Goal: Information Seeking & Learning: Learn about a topic

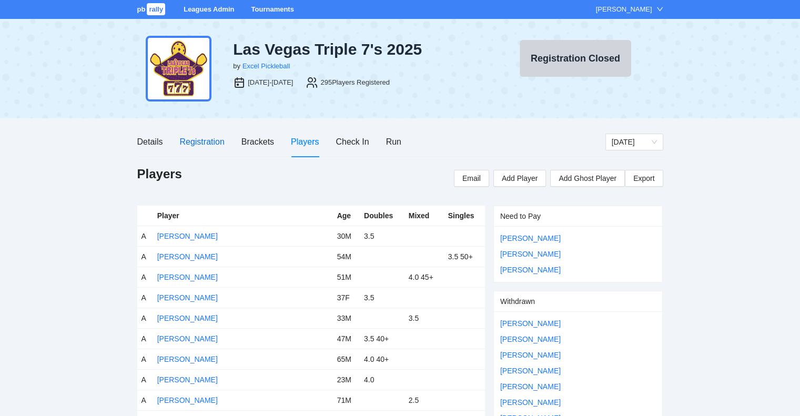
click at [204, 142] on div "Registration" at bounding box center [201, 141] width 45 height 13
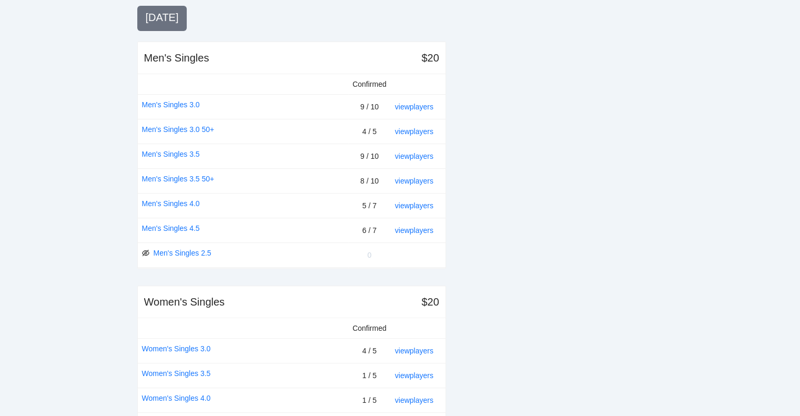
scroll to position [263, 0]
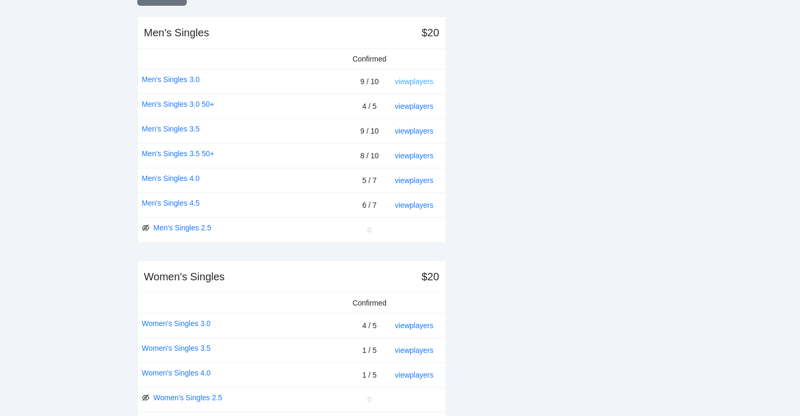
click at [415, 81] on link "view players" at bounding box center [414, 81] width 38 height 8
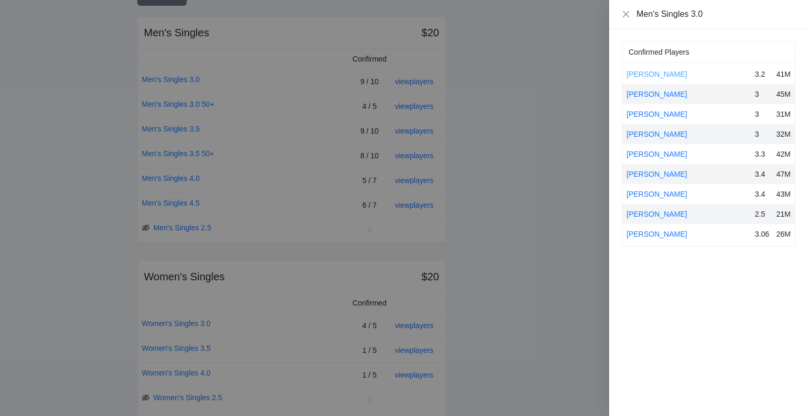
click at [643, 75] on link "[PERSON_NAME]" at bounding box center [657, 74] width 61 height 8
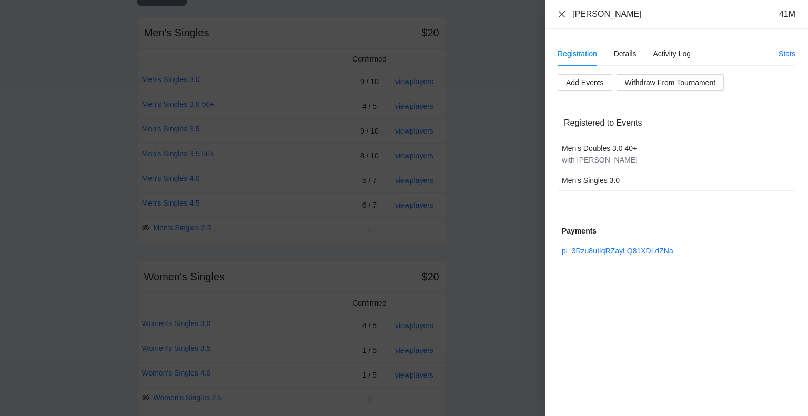
click at [561, 16] on icon "close" at bounding box center [562, 14] width 8 height 8
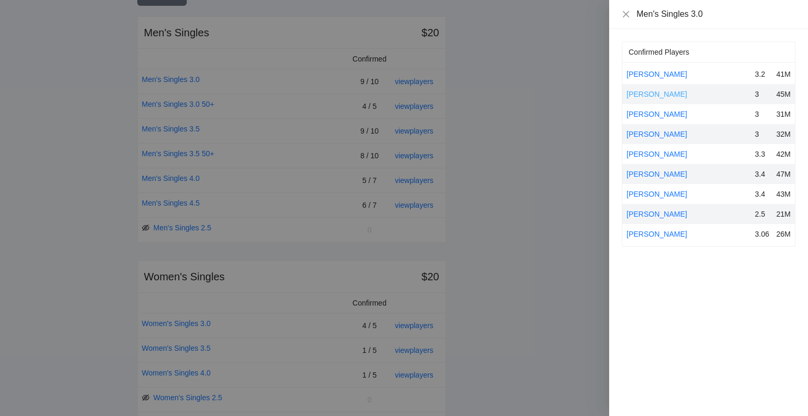
click at [644, 90] on link "[PERSON_NAME]" at bounding box center [657, 94] width 61 height 8
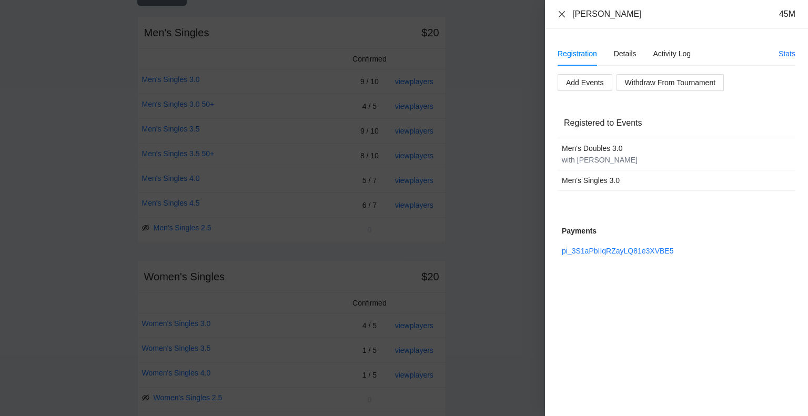
click at [562, 14] on icon "close" at bounding box center [562, 14] width 8 height 8
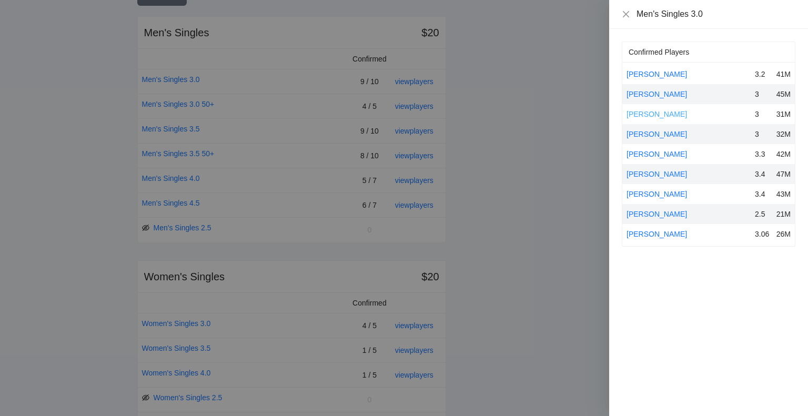
click at [640, 112] on link "[PERSON_NAME]" at bounding box center [657, 114] width 61 height 8
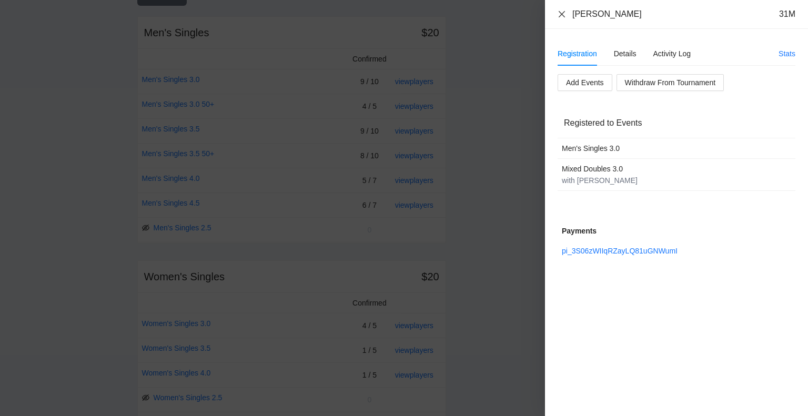
drag, startPoint x: 558, startPoint y: 12, endPoint x: 563, endPoint y: 23, distance: 12.2
click at [558, 12] on icon "close" at bounding box center [562, 14] width 8 height 8
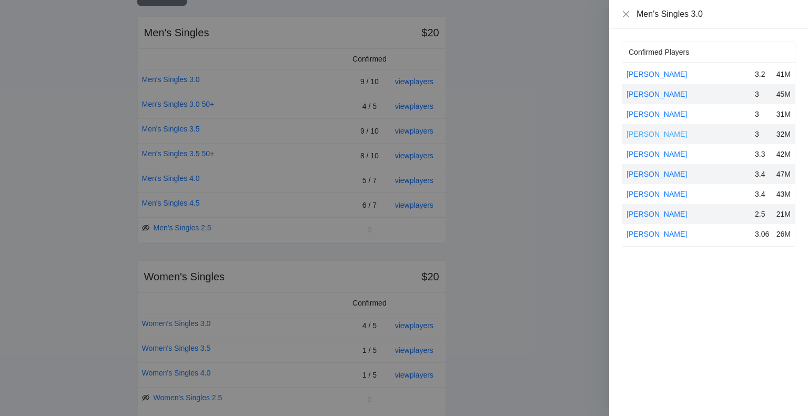
click at [655, 132] on link "[PERSON_NAME]" at bounding box center [657, 134] width 61 height 8
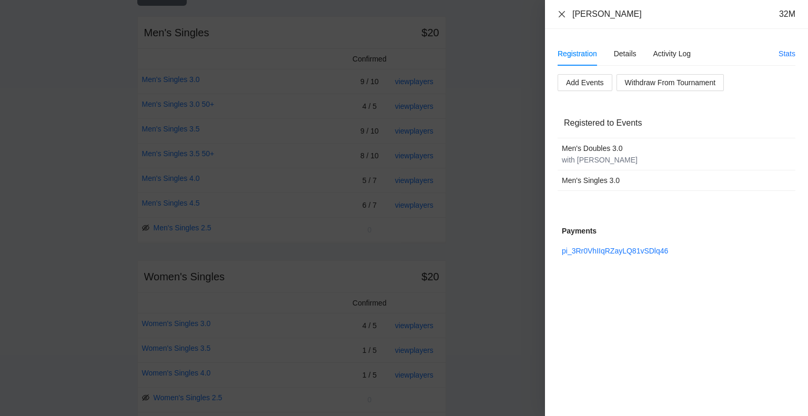
click at [560, 13] on icon "close" at bounding box center [562, 14] width 6 height 6
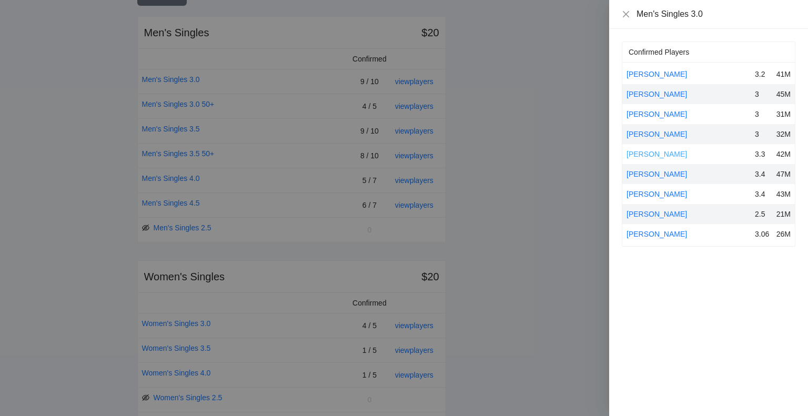
click at [646, 152] on link "[PERSON_NAME]" at bounding box center [657, 154] width 61 height 8
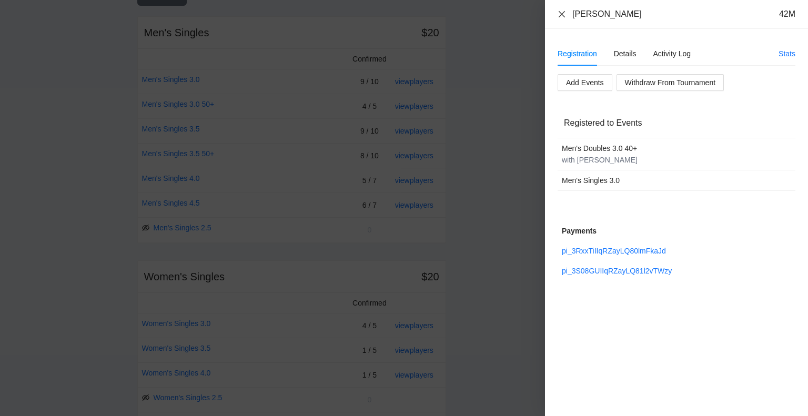
click at [560, 11] on icon "close" at bounding box center [562, 14] width 8 height 8
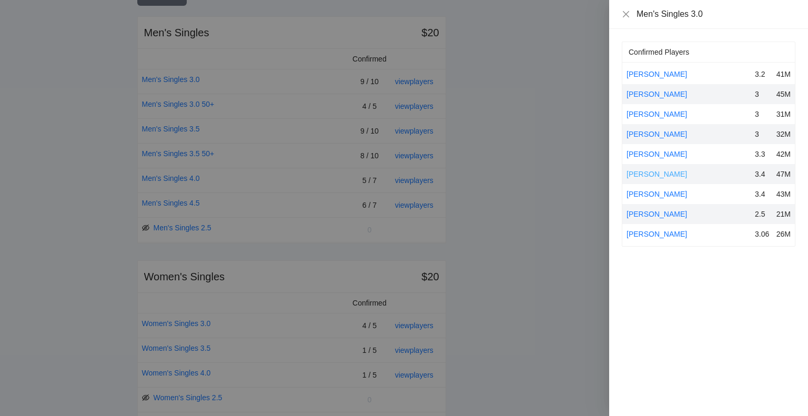
click at [654, 176] on link "[PERSON_NAME]" at bounding box center [657, 174] width 61 height 8
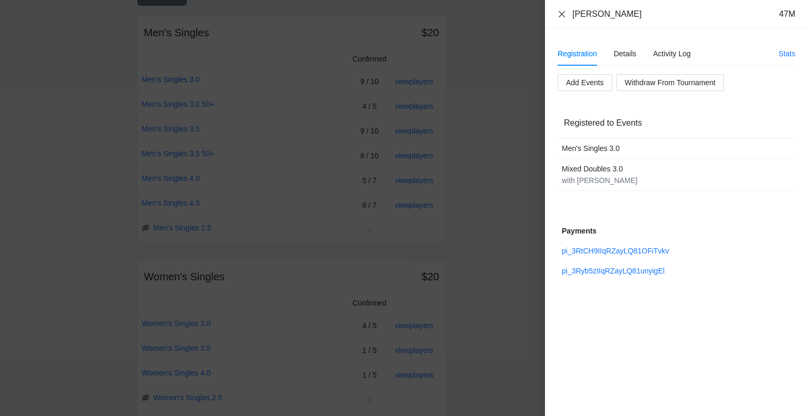
click at [564, 13] on icon "close" at bounding box center [562, 14] width 8 height 8
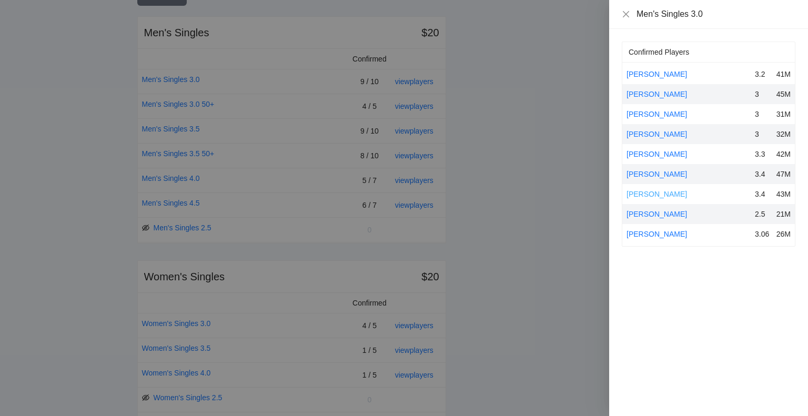
click at [658, 193] on link "[PERSON_NAME]" at bounding box center [657, 194] width 61 height 8
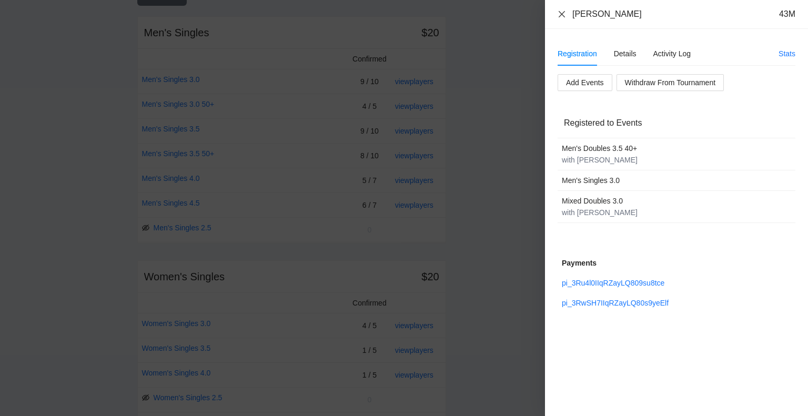
click at [561, 11] on icon "close" at bounding box center [562, 14] width 8 height 8
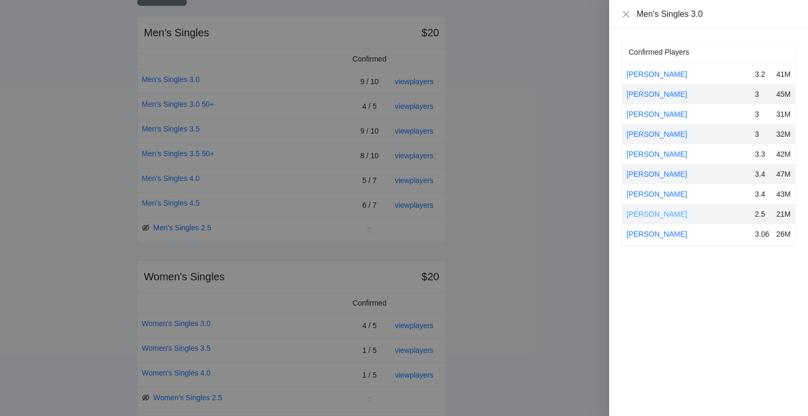
click at [658, 212] on link "[PERSON_NAME]" at bounding box center [657, 214] width 61 height 8
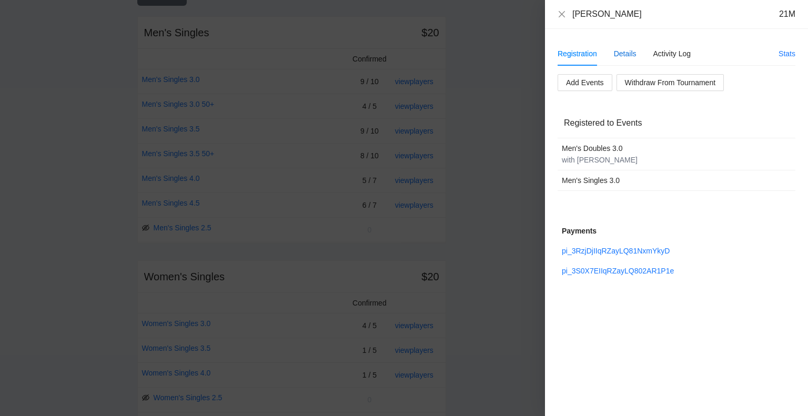
click at [628, 53] on div "Details" at bounding box center [625, 54] width 23 height 12
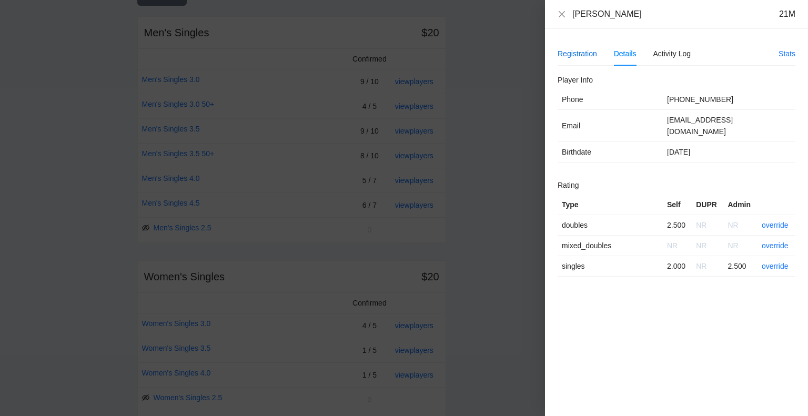
click at [572, 53] on div "Registration" at bounding box center [577, 54] width 39 height 12
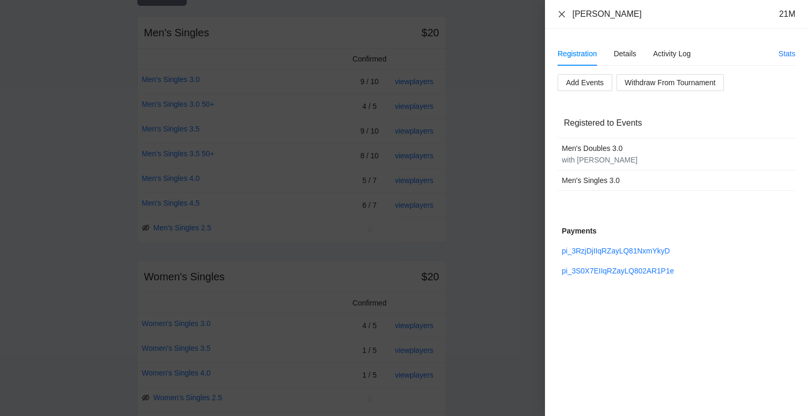
click at [562, 10] on icon "close" at bounding box center [562, 14] width 8 height 8
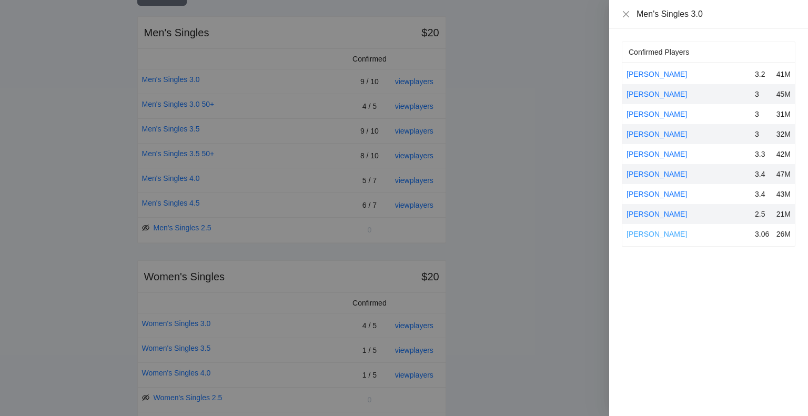
click at [661, 233] on link "[PERSON_NAME]" at bounding box center [657, 234] width 61 height 8
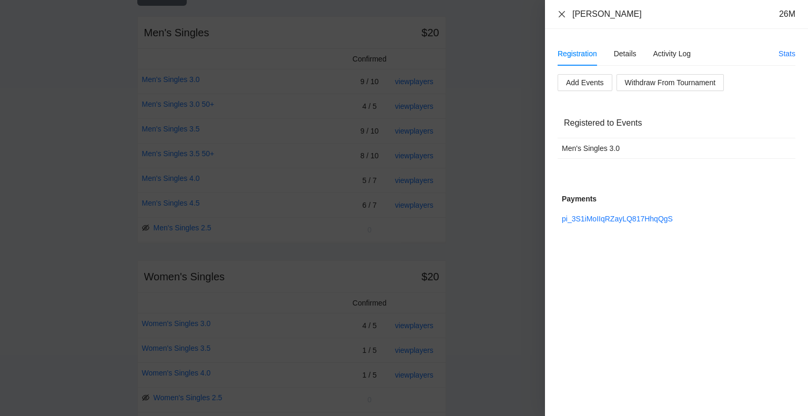
drag, startPoint x: 561, startPoint y: 13, endPoint x: 581, endPoint y: 40, distance: 34.2
click at [561, 13] on icon "close" at bounding box center [562, 14] width 6 height 6
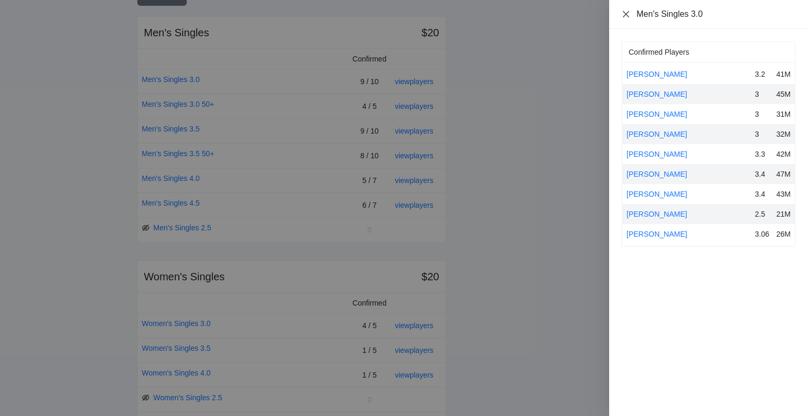
click at [626, 13] on icon "close" at bounding box center [626, 14] width 6 height 6
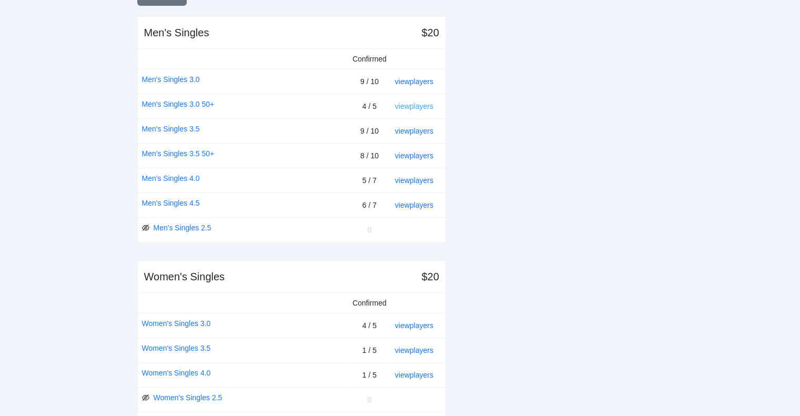
click at [409, 105] on link "view players" at bounding box center [414, 106] width 38 height 8
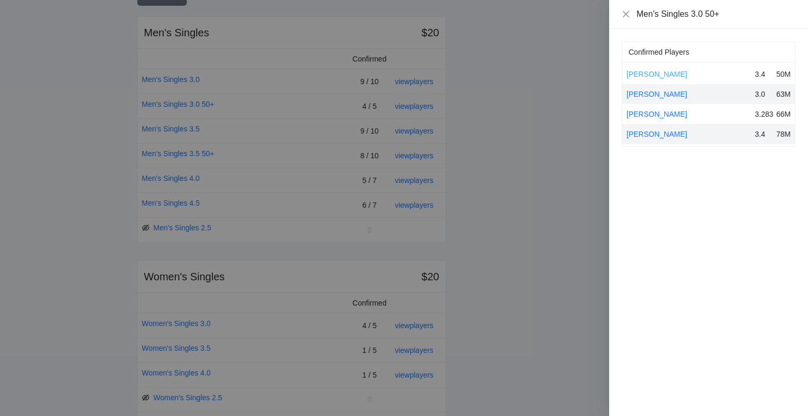
click at [641, 71] on link "[PERSON_NAME]" at bounding box center [657, 74] width 61 height 8
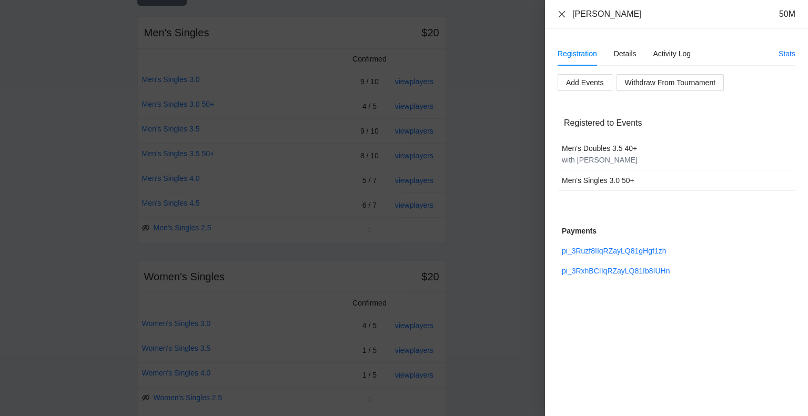
click at [562, 12] on icon "close" at bounding box center [562, 14] width 8 height 8
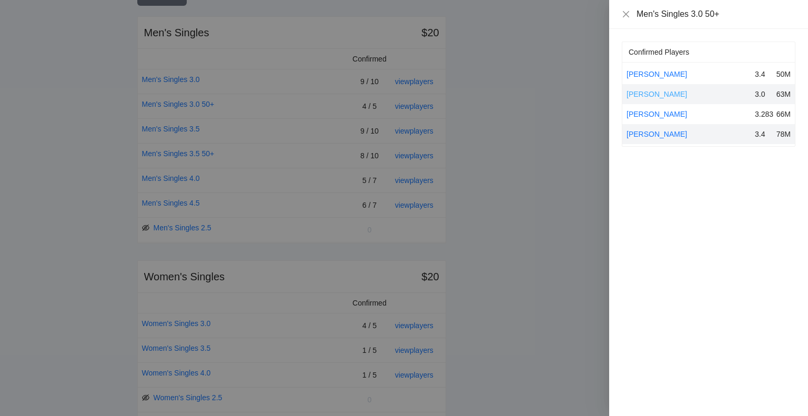
click at [648, 92] on link "[PERSON_NAME]" at bounding box center [657, 94] width 61 height 8
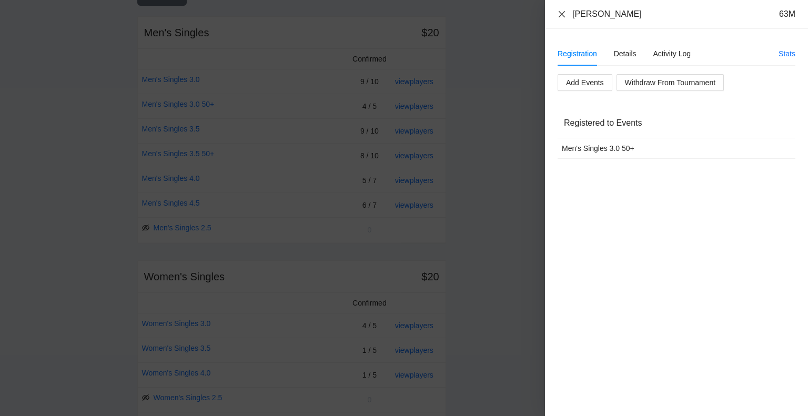
drag, startPoint x: 564, startPoint y: 12, endPoint x: 566, endPoint y: 19, distance: 7.0
click at [564, 12] on icon "close" at bounding box center [562, 14] width 6 height 6
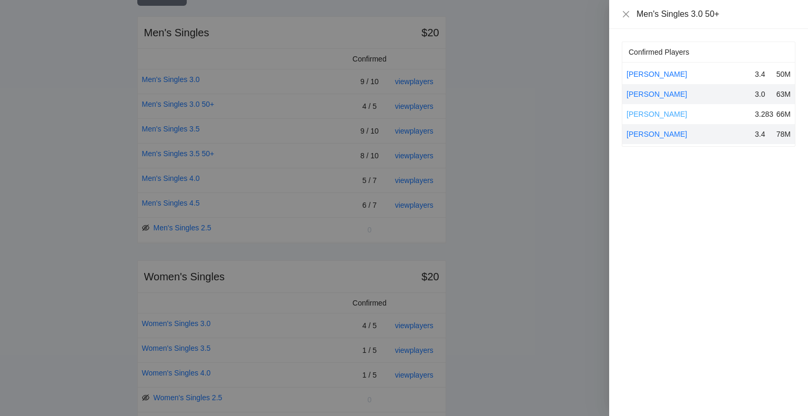
click at [662, 113] on link "[PERSON_NAME]" at bounding box center [657, 114] width 61 height 8
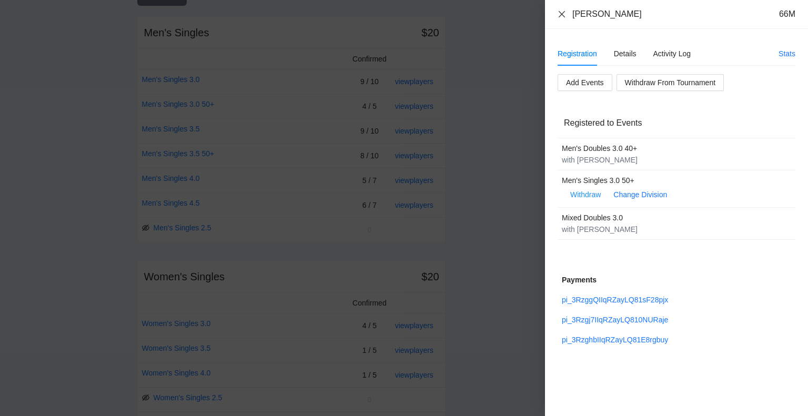
drag, startPoint x: 560, startPoint y: 16, endPoint x: 571, endPoint y: 33, distance: 20.4
click at [560, 16] on icon "close" at bounding box center [562, 14] width 8 height 8
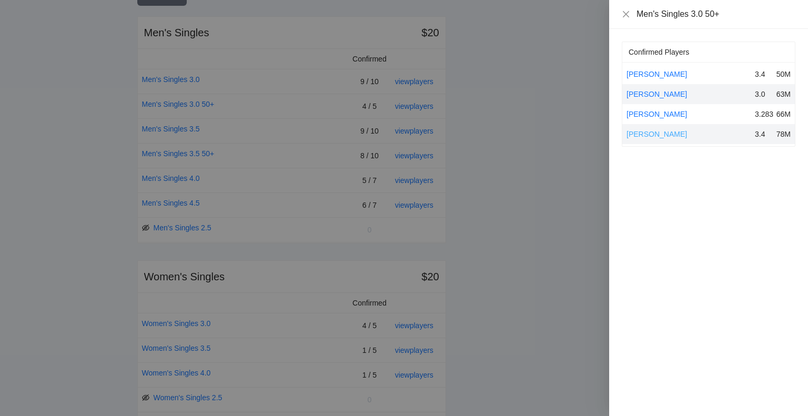
click at [671, 134] on link "[PERSON_NAME]" at bounding box center [657, 134] width 61 height 8
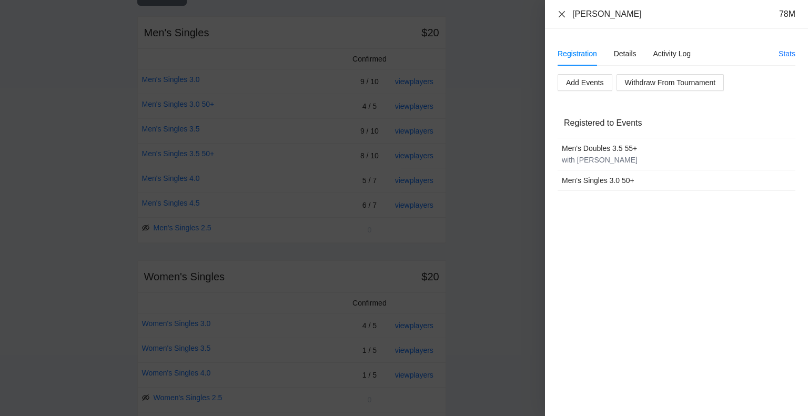
click at [560, 14] on icon "close" at bounding box center [562, 14] width 8 height 8
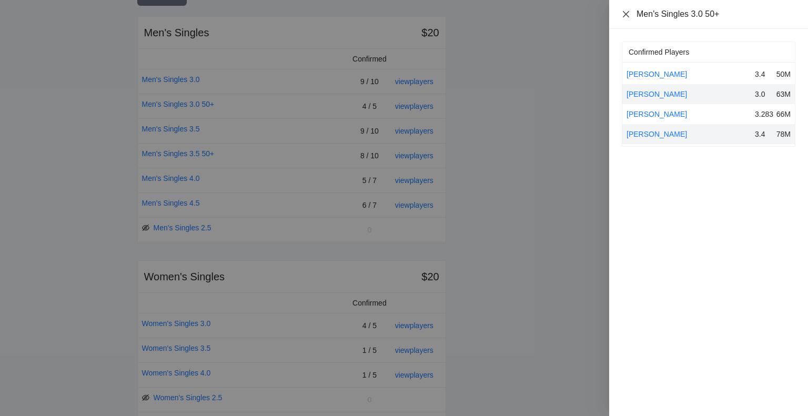
click at [627, 13] on icon "close" at bounding box center [626, 14] width 6 height 6
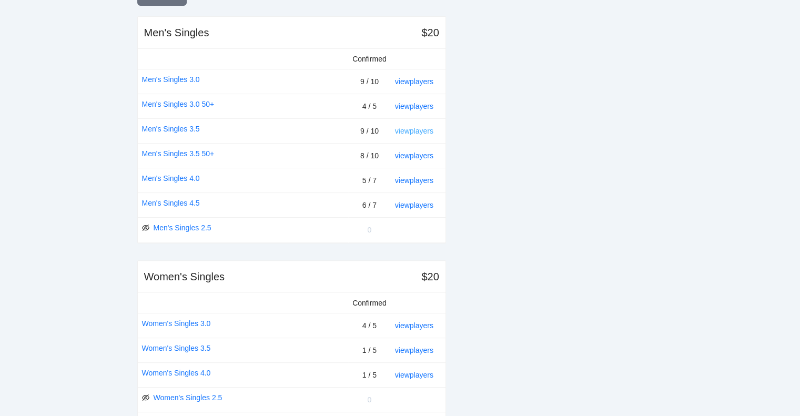
click at [419, 128] on link "view players" at bounding box center [414, 131] width 38 height 8
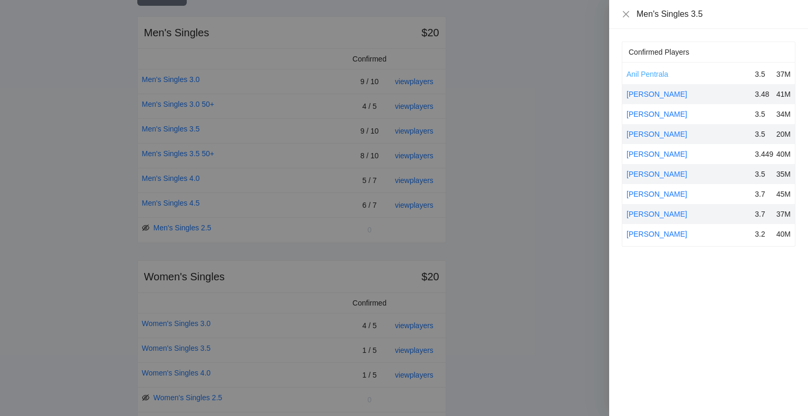
click at [649, 75] on link "Anil Pentrala" at bounding box center [648, 74] width 42 height 8
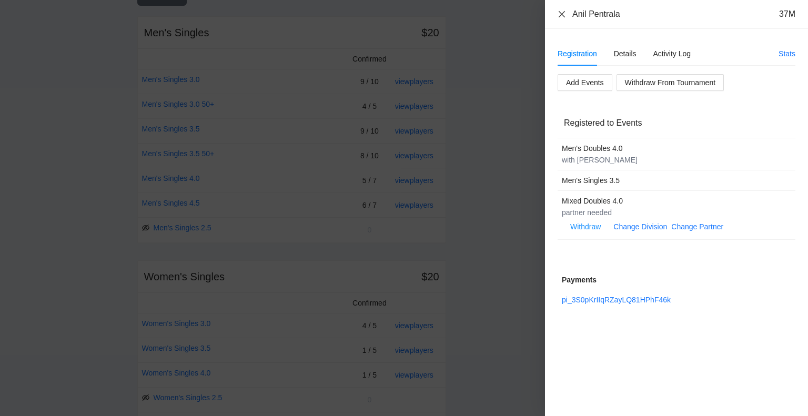
click at [560, 12] on icon "close" at bounding box center [562, 14] width 6 height 6
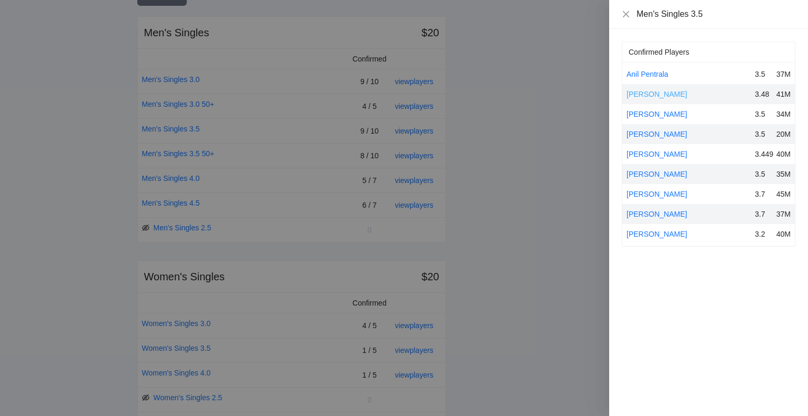
click at [656, 92] on link "[PERSON_NAME]" at bounding box center [657, 94] width 61 height 8
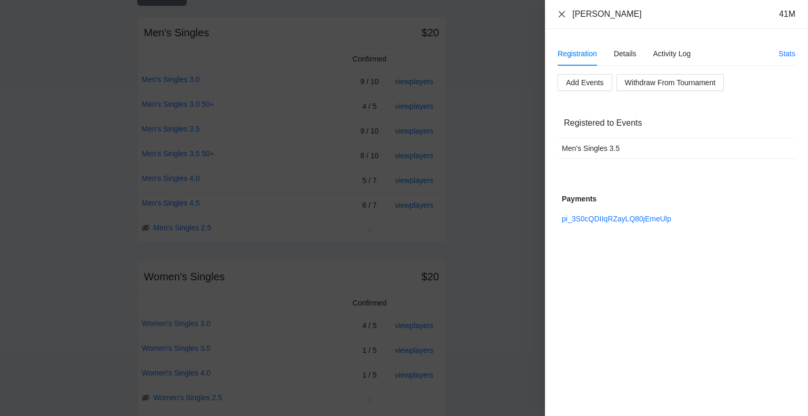
click at [561, 12] on icon "close" at bounding box center [562, 14] width 8 height 8
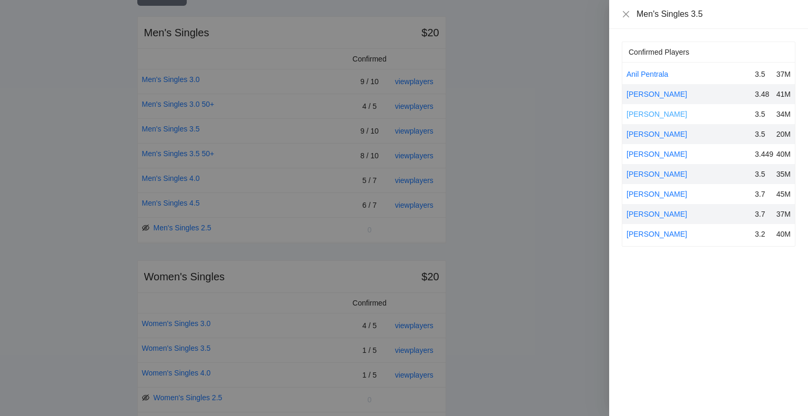
click at [657, 111] on link "[PERSON_NAME]" at bounding box center [657, 114] width 61 height 8
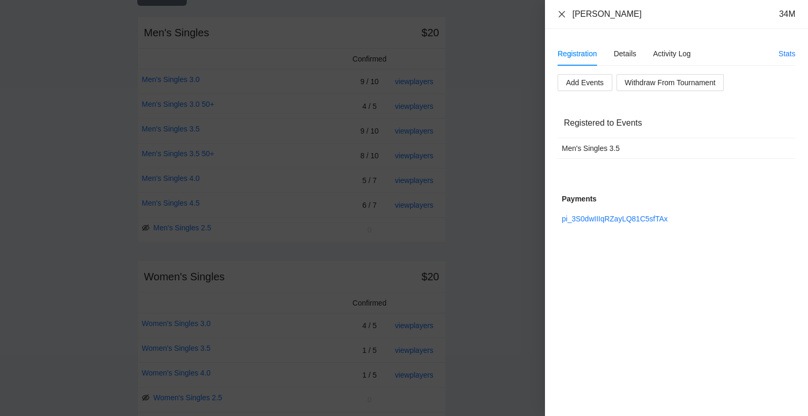
click at [560, 13] on icon "close" at bounding box center [562, 14] width 8 height 8
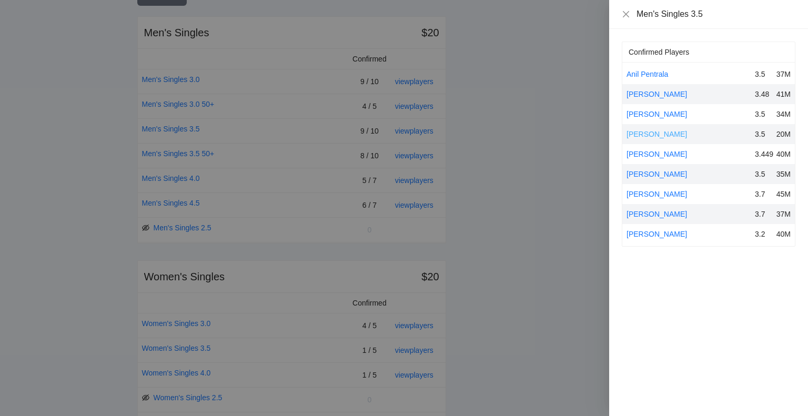
click at [658, 132] on link "[PERSON_NAME]" at bounding box center [657, 134] width 61 height 8
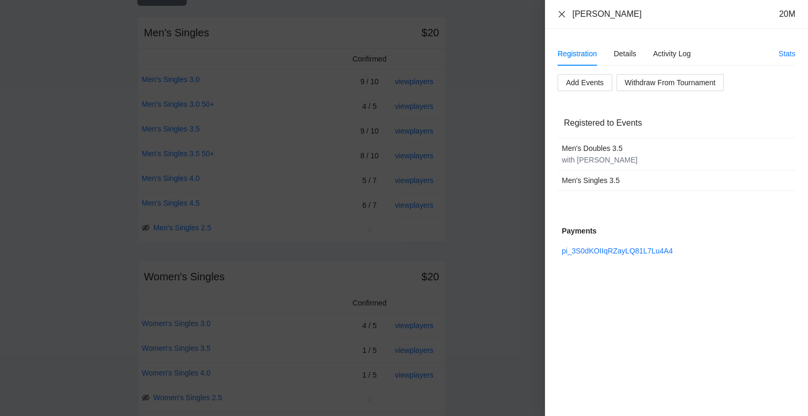
click at [562, 14] on icon "close" at bounding box center [562, 14] width 6 height 6
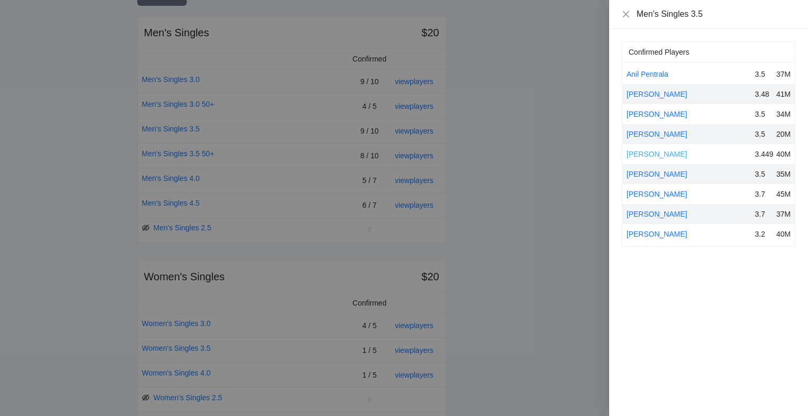
click at [652, 153] on link "[PERSON_NAME]" at bounding box center [657, 154] width 61 height 8
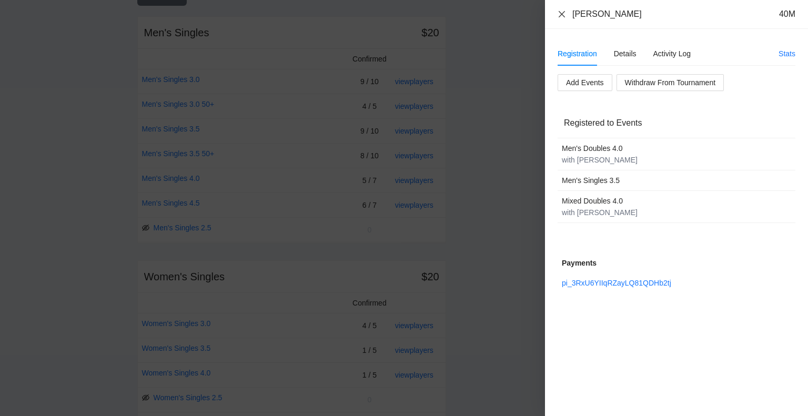
click at [560, 13] on icon "close" at bounding box center [562, 14] width 6 height 6
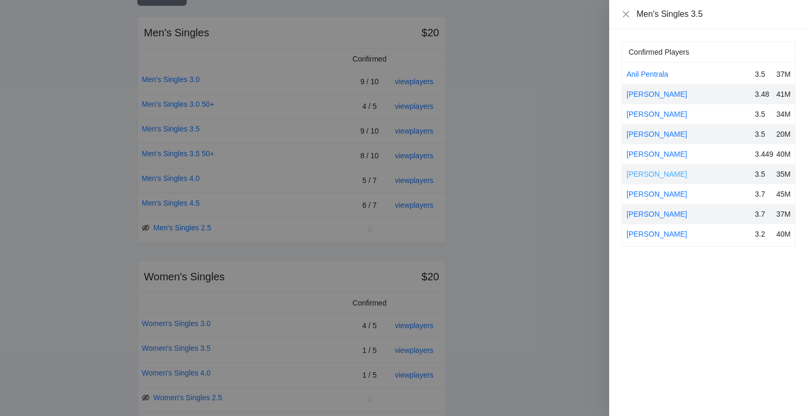
click at [658, 170] on link "[PERSON_NAME]" at bounding box center [657, 174] width 61 height 8
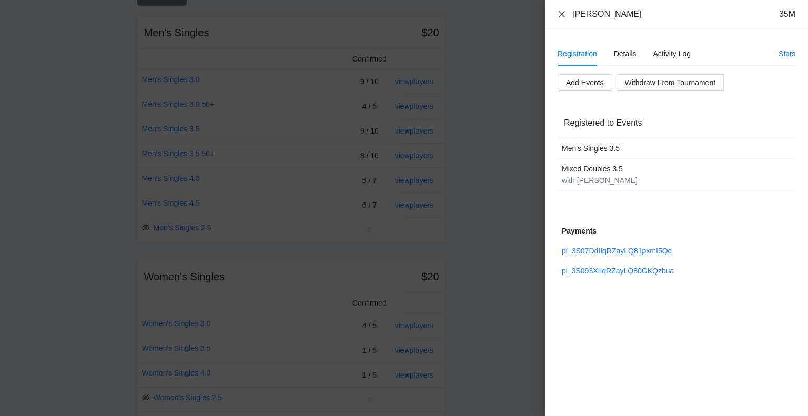
drag, startPoint x: 562, startPoint y: 14, endPoint x: 581, endPoint y: 25, distance: 22.1
click at [562, 14] on icon "close" at bounding box center [562, 14] width 6 height 6
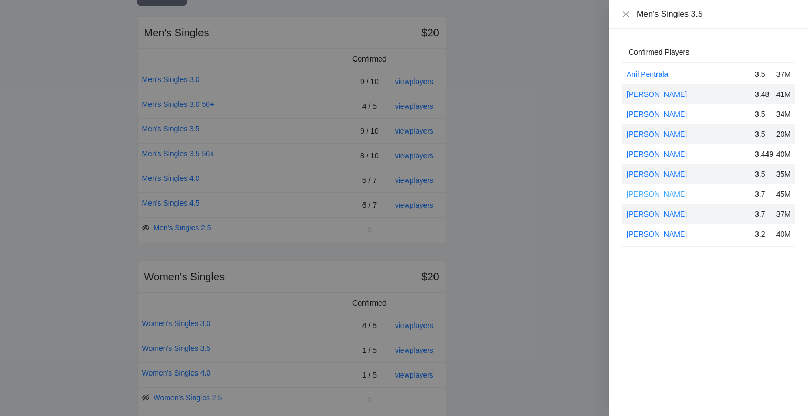
click at [655, 192] on link "[PERSON_NAME]" at bounding box center [657, 194] width 61 height 8
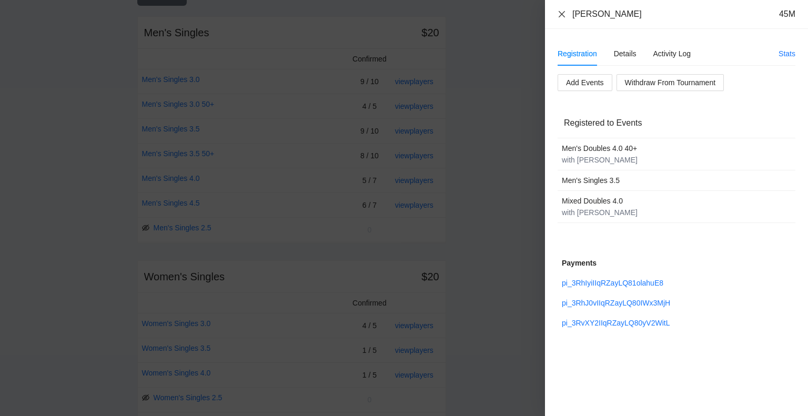
click at [562, 12] on icon "close" at bounding box center [562, 14] width 8 height 8
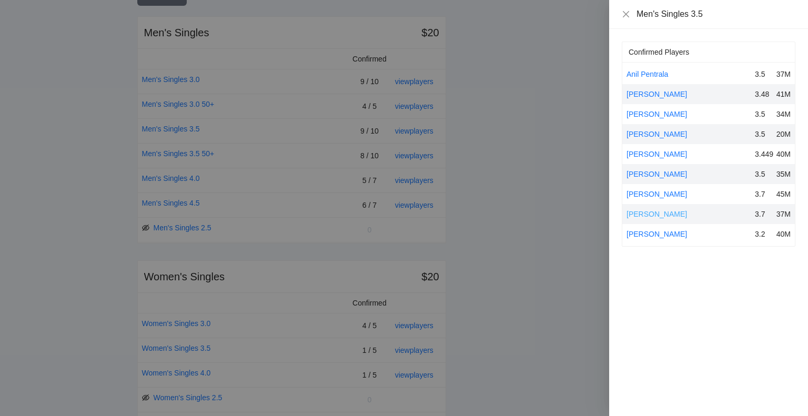
click at [662, 214] on link "[PERSON_NAME]" at bounding box center [657, 214] width 61 height 8
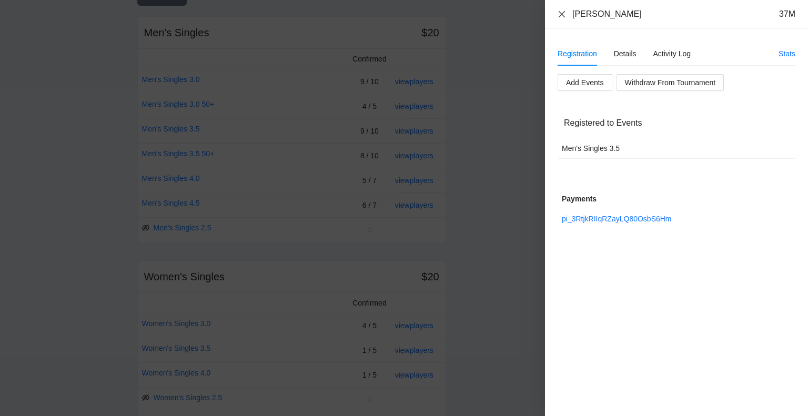
click at [563, 14] on icon "close" at bounding box center [562, 14] width 8 height 8
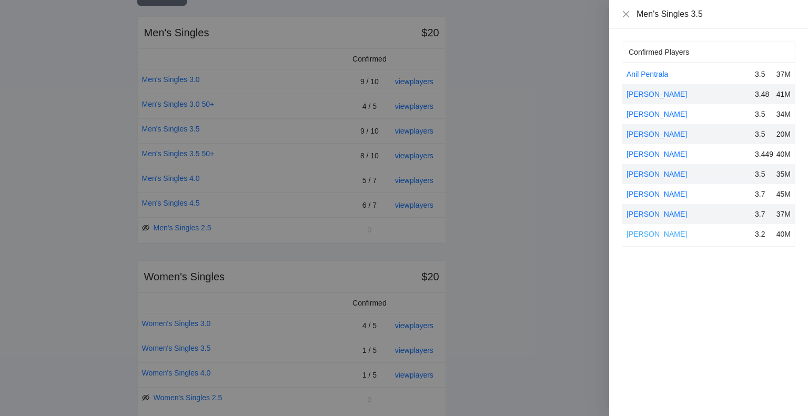
click at [645, 233] on link "[PERSON_NAME]" at bounding box center [657, 234] width 61 height 8
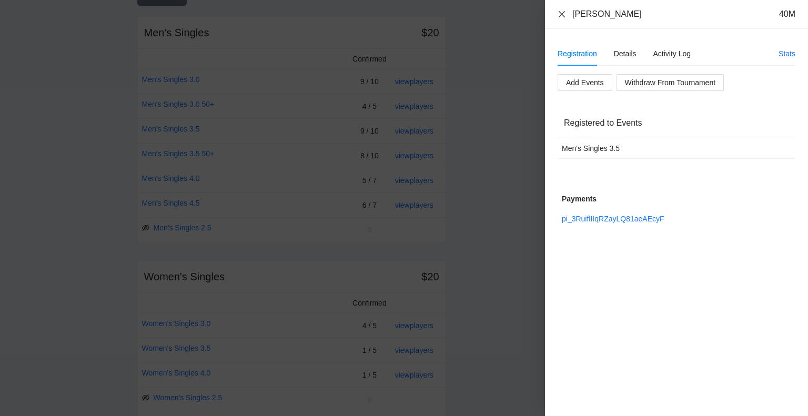
click at [560, 13] on icon "close" at bounding box center [562, 14] width 8 height 8
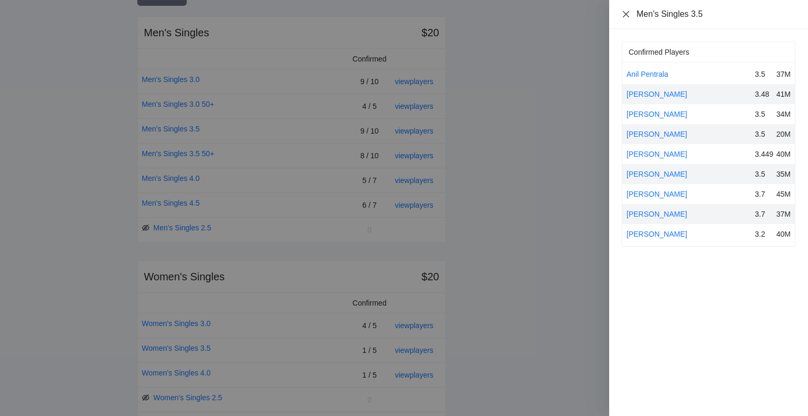
click at [625, 13] on icon "close" at bounding box center [626, 14] width 6 height 6
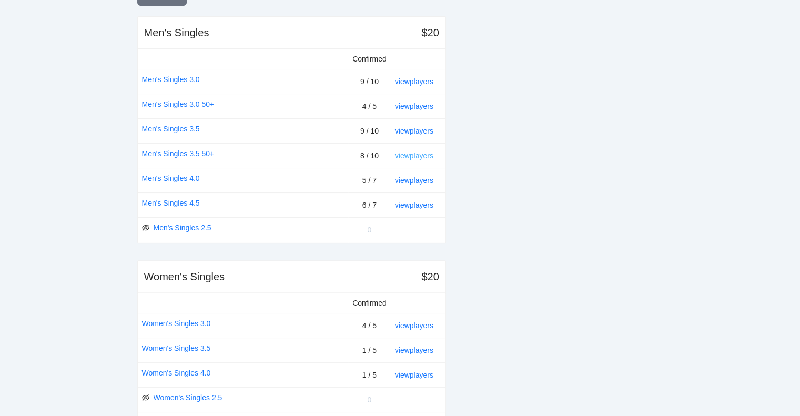
click at [421, 153] on link "view players" at bounding box center [414, 156] width 38 height 8
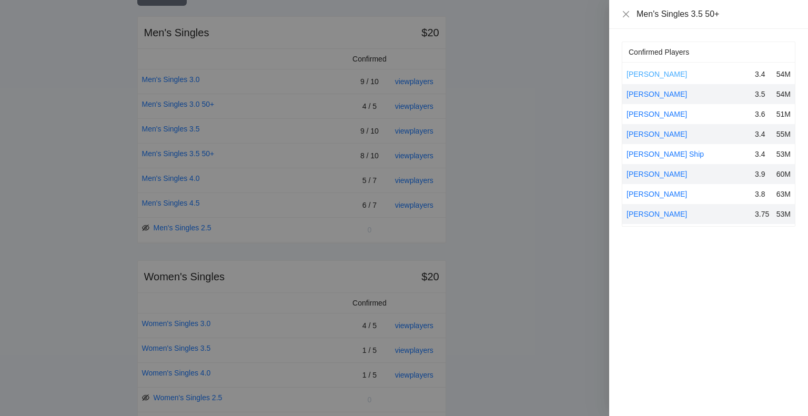
click at [653, 72] on link "[PERSON_NAME]" at bounding box center [657, 74] width 61 height 8
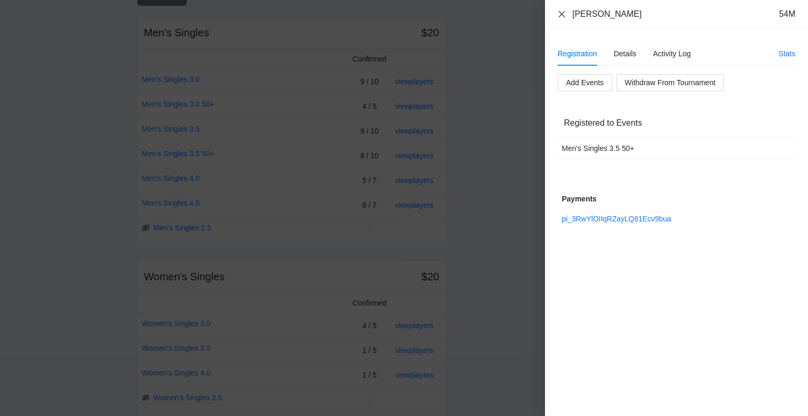
drag, startPoint x: 560, startPoint y: 12, endPoint x: 580, endPoint y: 31, distance: 27.9
click at [561, 12] on icon "close" at bounding box center [562, 14] width 8 height 8
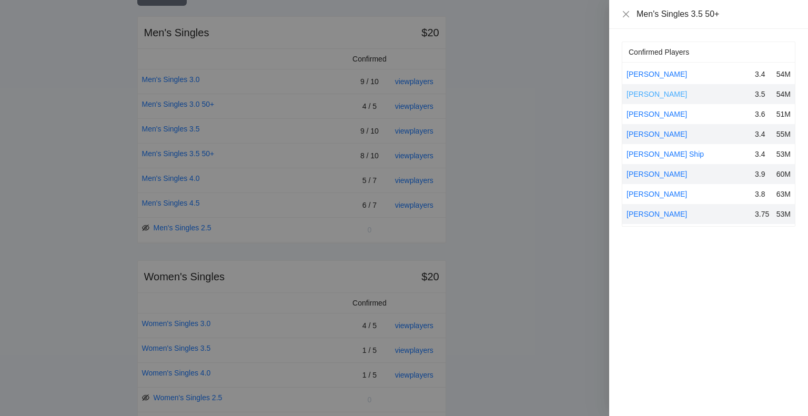
click at [656, 91] on link "[PERSON_NAME]" at bounding box center [657, 94] width 61 height 8
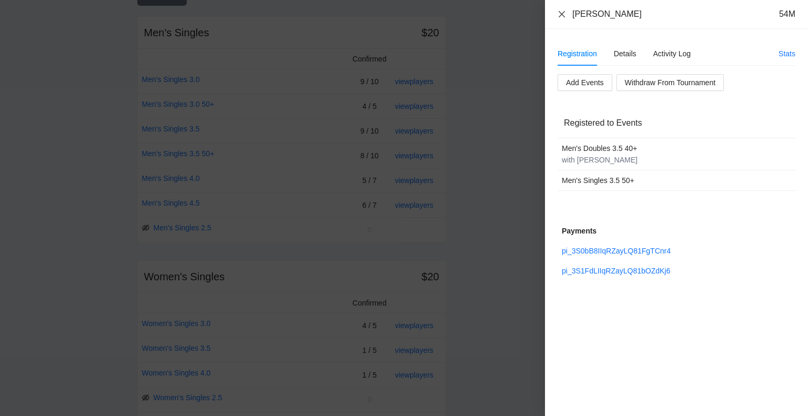
click at [562, 12] on icon "close" at bounding box center [562, 14] width 8 height 8
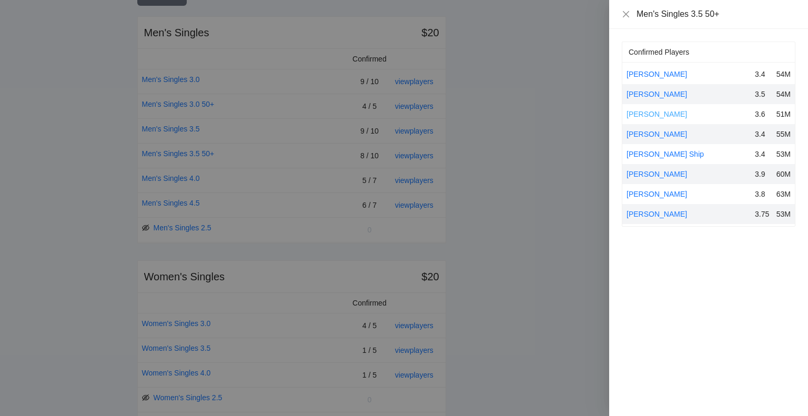
click at [652, 112] on link "[PERSON_NAME]" at bounding box center [657, 114] width 61 height 8
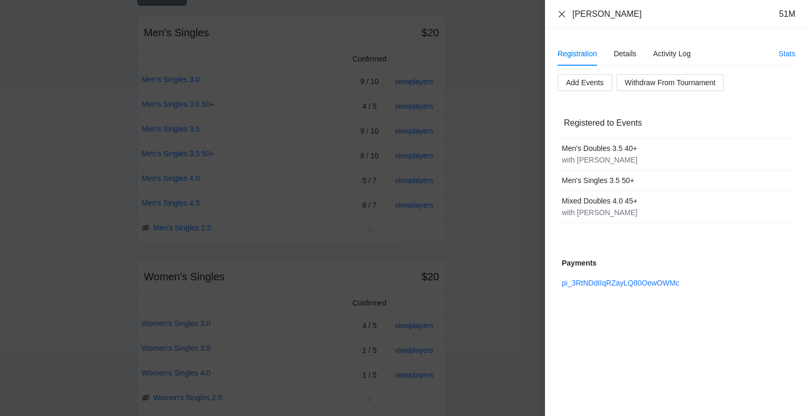
click at [560, 15] on icon "close" at bounding box center [562, 14] width 8 height 8
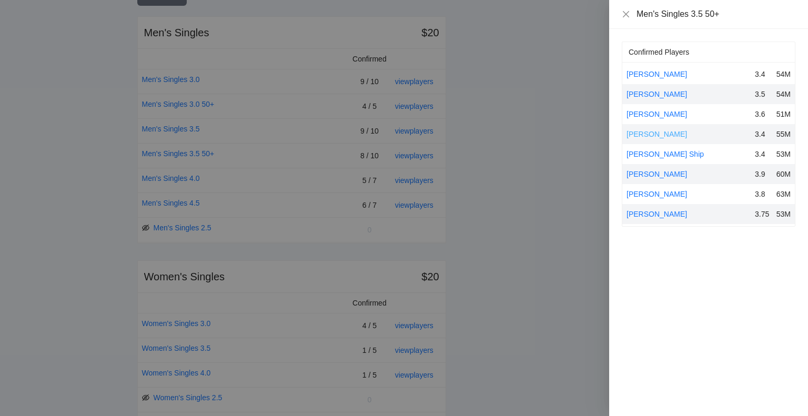
drag, startPoint x: 649, startPoint y: 132, endPoint x: 733, endPoint y: 140, distance: 84.6
click at [652, 132] on link "[PERSON_NAME]" at bounding box center [657, 134] width 61 height 8
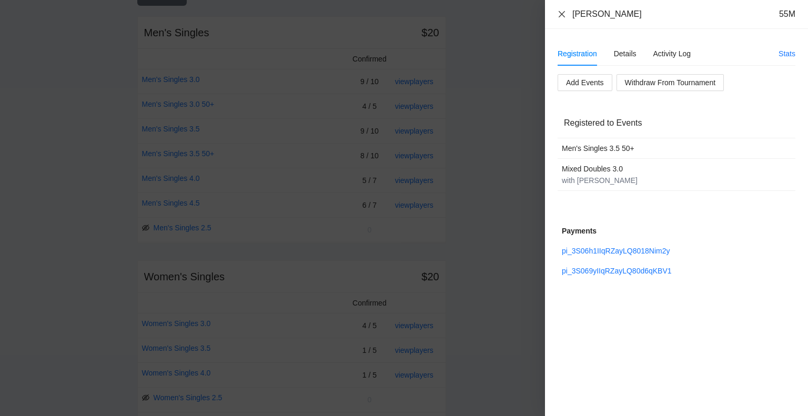
click at [558, 12] on icon "close" at bounding box center [562, 14] width 8 height 8
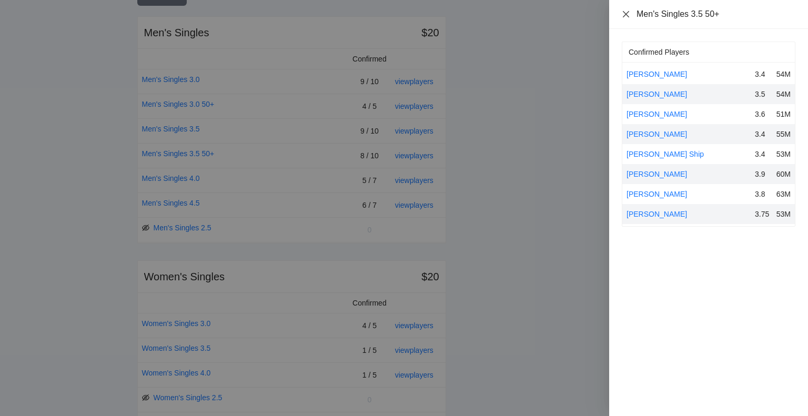
click at [625, 14] on icon "close" at bounding box center [626, 14] width 6 height 6
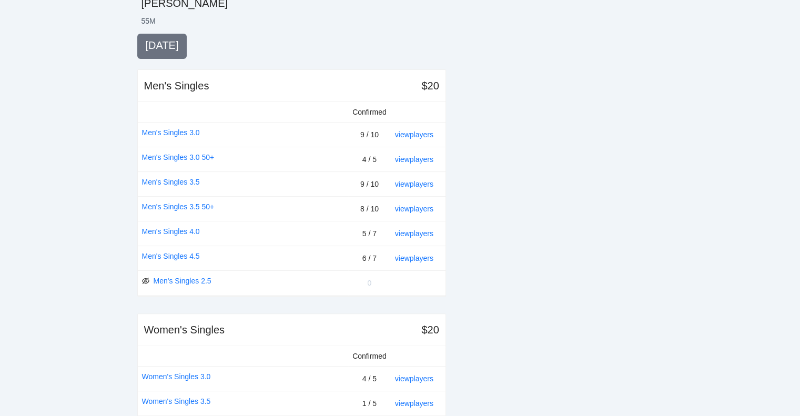
scroll to position [210, 0]
click at [411, 207] on link "view players" at bounding box center [414, 208] width 38 height 8
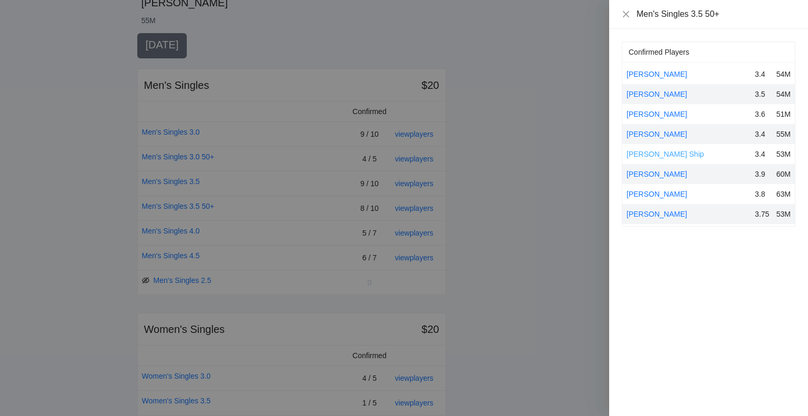
click at [642, 150] on link "[PERSON_NAME] Ship" at bounding box center [665, 154] width 77 height 8
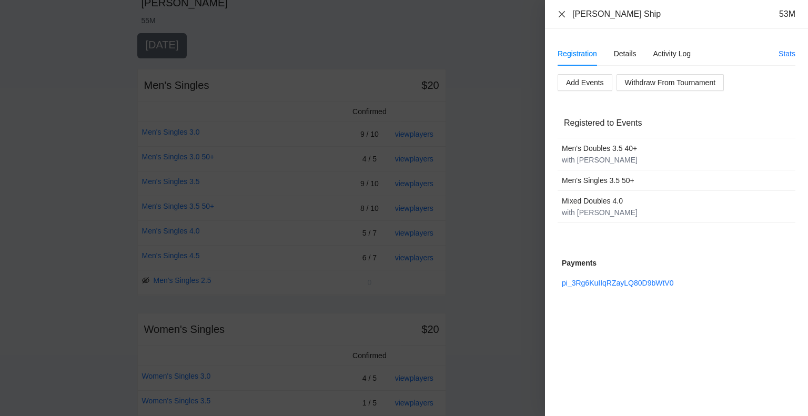
click at [561, 12] on icon "close" at bounding box center [562, 14] width 8 height 8
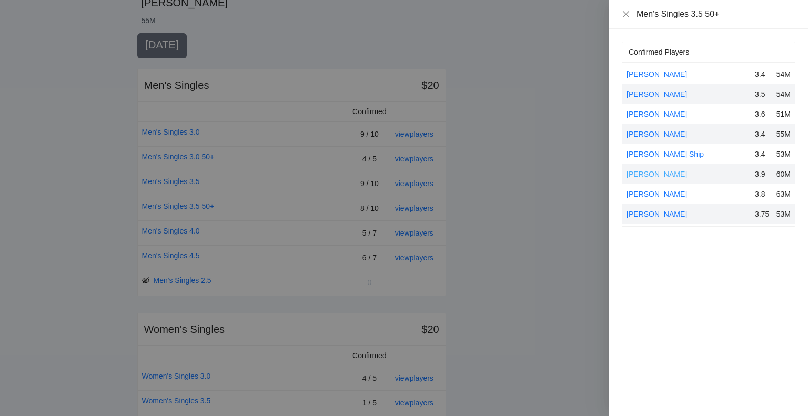
click at [652, 172] on link "[PERSON_NAME]" at bounding box center [657, 174] width 61 height 8
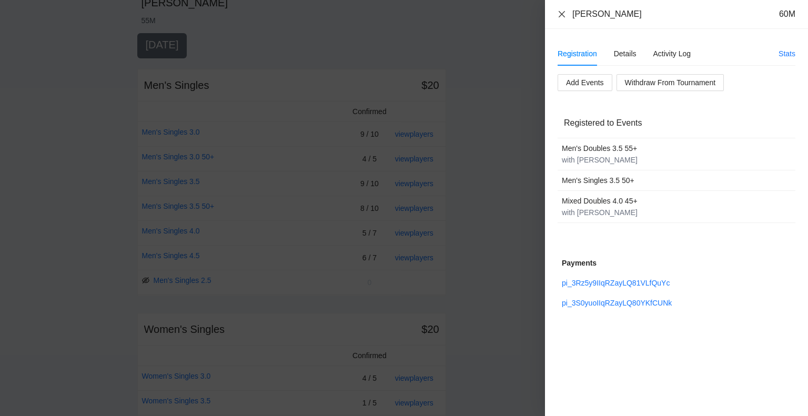
drag, startPoint x: 560, startPoint y: 12, endPoint x: 593, endPoint y: 42, distance: 44.0
click at [560, 12] on icon "close" at bounding box center [562, 14] width 8 height 8
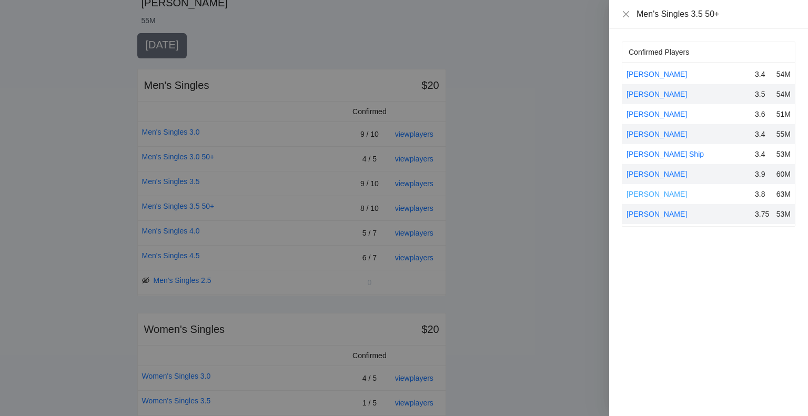
click at [657, 194] on link "[PERSON_NAME]" at bounding box center [657, 194] width 61 height 8
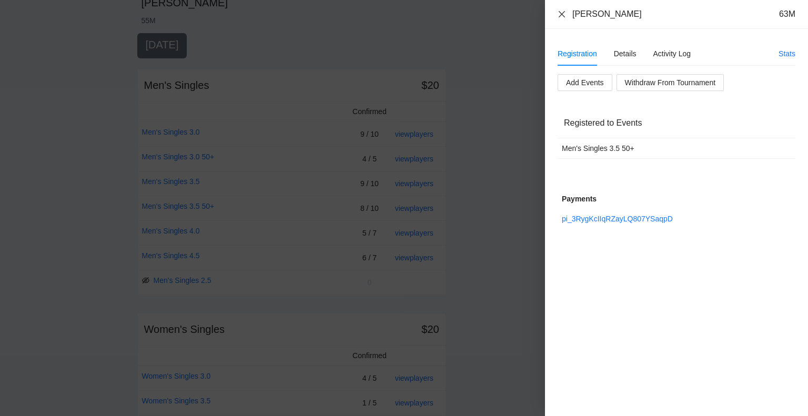
drag, startPoint x: 559, startPoint y: 15, endPoint x: 573, endPoint y: 31, distance: 21.3
click at [560, 15] on icon "close" at bounding box center [562, 14] width 8 height 8
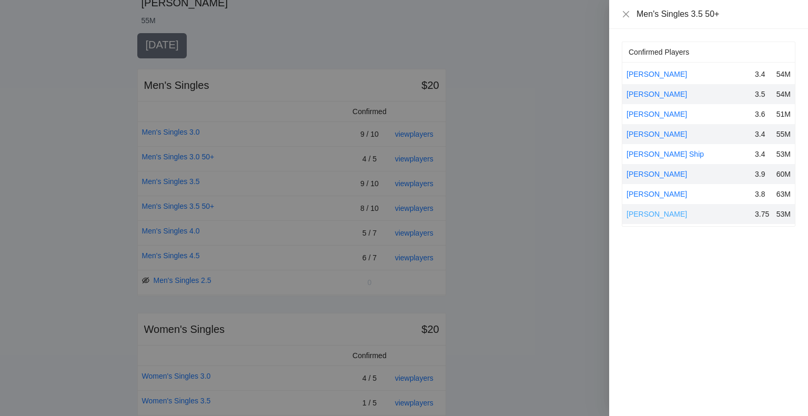
click at [657, 212] on link "[PERSON_NAME]" at bounding box center [657, 214] width 61 height 8
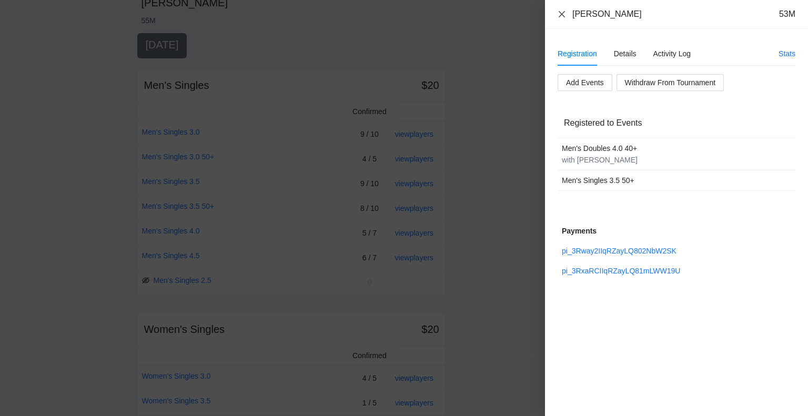
drag, startPoint x: 562, startPoint y: 15, endPoint x: 582, endPoint y: 52, distance: 41.4
click at [562, 17] on icon "close" at bounding box center [562, 14] width 8 height 8
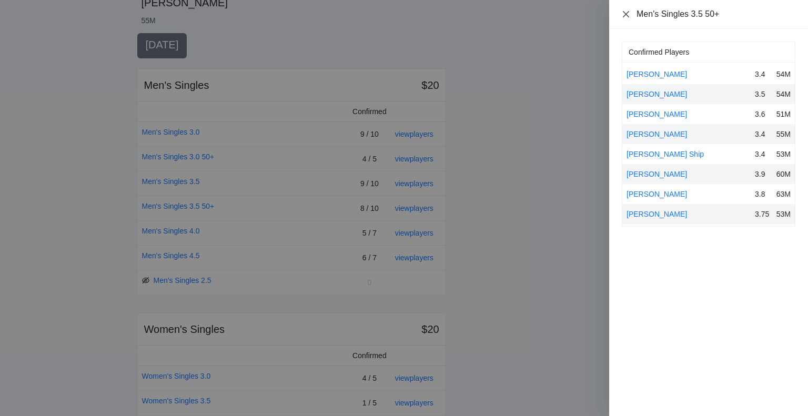
click at [625, 14] on icon "close" at bounding box center [626, 14] width 6 height 6
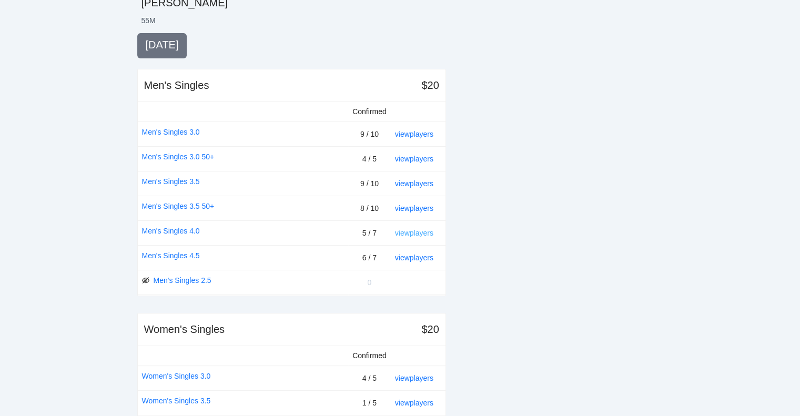
click at [415, 229] on link "view players" at bounding box center [414, 233] width 38 height 8
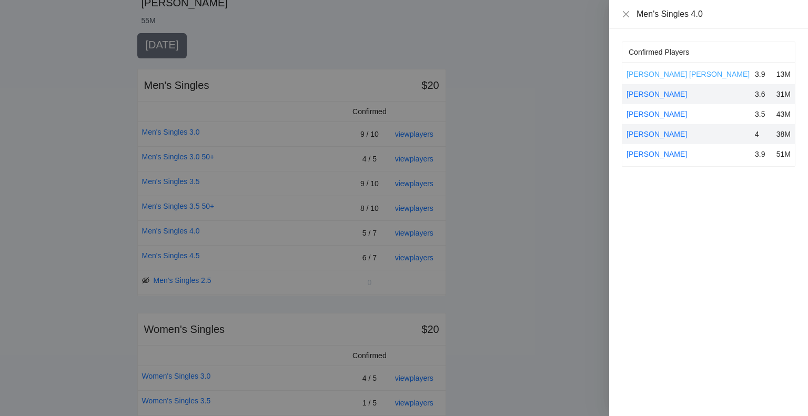
click at [652, 73] on link "[PERSON_NAME] [PERSON_NAME]" at bounding box center [688, 74] width 123 height 8
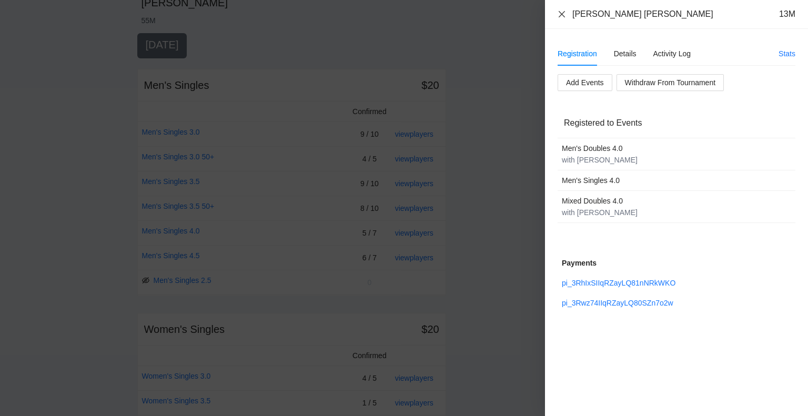
click at [559, 12] on icon "close" at bounding box center [562, 14] width 6 height 6
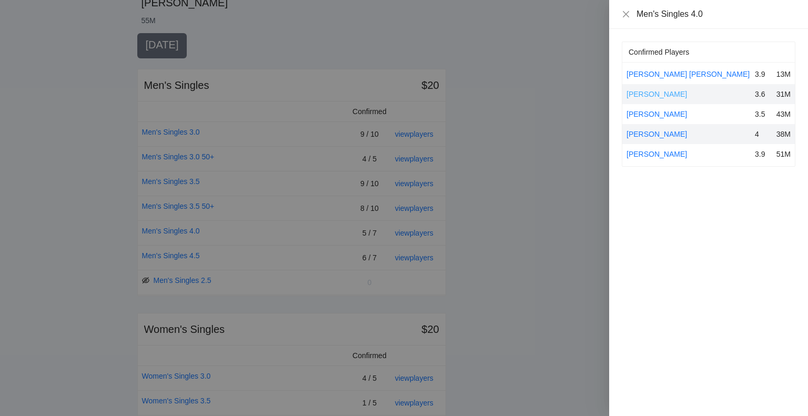
click at [643, 92] on link "[PERSON_NAME]" at bounding box center [657, 94] width 61 height 8
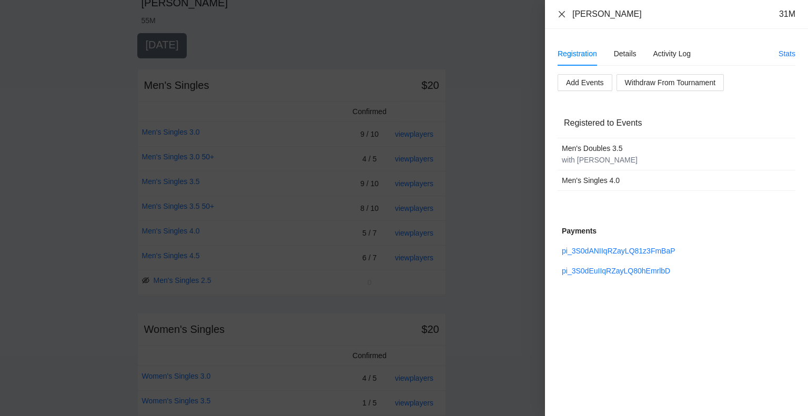
drag, startPoint x: 561, startPoint y: 16, endPoint x: 630, endPoint y: 113, distance: 119.3
click at [562, 16] on icon "close" at bounding box center [562, 14] width 8 height 8
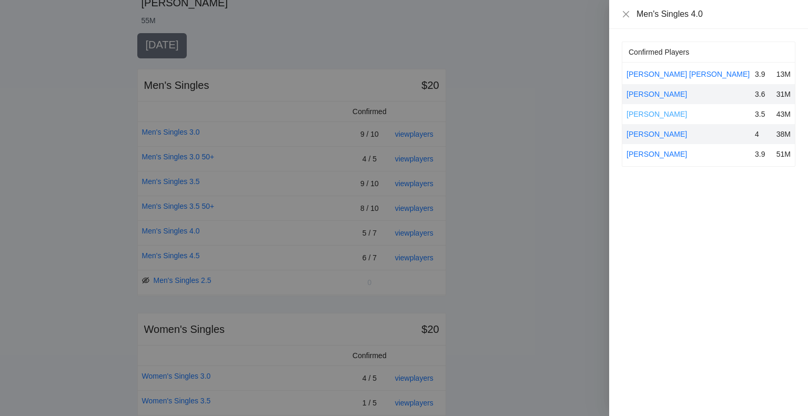
click at [661, 115] on link "[PERSON_NAME]" at bounding box center [657, 114] width 61 height 8
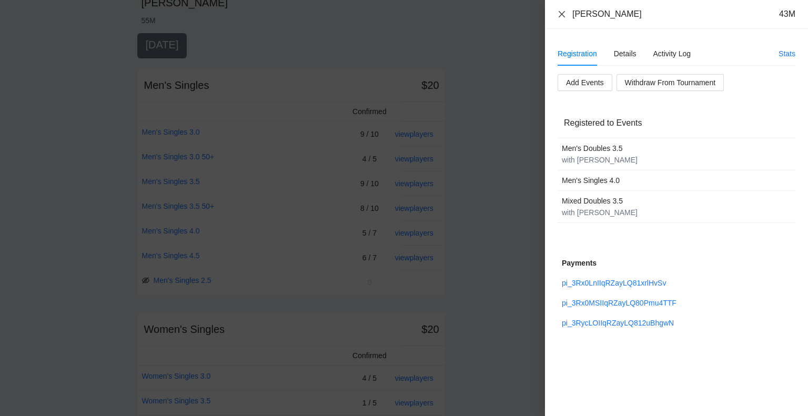
click at [560, 14] on icon "close" at bounding box center [562, 14] width 8 height 8
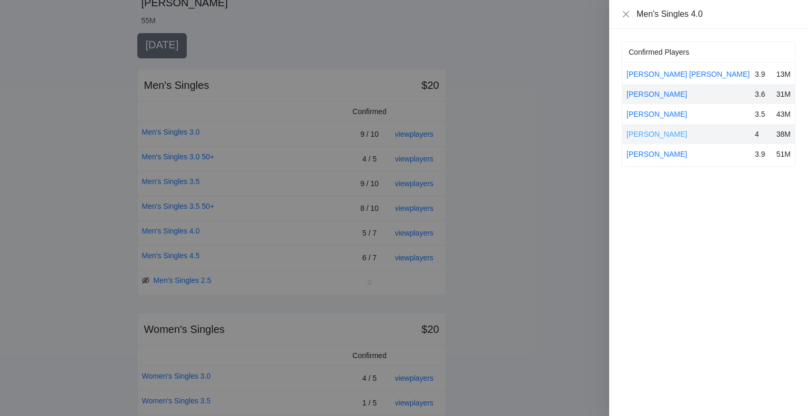
click at [637, 132] on link "[PERSON_NAME]" at bounding box center [657, 134] width 61 height 8
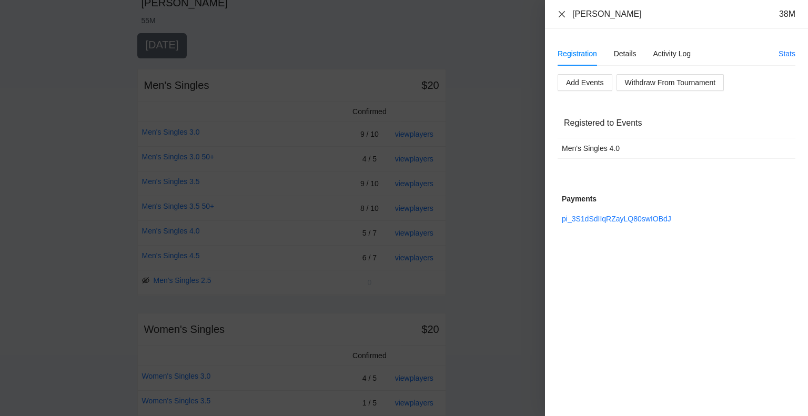
drag, startPoint x: 560, startPoint y: 14, endPoint x: 577, endPoint y: 32, distance: 24.2
click at [560, 14] on icon "close" at bounding box center [562, 14] width 8 height 8
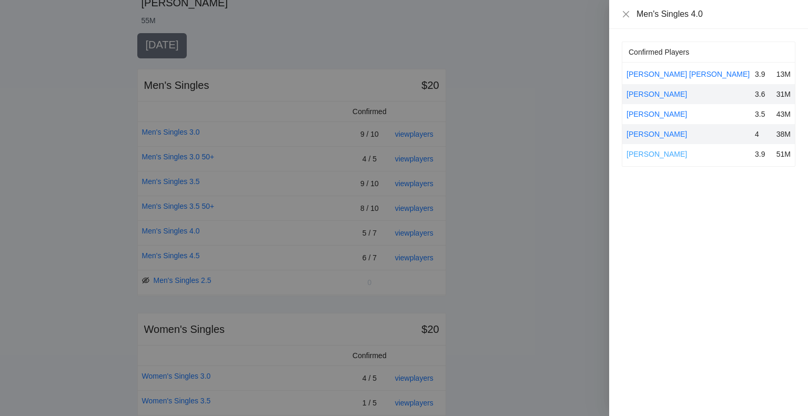
click at [642, 153] on link "[PERSON_NAME]" at bounding box center [657, 154] width 61 height 8
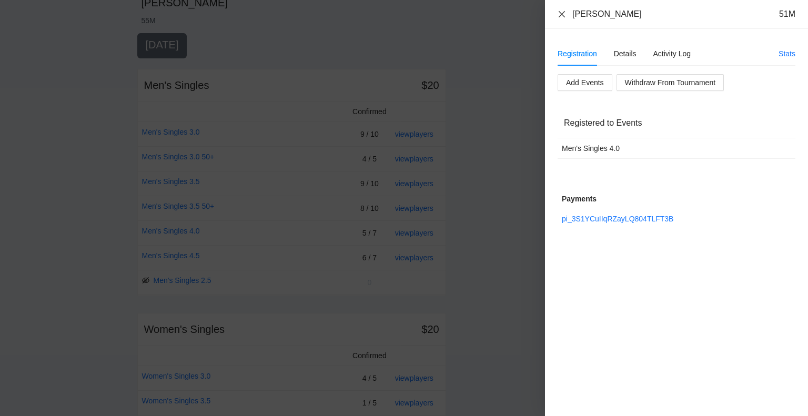
drag, startPoint x: 561, startPoint y: 13, endPoint x: 577, endPoint y: 38, distance: 29.3
click at [561, 13] on icon "close" at bounding box center [562, 14] width 6 height 6
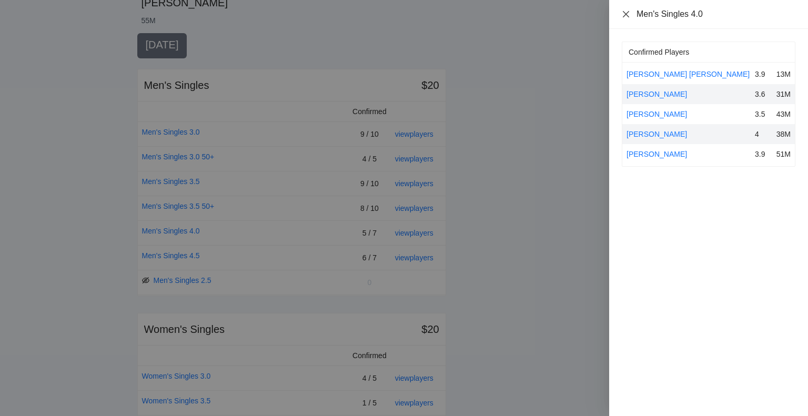
drag, startPoint x: 627, startPoint y: 14, endPoint x: 636, endPoint y: 25, distance: 14.2
click at [627, 14] on icon "close" at bounding box center [626, 14] width 8 height 8
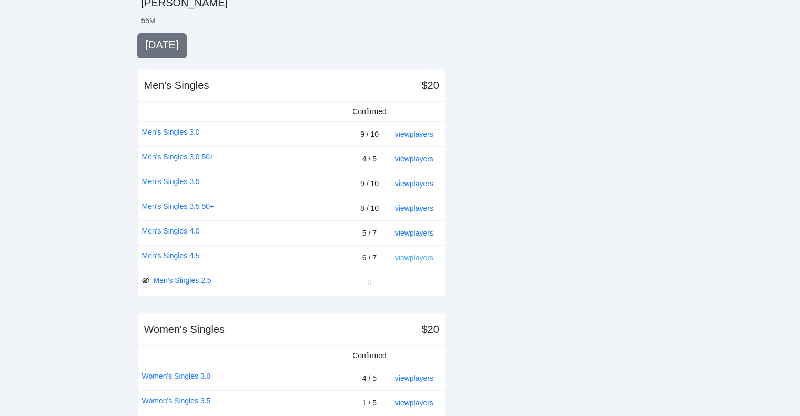
click at [417, 256] on link "view players" at bounding box center [414, 258] width 38 height 8
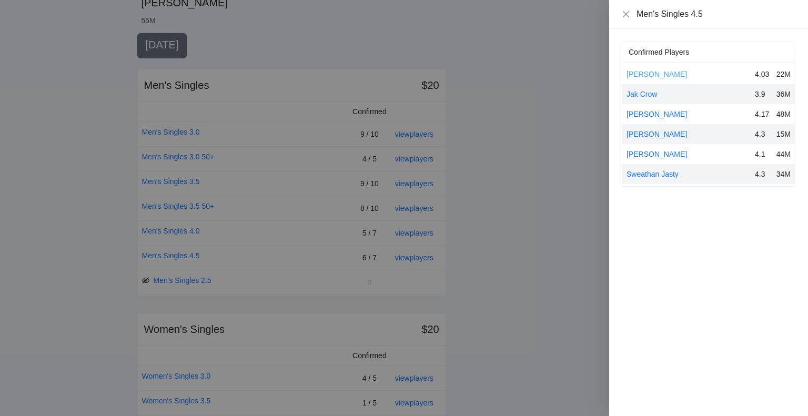
click at [665, 73] on link "[PERSON_NAME]" at bounding box center [657, 74] width 61 height 8
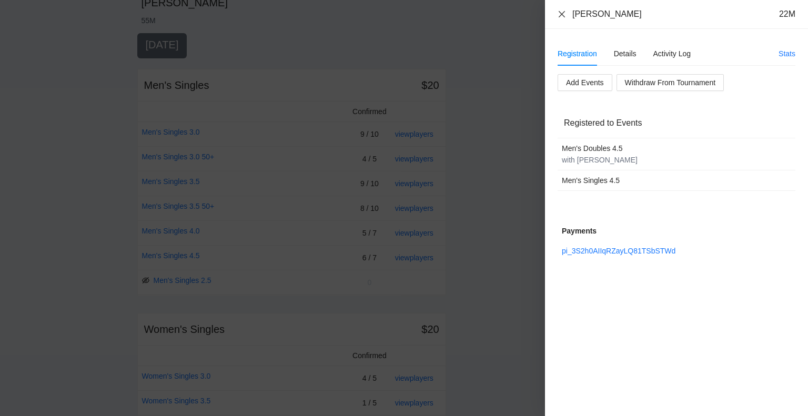
click at [562, 14] on icon "close" at bounding box center [562, 14] width 6 height 6
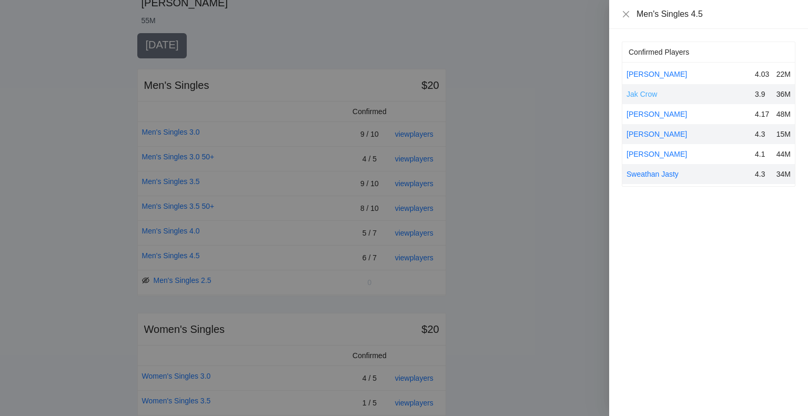
click at [648, 94] on link "Jak Crow" at bounding box center [642, 94] width 31 height 8
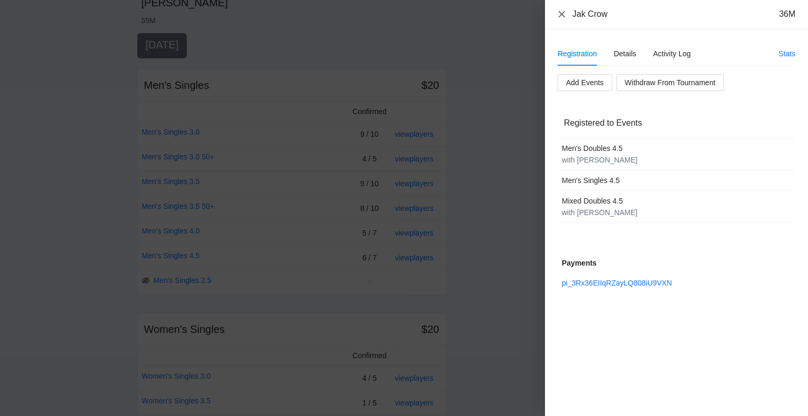
click at [562, 11] on icon "close" at bounding box center [562, 14] width 8 height 8
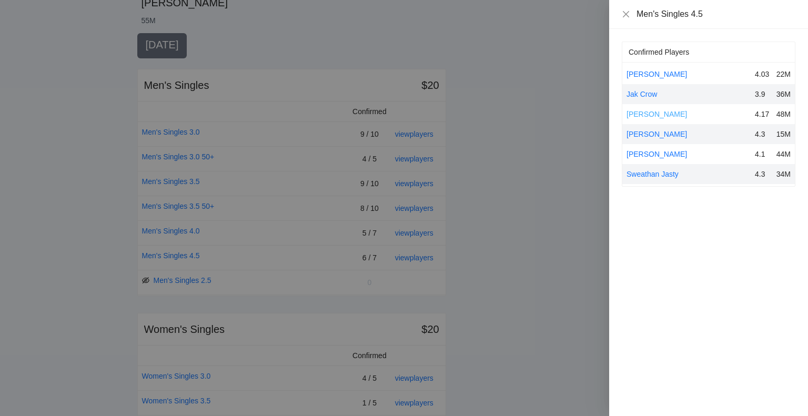
click at [665, 114] on link "[PERSON_NAME]" at bounding box center [657, 114] width 61 height 8
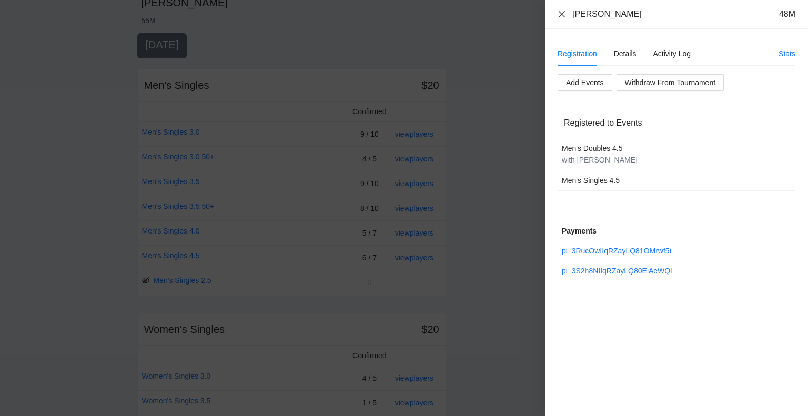
drag, startPoint x: 562, startPoint y: 15, endPoint x: 572, endPoint y: 33, distance: 20.3
click at [562, 14] on icon "close" at bounding box center [562, 14] width 8 height 8
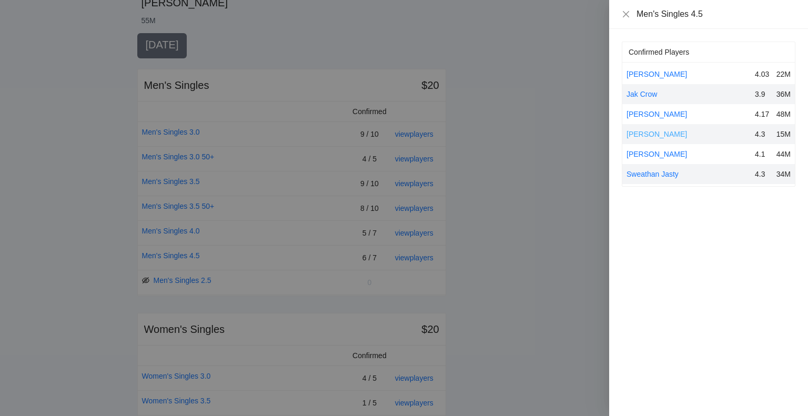
click at [648, 132] on link "[PERSON_NAME]" at bounding box center [657, 134] width 61 height 8
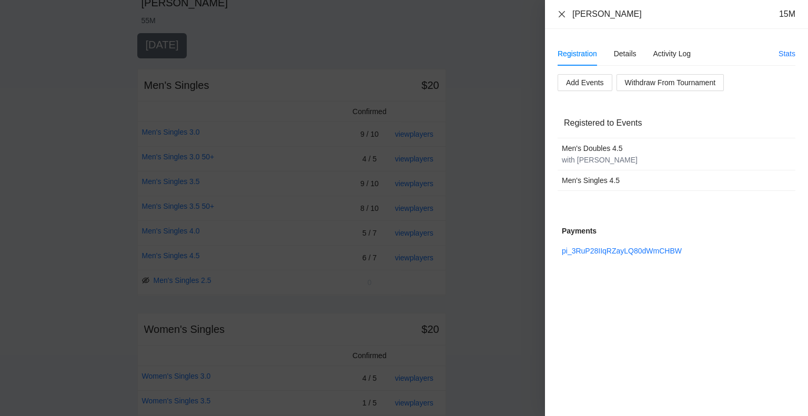
drag, startPoint x: 562, startPoint y: 12, endPoint x: 562, endPoint y: 21, distance: 8.9
click at [562, 12] on icon "close" at bounding box center [562, 14] width 8 height 8
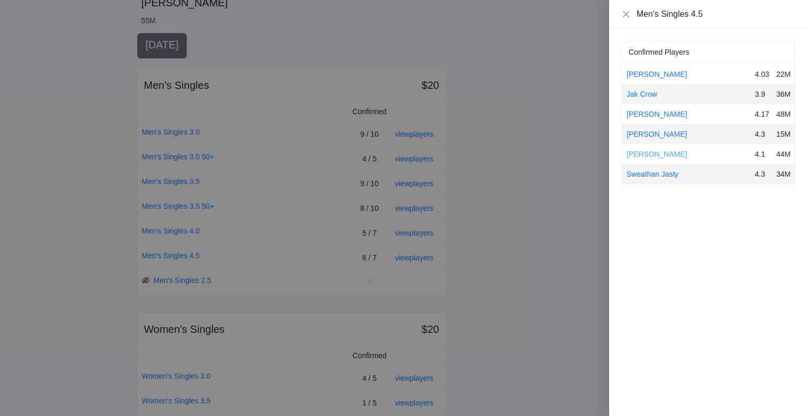
click at [643, 155] on link "[PERSON_NAME]" at bounding box center [657, 154] width 61 height 8
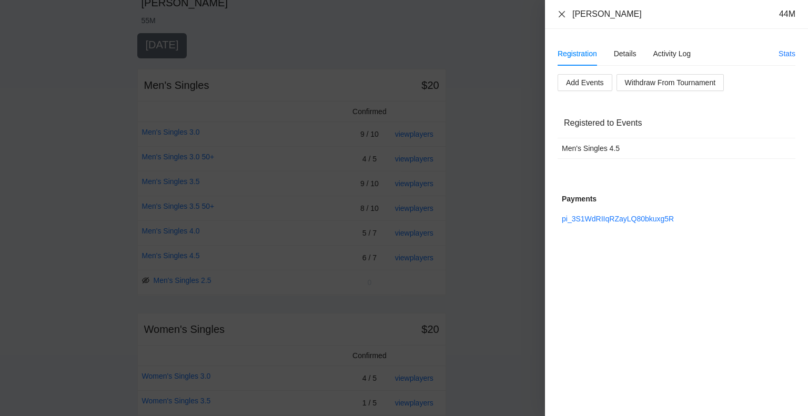
click at [561, 13] on icon "close" at bounding box center [562, 14] width 6 height 6
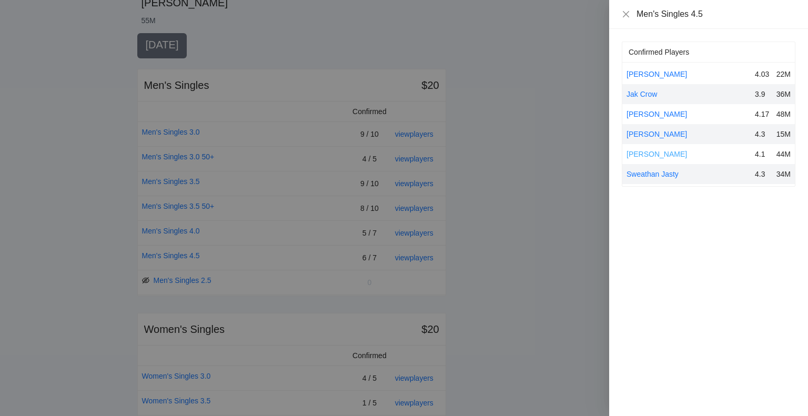
click at [640, 153] on link "[PERSON_NAME]" at bounding box center [657, 154] width 61 height 8
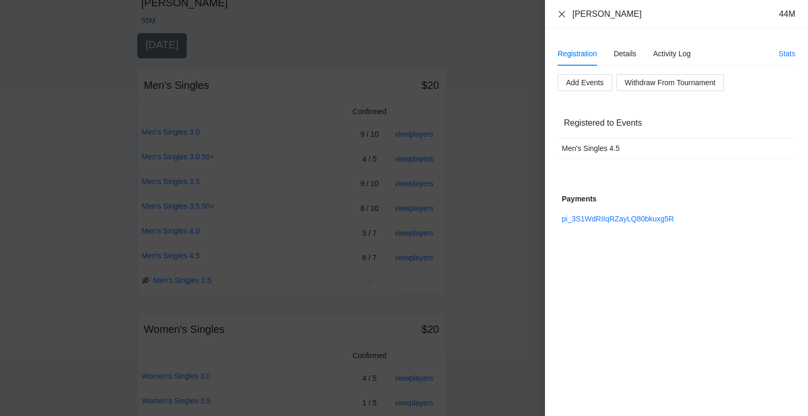
click at [561, 14] on icon "close" at bounding box center [562, 14] width 6 height 6
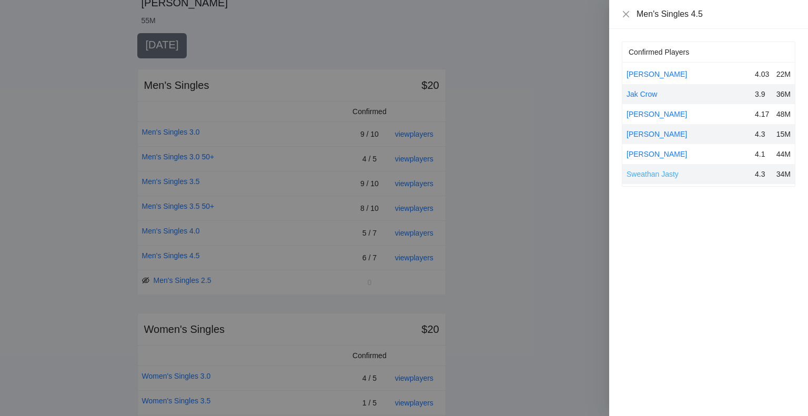
click at [649, 173] on link "Sweathan Jasty" at bounding box center [653, 174] width 52 height 8
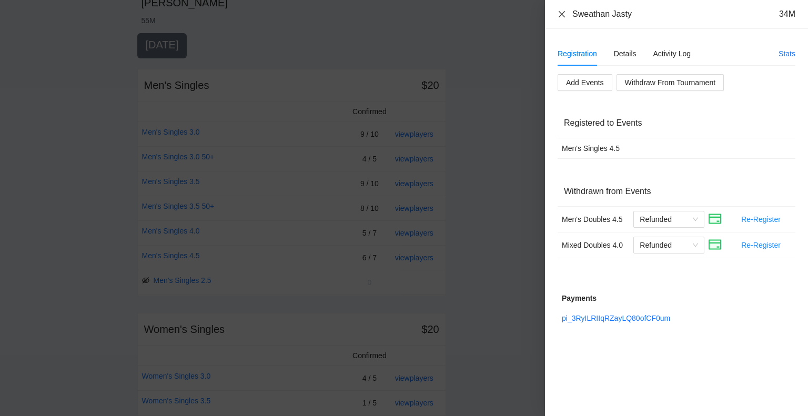
click at [563, 16] on icon "close" at bounding box center [562, 14] width 6 height 6
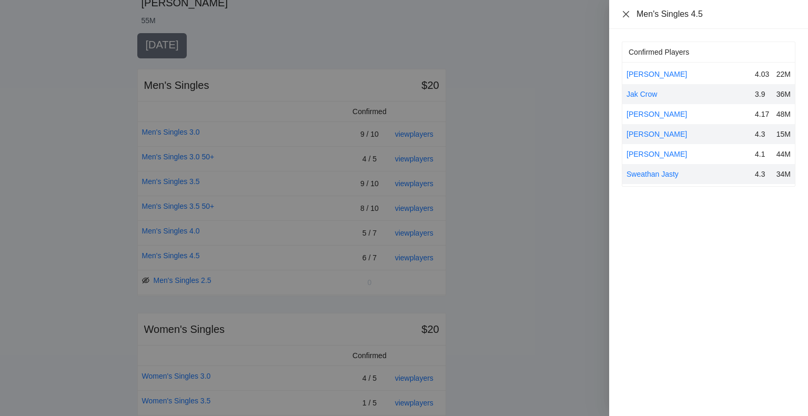
click at [627, 14] on icon "close" at bounding box center [626, 14] width 8 height 8
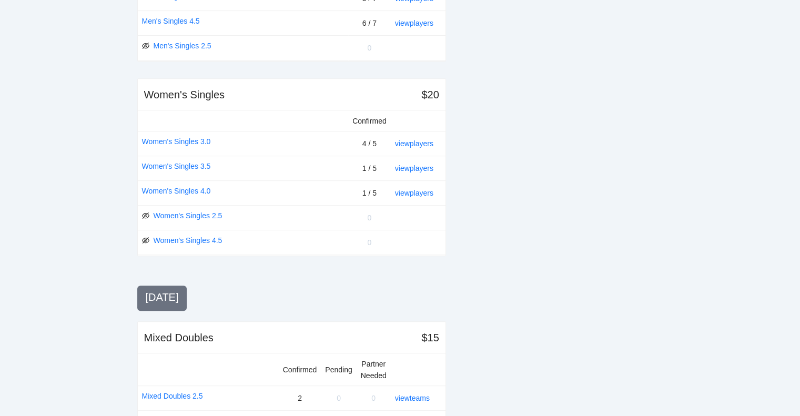
scroll to position [474, 0]
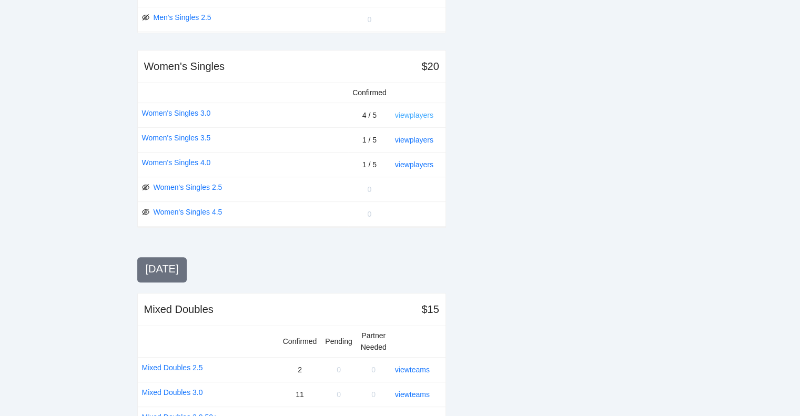
click at [419, 112] on link "view players" at bounding box center [414, 115] width 38 height 8
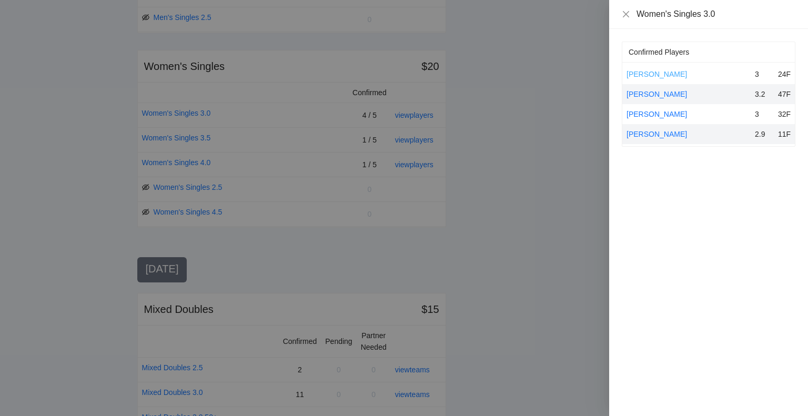
click at [657, 73] on link "[PERSON_NAME]" at bounding box center [657, 74] width 61 height 8
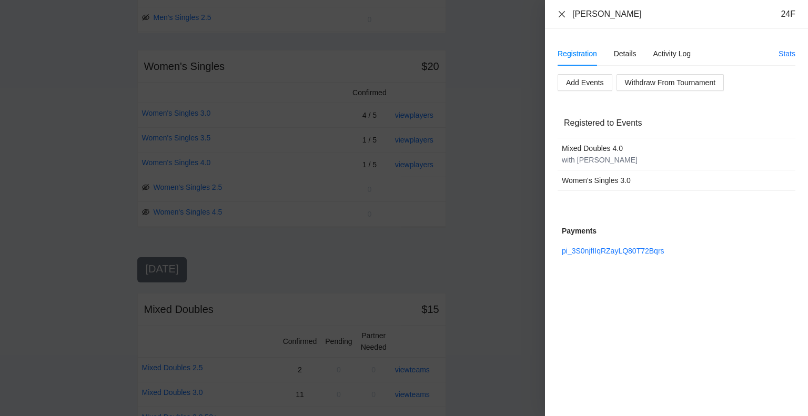
click at [563, 14] on icon "close" at bounding box center [562, 14] width 8 height 8
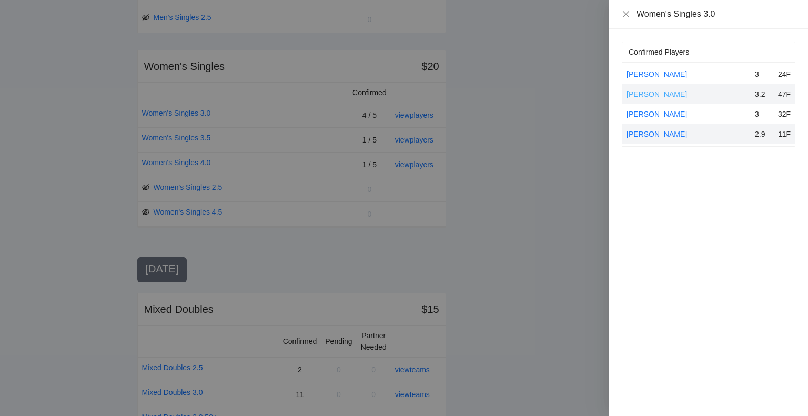
click at [652, 92] on link "[PERSON_NAME]" at bounding box center [657, 94] width 61 height 8
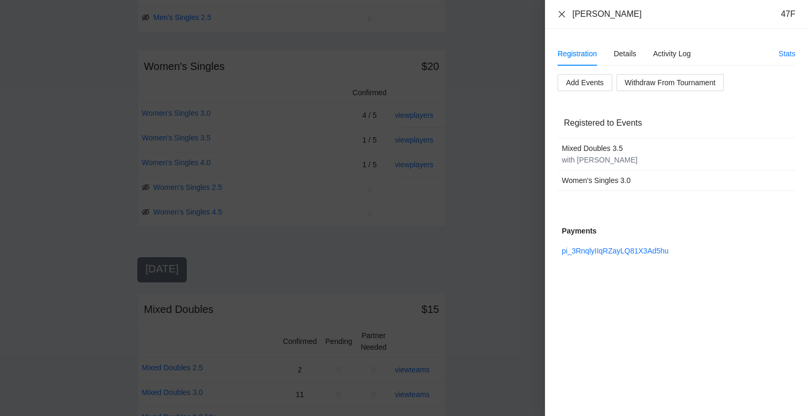
click at [562, 12] on icon "close" at bounding box center [562, 14] width 8 height 8
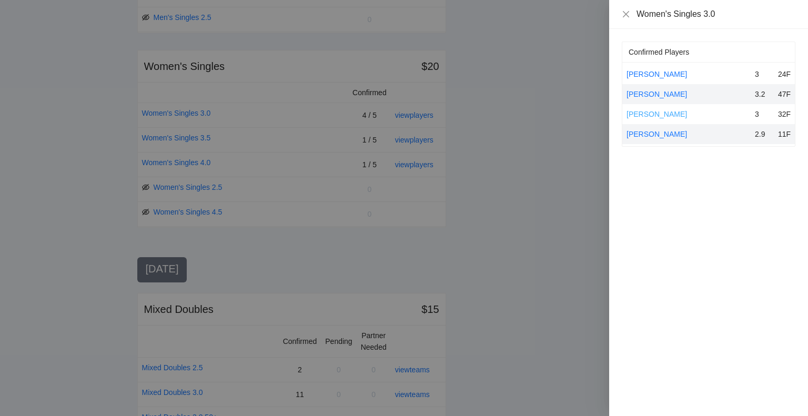
drag, startPoint x: 659, startPoint y: 110, endPoint x: 742, endPoint y: 129, distance: 85.1
click at [660, 111] on link "[PERSON_NAME]" at bounding box center [657, 114] width 61 height 8
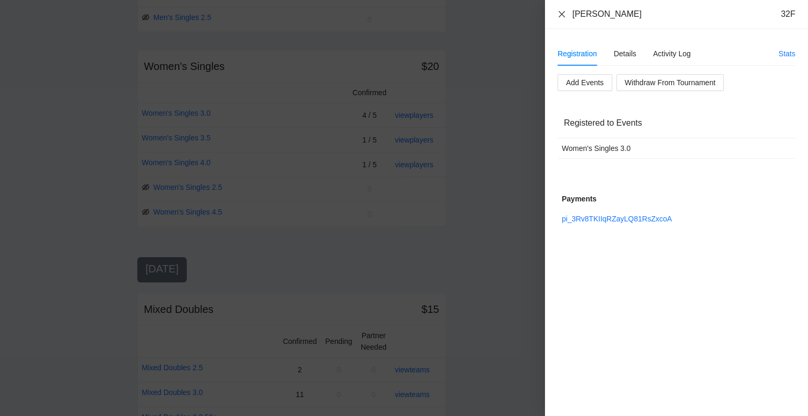
drag, startPoint x: 559, startPoint y: 13, endPoint x: 564, endPoint y: 23, distance: 10.6
click at [559, 13] on icon "close" at bounding box center [562, 14] width 8 height 8
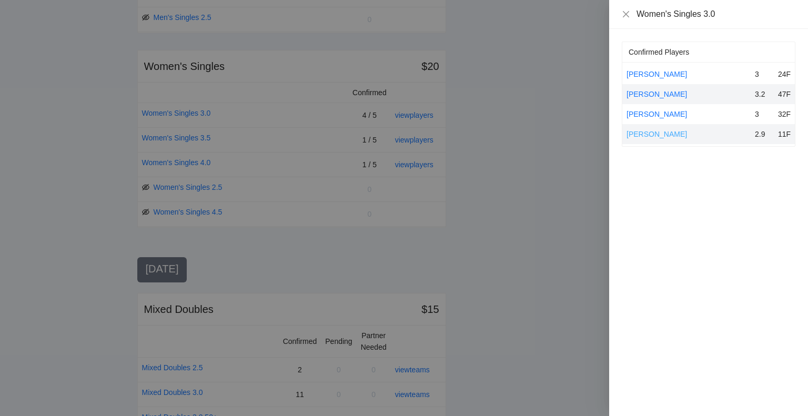
click at [654, 135] on link "[PERSON_NAME]" at bounding box center [657, 134] width 61 height 8
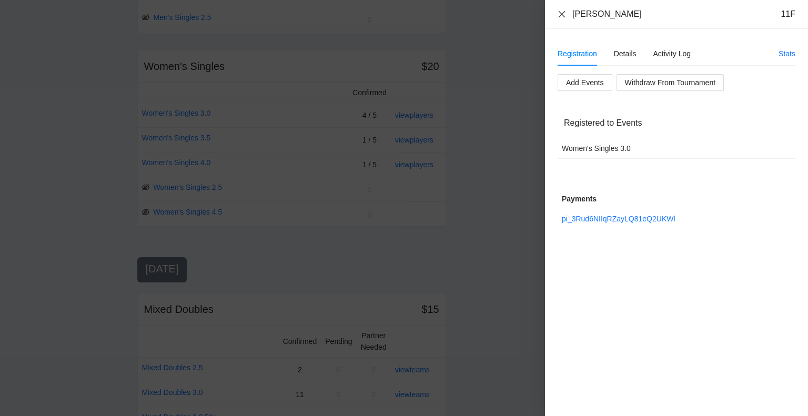
click at [562, 15] on icon "close" at bounding box center [562, 14] width 8 height 8
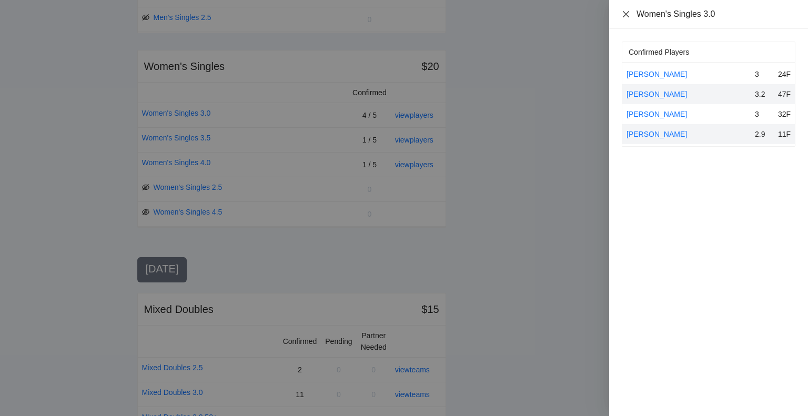
click at [625, 13] on icon "close" at bounding box center [626, 14] width 6 height 6
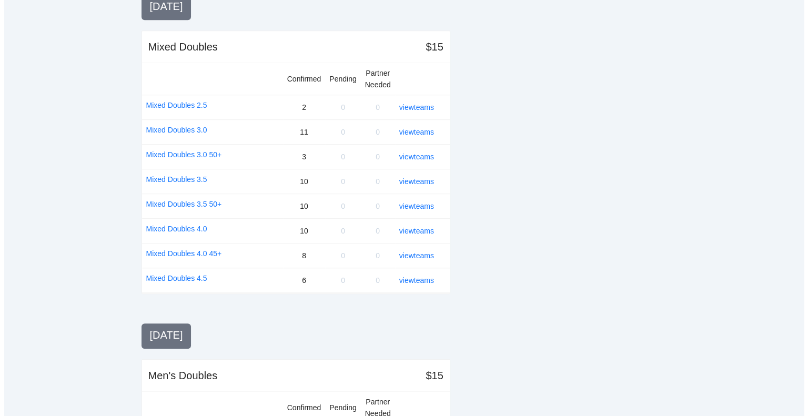
scroll to position [737, 0]
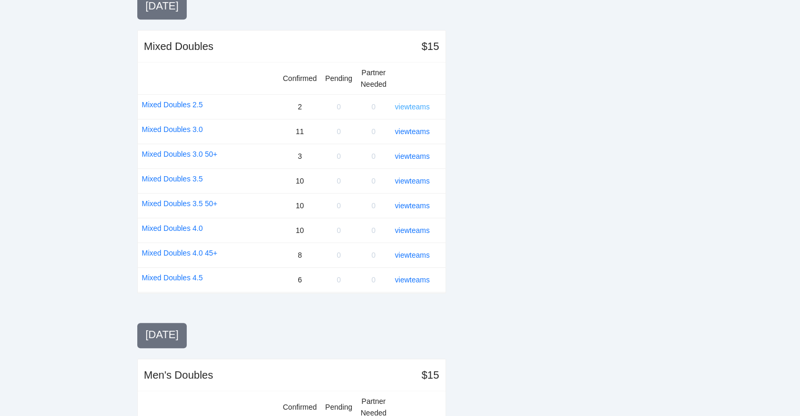
click at [419, 104] on link "view teams" at bounding box center [412, 107] width 35 height 8
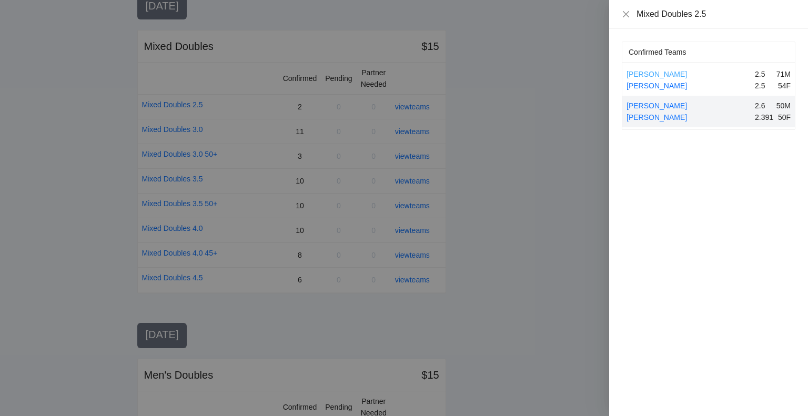
click at [648, 72] on link "[PERSON_NAME]" at bounding box center [657, 74] width 61 height 8
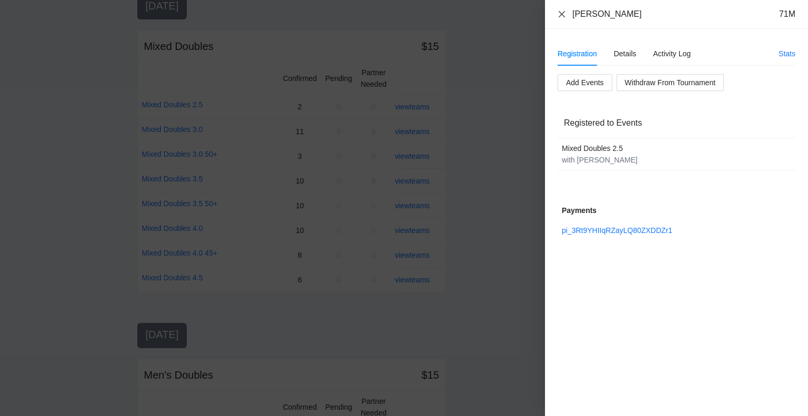
click at [559, 13] on icon "close" at bounding box center [562, 14] width 8 height 8
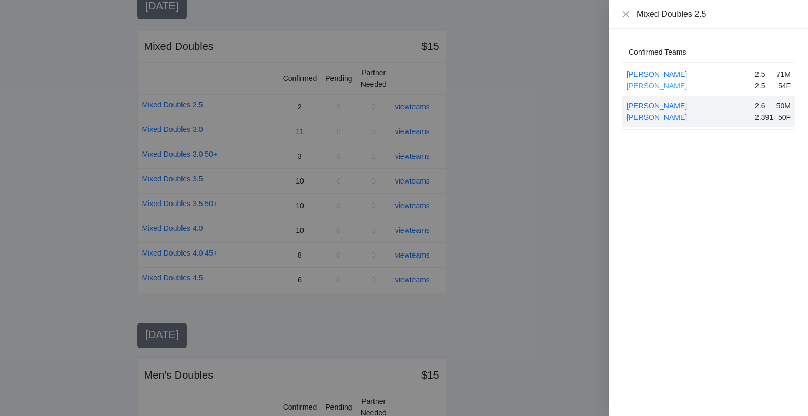
click at [655, 84] on link "[PERSON_NAME]" at bounding box center [657, 86] width 61 height 8
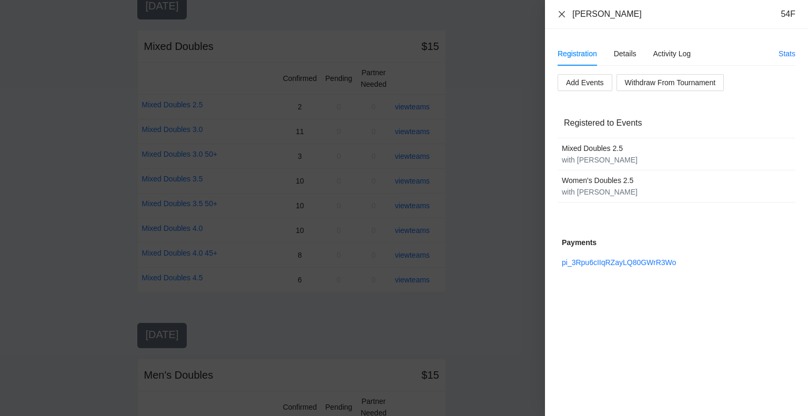
drag, startPoint x: 563, startPoint y: 10, endPoint x: 567, endPoint y: 18, distance: 9.0
click at [563, 10] on icon "close" at bounding box center [562, 14] width 8 height 8
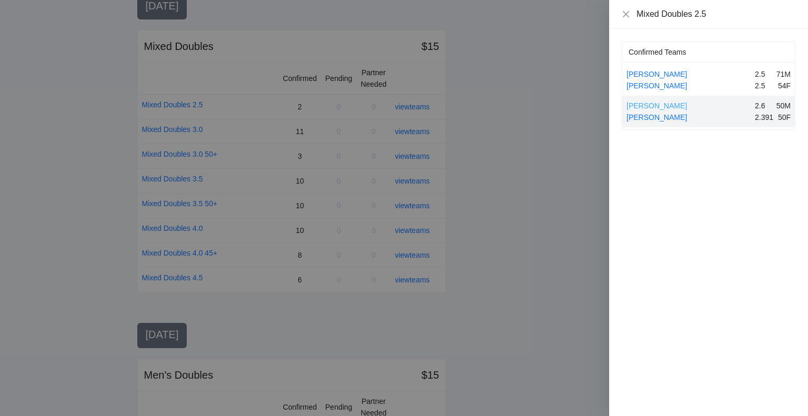
click at [647, 102] on link "[PERSON_NAME]" at bounding box center [657, 106] width 61 height 8
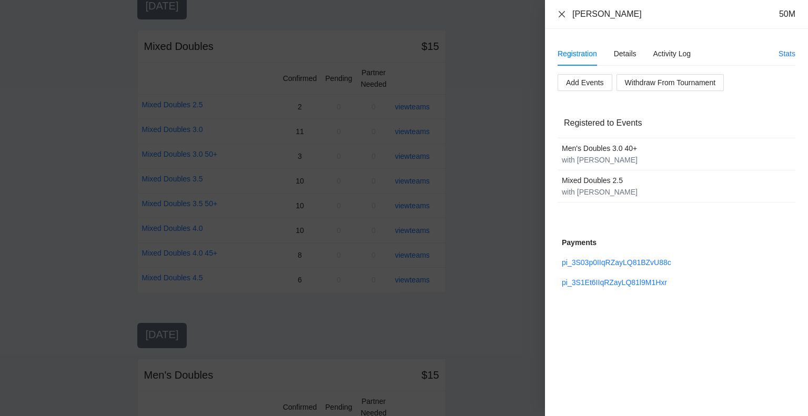
drag, startPoint x: 559, startPoint y: 13, endPoint x: 581, endPoint y: 37, distance: 33.2
click at [559, 13] on icon "close" at bounding box center [562, 14] width 8 height 8
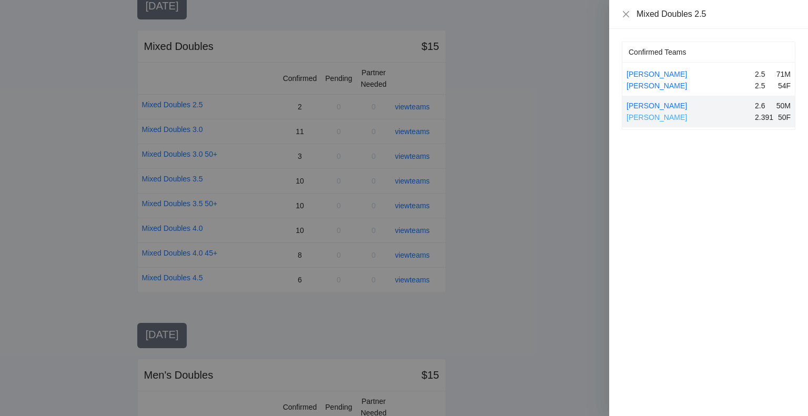
click at [651, 115] on link "[PERSON_NAME]" at bounding box center [657, 117] width 61 height 8
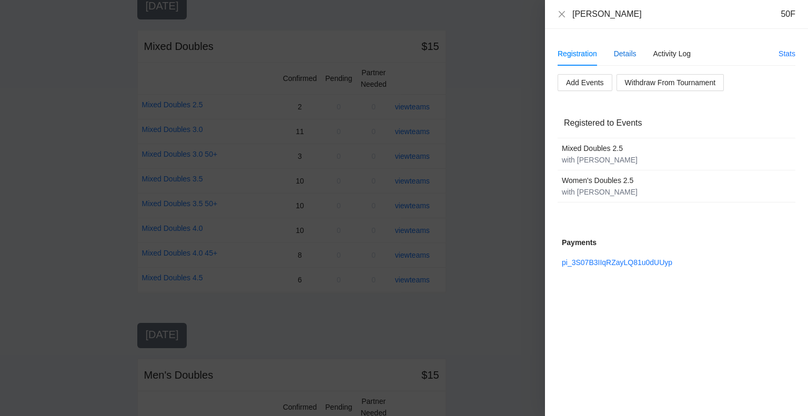
click at [627, 54] on div "Details" at bounding box center [625, 54] width 23 height 12
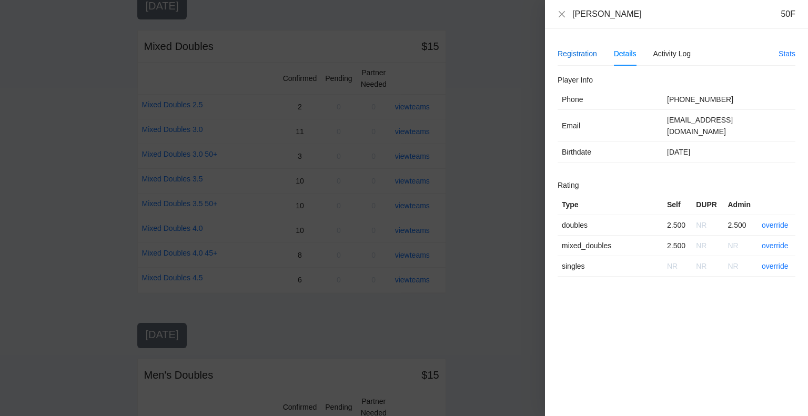
click at [579, 54] on div "Registration" at bounding box center [577, 54] width 39 height 12
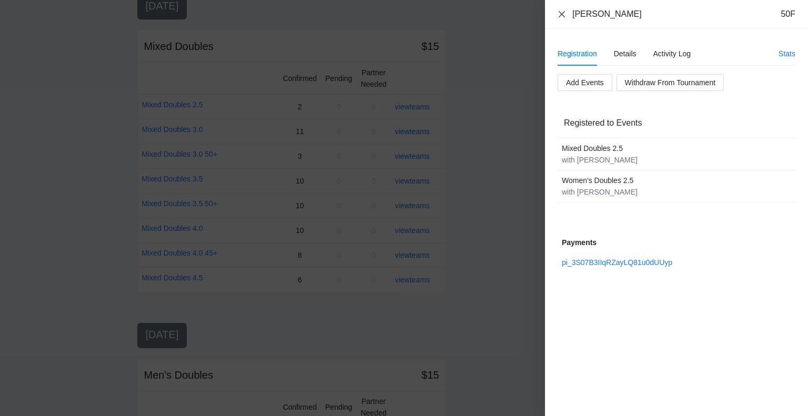
click at [560, 14] on icon "close" at bounding box center [562, 14] width 8 height 8
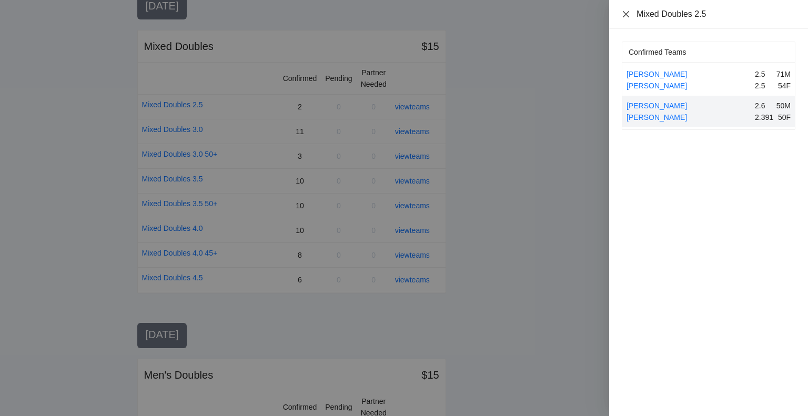
drag, startPoint x: 627, startPoint y: 14, endPoint x: 651, endPoint y: 33, distance: 31.1
click at [627, 13] on icon "close" at bounding box center [626, 14] width 6 height 6
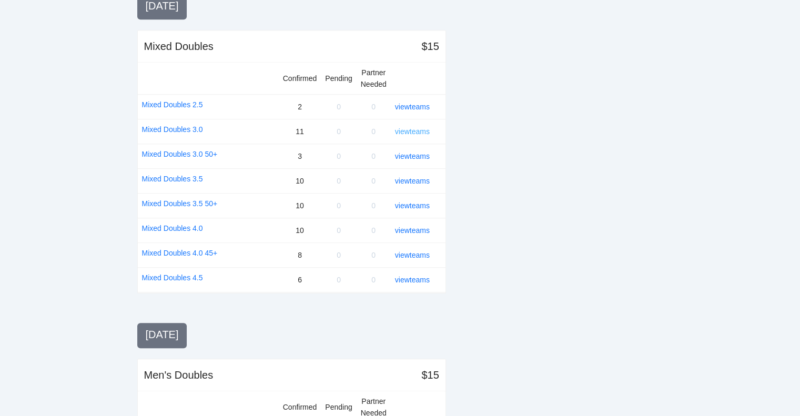
click at [408, 129] on link "view teams" at bounding box center [412, 131] width 35 height 8
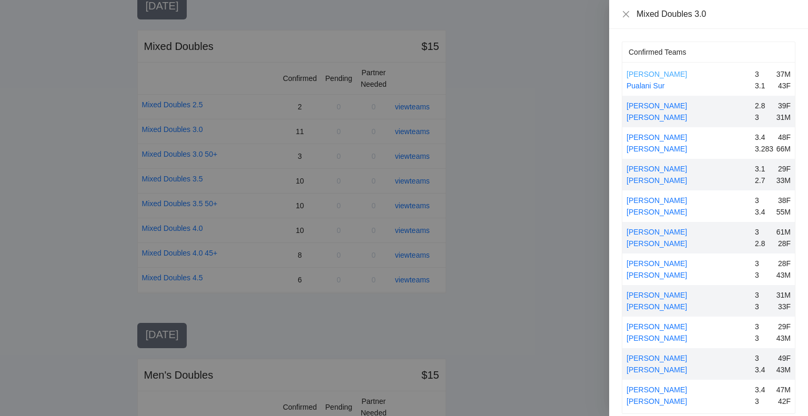
click at [662, 74] on link "[PERSON_NAME]" at bounding box center [657, 74] width 61 height 8
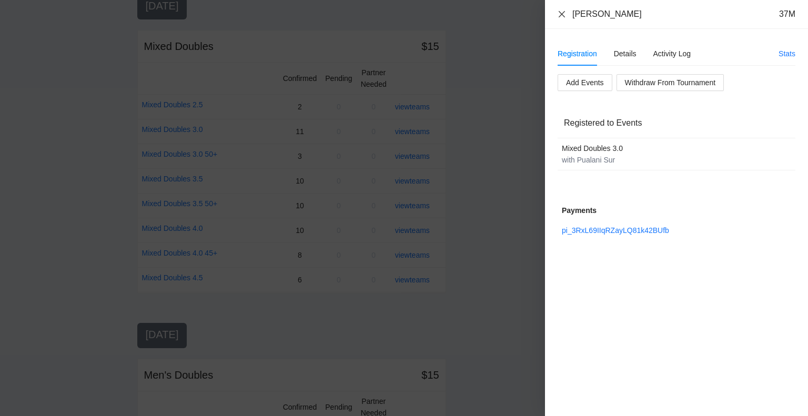
click at [565, 14] on icon "close" at bounding box center [562, 14] width 8 height 8
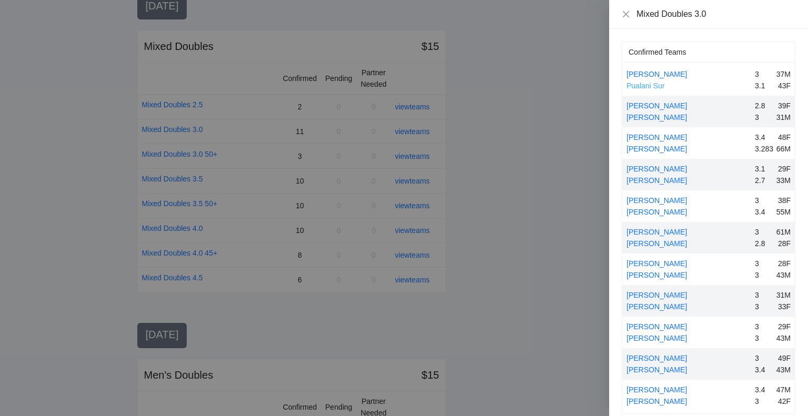
click at [643, 84] on link "Pualani Sur" at bounding box center [646, 86] width 38 height 8
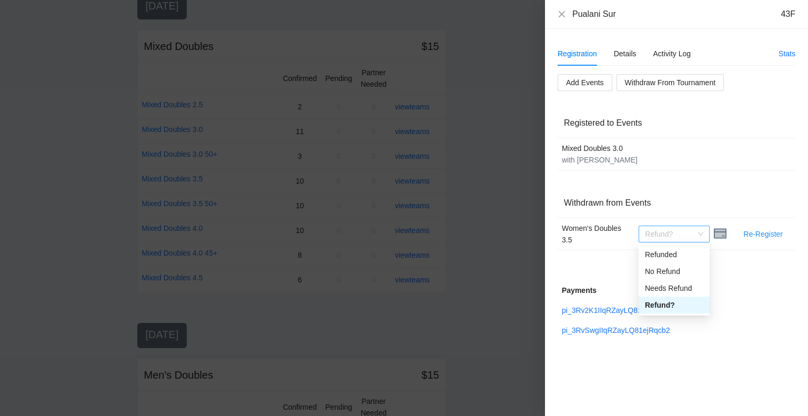
click at [700, 233] on span "Refund?" at bounding box center [674, 234] width 58 height 16
click at [658, 270] on div "No Refund" at bounding box center [674, 272] width 58 height 12
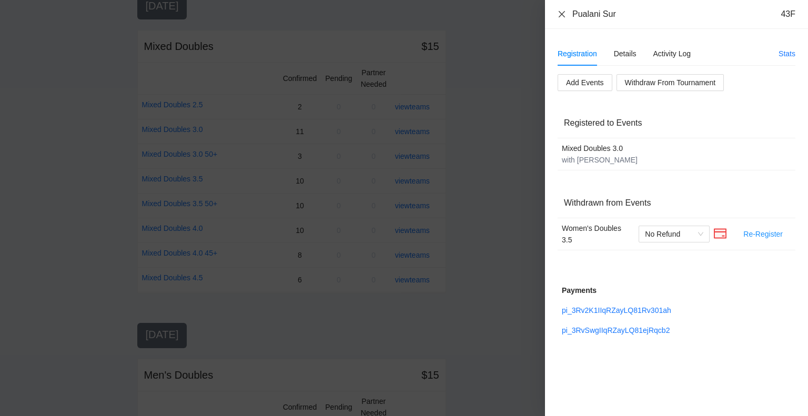
click at [561, 12] on icon "close" at bounding box center [562, 14] width 8 height 8
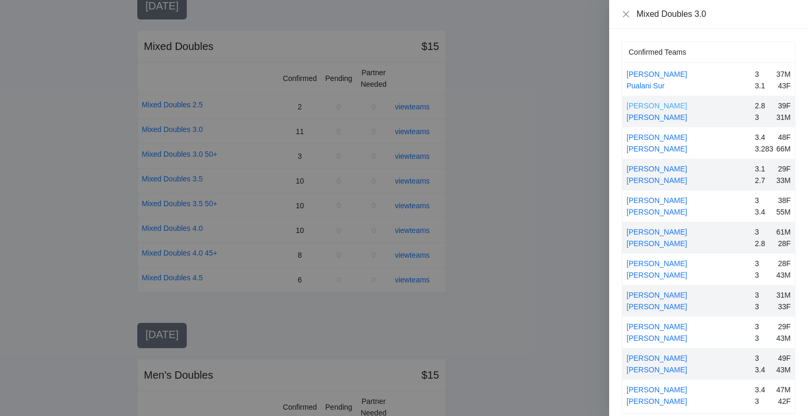
click at [642, 106] on link "[PERSON_NAME]" at bounding box center [657, 106] width 61 height 8
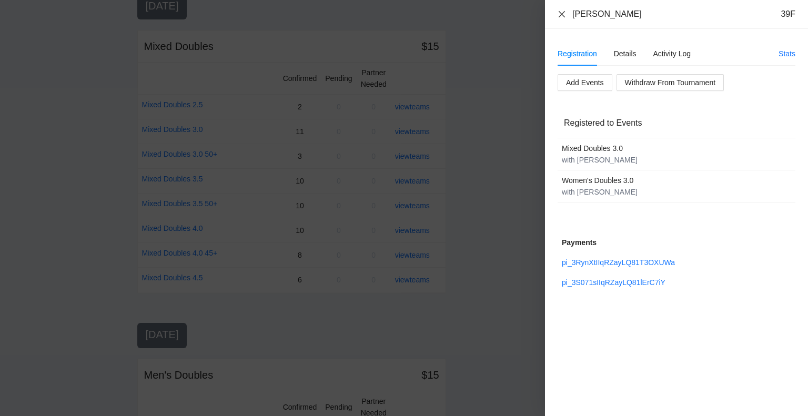
click at [560, 14] on icon "close" at bounding box center [562, 14] width 8 height 8
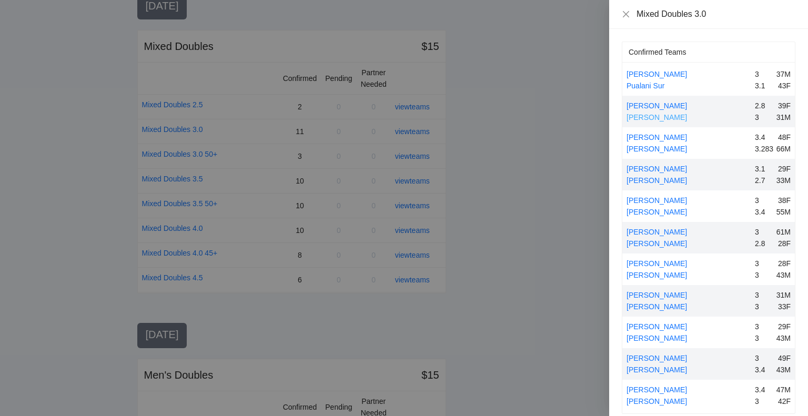
click at [636, 114] on link "[PERSON_NAME]" at bounding box center [657, 117] width 61 height 8
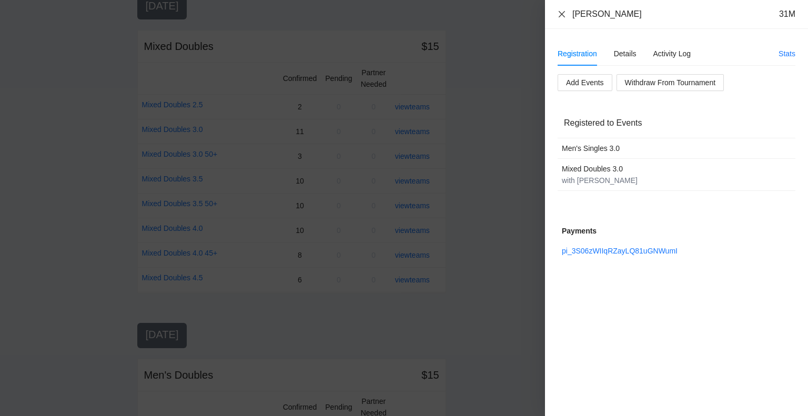
click at [560, 14] on icon "close" at bounding box center [562, 14] width 8 height 8
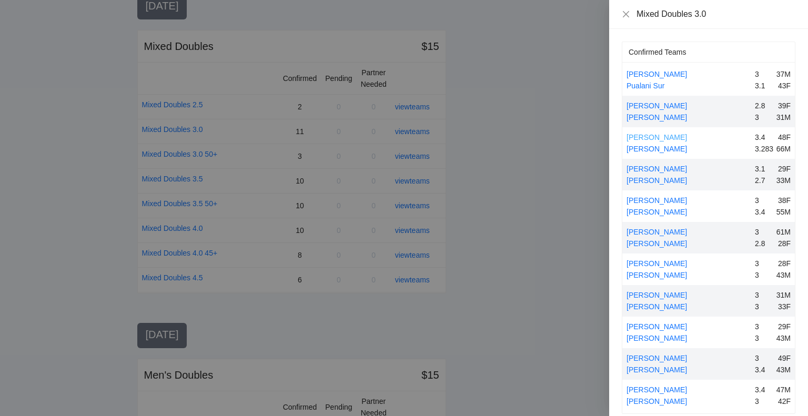
click at [662, 136] on link "[PERSON_NAME]" at bounding box center [657, 137] width 61 height 8
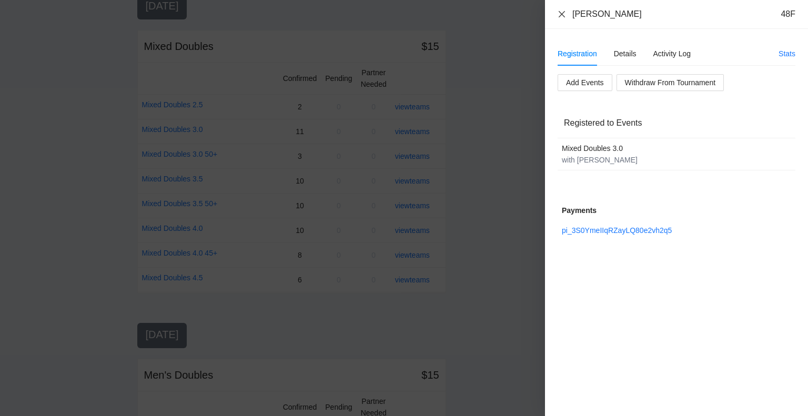
drag, startPoint x: 560, startPoint y: 12, endPoint x: 565, endPoint y: 23, distance: 12.7
click at [560, 12] on icon "close" at bounding box center [562, 14] width 8 height 8
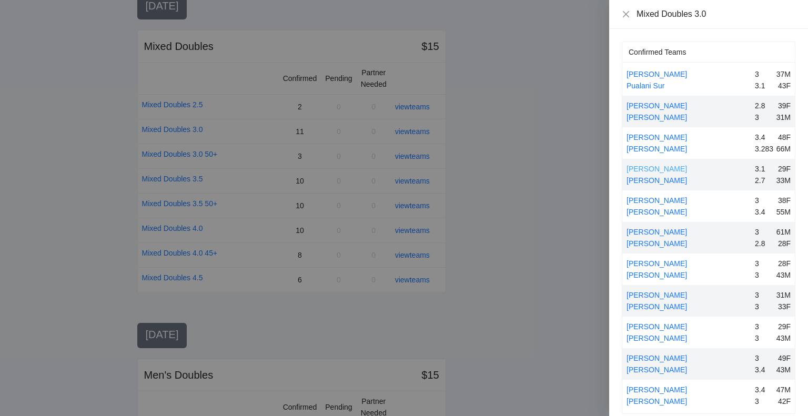
click at [659, 168] on link "[PERSON_NAME]" at bounding box center [657, 169] width 61 height 8
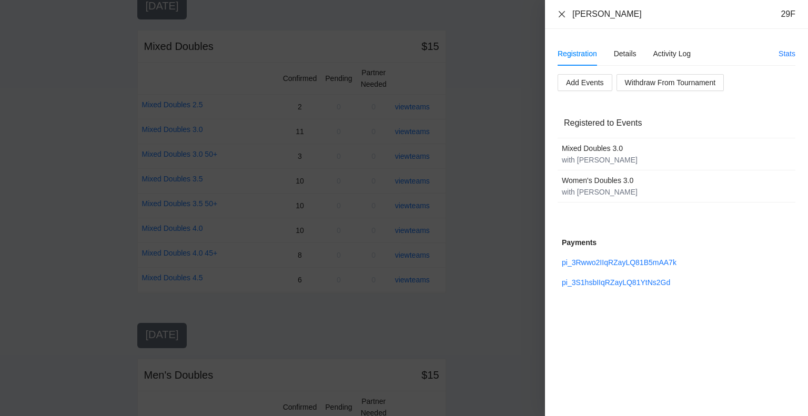
drag, startPoint x: 560, startPoint y: 13, endPoint x: 602, endPoint y: 44, distance: 51.6
click at [560, 13] on icon "close" at bounding box center [562, 14] width 6 height 6
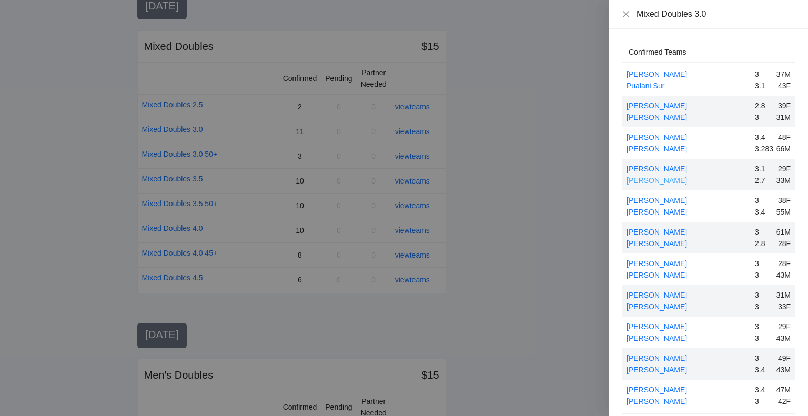
click at [652, 178] on link "[PERSON_NAME]" at bounding box center [657, 180] width 61 height 8
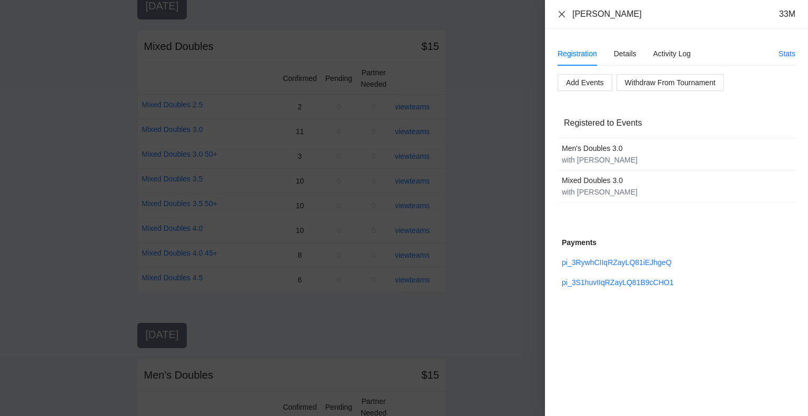
click at [562, 12] on icon "close" at bounding box center [562, 14] width 8 height 8
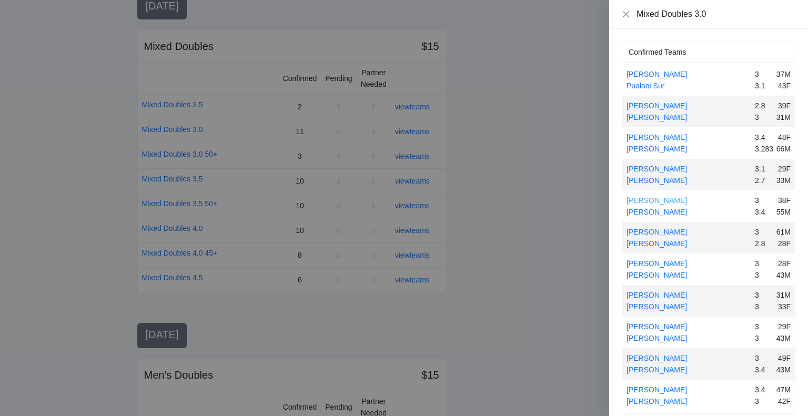
click at [662, 198] on link "[PERSON_NAME]" at bounding box center [657, 200] width 61 height 8
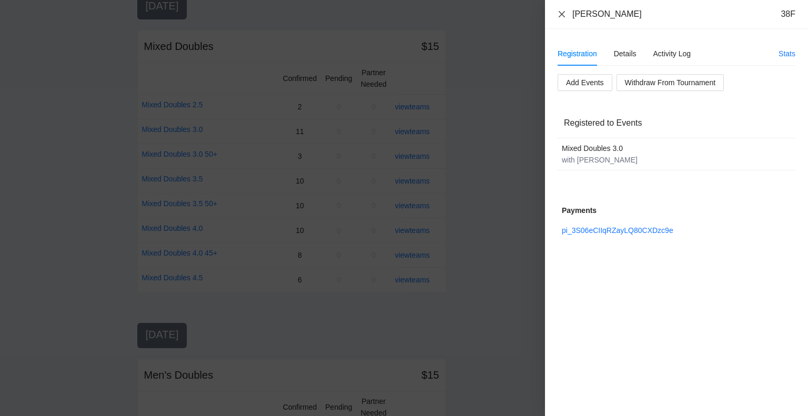
click at [562, 12] on icon "close" at bounding box center [562, 14] width 8 height 8
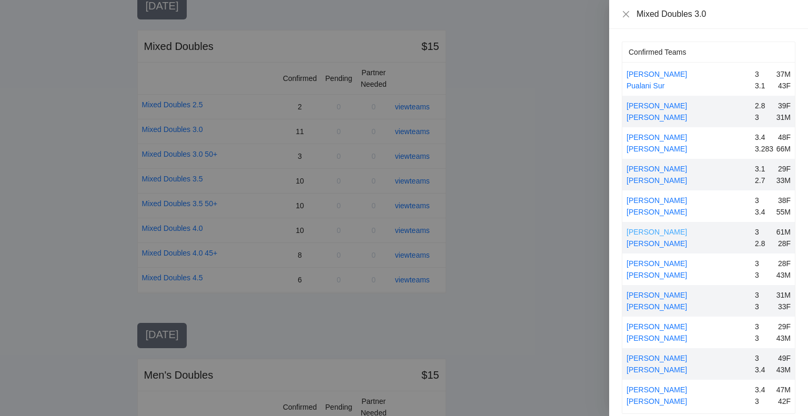
click at [663, 233] on link "[PERSON_NAME]" at bounding box center [657, 232] width 61 height 8
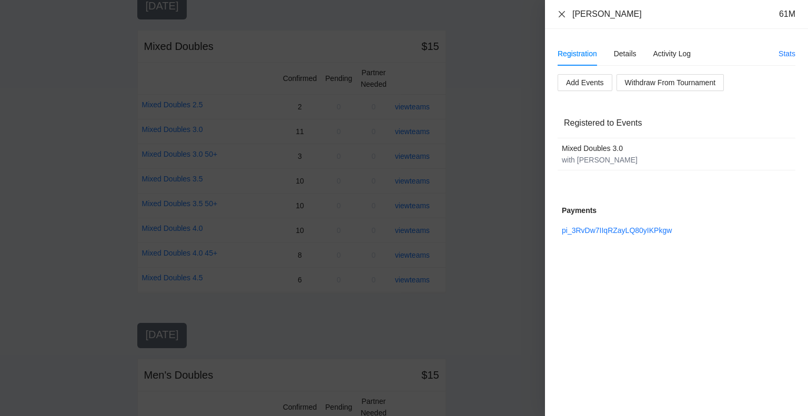
drag, startPoint x: 560, startPoint y: 14, endPoint x: 572, endPoint y: 39, distance: 28.5
click at [560, 14] on icon "close" at bounding box center [562, 14] width 8 height 8
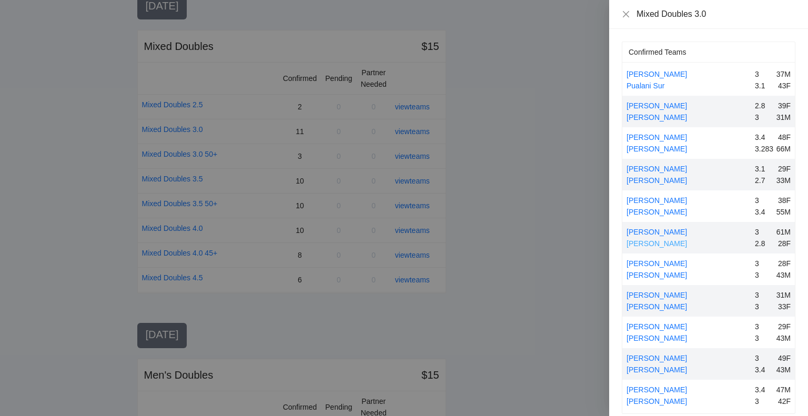
click at [663, 243] on link "[PERSON_NAME]" at bounding box center [657, 243] width 61 height 8
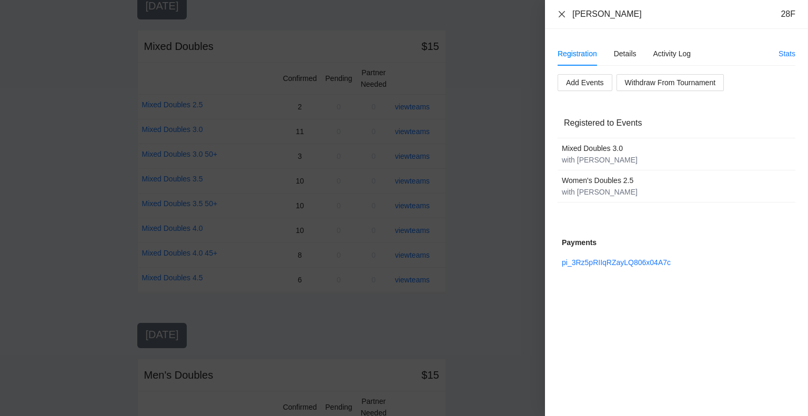
drag, startPoint x: 560, startPoint y: 12, endPoint x: 581, endPoint y: 36, distance: 32.5
click at [560, 12] on icon "close" at bounding box center [562, 14] width 6 height 6
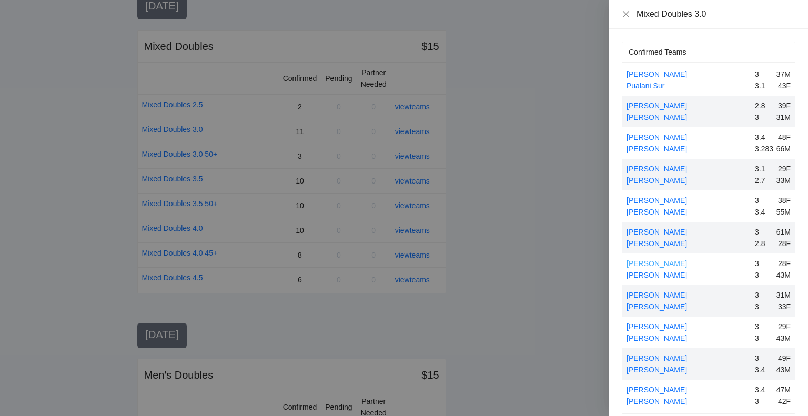
click at [654, 263] on link "[PERSON_NAME]" at bounding box center [657, 263] width 61 height 8
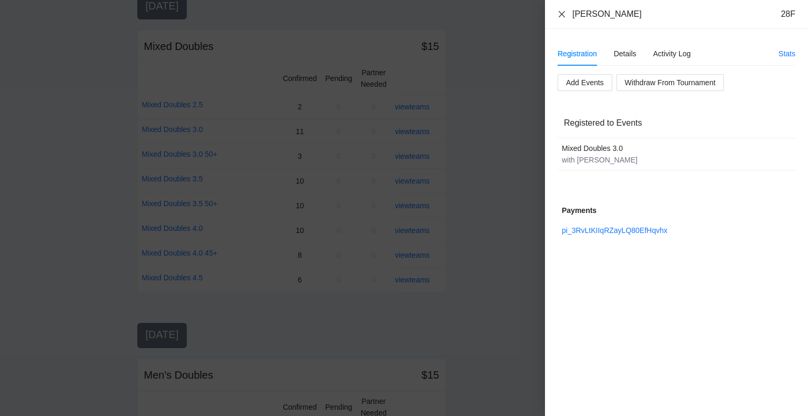
drag, startPoint x: 560, startPoint y: 13, endPoint x: 567, endPoint y: 16, distance: 7.5
click at [561, 13] on icon "close" at bounding box center [562, 14] width 6 height 6
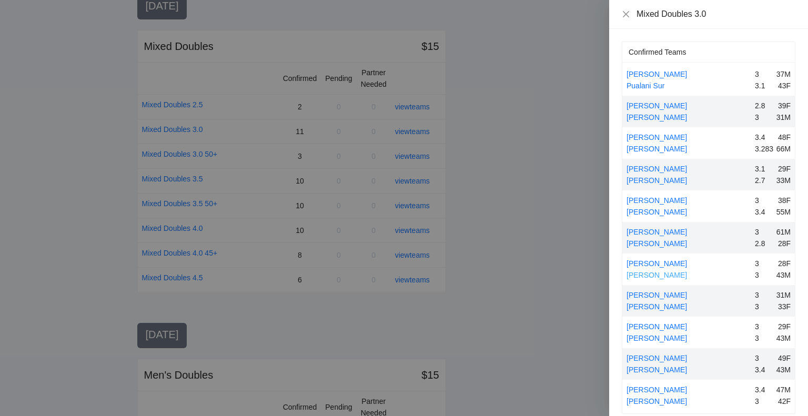
click at [657, 273] on link "[PERSON_NAME]" at bounding box center [657, 275] width 61 height 8
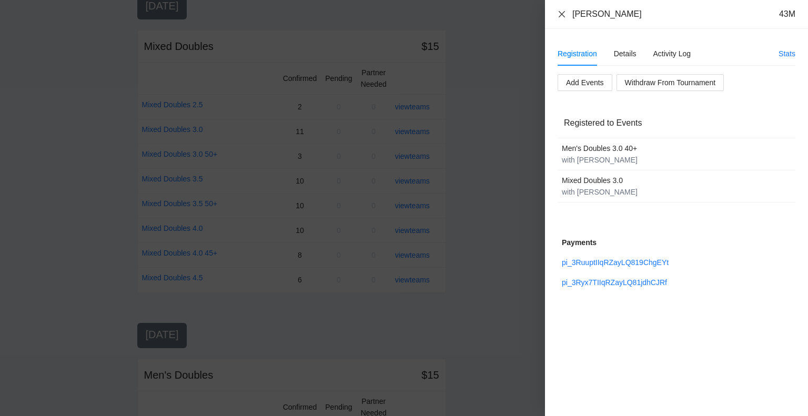
drag, startPoint x: 563, startPoint y: 15, endPoint x: 574, endPoint y: 49, distance: 36.3
click at [563, 15] on icon "close" at bounding box center [562, 14] width 8 height 8
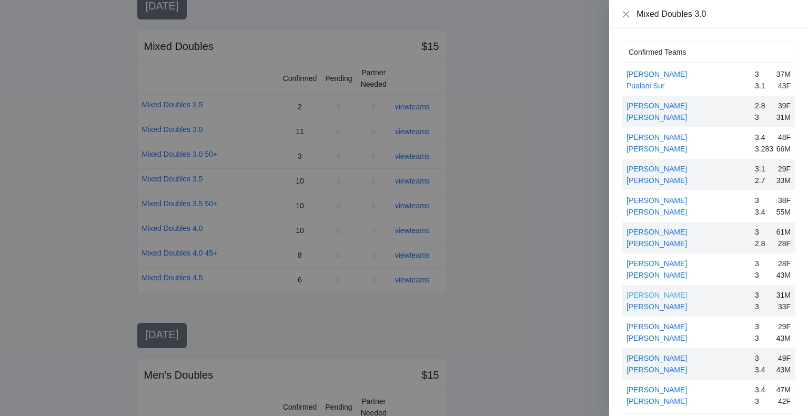
click at [653, 294] on link "[PERSON_NAME]" at bounding box center [657, 295] width 61 height 8
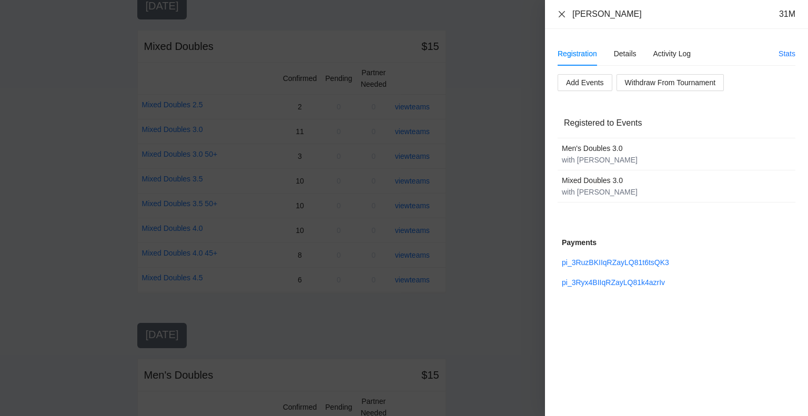
drag, startPoint x: 562, startPoint y: 11, endPoint x: 577, endPoint y: 36, distance: 28.8
click at [562, 12] on icon "close" at bounding box center [562, 14] width 8 height 8
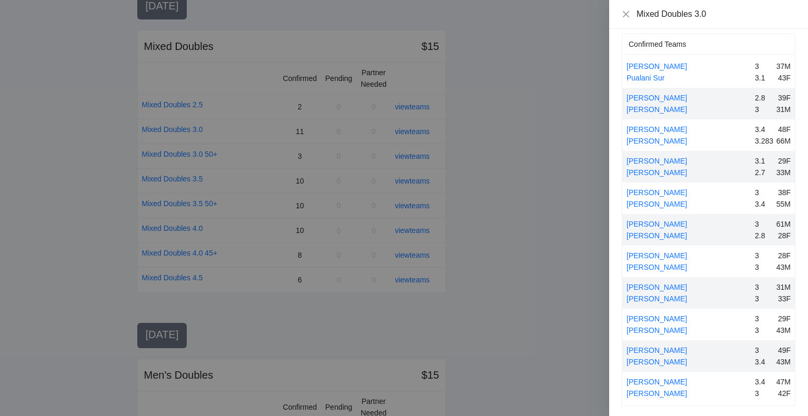
scroll to position [9, 0]
click at [651, 295] on link "[PERSON_NAME]" at bounding box center [657, 297] width 61 height 8
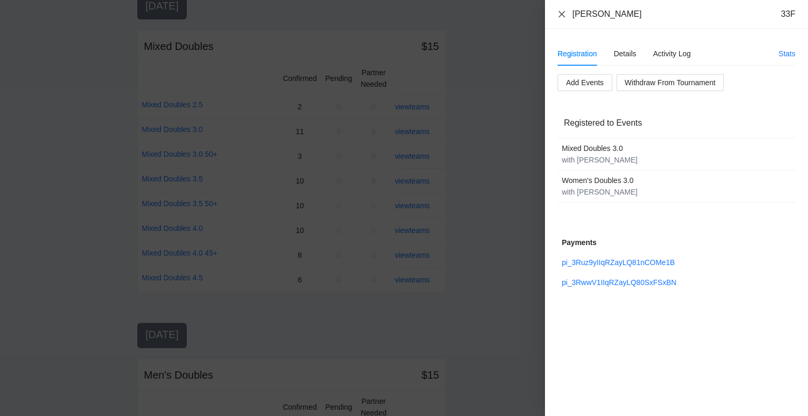
drag, startPoint x: 561, startPoint y: 16, endPoint x: 562, endPoint y: 40, distance: 23.7
click at [561, 16] on icon "close" at bounding box center [562, 14] width 8 height 8
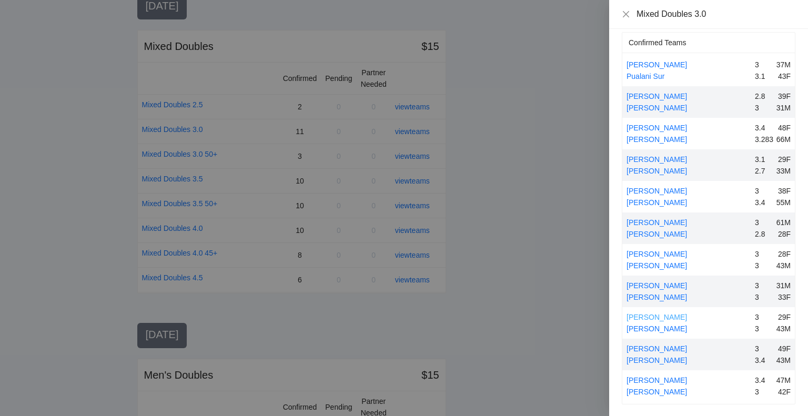
click at [655, 315] on link "[PERSON_NAME]" at bounding box center [657, 317] width 61 height 8
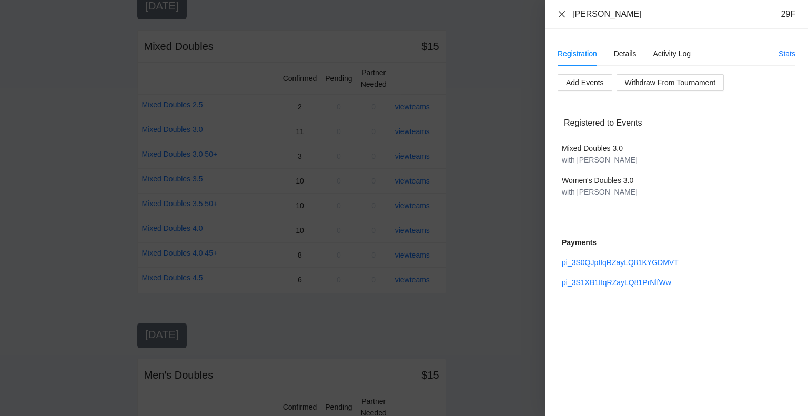
click at [564, 12] on icon "close" at bounding box center [562, 14] width 6 height 6
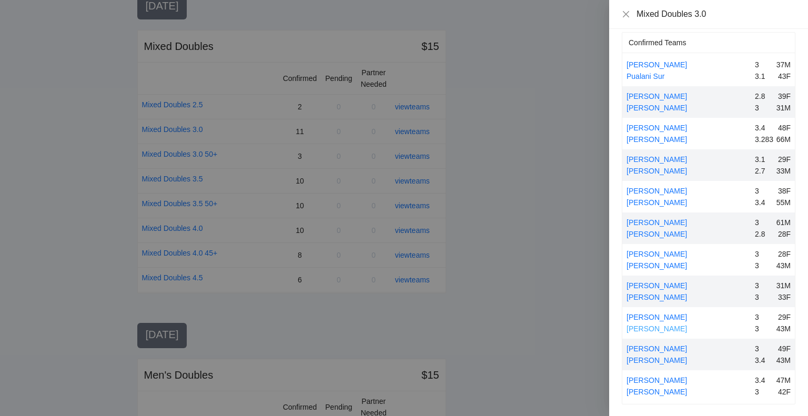
click at [660, 326] on link "[PERSON_NAME]" at bounding box center [657, 329] width 61 height 8
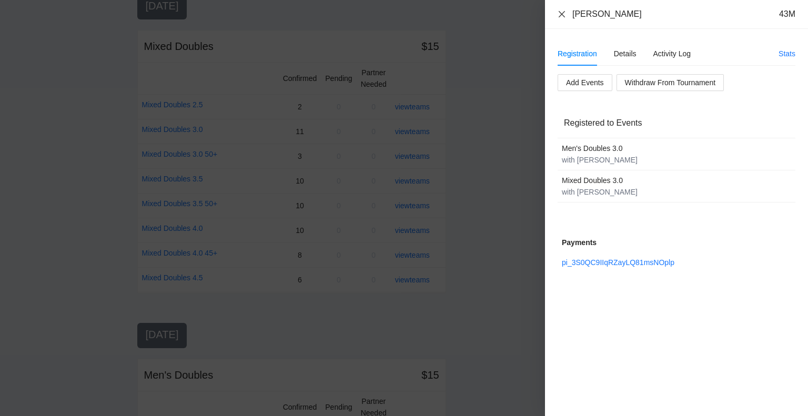
click at [562, 12] on icon "close" at bounding box center [562, 14] width 8 height 8
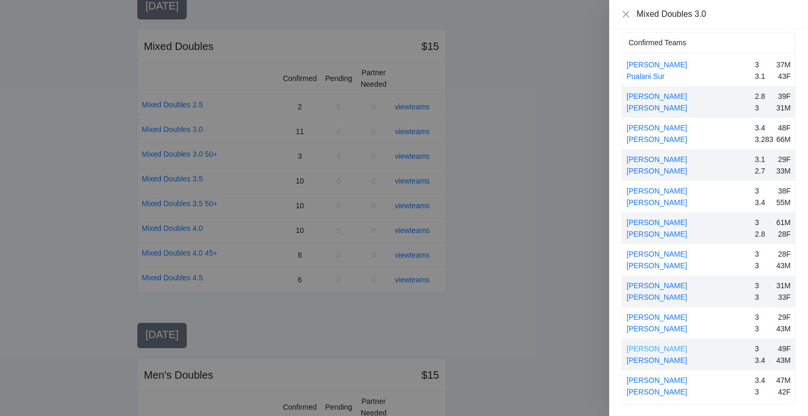
click at [659, 348] on link "[PERSON_NAME]" at bounding box center [657, 349] width 61 height 8
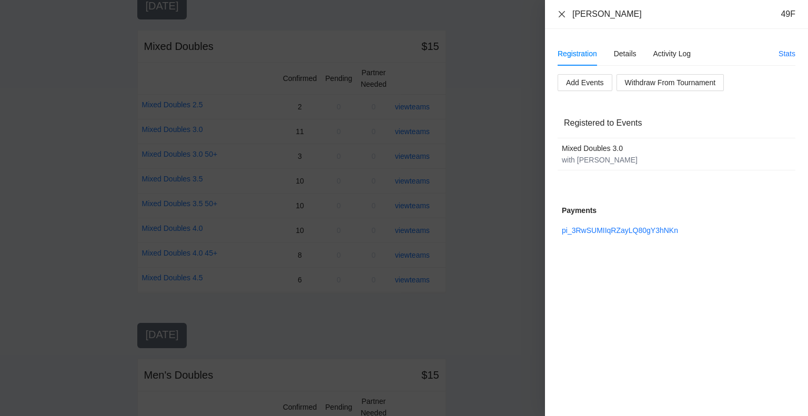
click at [560, 14] on icon "close" at bounding box center [562, 14] width 8 height 8
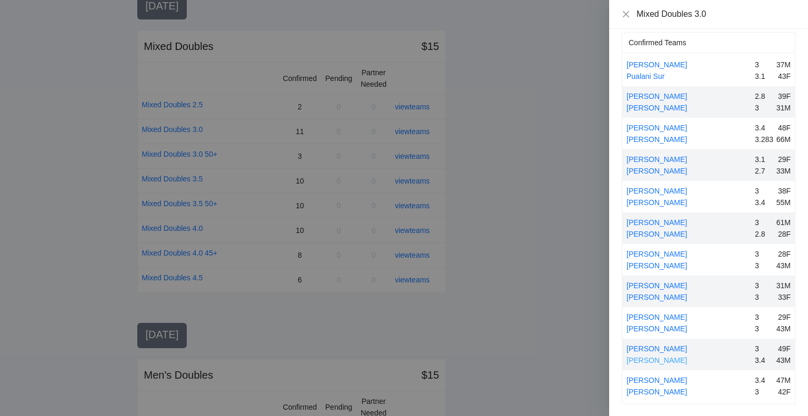
click at [655, 360] on link "[PERSON_NAME]" at bounding box center [657, 360] width 61 height 8
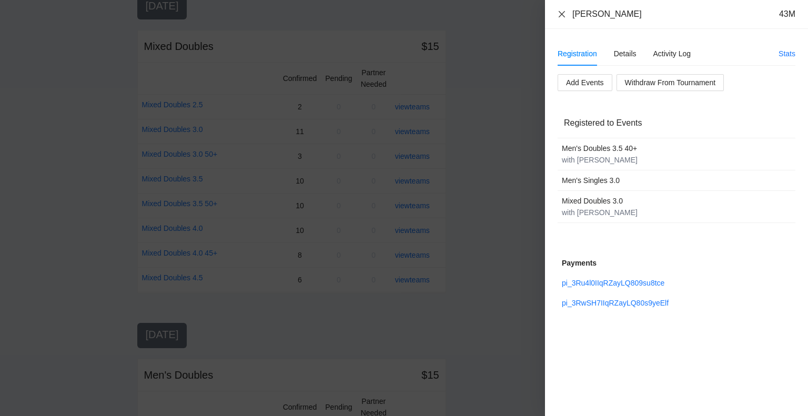
click at [560, 15] on icon "close" at bounding box center [562, 14] width 6 height 6
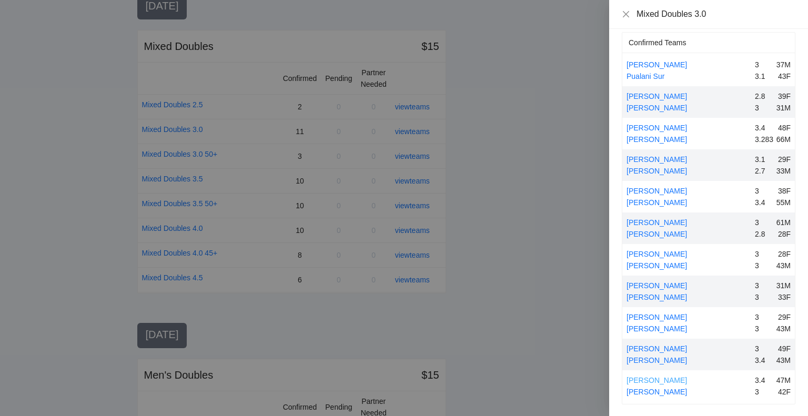
click at [650, 378] on link "[PERSON_NAME]" at bounding box center [657, 380] width 61 height 8
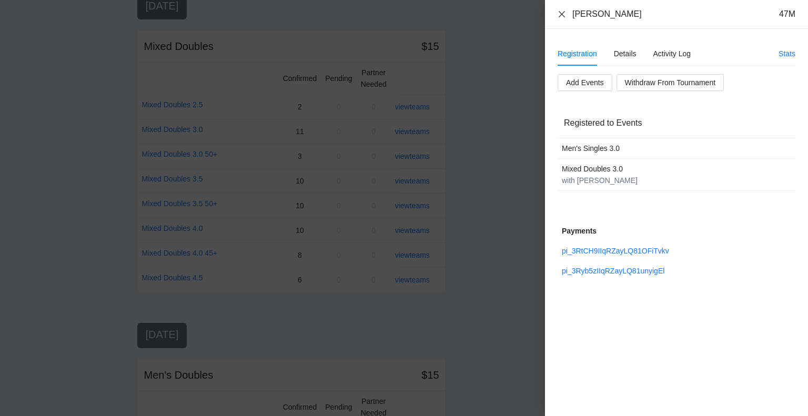
click at [562, 14] on icon "close" at bounding box center [562, 14] width 8 height 8
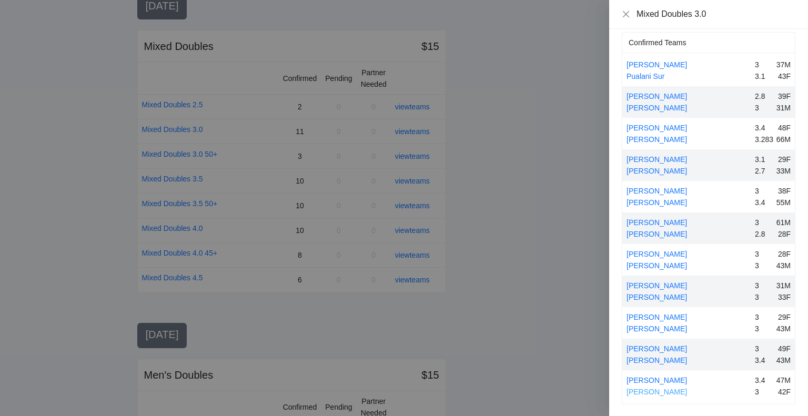
drag, startPoint x: 668, startPoint y: 388, endPoint x: 673, endPoint y: 380, distance: 9.5
click at [668, 388] on link "[PERSON_NAME]" at bounding box center [657, 392] width 61 height 8
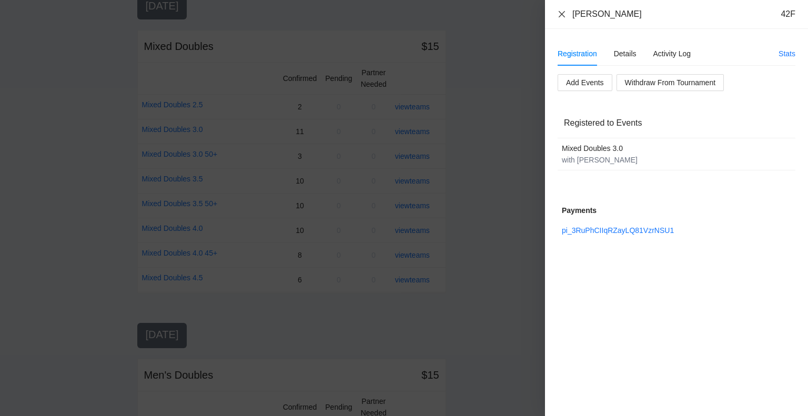
drag, startPoint x: 562, startPoint y: 14, endPoint x: 590, endPoint y: 57, distance: 51.4
click at [562, 13] on icon "close" at bounding box center [562, 14] width 8 height 8
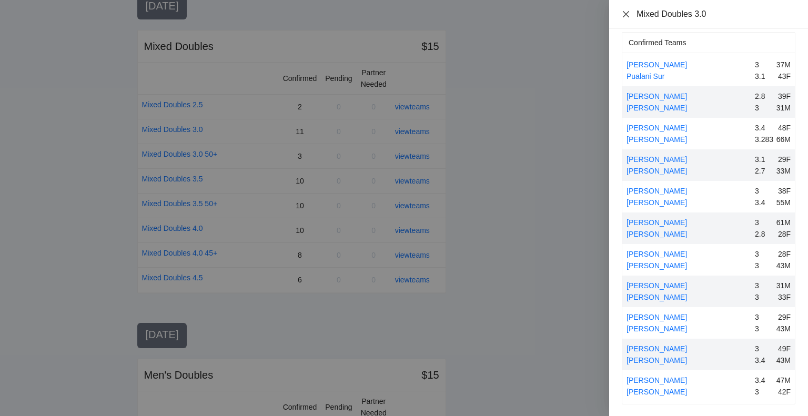
click at [625, 13] on icon "close" at bounding box center [626, 14] width 6 height 6
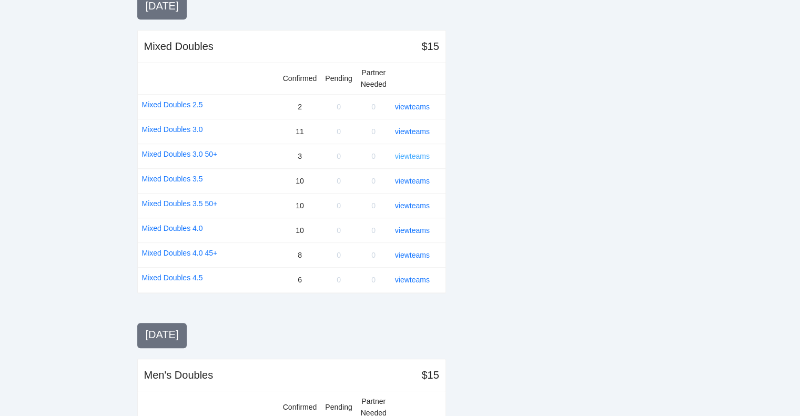
click at [421, 152] on link "view teams" at bounding box center [412, 156] width 35 height 8
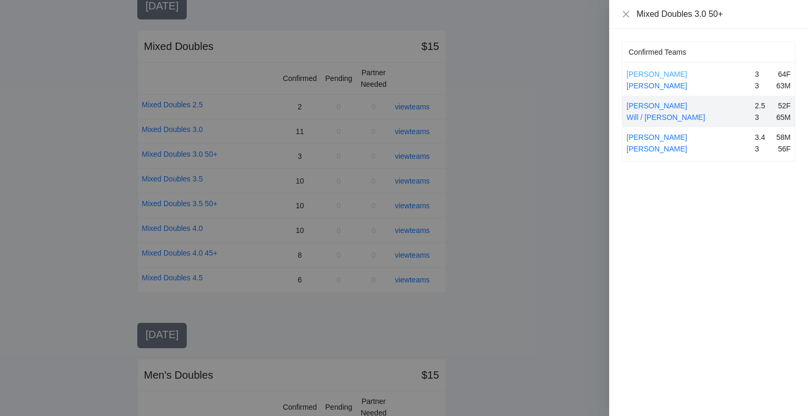
click at [657, 70] on link "[PERSON_NAME]" at bounding box center [657, 74] width 61 height 8
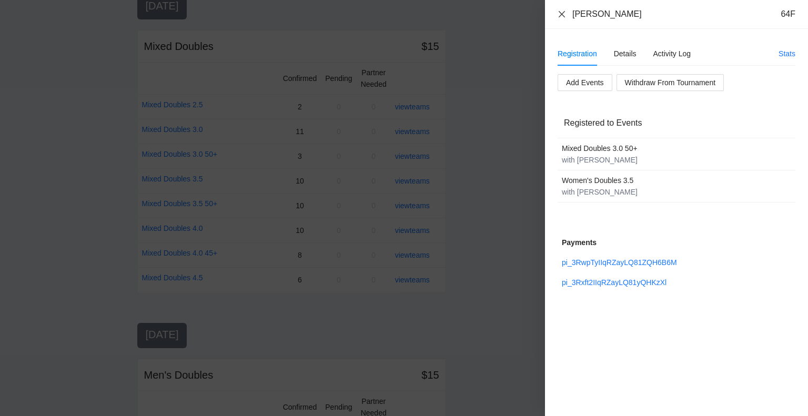
click at [562, 14] on icon "close" at bounding box center [562, 14] width 6 height 6
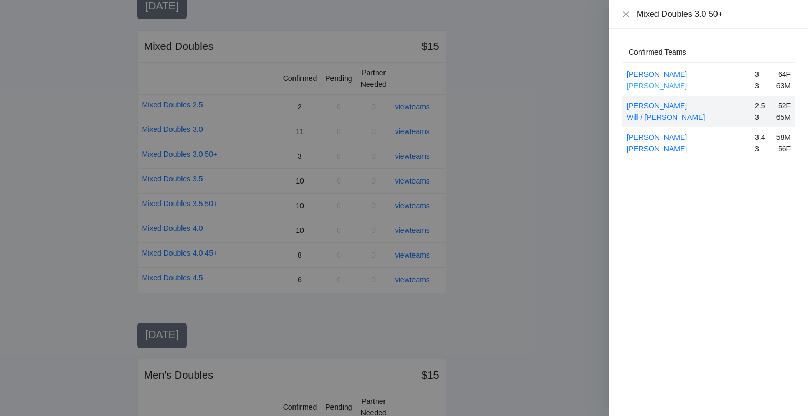
click at [673, 85] on link "[PERSON_NAME]" at bounding box center [657, 86] width 61 height 8
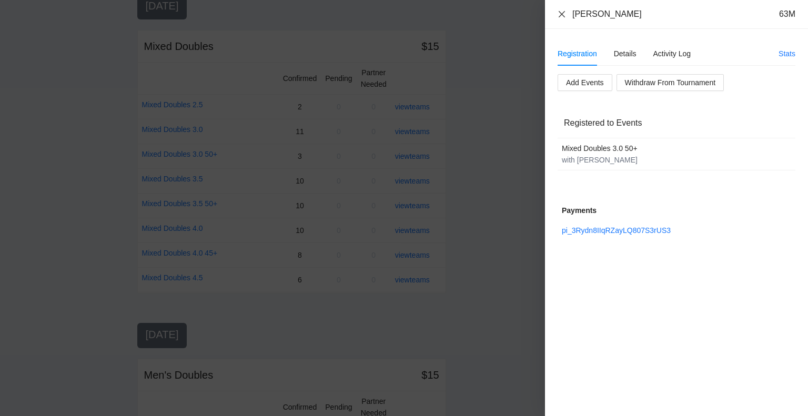
click at [562, 14] on icon "close" at bounding box center [562, 14] width 6 height 6
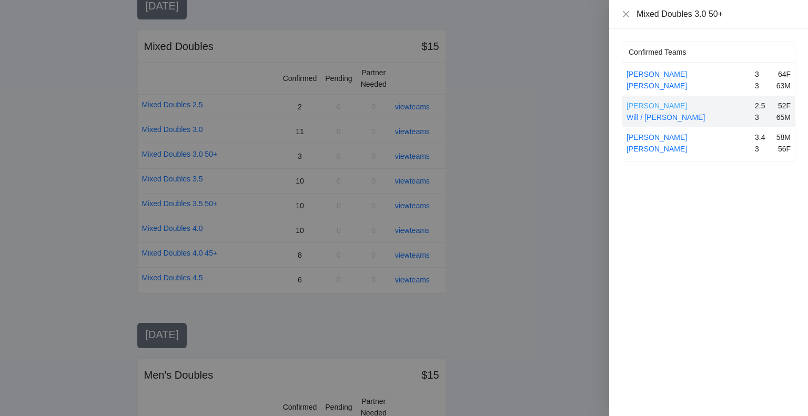
click at [665, 104] on link "[PERSON_NAME]" at bounding box center [657, 106] width 61 height 8
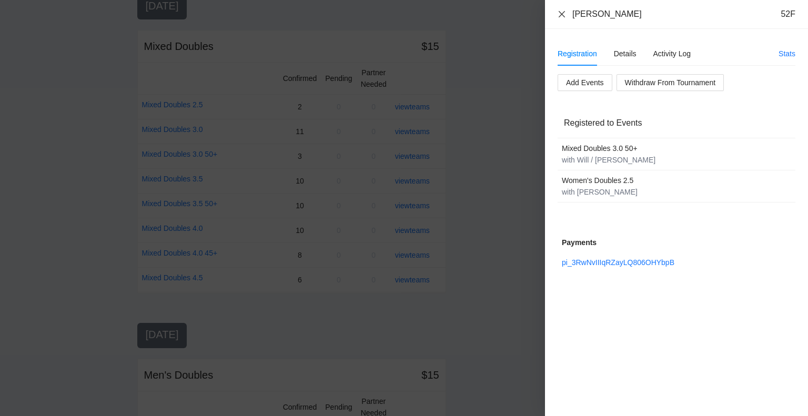
click at [562, 11] on icon "close" at bounding box center [562, 14] width 8 height 8
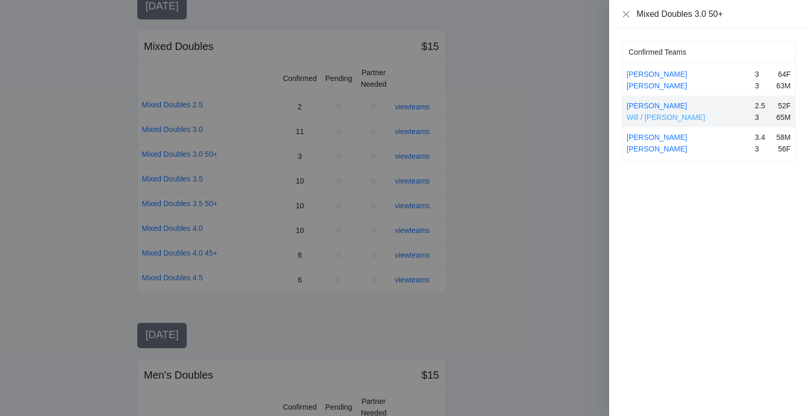
click at [665, 115] on link "Will / [PERSON_NAME]" at bounding box center [666, 117] width 78 height 8
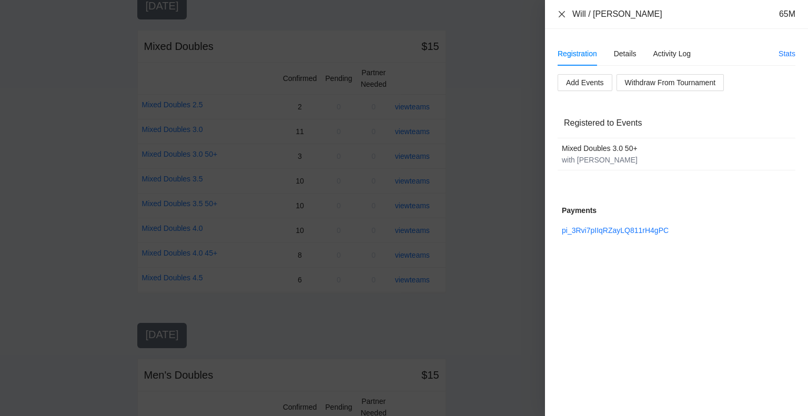
click at [562, 14] on icon "close" at bounding box center [562, 14] width 6 height 6
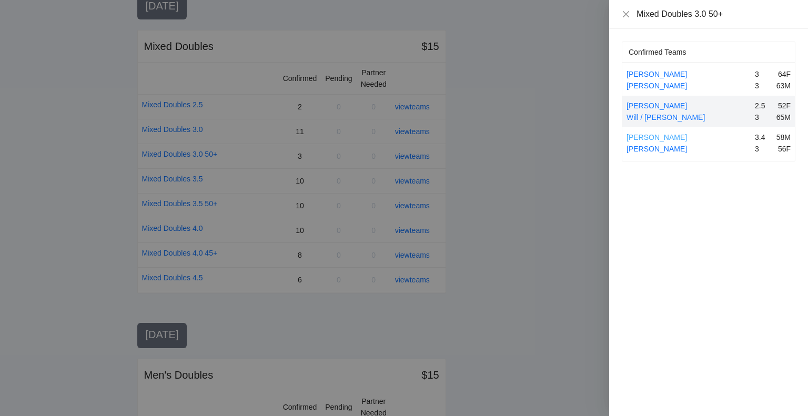
click at [657, 135] on link "[PERSON_NAME]" at bounding box center [657, 137] width 61 height 8
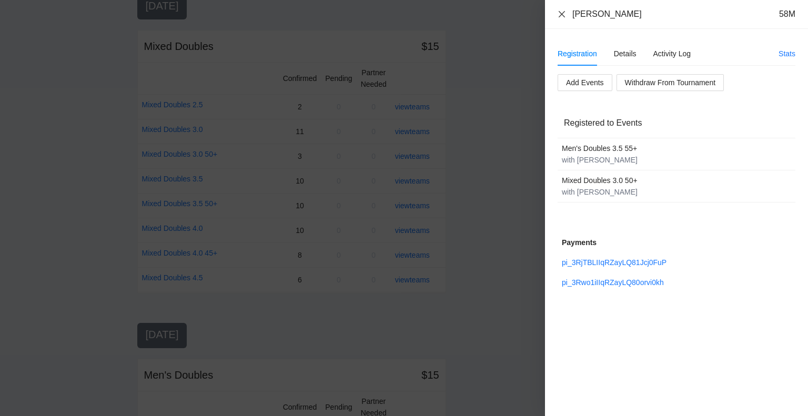
click at [562, 14] on icon "close" at bounding box center [562, 14] width 6 height 6
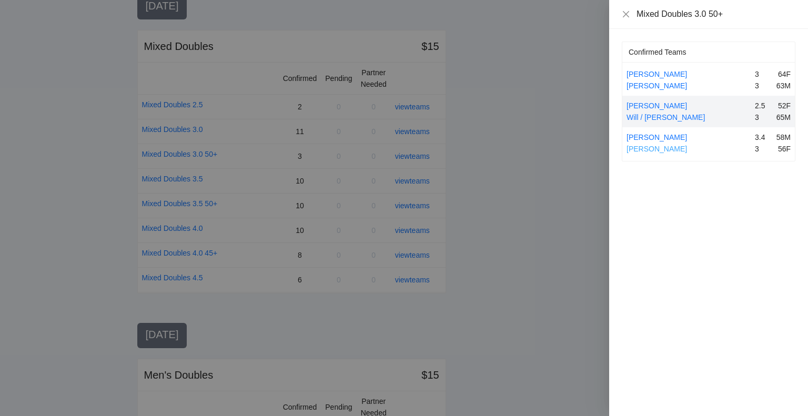
click at [657, 145] on link "[PERSON_NAME]" at bounding box center [657, 149] width 61 height 8
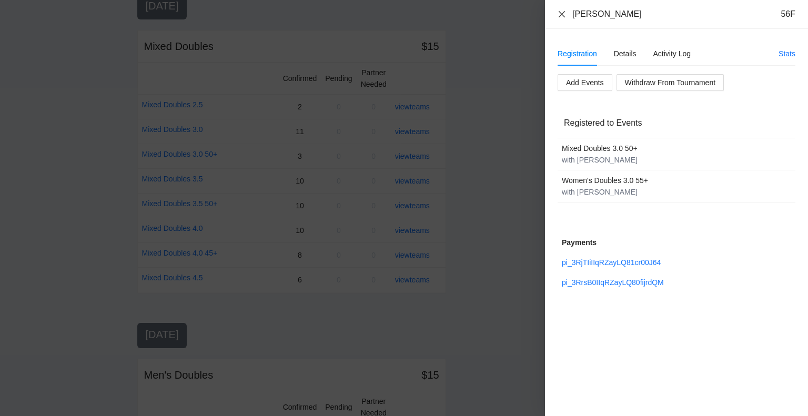
drag, startPoint x: 560, startPoint y: 13, endPoint x: 560, endPoint y: 27, distance: 13.7
click at [560, 14] on icon "close" at bounding box center [562, 14] width 8 height 8
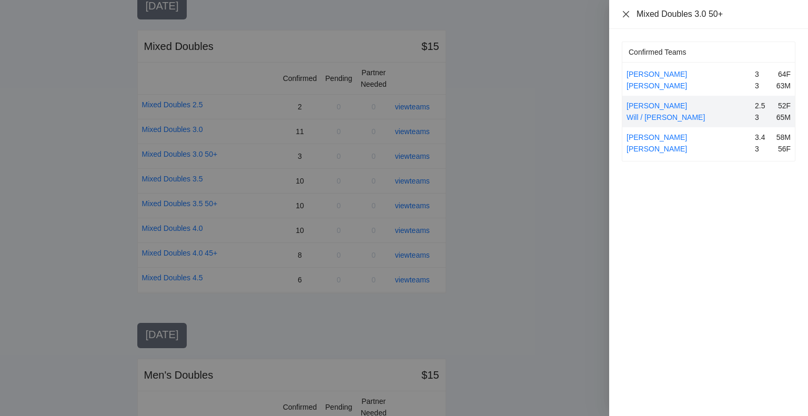
click at [626, 12] on icon "close" at bounding box center [626, 14] width 8 height 8
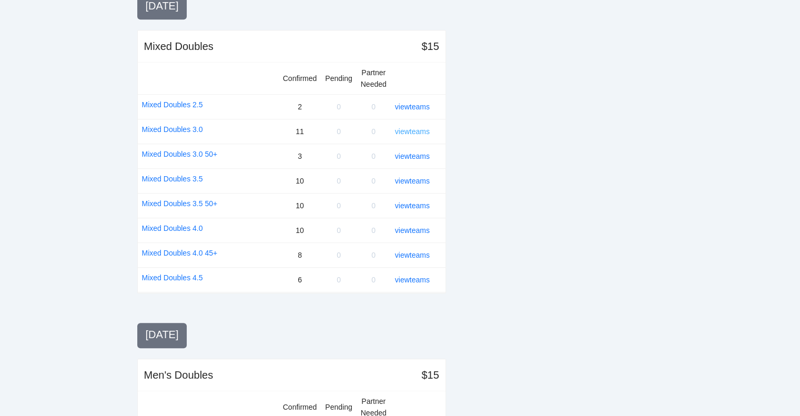
click at [410, 128] on link "view teams" at bounding box center [412, 131] width 35 height 8
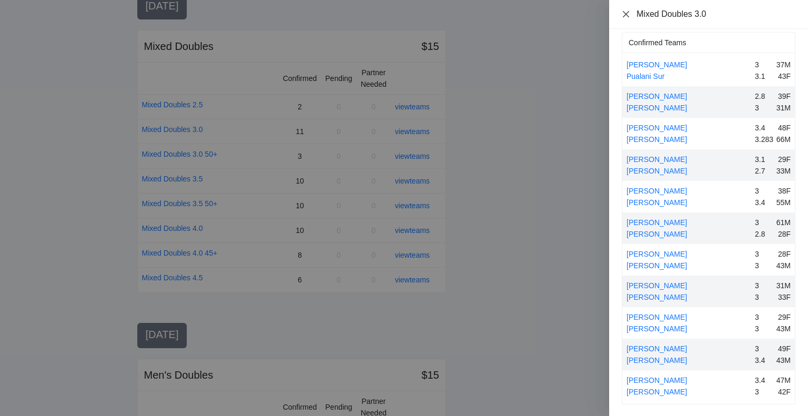
click at [626, 14] on icon "close" at bounding box center [626, 14] width 6 height 6
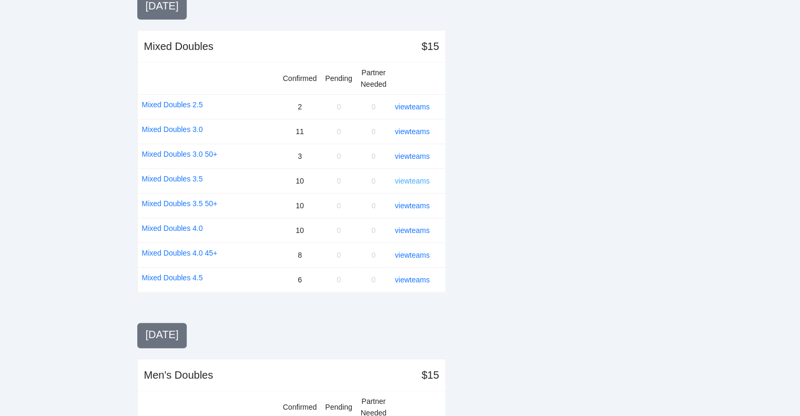
click at [420, 177] on link "view teams" at bounding box center [412, 181] width 35 height 8
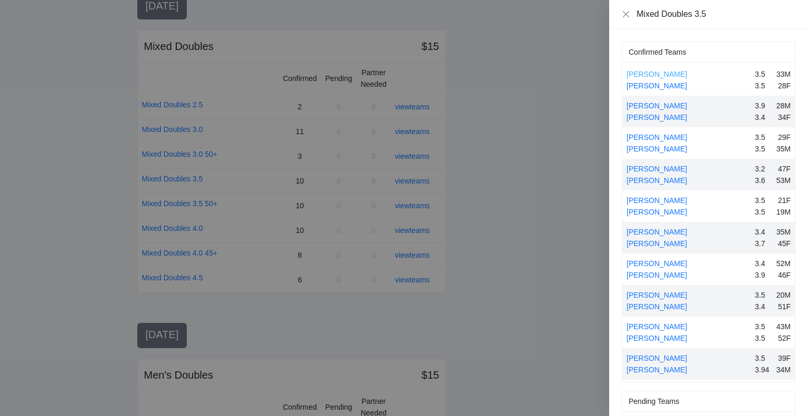
click at [641, 73] on link "[PERSON_NAME]" at bounding box center [657, 74] width 61 height 8
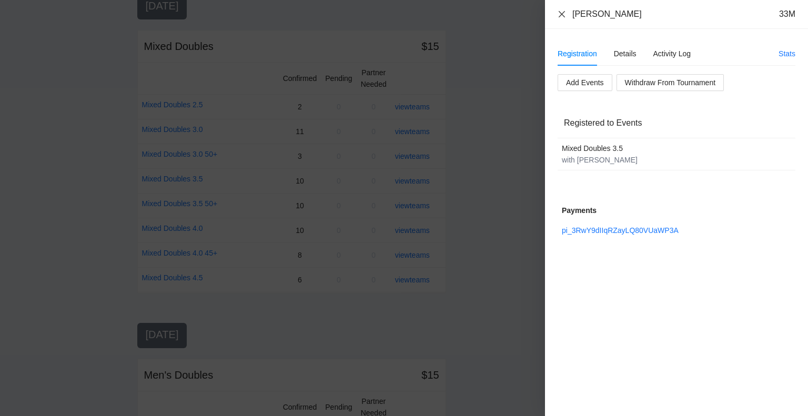
click at [560, 13] on icon "close" at bounding box center [562, 14] width 8 height 8
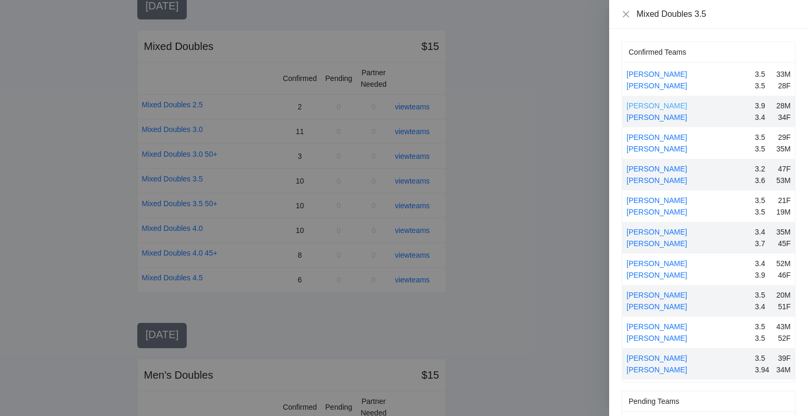
click at [663, 103] on link "[PERSON_NAME]" at bounding box center [657, 106] width 61 height 8
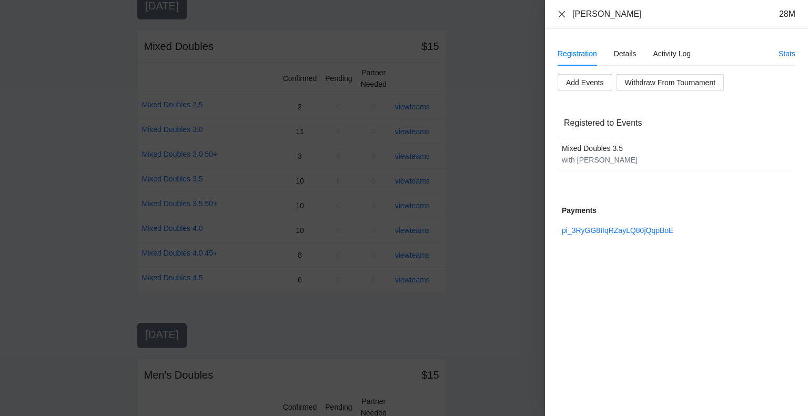
click at [562, 11] on icon "close" at bounding box center [562, 14] width 8 height 8
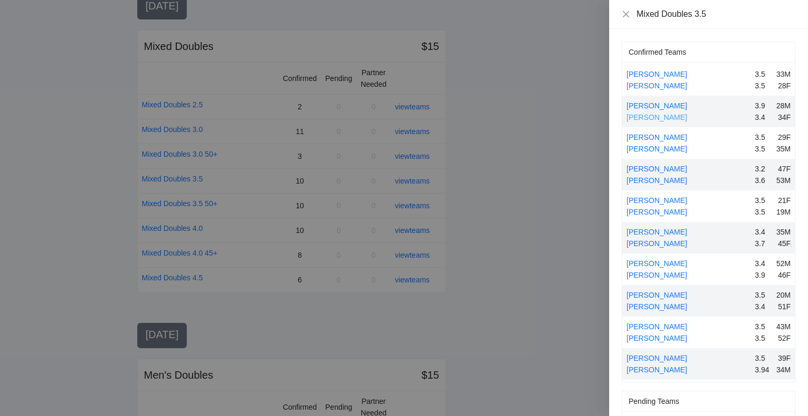
click at [665, 115] on link "[PERSON_NAME]" at bounding box center [657, 117] width 61 height 8
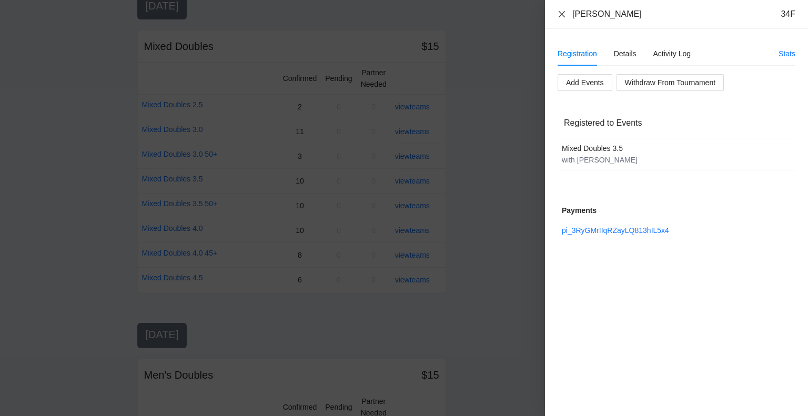
drag, startPoint x: 562, startPoint y: 12, endPoint x: 590, endPoint y: 49, distance: 46.6
click at [563, 12] on icon "close" at bounding box center [562, 14] width 8 height 8
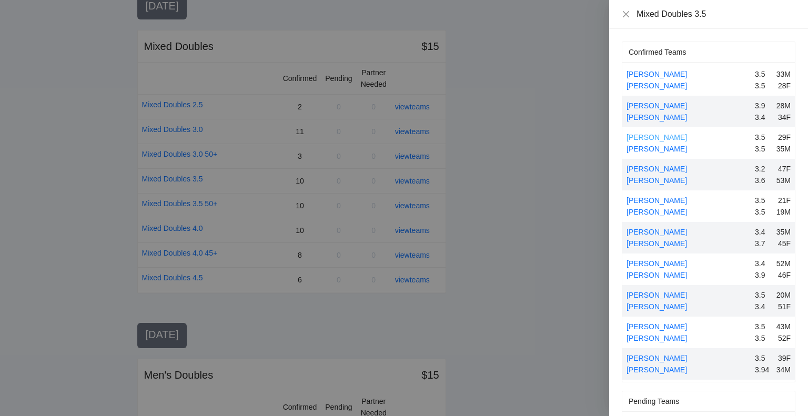
click at [644, 137] on link "[PERSON_NAME]" at bounding box center [657, 137] width 61 height 8
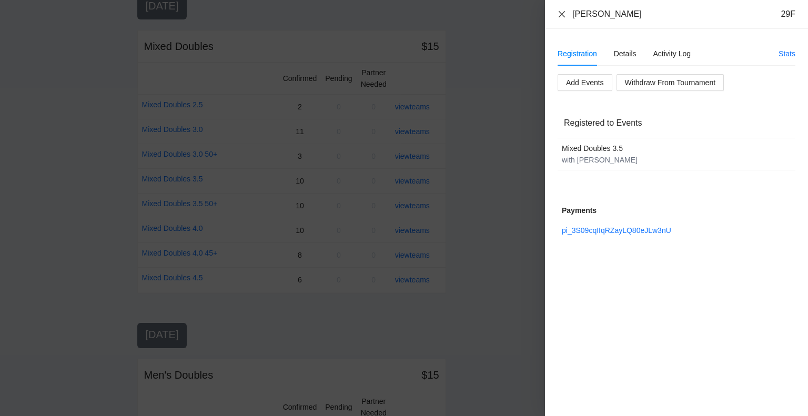
click at [562, 15] on icon "close" at bounding box center [562, 14] width 8 height 8
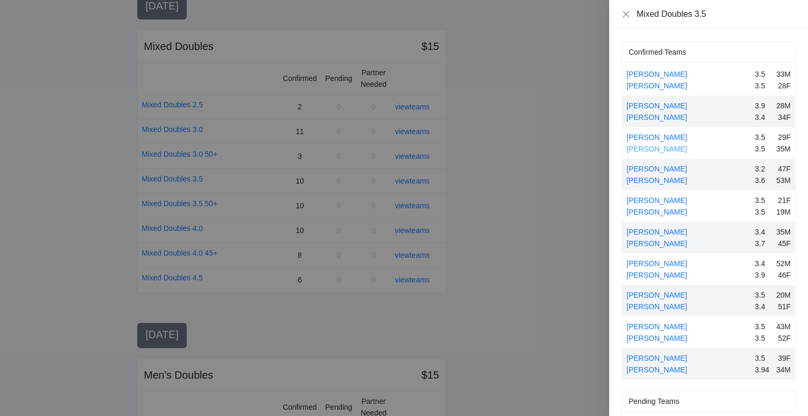
click at [654, 147] on link "[PERSON_NAME]" at bounding box center [657, 149] width 61 height 8
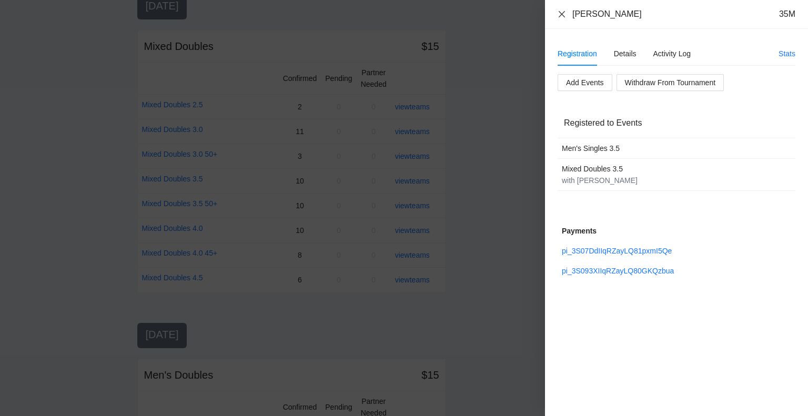
click at [561, 15] on icon "close" at bounding box center [562, 14] width 6 height 6
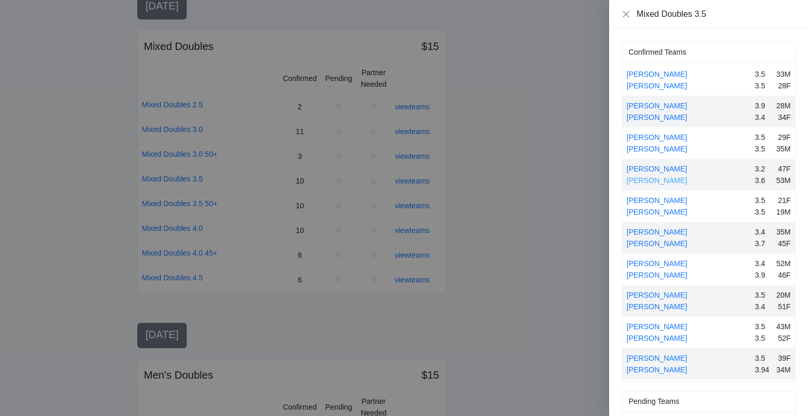
click at [650, 177] on link "[PERSON_NAME]" at bounding box center [657, 180] width 61 height 8
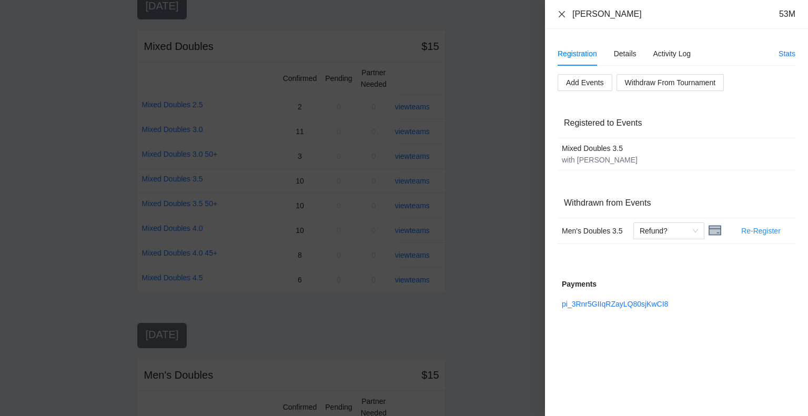
click at [562, 13] on icon "close" at bounding box center [562, 14] width 8 height 8
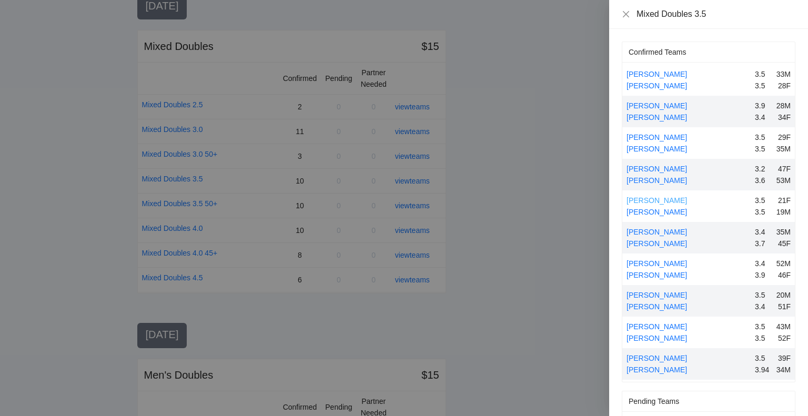
click at [650, 199] on link "[PERSON_NAME]" at bounding box center [657, 200] width 61 height 8
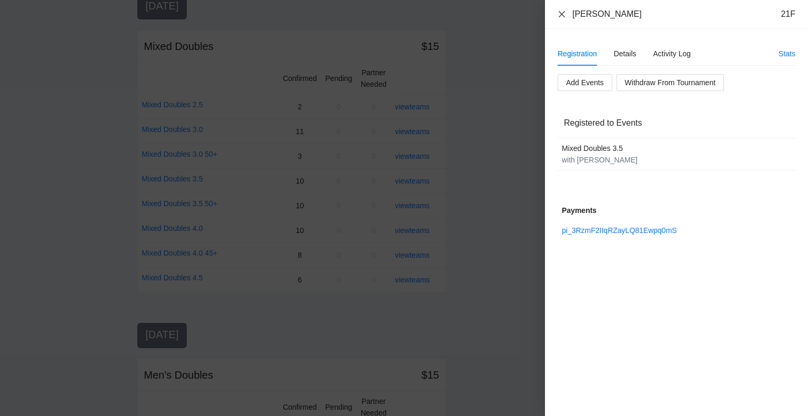
drag, startPoint x: 561, startPoint y: 12, endPoint x: 603, endPoint y: 24, distance: 44.2
click at [561, 12] on icon "close" at bounding box center [562, 14] width 8 height 8
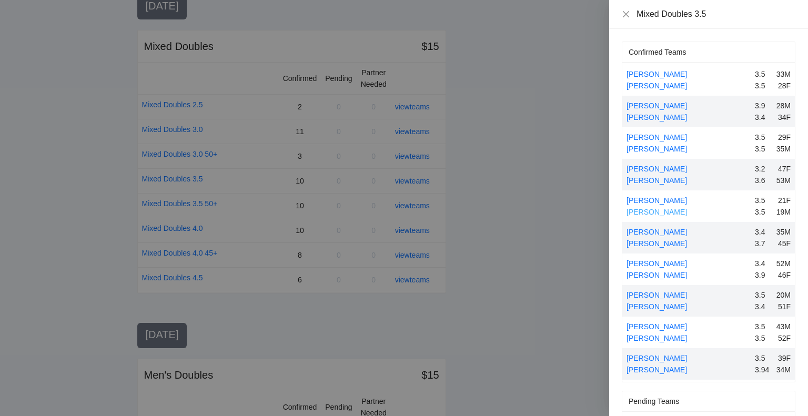
click at [650, 209] on link "[PERSON_NAME]" at bounding box center [657, 212] width 61 height 8
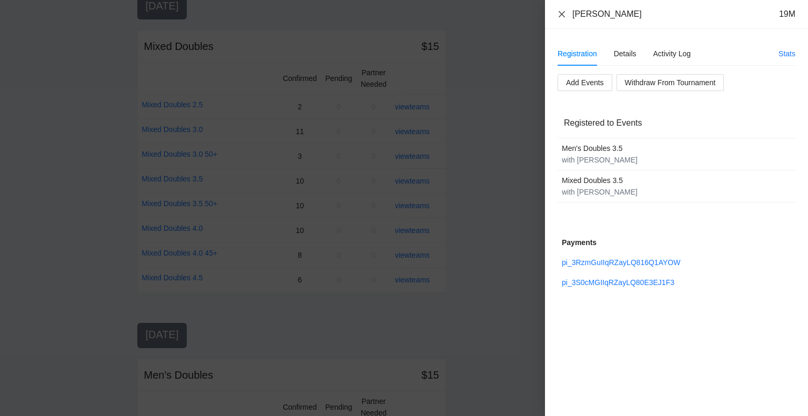
click at [562, 14] on icon "close" at bounding box center [562, 14] width 6 height 6
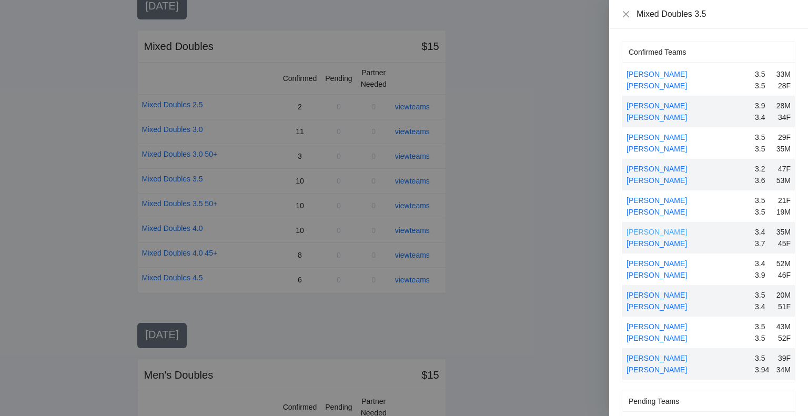
click at [666, 231] on link "[PERSON_NAME]" at bounding box center [657, 232] width 61 height 8
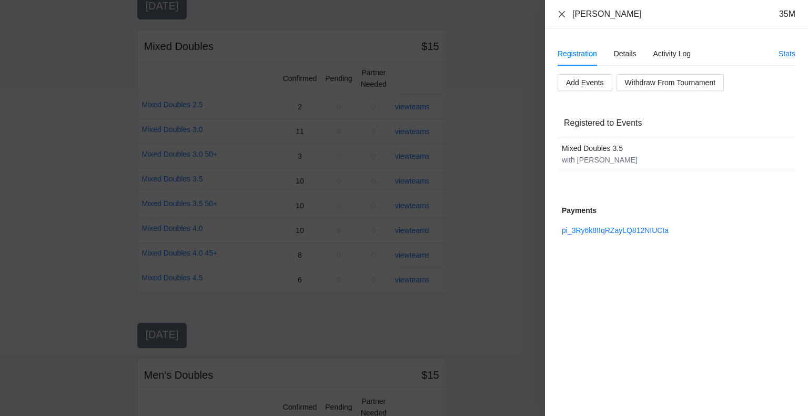
click at [562, 16] on icon "close" at bounding box center [562, 14] width 8 height 8
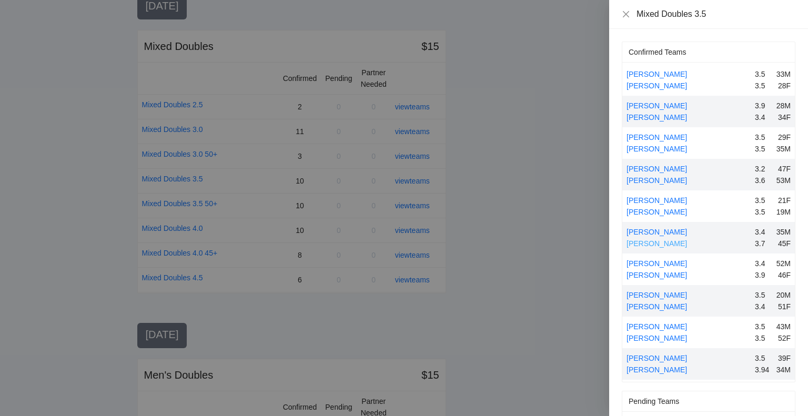
click at [658, 242] on link "[PERSON_NAME]" at bounding box center [657, 243] width 61 height 8
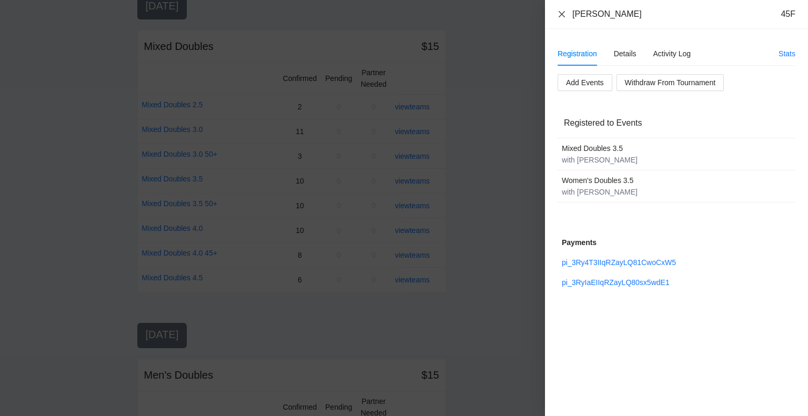
drag, startPoint x: 560, startPoint y: 13, endPoint x: 563, endPoint y: 19, distance: 7.1
click at [560, 13] on icon "close" at bounding box center [562, 14] width 8 height 8
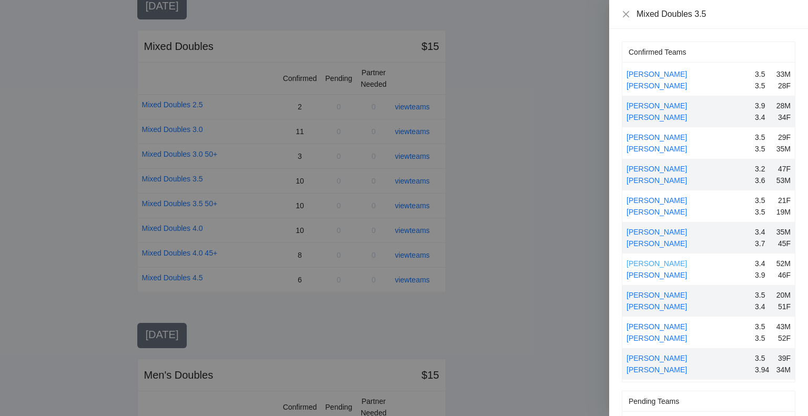
click at [652, 262] on link "[PERSON_NAME]" at bounding box center [657, 263] width 61 height 8
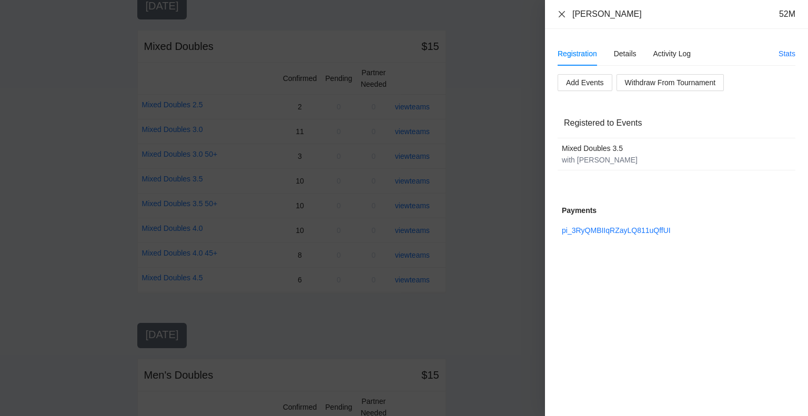
drag, startPoint x: 559, startPoint y: 14, endPoint x: 788, endPoint y: 39, distance: 230.3
click at [564, 15] on icon "close" at bounding box center [562, 14] width 8 height 8
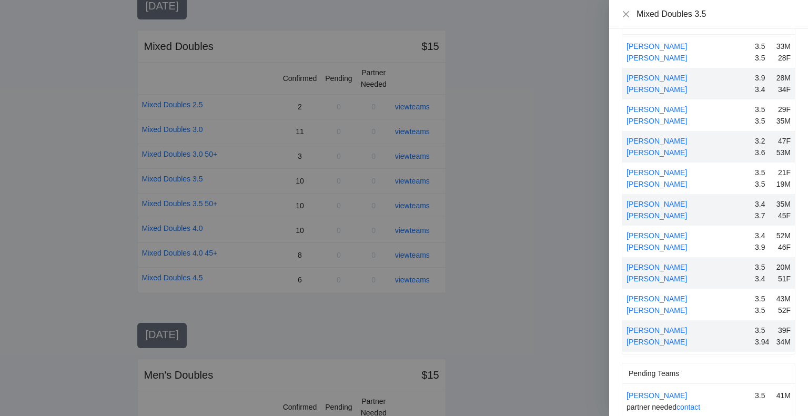
scroll to position [43, 0]
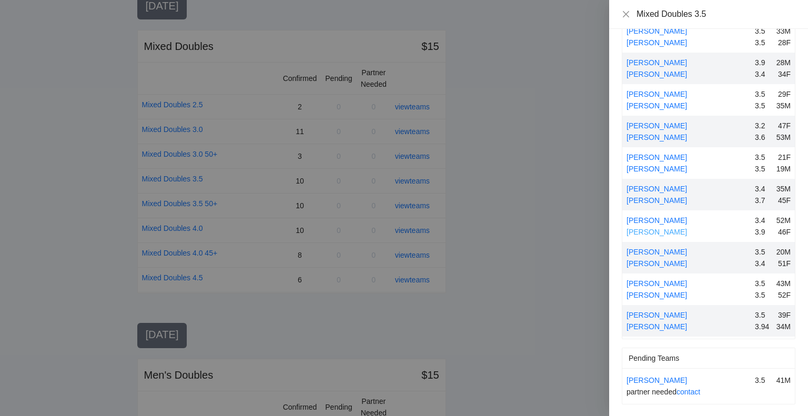
click at [652, 230] on link "[PERSON_NAME]" at bounding box center [657, 232] width 61 height 8
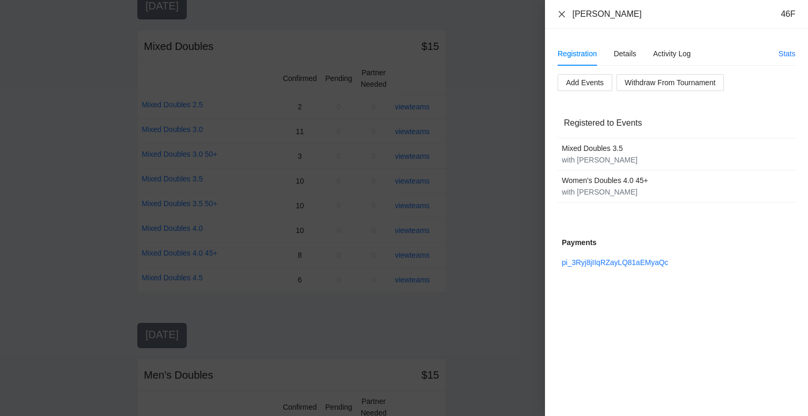
click at [561, 14] on icon "close" at bounding box center [562, 14] width 6 height 6
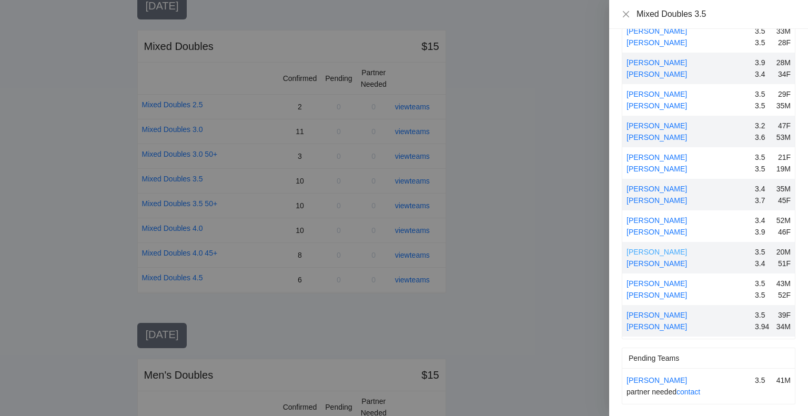
click at [663, 251] on link "[PERSON_NAME]" at bounding box center [657, 252] width 61 height 8
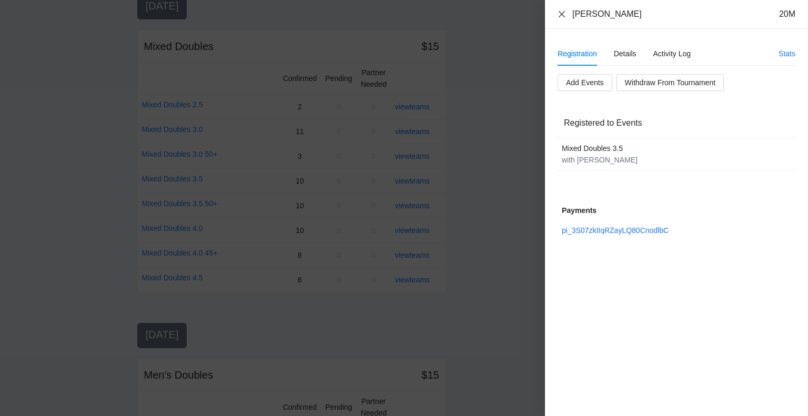
click at [564, 13] on icon "close" at bounding box center [562, 14] width 8 height 8
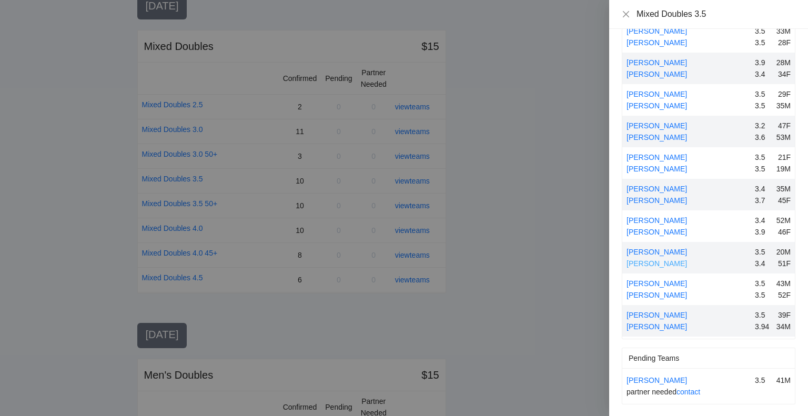
click at [658, 261] on link "[PERSON_NAME]" at bounding box center [657, 263] width 61 height 8
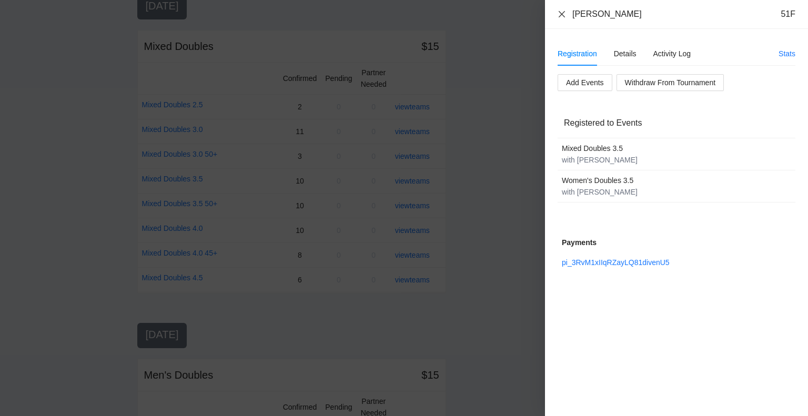
click at [561, 13] on icon "close" at bounding box center [562, 14] width 6 height 6
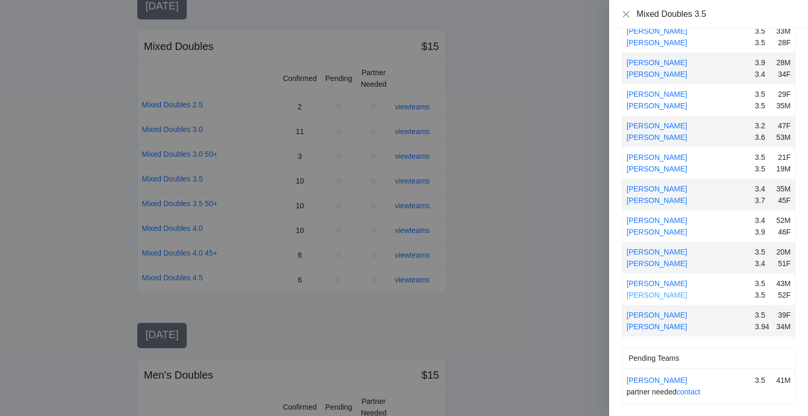
click at [648, 294] on link "[PERSON_NAME]" at bounding box center [657, 295] width 61 height 8
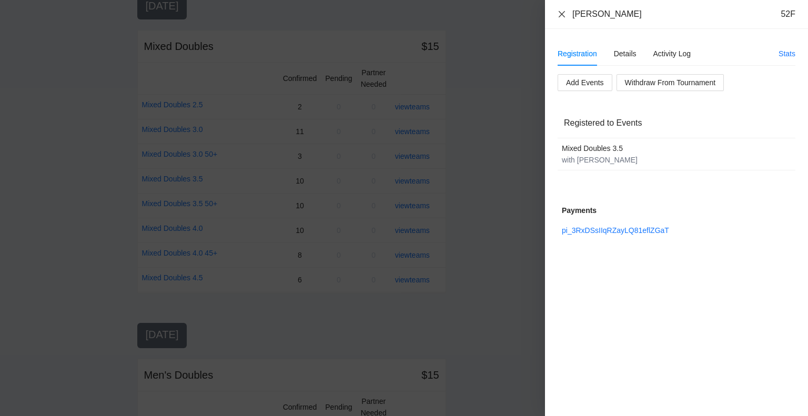
drag, startPoint x: 561, startPoint y: 14, endPoint x: 674, endPoint y: 22, distance: 112.8
click at [563, 14] on icon "close" at bounding box center [562, 14] width 8 height 8
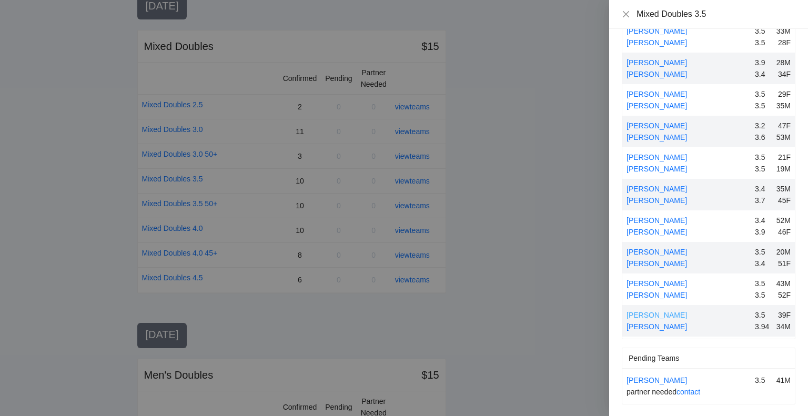
click at [661, 313] on link "[PERSON_NAME]" at bounding box center [657, 315] width 61 height 8
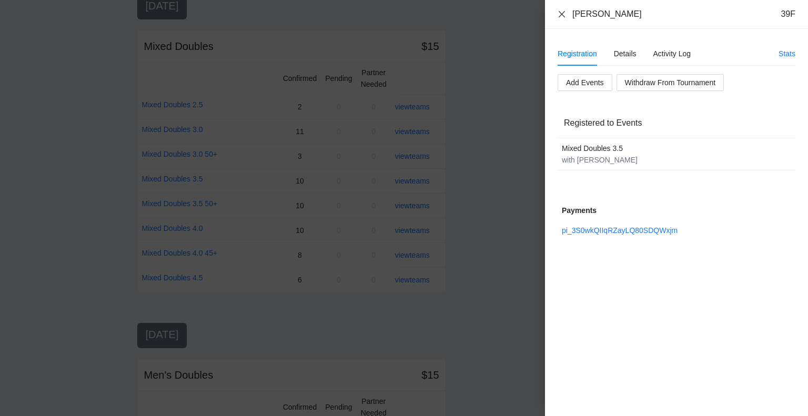
drag, startPoint x: 560, startPoint y: 13, endPoint x: 583, endPoint y: 59, distance: 51.1
click at [560, 14] on icon "close" at bounding box center [562, 14] width 8 height 8
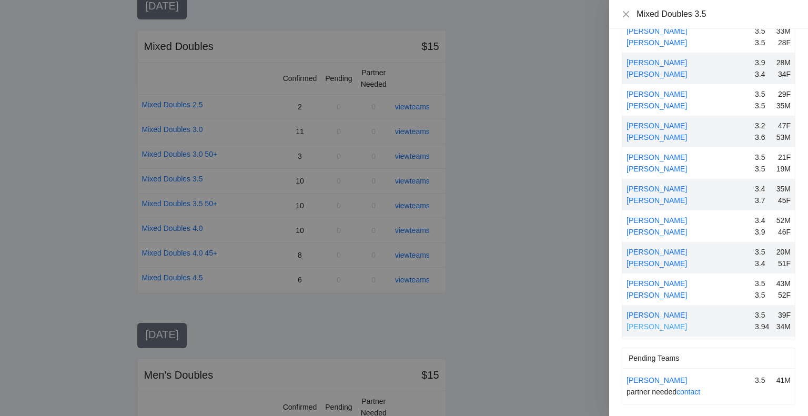
drag, startPoint x: 665, startPoint y: 326, endPoint x: 683, endPoint y: 326, distance: 18.4
click at [666, 326] on link "[PERSON_NAME]" at bounding box center [657, 327] width 61 height 8
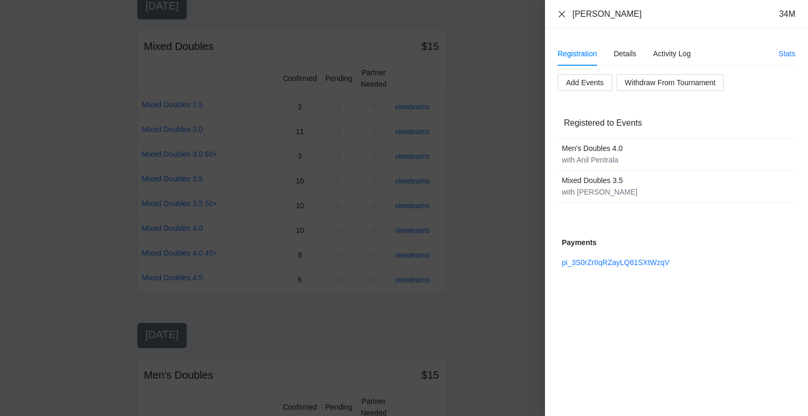
drag, startPoint x: 558, startPoint y: 13, endPoint x: 588, endPoint y: 31, distance: 34.9
click at [558, 13] on icon "close" at bounding box center [562, 14] width 8 height 8
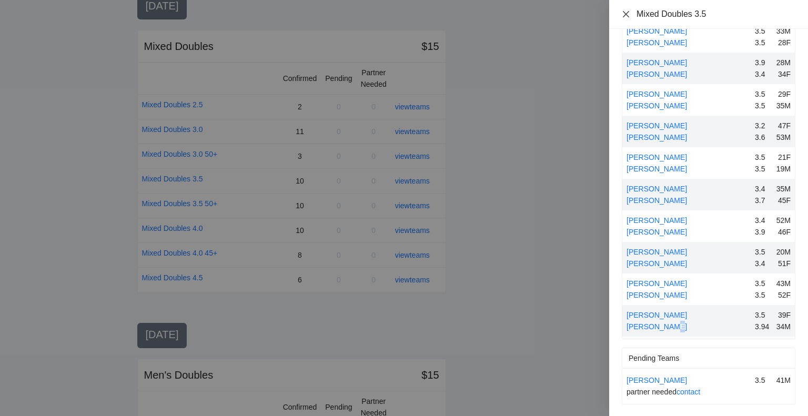
click at [626, 12] on icon "close" at bounding box center [626, 14] width 8 height 8
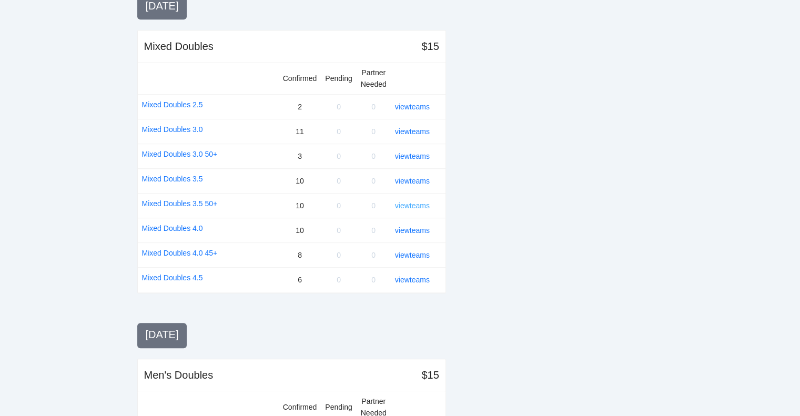
click at [412, 202] on link "view teams" at bounding box center [412, 206] width 35 height 8
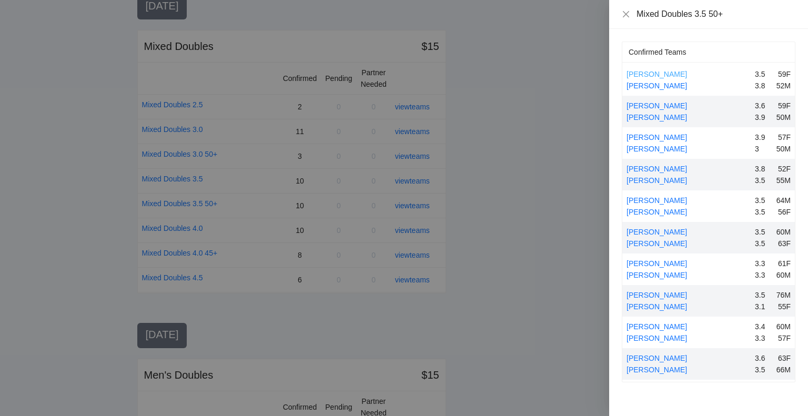
click at [653, 73] on link "[PERSON_NAME]" at bounding box center [657, 74] width 61 height 8
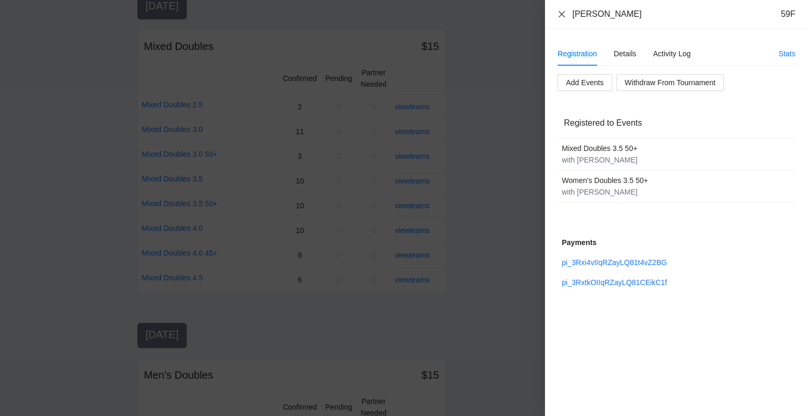
click at [563, 11] on icon "close" at bounding box center [562, 14] width 8 height 8
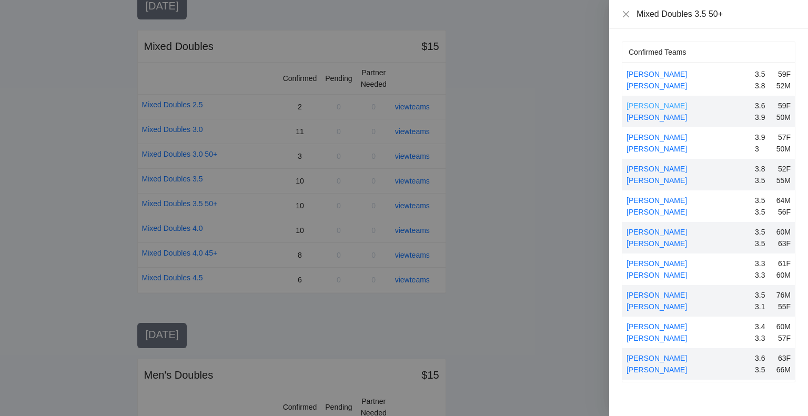
click at [657, 104] on link "[PERSON_NAME]" at bounding box center [657, 106] width 61 height 8
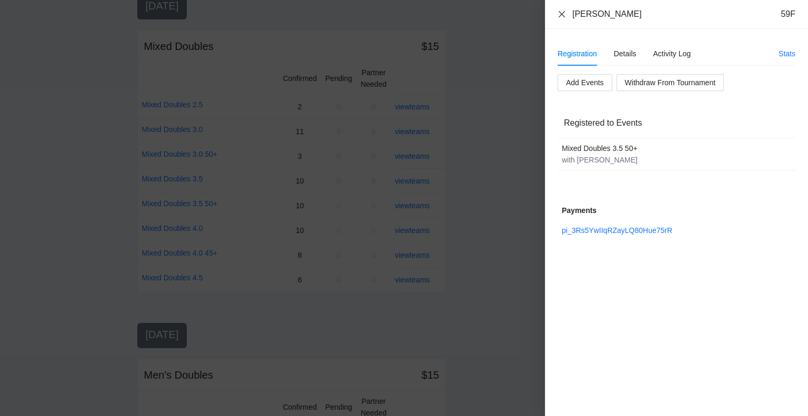
drag, startPoint x: 562, startPoint y: 14, endPoint x: 574, endPoint y: 38, distance: 26.8
click at [562, 14] on icon "close" at bounding box center [562, 14] width 8 height 8
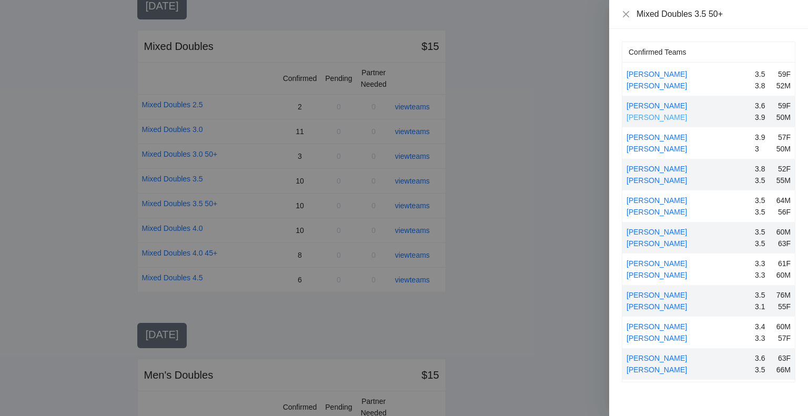
click at [653, 115] on link "[PERSON_NAME]" at bounding box center [657, 117] width 61 height 8
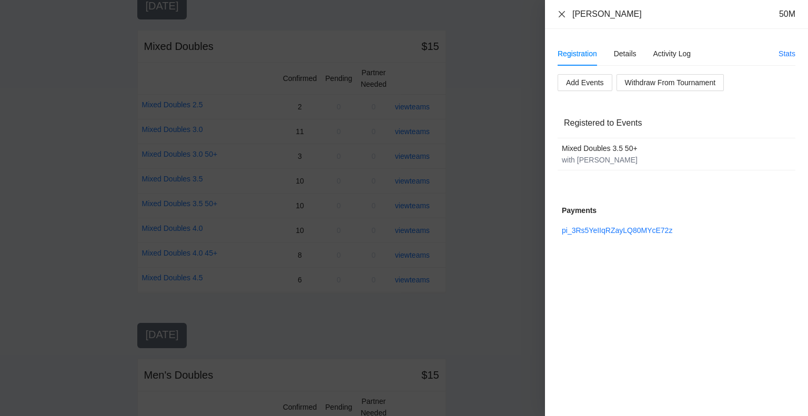
drag, startPoint x: 564, startPoint y: 12, endPoint x: 564, endPoint y: 29, distance: 16.8
click at [564, 12] on icon "close" at bounding box center [562, 14] width 8 height 8
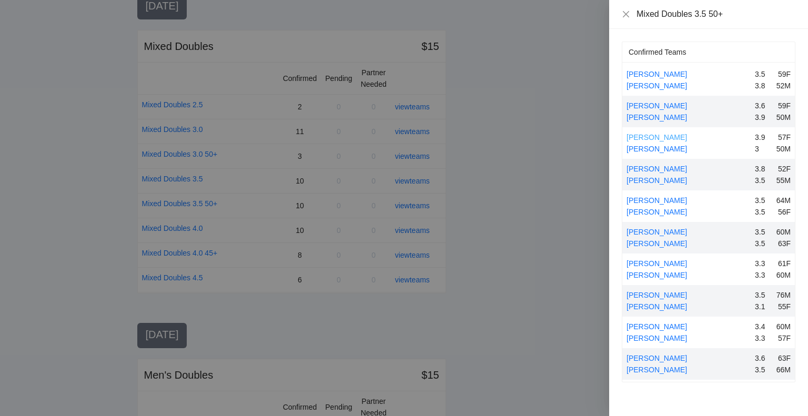
click at [655, 134] on link "[PERSON_NAME]" at bounding box center [657, 137] width 61 height 8
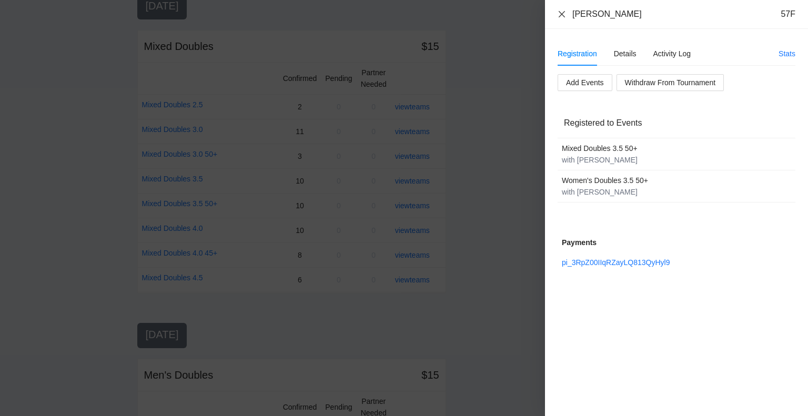
drag, startPoint x: 562, startPoint y: 14, endPoint x: 570, endPoint y: 38, distance: 25.6
click at [562, 14] on icon "close" at bounding box center [562, 14] width 6 height 6
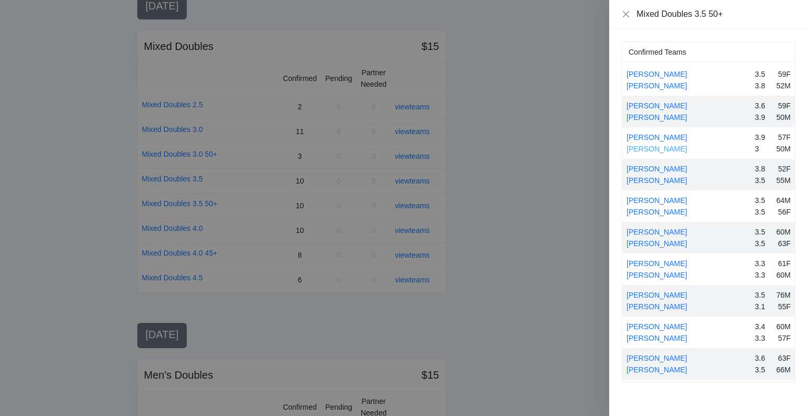
click at [656, 149] on link "[PERSON_NAME]" at bounding box center [657, 149] width 61 height 8
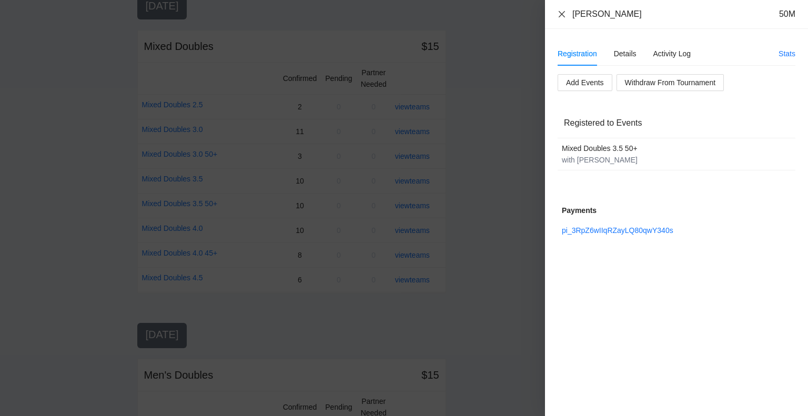
click at [562, 12] on icon "close" at bounding box center [562, 14] width 8 height 8
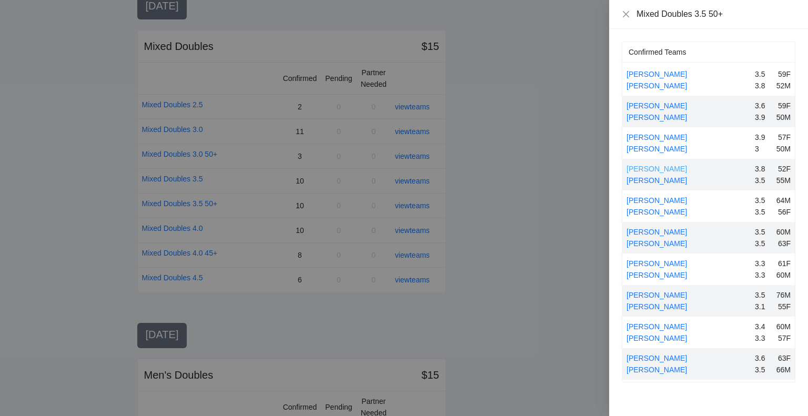
click at [661, 168] on link "[PERSON_NAME]" at bounding box center [657, 169] width 61 height 8
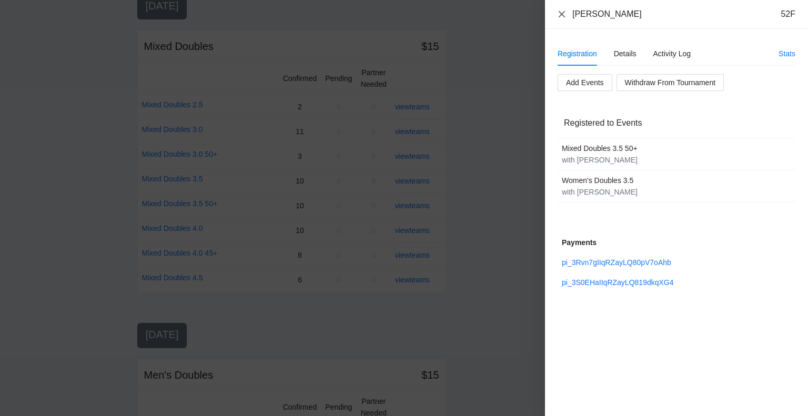
click at [562, 13] on icon "close" at bounding box center [562, 14] width 8 height 8
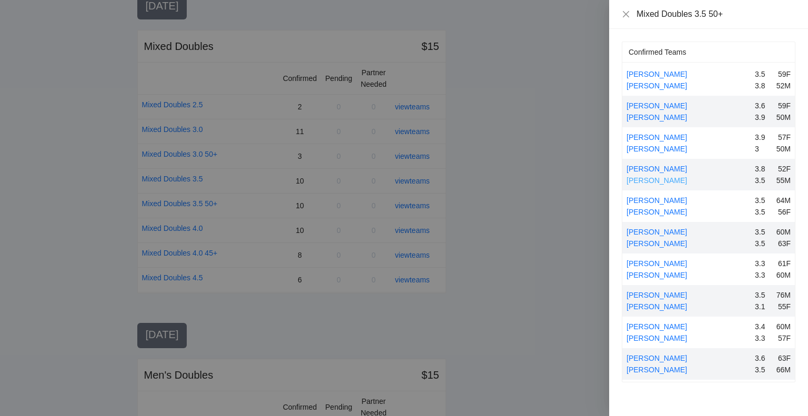
click at [662, 178] on link "[PERSON_NAME]" at bounding box center [657, 180] width 61 height 8
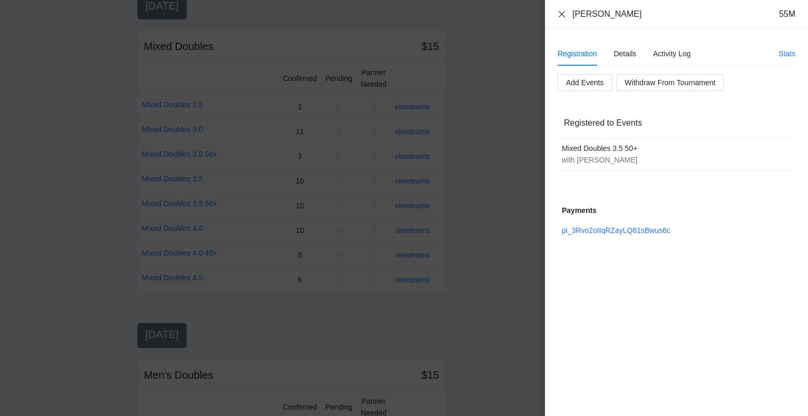
click at [560, 13] on icon "close" at bounding box center [562, 14] width 8 height 8
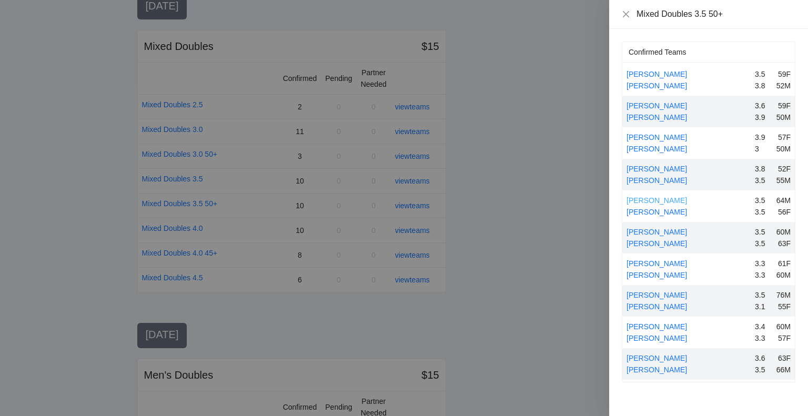
click at [650, 200] on link "[PERSON_NAME]" at bounding box center [657, 200] width 61 height 8
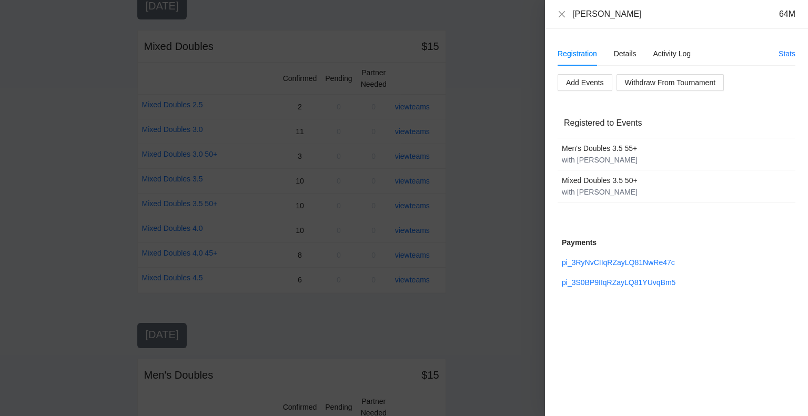
drag, startPoint x: 556, startPoint y: 13, endPoint x: 561, endPoint y: 23, distance: 10.6
click at [556, 14] on div "[PERSON_NAME] 64M" at bounding box center [676, 14] width 263 height 29
click at [560, 14] on icon "close" at bounding box center [562, 14] width 8 height 8
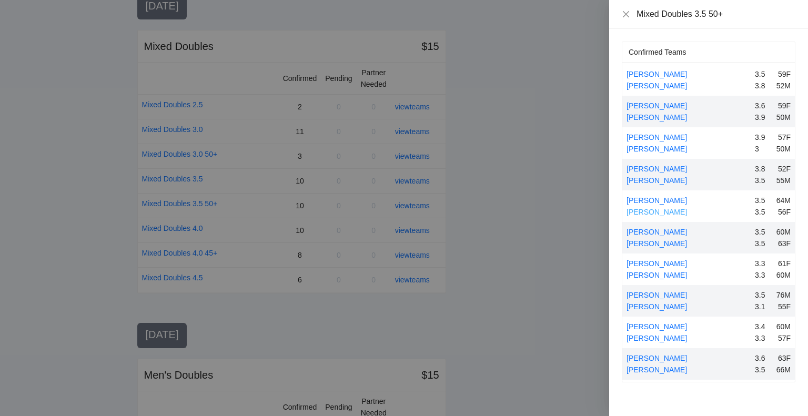
click at [650, 209] on link "[PERSON_NAME]" at bounding box center [657, 212] width 61 height 8
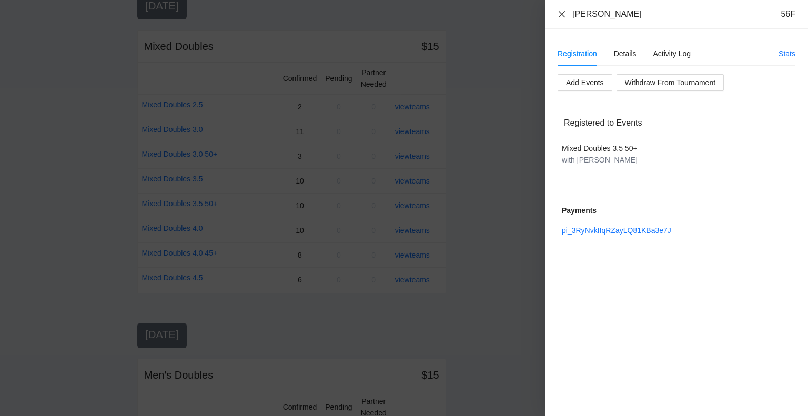
click at [561, 13] on icon "close" at bounding box center [562, 14] width 8 height 8
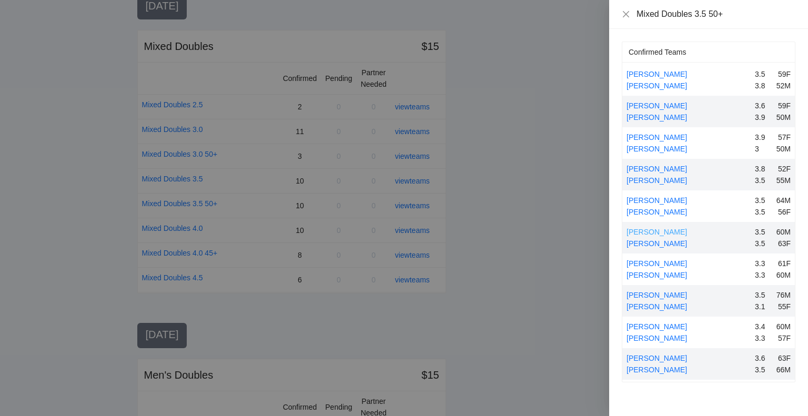
click at [652, 231] on link "[PERSON_NAME]" at bounding box center [657, 232] width 61 height 8
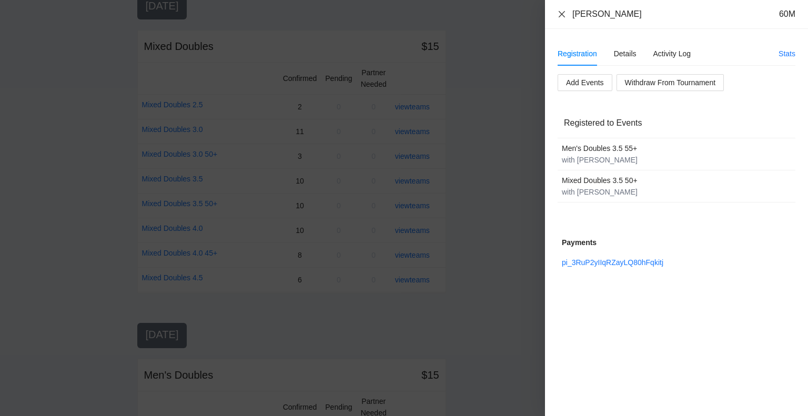
drag, startPoint x: 560, startPoint y: 12, endPoint x: 564, endPoint y: 44, distance: 31.8
click at [560, 12] on icon "close" at bounding box center [562, 14] width 6 height 6
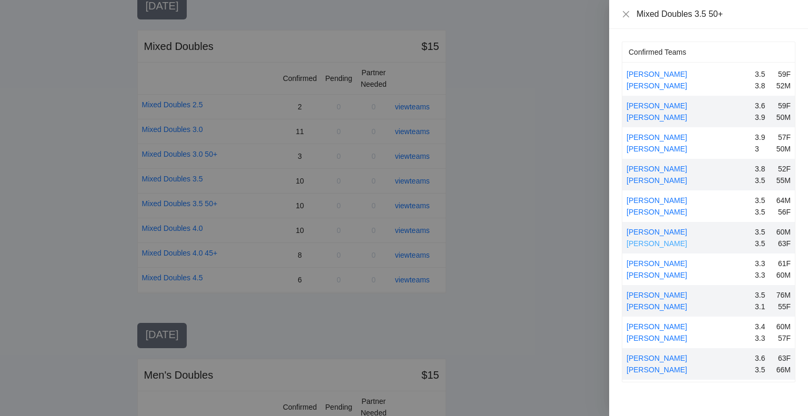
click at [654, 244] on link "[PERSON_NAME]" at bounding box center [657, 243] width 61 height 8
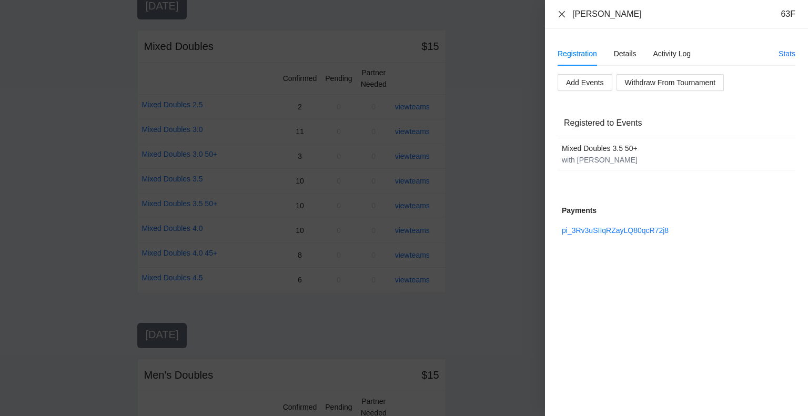
click at [560, 16] on icon "close" at bounding box center [562, 14] width 8 height 8
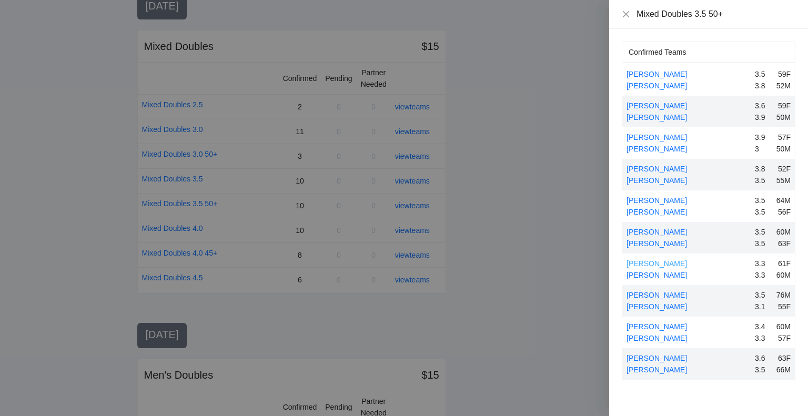
click at [657, 263] on link "[PERSON_NAME]" at bounding box center [657, 263] width 61 height 8
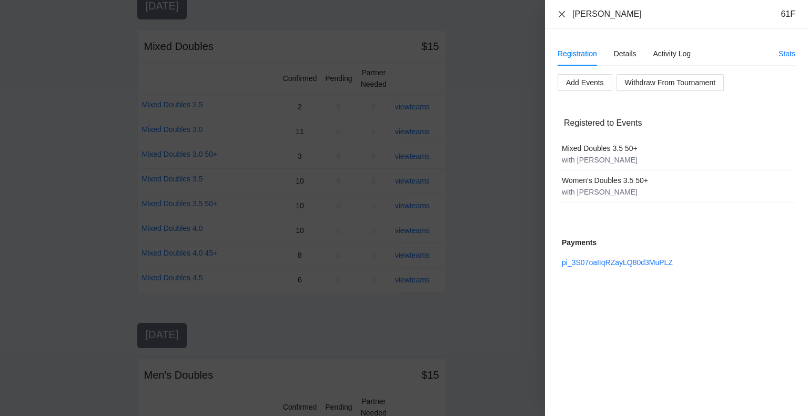
drag, startPoint x: 558, startPoint y: 16, endPoint x: 560, endPoint y: 22, distance: 6.0
click at [558, 16] on icon "close" at bounding box center [562, 14] width 8 height 8
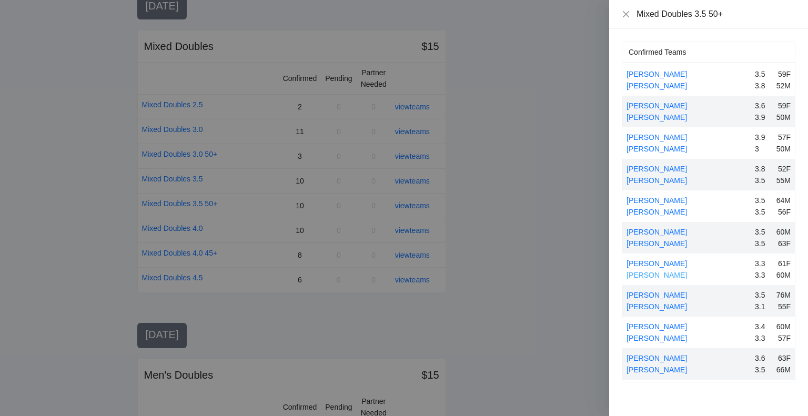
click at [652, 273] on link "[PERSON_NAME]" at bounding box center [657, 275] width 61 height 8
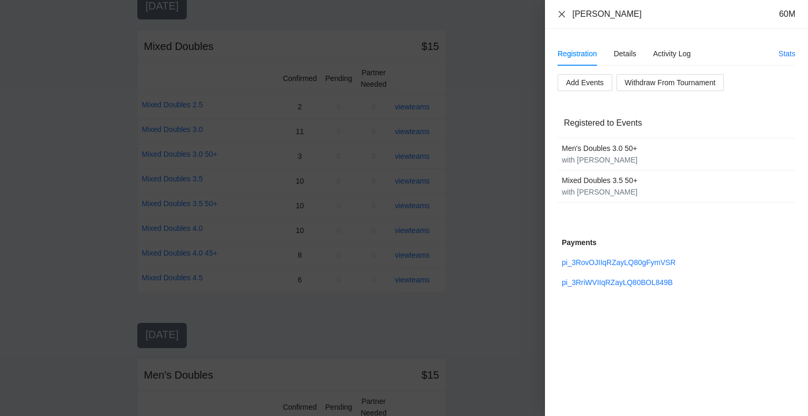
drag, startPoint x: 559, startPoint y: 12, endPoint x: 564, endPoint y: 19, distance: 8.6
click at [559, 12] on icon "close" at bounding box center [562, 14] width 8 height 8
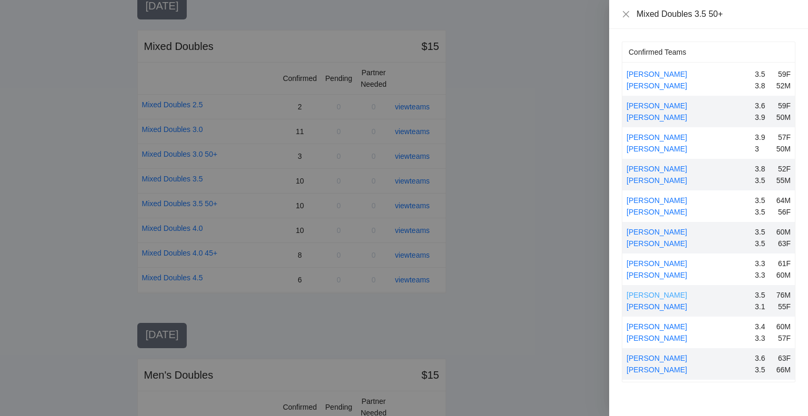
click at [664, 295] on link "[PERSON_NAME]" at bounding box center [657, 295] width 61 height 8
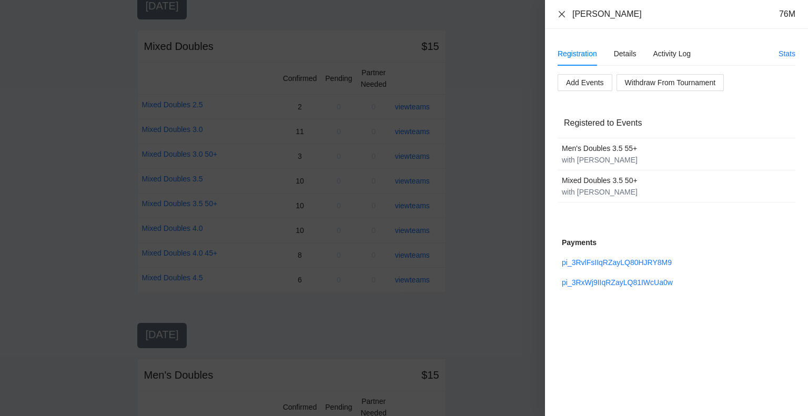
drag, startPoint x: 564, startPoint y: 14, endPoint x: 570, endPoint y: 39, distance: 25.9
click at [564, 14] on icon "close" at bounding box center [562, 14] width 8 height 8
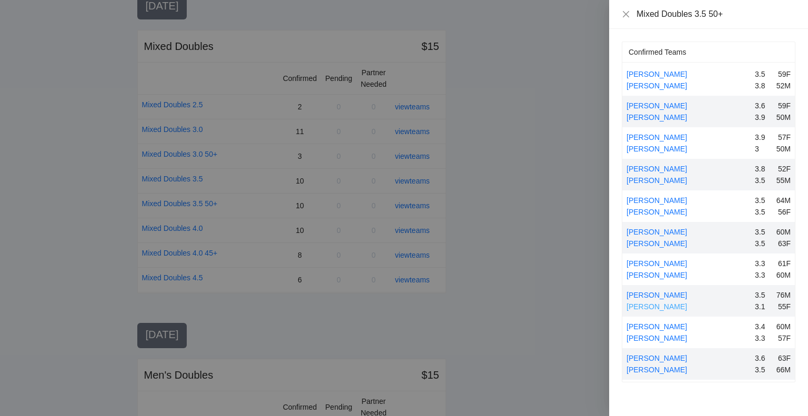
click at [655, 306] on link "[PERSON_NAME]" at bounding box center [657, 307] width 61 height 8
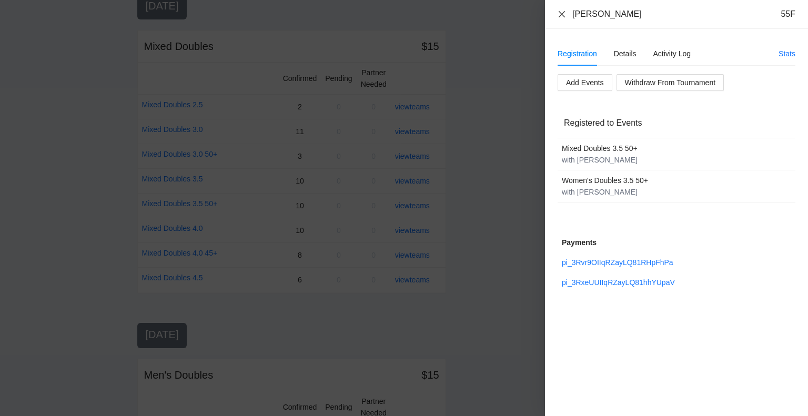
click at [562, 14] on icon "close" at bounding box center [562, 14] width 6 height 6
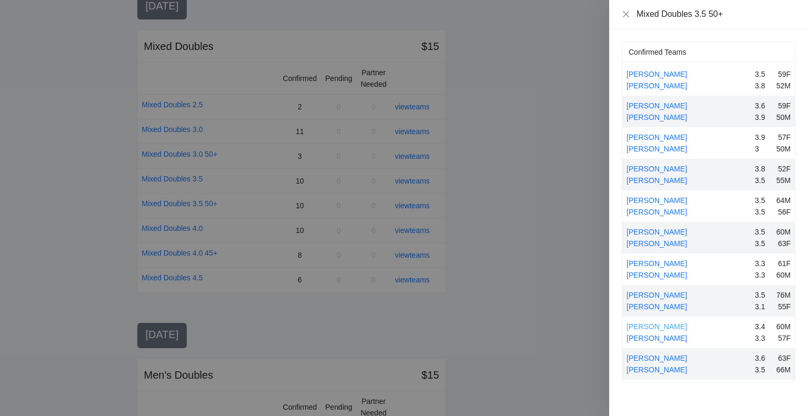
click at [643, 326] on link "[PERSON_NAME]" at bounding box center [657, 327] width 61 height 8
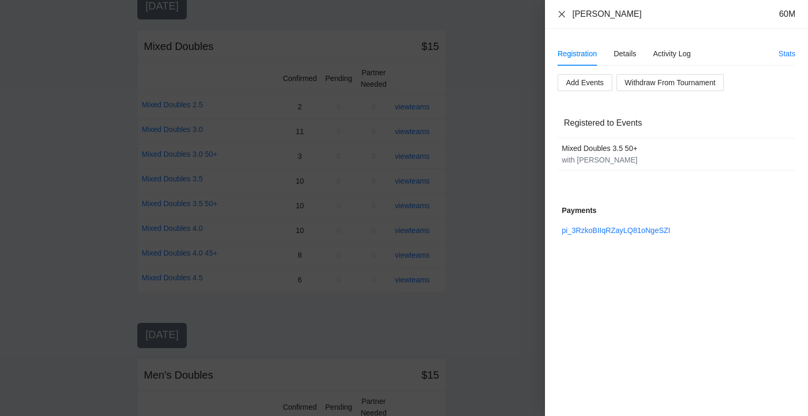
drag, startPoint x: 561, startPoint y: 13, endPoint x: 562, endPoint y: 21, distance: 7.4
click at [561, 13] on icon "close" at bounding box center [562, 14] width 6 height 6
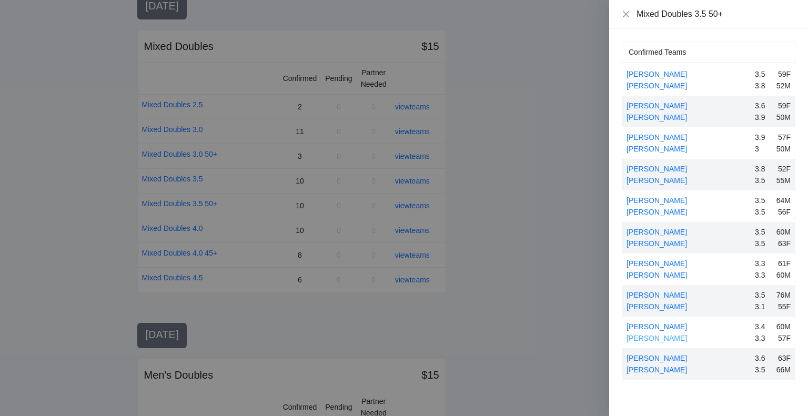
click at [661, 335] on link "[PERSON_NAME]" at bounding box center [657, 338] width 61 height 8
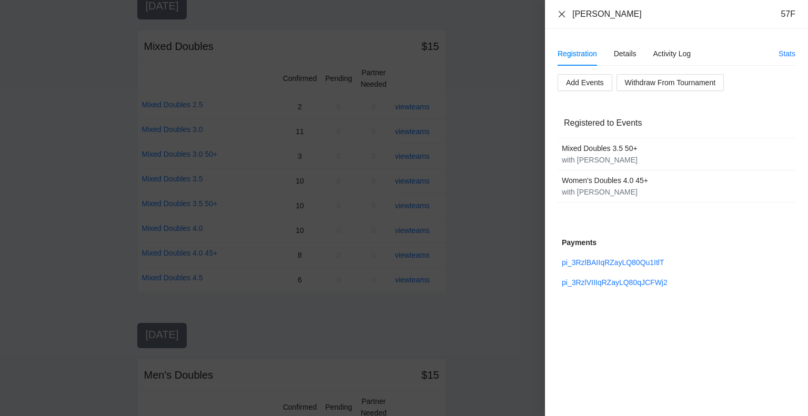
drag, startPoint x: 560, startPoint y: 14, endPoint x: 568, endPoint y: 38, distance: 25.6
click at [561, 14] on icon "close" at bounding box center [562, 14] width 8 height 8
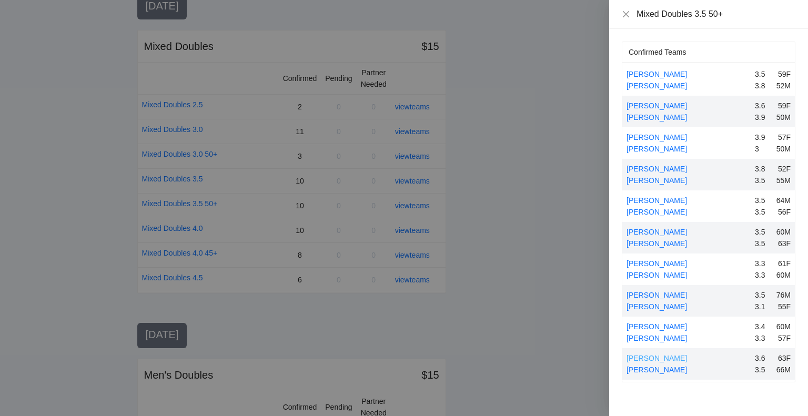
click at [641, 359] on link "[PERSON_NAME]" at bounding box center [657, 358] width 61 height 8
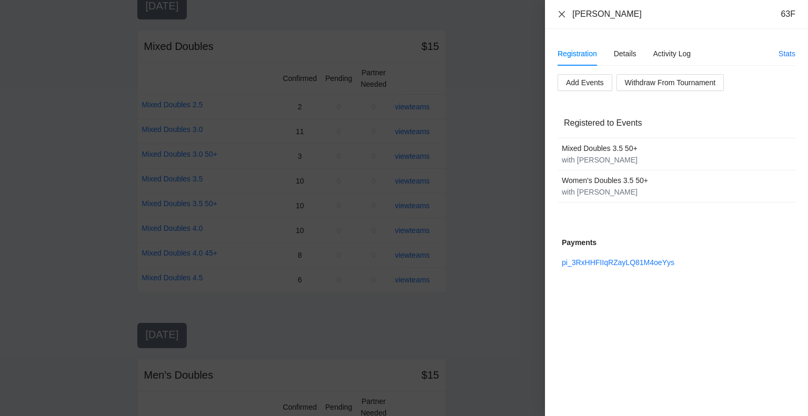
click at [561, 12] on icon "close" at bounding box center [562, 14] width 8 height 8
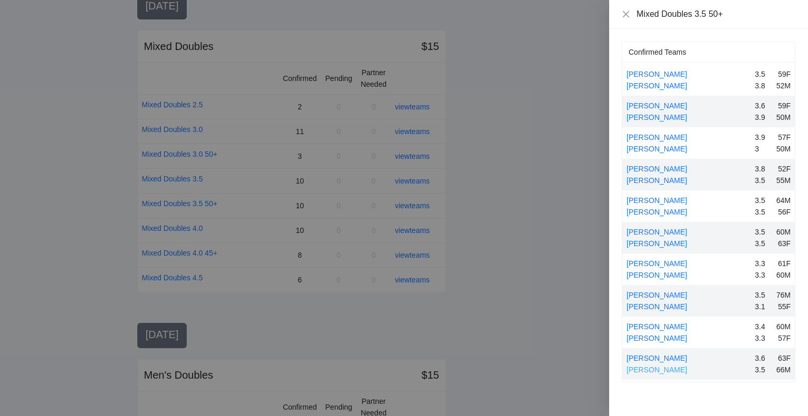
click at [669, 370] on link "[PERSON_NAME]" at bounding box center [657, 370] width 61 height 8
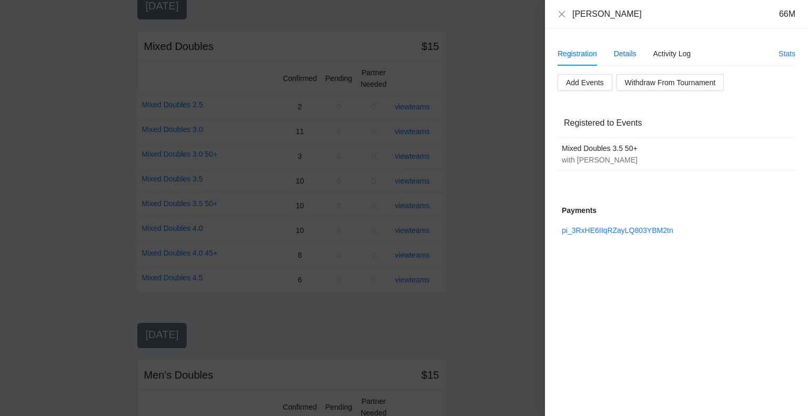
click at [619, 50] on div "Details" at bounding box center [625, 54] width 23 height 12
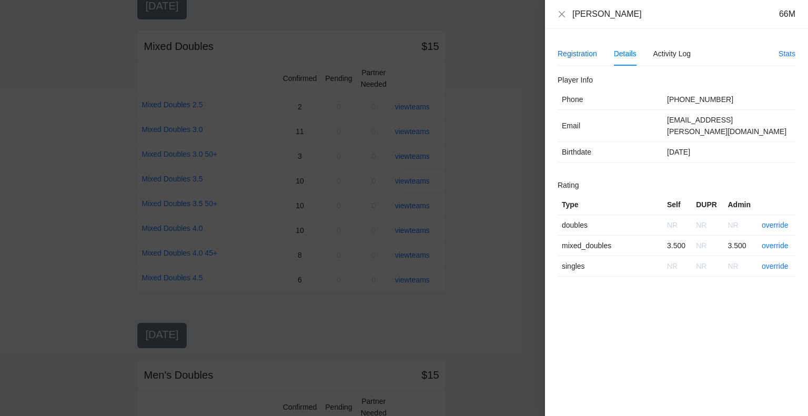
click at [575, 54] on div "Registration" at bounding box center [577, 54] width 39 height 12
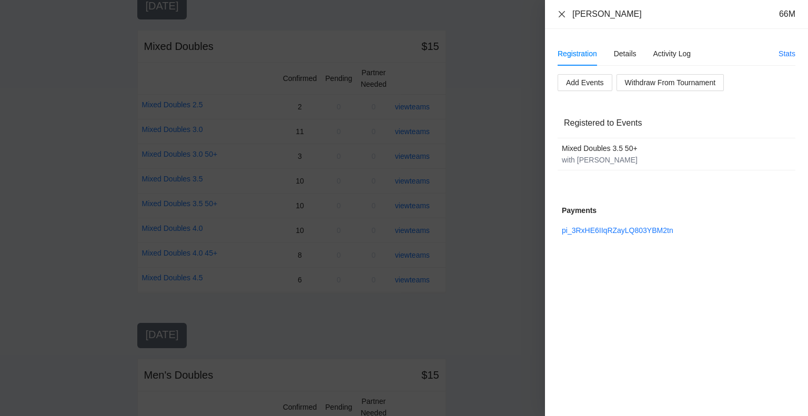
drag, startPoint x: 559, startPoint y: 14, endPoint x: 630, endPoint y: 151, distance: 154.4
click at [560, 17] on icon "close" at bounding box center [562, 14] width 8 height 8
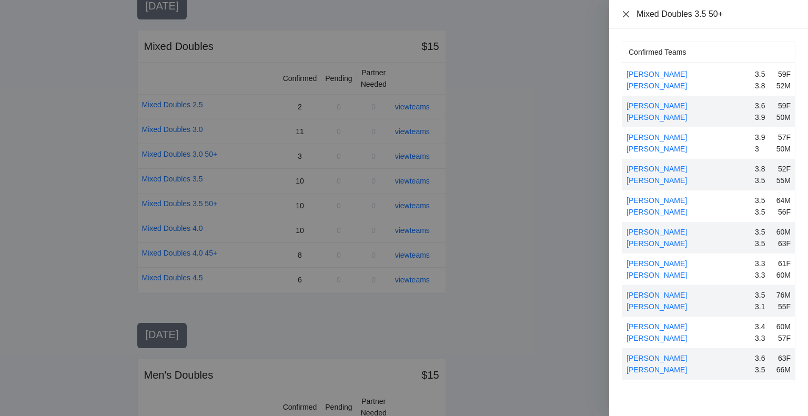
click at [626, 12] on icon "close" at bounding box center [626, 14] width 8 height 8
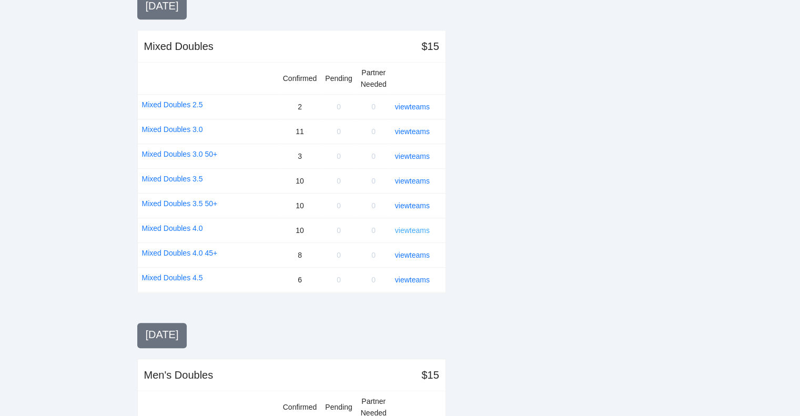
click at [415, 227] on link "view teams" at bounding box center [412, 230] width 35 height 8
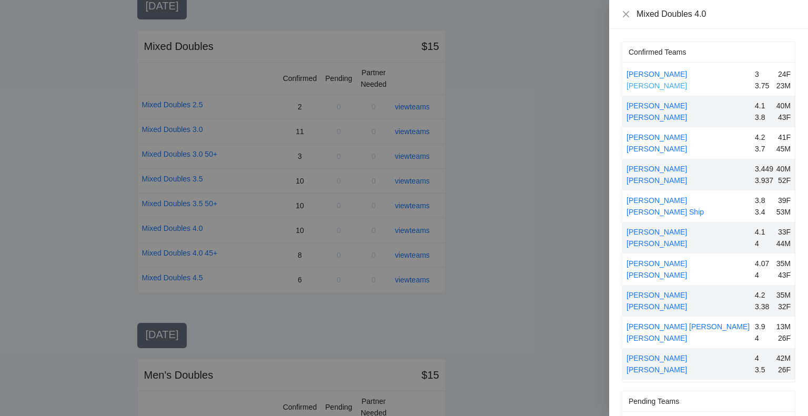
click at [640, 84] on link "[PERSON_NAME]" at bounding box center [657, 86] width 61 height 8
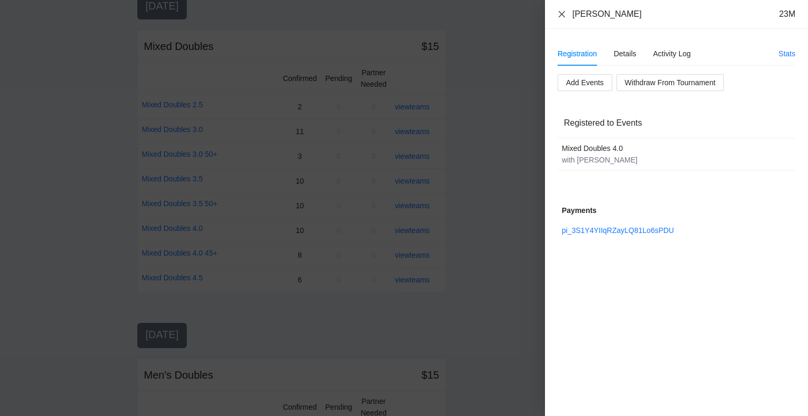
drag, startPoint x: 562, startPoint y: 13, endPoint x: 575, endPoint y: 48, distance: 36.9
click at [562, 13] on icon "close" at bounding box center [562, 14] width 6 height 6
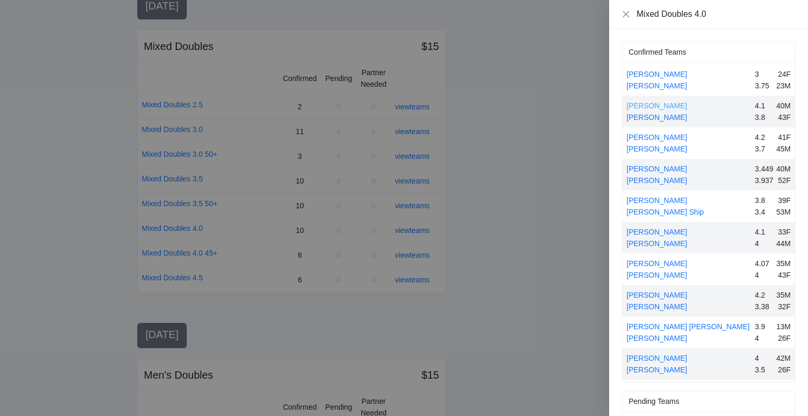
click at [653, 106] on link "[PERSON_NAME]" at bounding box center [657, 106] width 61 height 8
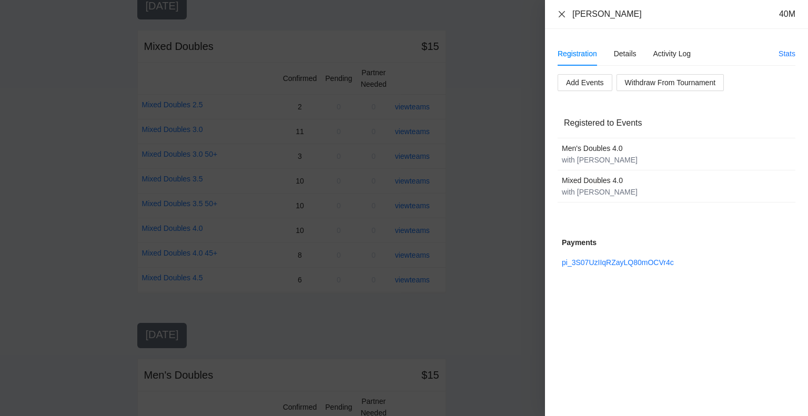
drag, startPoint x: 561, startPoint y: 15, endPoint x: 579, endPoint y: 56, distance: 44.8
click at [561, 15] on icon "close" at bounding box center [562, 14] width 6 height 6
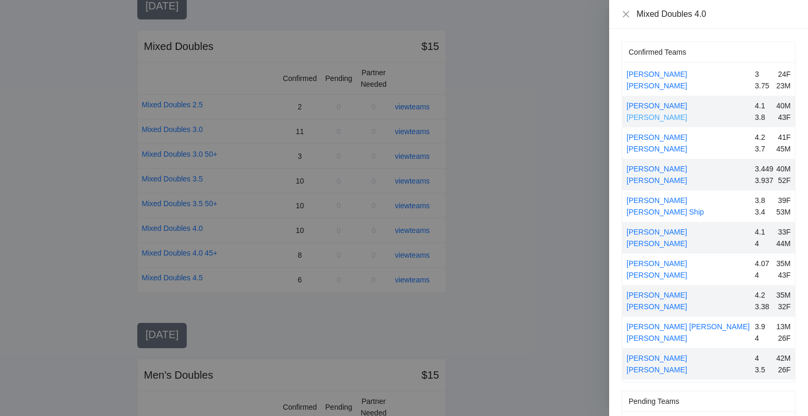
click at [653, 116] on link "[PERSON_NAME]" at bounding box center [657, 117] width 61 height 8
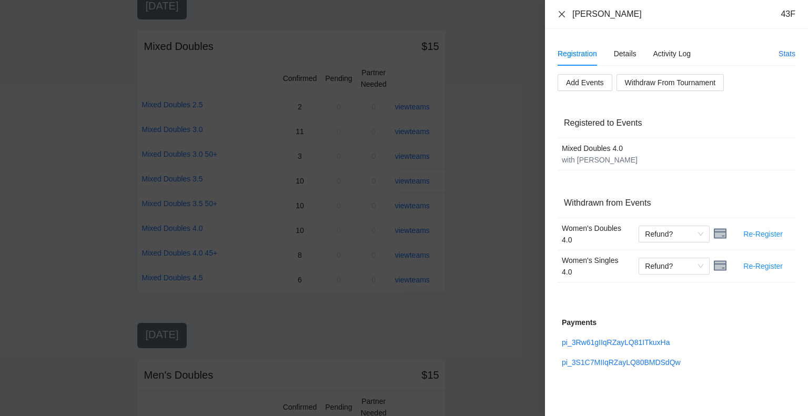
click at [561, 14] on icon "close" at bounding box center [562, 14] width 6 height 6
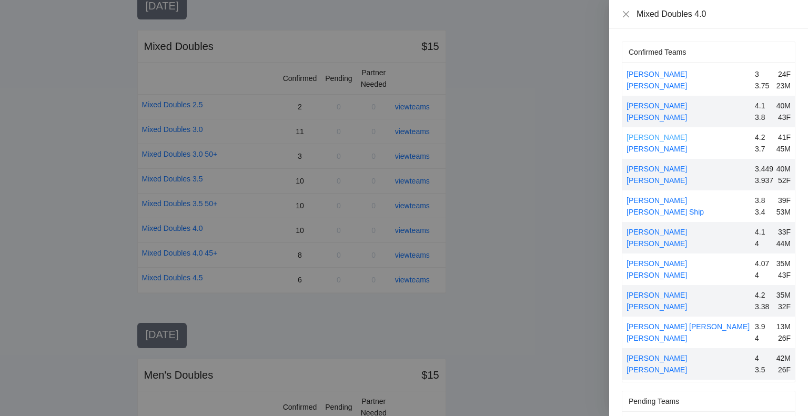
click at [658, 136] on link "[PERSON_NAME]" at bounding box center [657, 137] width 61 height 8
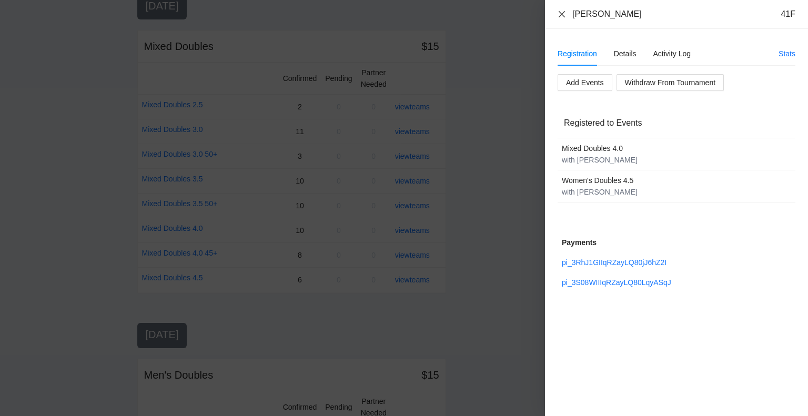
drag, startPoint x: 561, startPoint y: 14, endPoint x: 562, endPoint y: 19, distance: 5.4
click at [561, 14] on icon "close" at bounding box center [562, 14] width 6 height 6
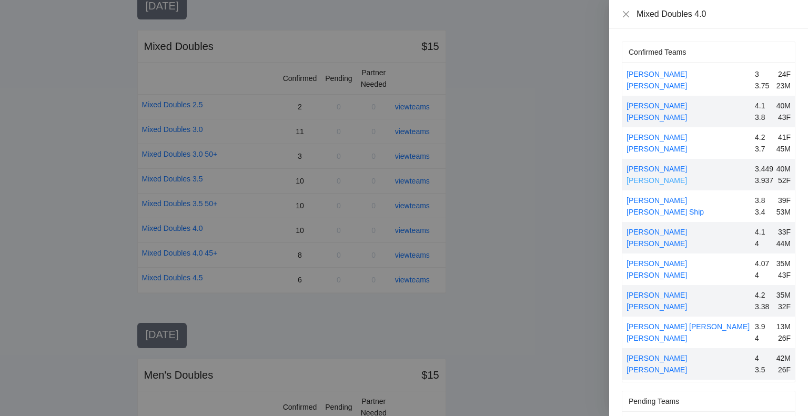
click at [642, 180] on link "[PERSON_NAME]" at bounding box center [657, 180] width 61 height 8
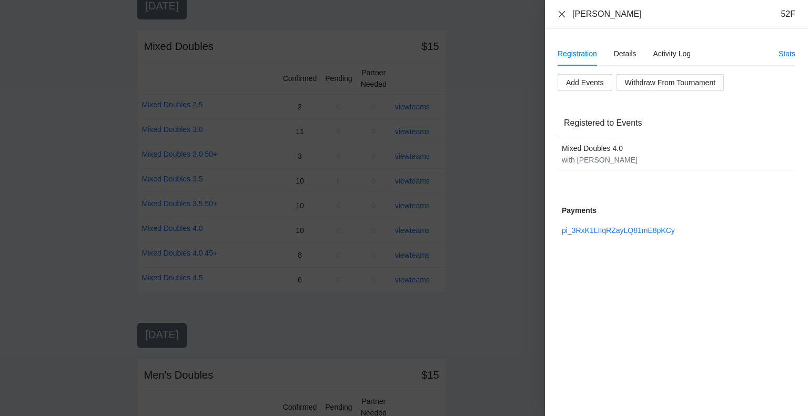
click at [561, 14] on icon "close" at bounding box center [562, 14] width 8 height 8
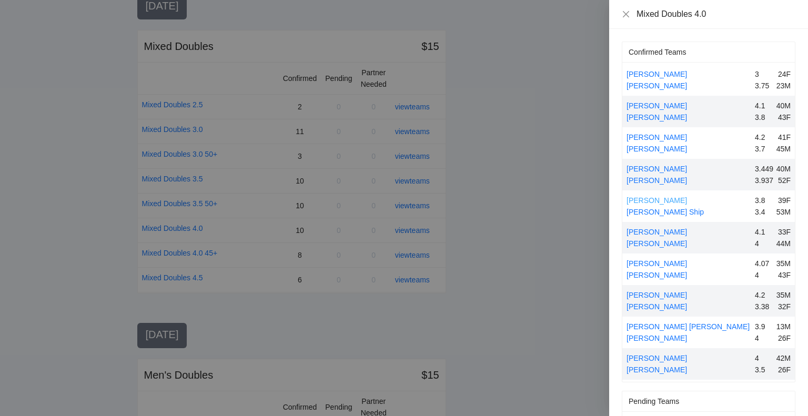
click at [646, 200] on link "[PERSON_NAME]" at bounding box center [657, 200] width 61 height 8
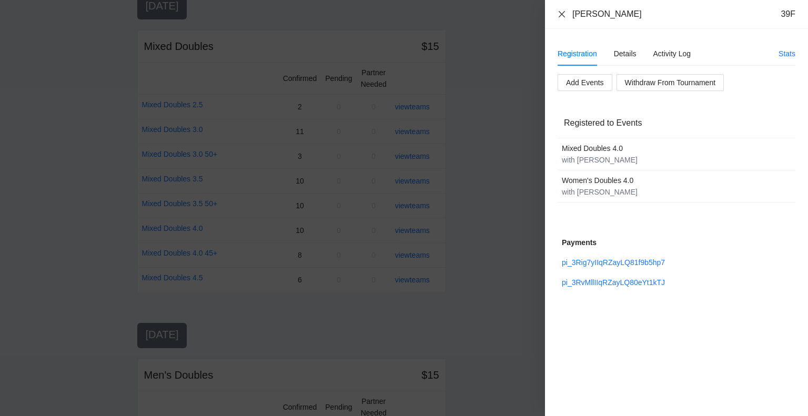
drag, startPoint x: 562, startPoint y: 11, endPoint x: 560, endPoint y: 16, distance: 5.7
click at [562, 11] on icon "close" at bounding box center [562, 14] width 8 height 8
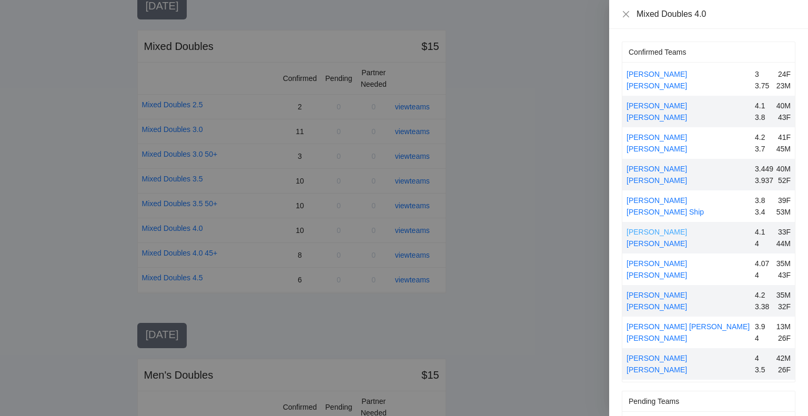
click at [658, 229] on link "[PERSON_NAME]" at bounding box center [657, 232] width 61 height 8
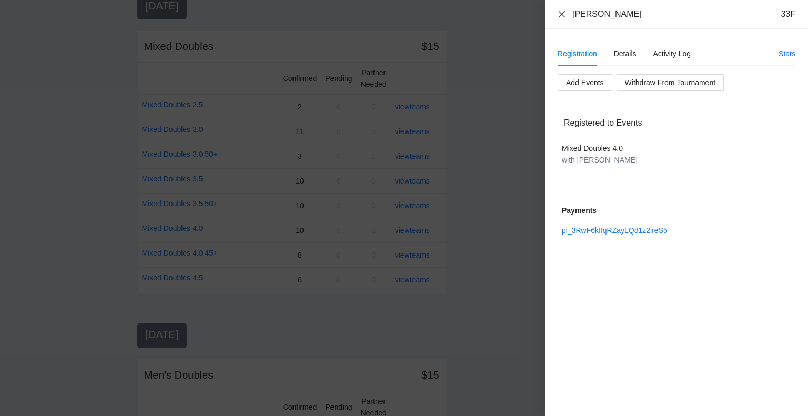
click at [560, 12] on icon "close" at bounding box center [562, 14] width 6 height 6
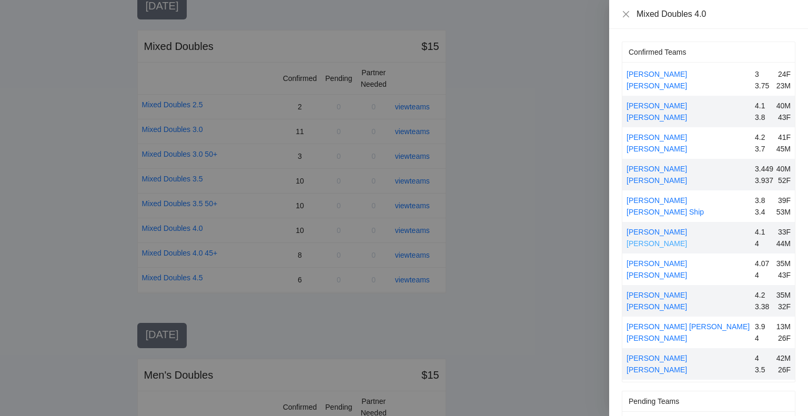
click at [665, 243] on link "[PERSON_NAME]" at bounding box center [657, 243] width 61 height 8
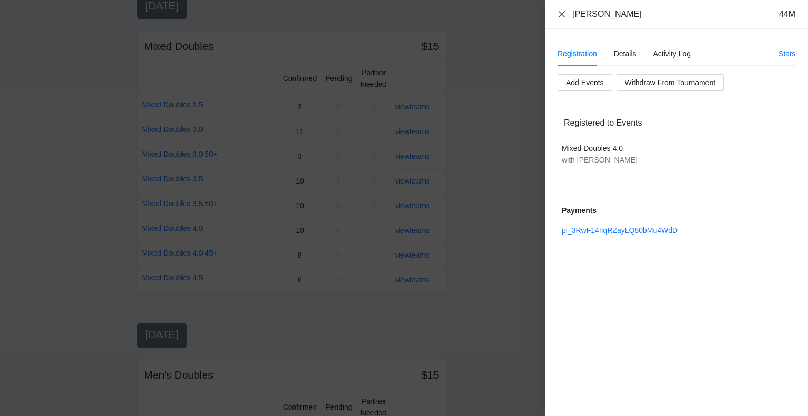
click at [561, 15] on icon "close" at bounding box center [562, 14] width 6 height 6
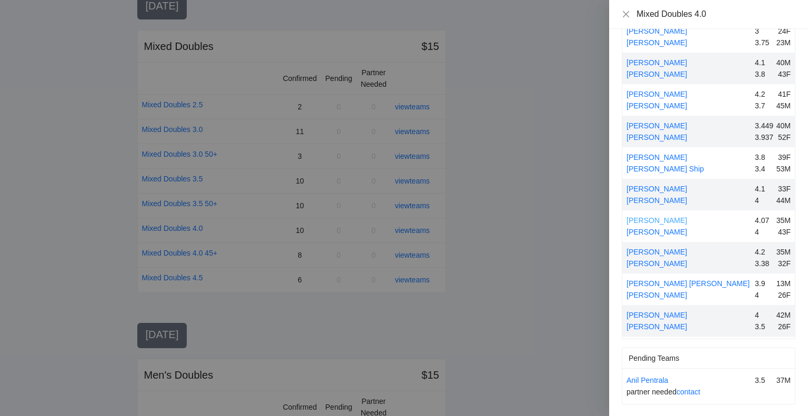
click at [661, 220] on link "[PERSON_NAME]" at bounding box center [657, 220] width 61 height 8
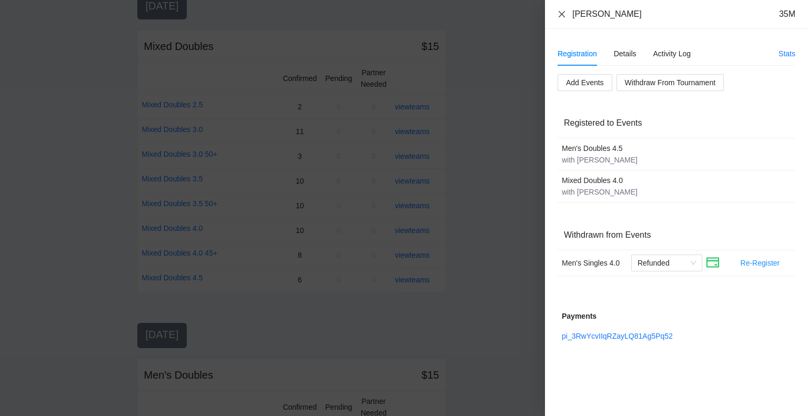
click at [561, 12] on icon "close" at bounding box center [562, 14] width 8 height 8
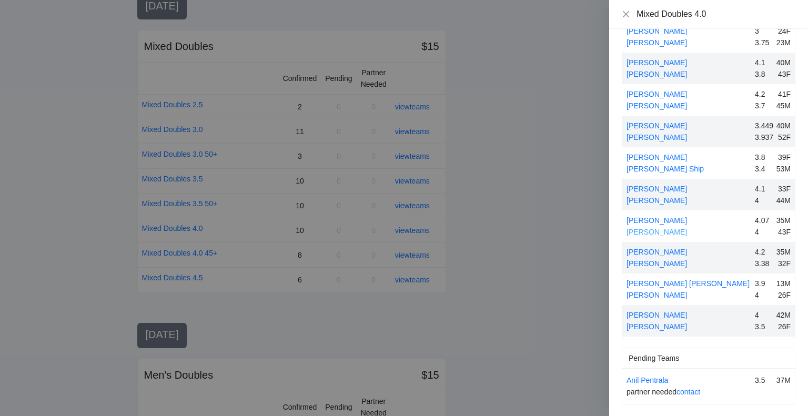
click at [651, 230] on link "[PERSON_NAME]" at bounding box center [657, 232] width 61 height 8
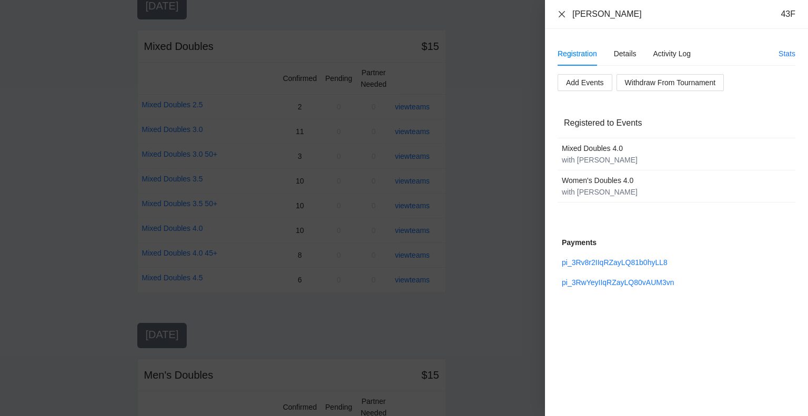
drag, startPoint x: 559, startPoint y: 12, endPoint x: 575, endPoint y: 94, distance: 83.6
click at [560, 16] on icon "close" at bounding box center [562, 14] width 8 height 8
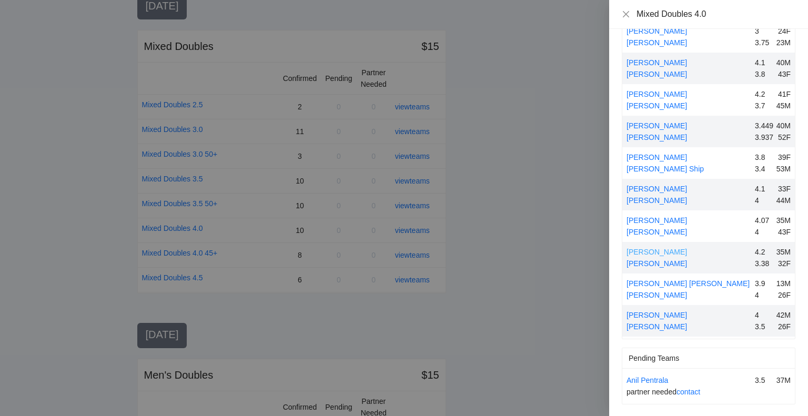
click at [654, 249] on link "[PERSON_NAME]" at bounding box center [657, 252] width 61 height 8
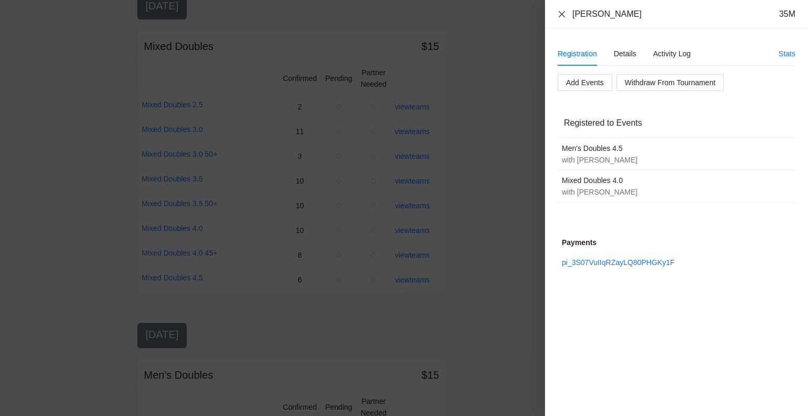
click at [564, 12] on icon "close" at bounding box center [562, 14] width 8 height 8
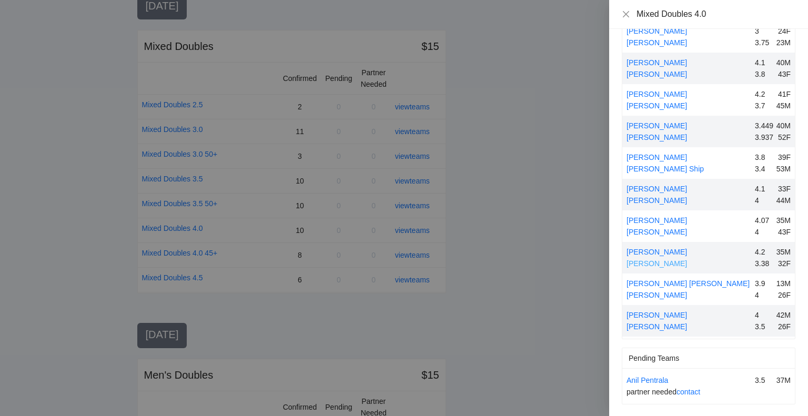
click at [656, 261] on link "[PERSON_NAME]" at bounding box center [657, 263] width 61 height 8
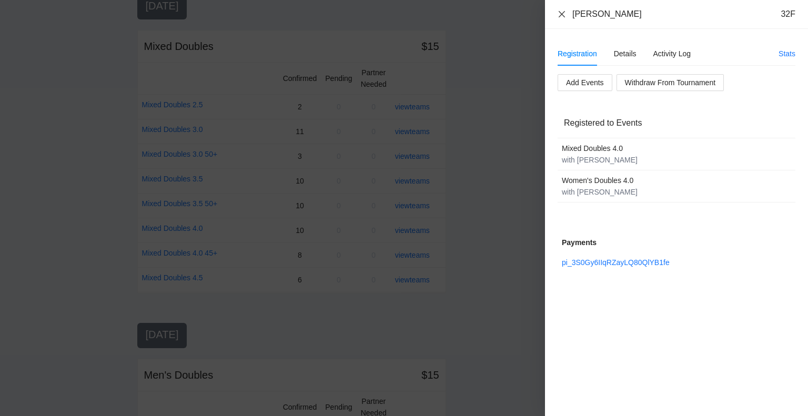
drag, startPoint x: 561, startPoint y: 14, endPoint x: 565, endPoint y: 29, distance: 15.3
click at [561, 14] on icon "close" at bounding box center [562, 14] width 6 height 6
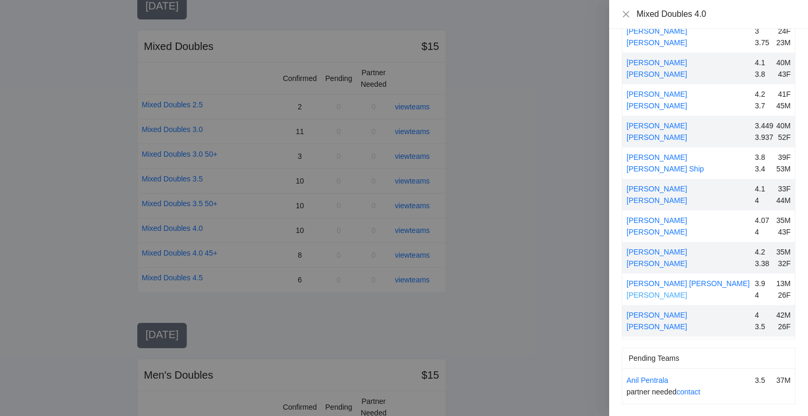
click at [658, 294] on link "[PERSON_NAME]" at bounding box center [657, 295] width 61 height 8
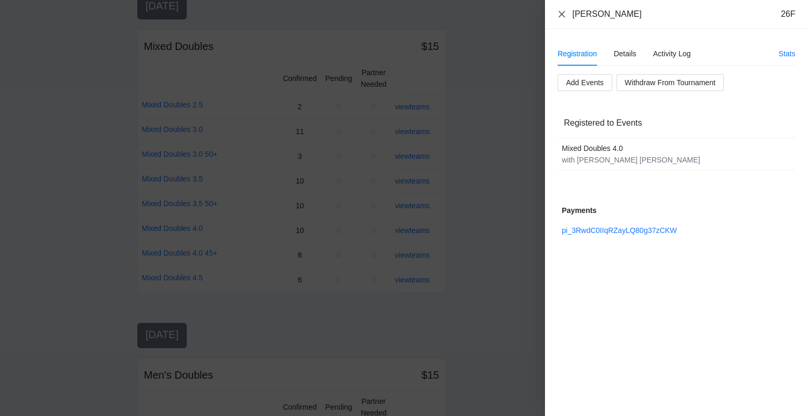
drag, startPoint x: 561, startPoint y: 16, endPoint x: 578, endPoint y: 37, distance: 27.4
click at [561, 16] on icon "close" at bounding box center [562, 14] width 8 height 8
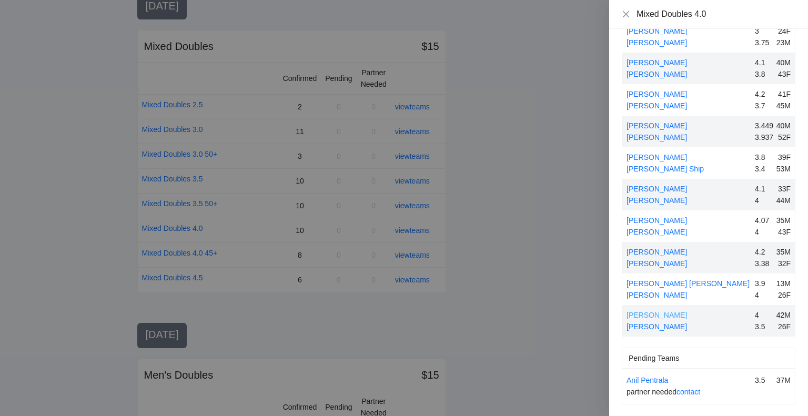
click at [650, 313] on link "[PERSON_NAME]" at bounding box center [657, 315] width 61 height 8
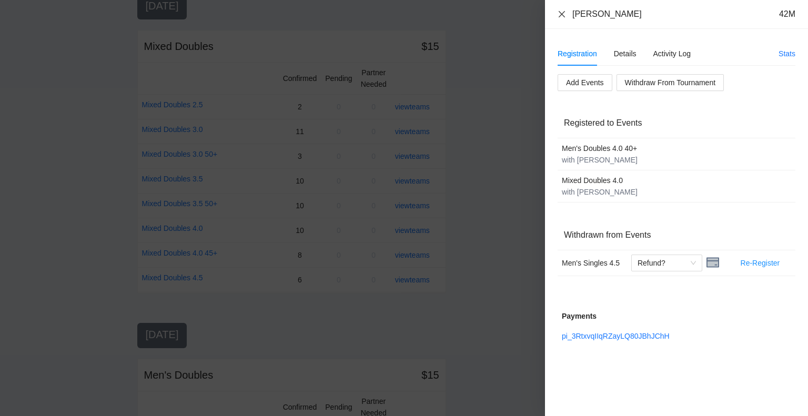
click at [562, 12] on icon "close" at bounding box center [562, 14] width 8 height 8
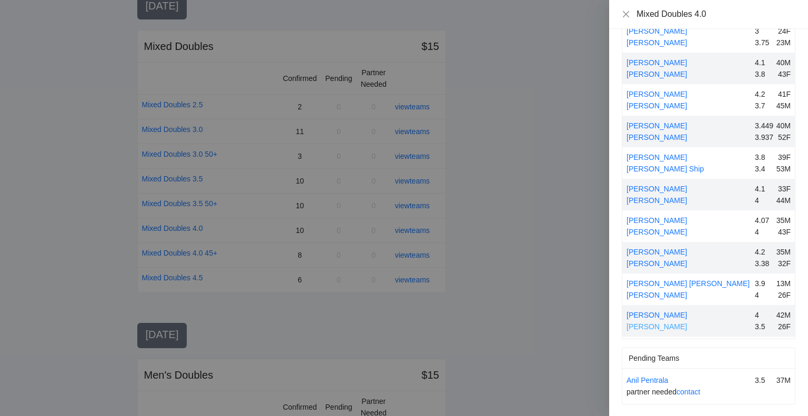
click at [654, 324] on link "[PERSON_NAME]" at bounding box center [657, 327] width 61 height 8
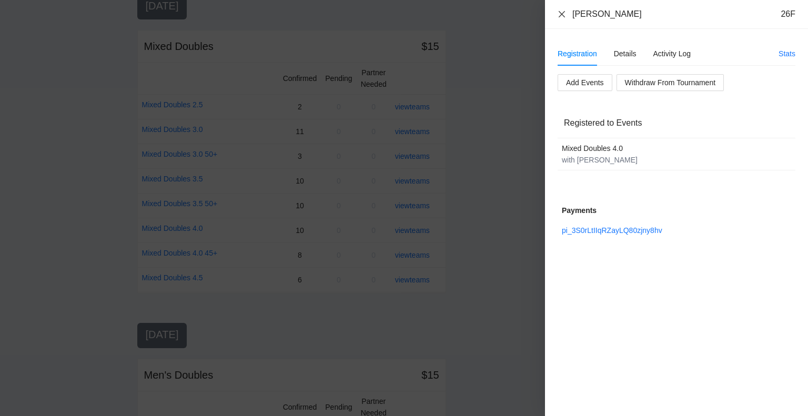
drag, startPoint x: 560, startPoint y: 15, endPoint x: 591, endPoint y: 39, distance: 39.3
click at [562, 16] on icon "close" at bounding box center [562, 14] width 8 height 8
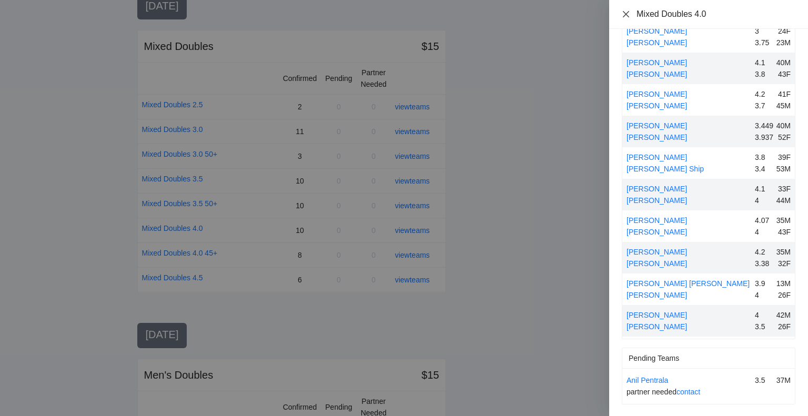
click at [627, 12] on icon "close" at bounding box center [626, 14] width 6 height 6
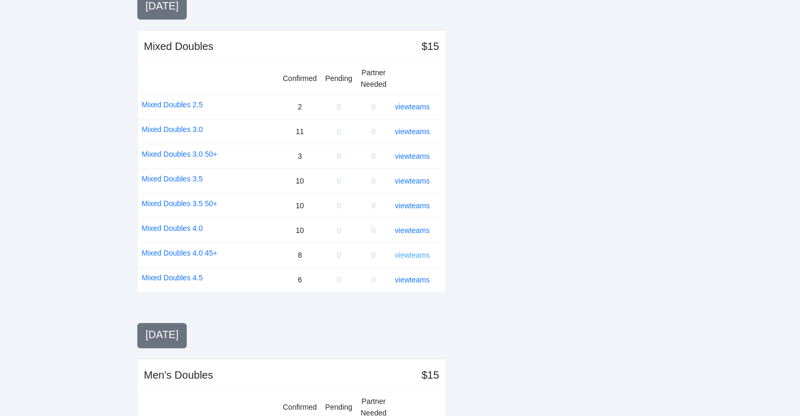
click at [411, 251] on link "view teams" at bounding box center [412, 255] width 35 height 8
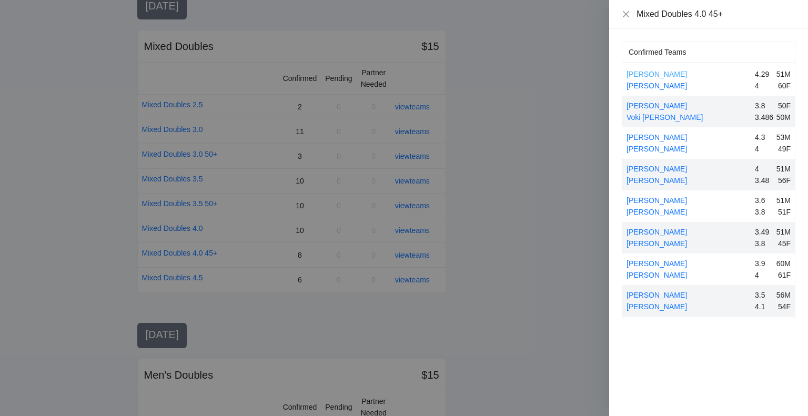
click at [655, 72] on link "[PERSON_NAME]" at bounding box center [657, 74] width 61 height 8
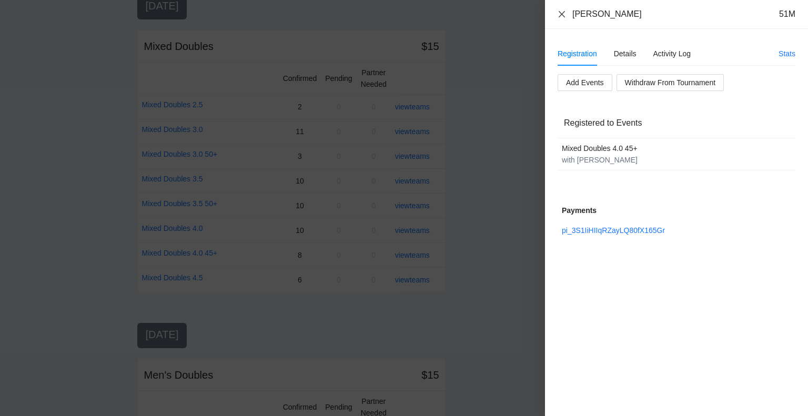
click at [563, 14] on icon "close" at bounding box center [562, 14] width 8 height 8
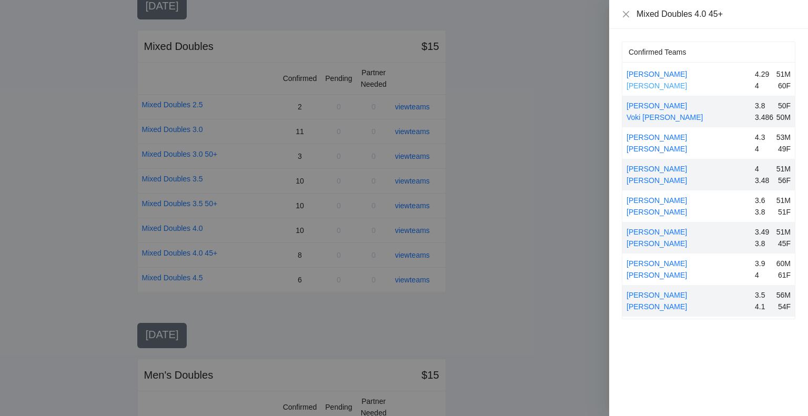
click at [667, 84] on link "[PERSON_NAME]" at bounding box center [657, 86] width 61 height 8
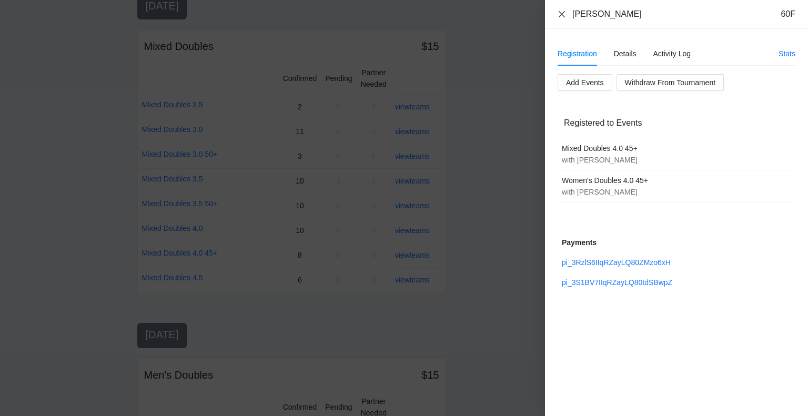
click at [564, 12] on icon "close" at bounding box center [562, 14] width 8 height 8
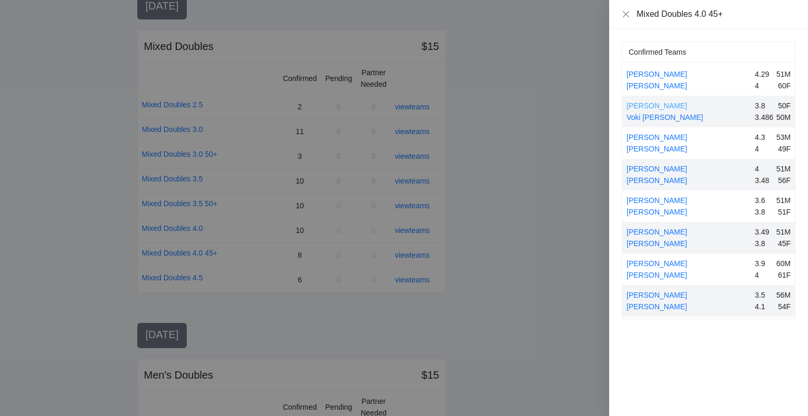
click at [662, 108] on link "[PERSON_NAME]" at bounding box center [657, 106] width 61 height 8
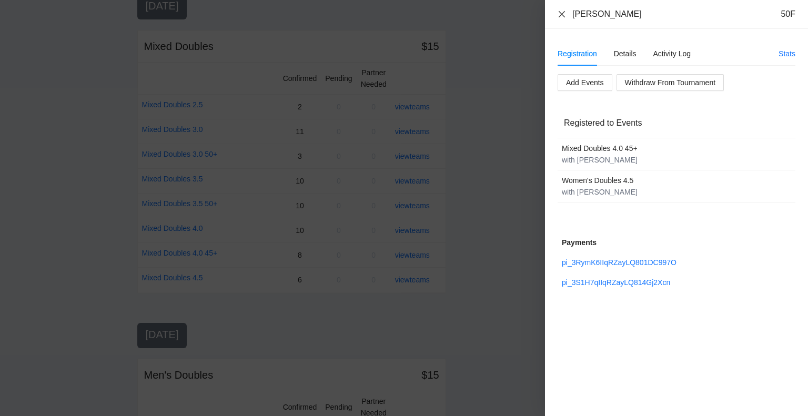
click at [558, 14] on icon "close" at bounding box center [562, 14] width 8 height 8
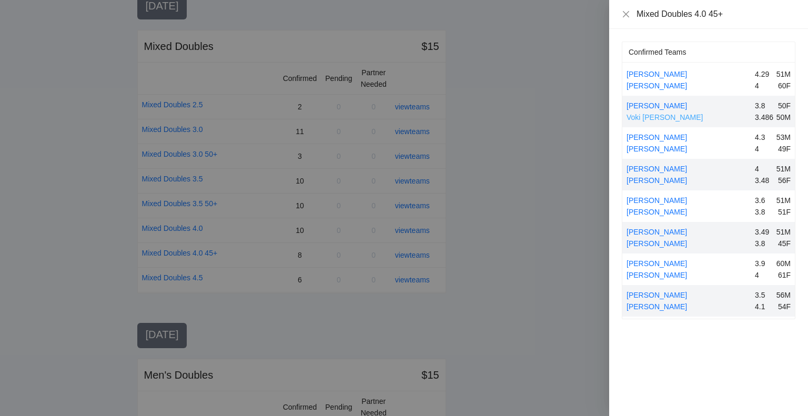
click at [648, 117] on link "Voki [PERSON_NAME]" at bounding box center [665, 117] width 77 height 8
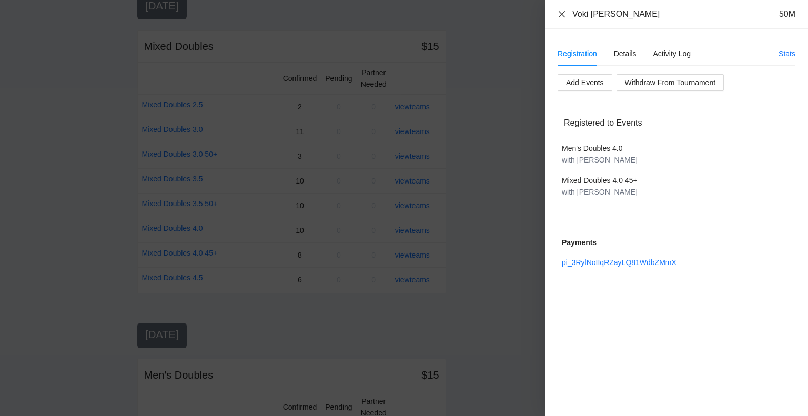
drag, startPoint x: 560, startPoint y: 12, endPoint x: 563, endPoint y: 25, distance: 13.5
click at [560, 12] on icon "close" at bounding box center [562, 14] width 6 height 6
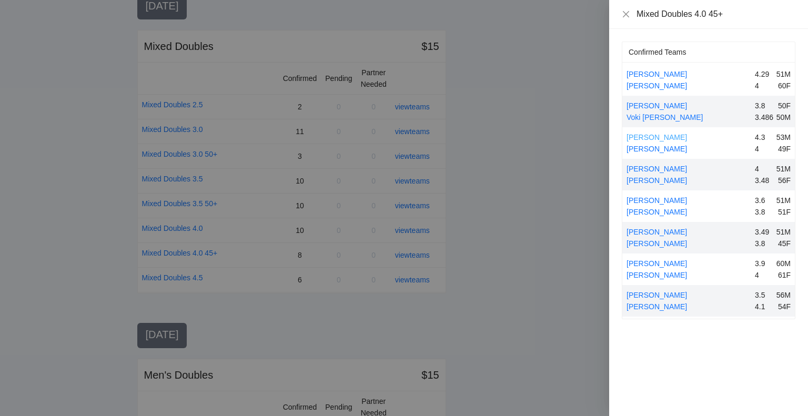
click at [657, 137] on link "[PERSON_NAME]" at bounding box center [657, 137] width 61 height 8
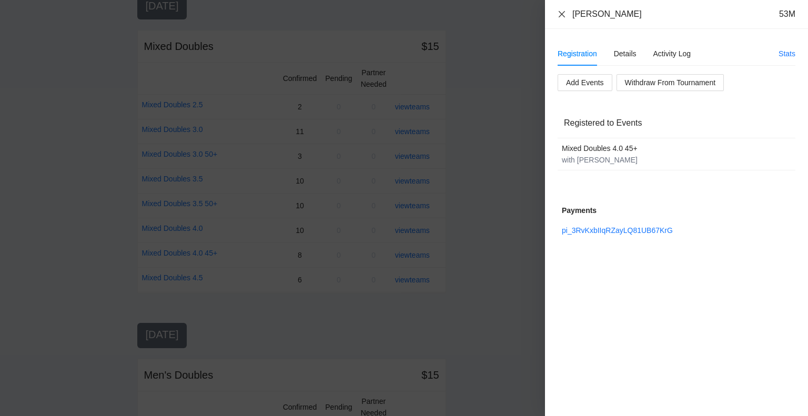
drag, startPoint x: 559, startPoint y: 14, endPoint x: 565, endPoint y: 23, distance: 10.4
click at [559, 14] on icon "close" at bounding box center [562, 14] width 8 height 8
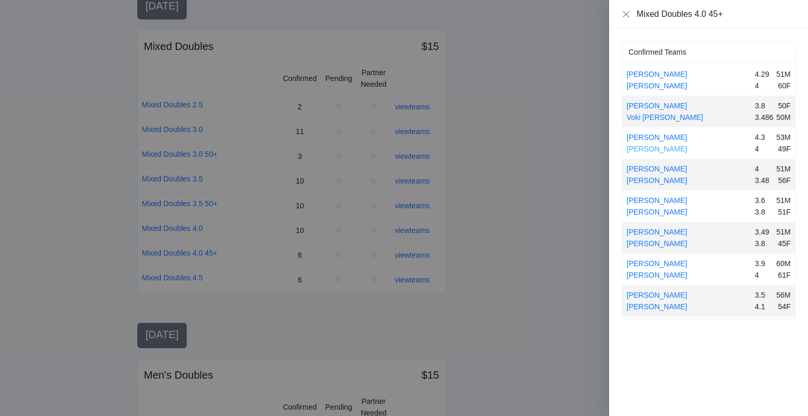
click at [655, 147] on link "[PERSON_NAME]" at bounding box center [657, 149] width 61 height 8
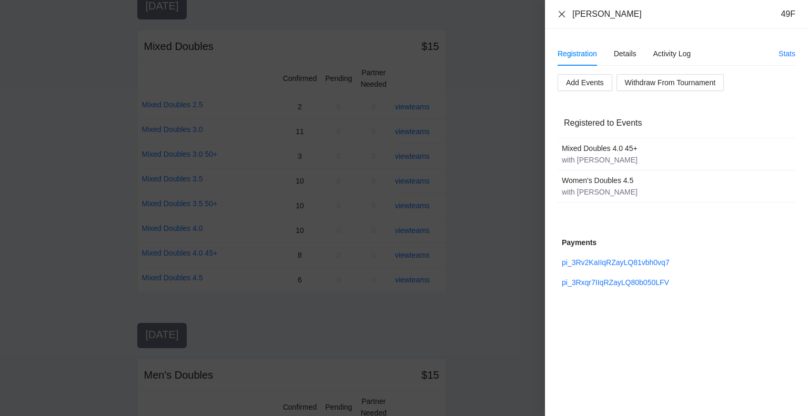
drag, startPoint x: 561, startPoint y: 12, endPoint x: 562, endPoint y: 22, distance: 10.0
click at [561, 12] on icon "close" at bounding box center [562, 14] width 8 height 8
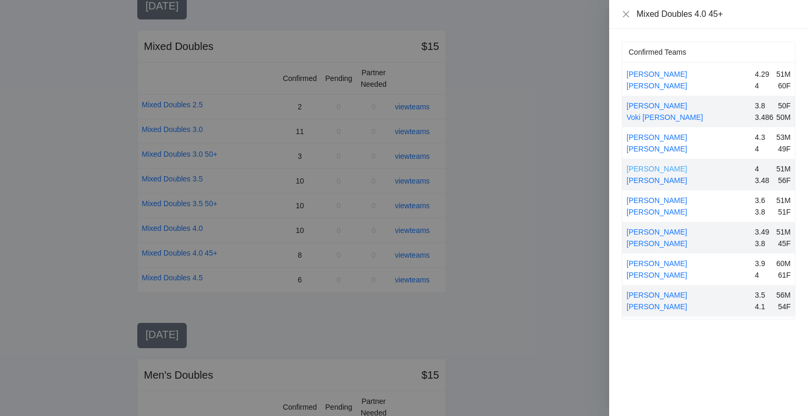
drag, startPoint x: 637, startPoint y: 167, endPoint x: 653, endPoint y: 171, distance: 16.2
click at [638, 167] on link "[PERSON_NAME]" at bounding box center [657, 169] width 61 height 8
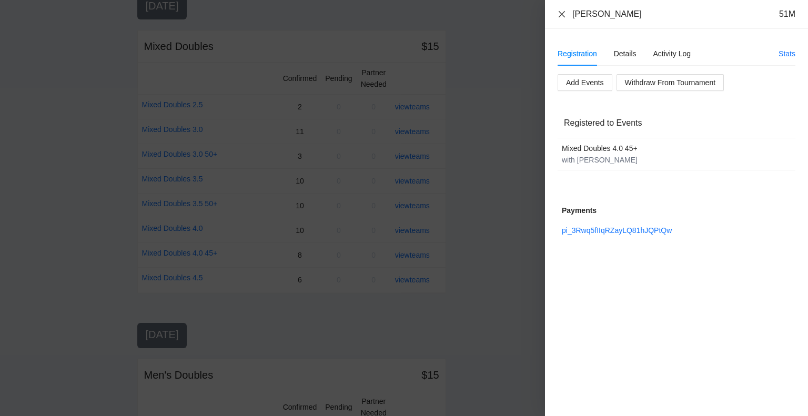
click at [562, 13] on icon "close" at bounding box center [562, 14] width 8 height 8
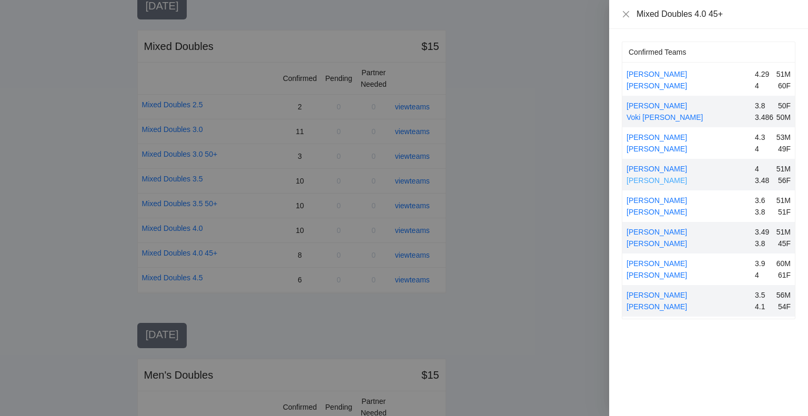
click at [648, 178] on link "[PERSON_NAME]" at bounding box center [657, 180] width 61 height 8
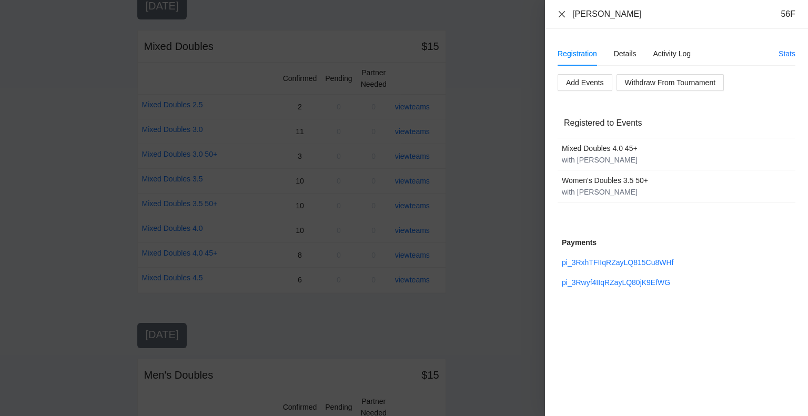
click at [562, 16] on icon "close" at bounding box center [562, 14] width 8 height 8
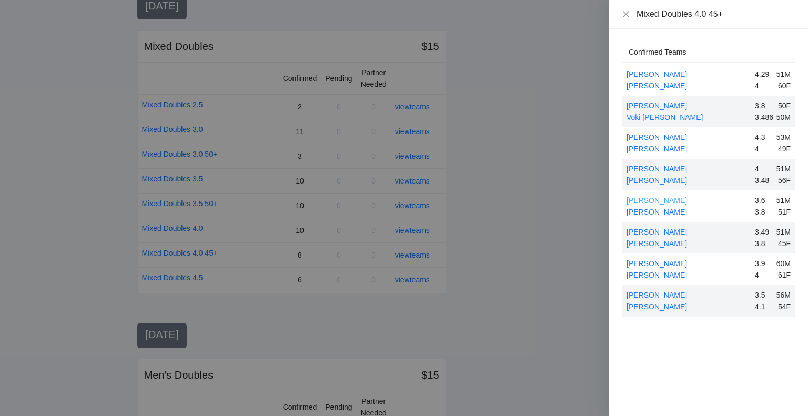
click at [659, 198] on link "[PERSON_NAME]" at bounding box center [657, 200] width 61 height 8
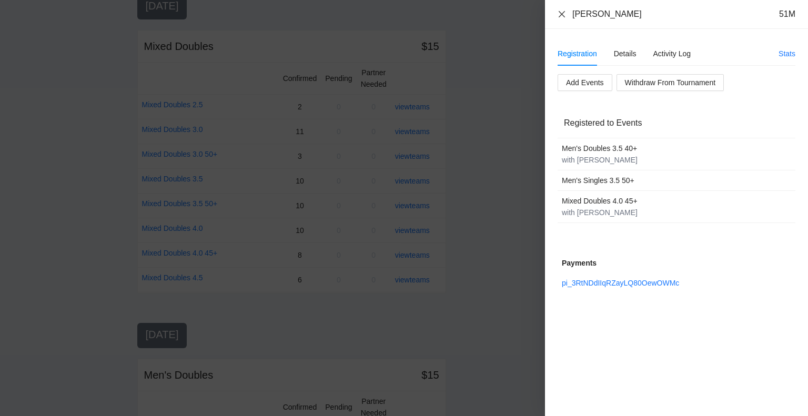
click at [561, 13] on icon "close" at bounding box center [562, 14] width 6 height 6
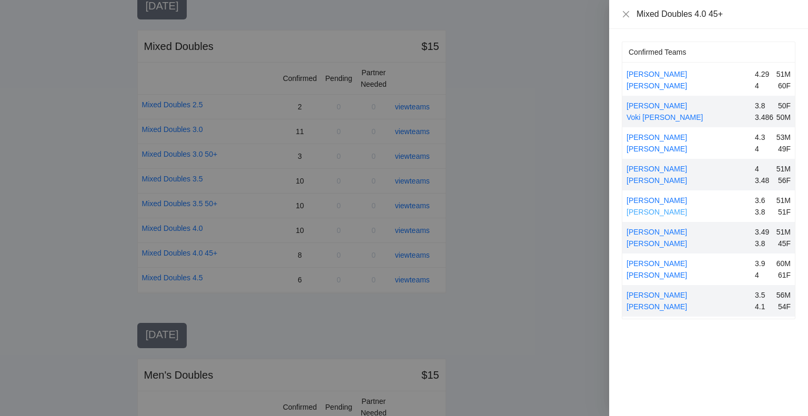
click at [667, 210] on link "[PERSON_NAME]" at bounding box center [657, 212] width 61 height 8
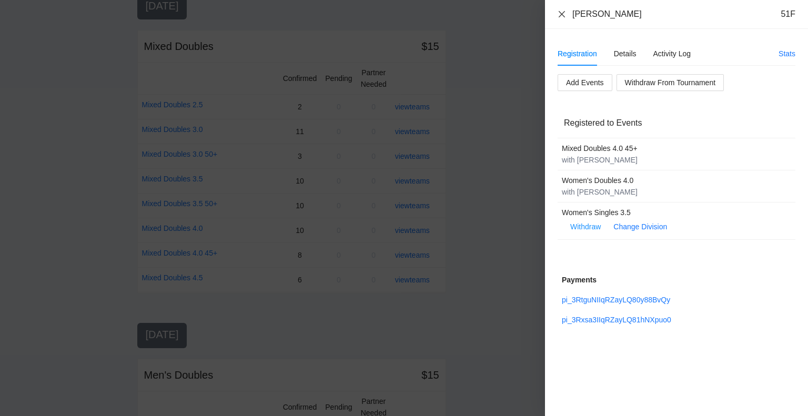
click at [559, 13] on icon "close" at bounding box center [562, 14] width 8 height 8
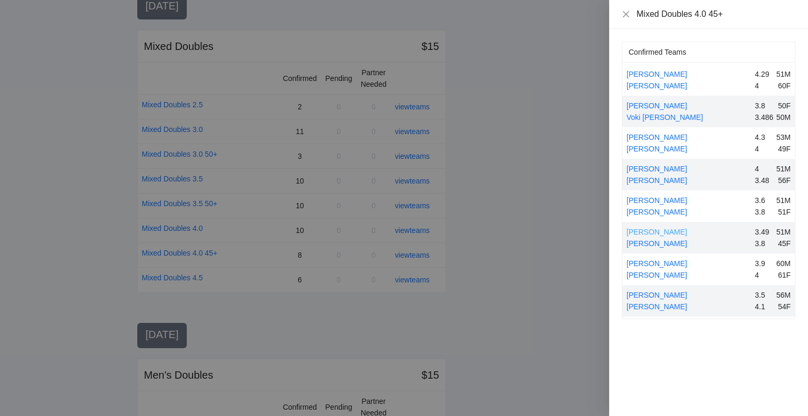
click at [654, 231] on link "[PERSON_NAME]" at bounding box center [657, 232] width 61 height 8
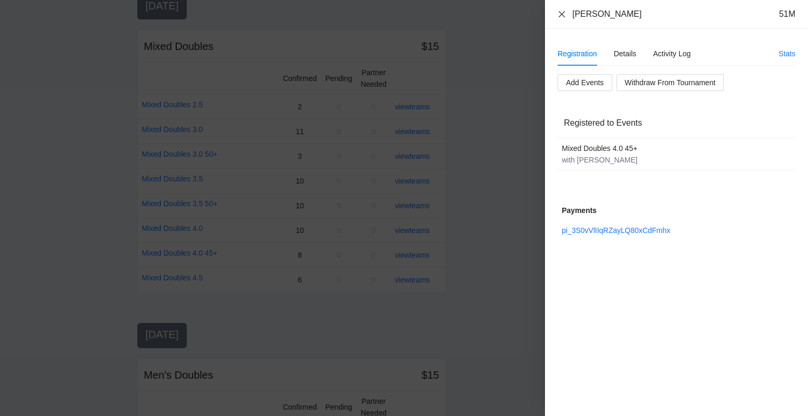
click at [561, 13] on icon "close" at bounding box center [562, 14] width 6 height 6
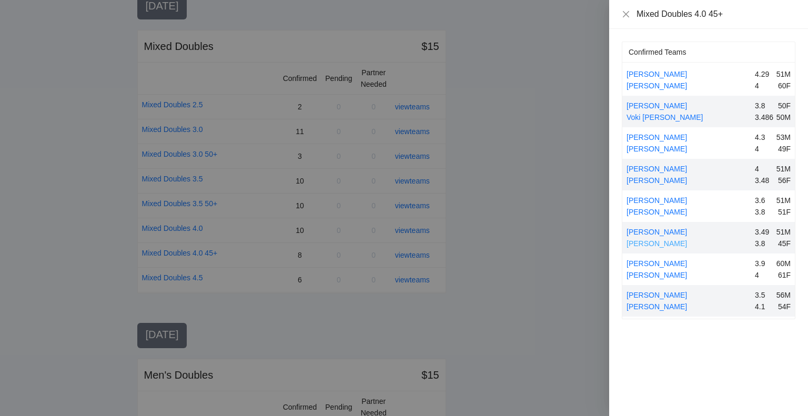
click at [669, 241] on link "[PERSON_NAME]" at bounding box center [657, 243] width 61 height 8
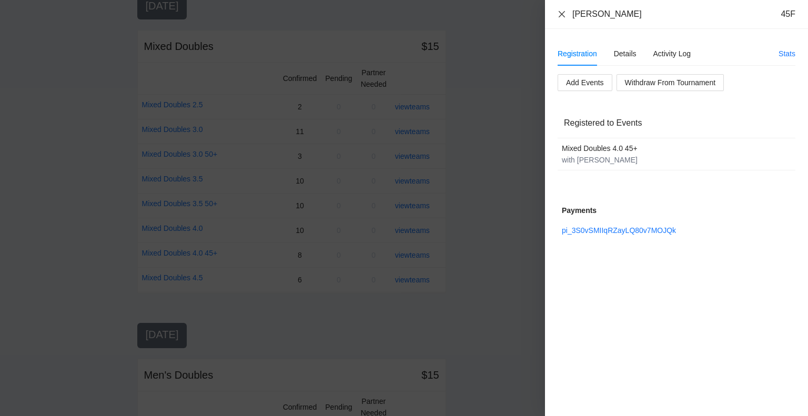
drag, startPoint x: 561, startPoint y: 12, endPoint x: 568, endPoint y: 19, distance: 10.1
click at [565, 14] on icon "close" at bounding box center [562, 14] width 8 height 8
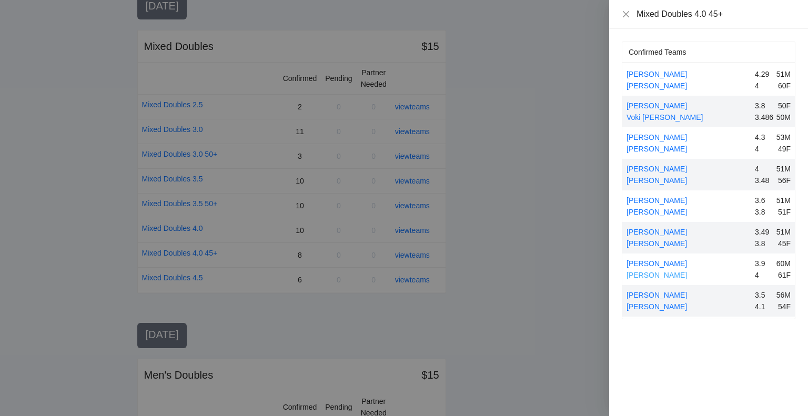
click at [658, 275] on link "[PERSON_NAME]" at bounding box center [657, 275] width 61 height 8
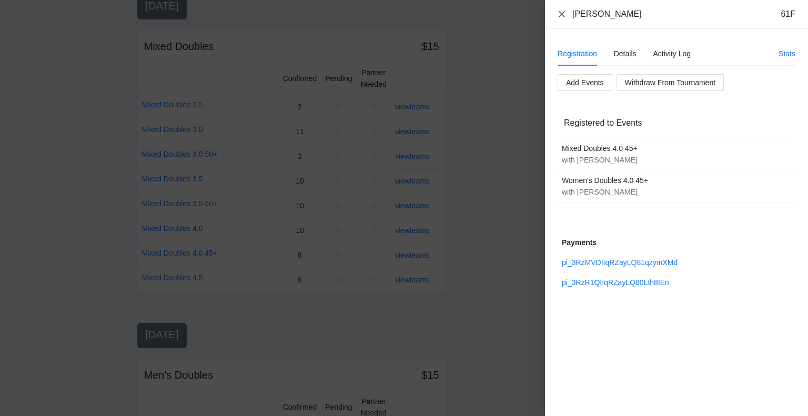
click at [562, 14] on icon "close" at bounding box center [562, 14] width 6 height 6
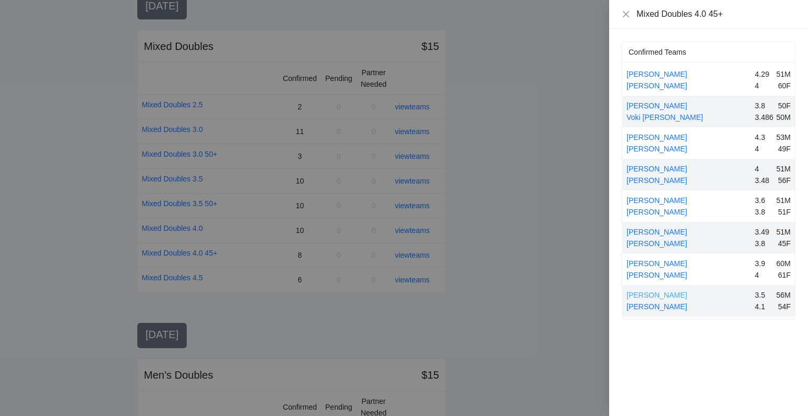
click at [657, 293] on link "[PERSON_NAME]" at bounding box center [657, 295] width 61 height 8
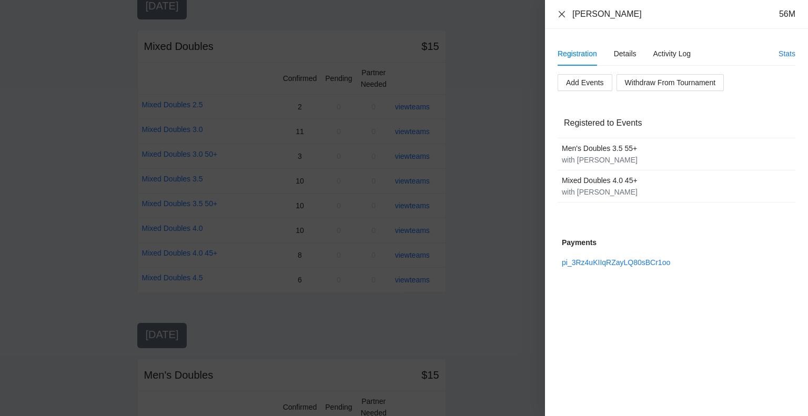
click at [562, 16] on icon "close" at bounding box center [562, 14] width 8 height 8
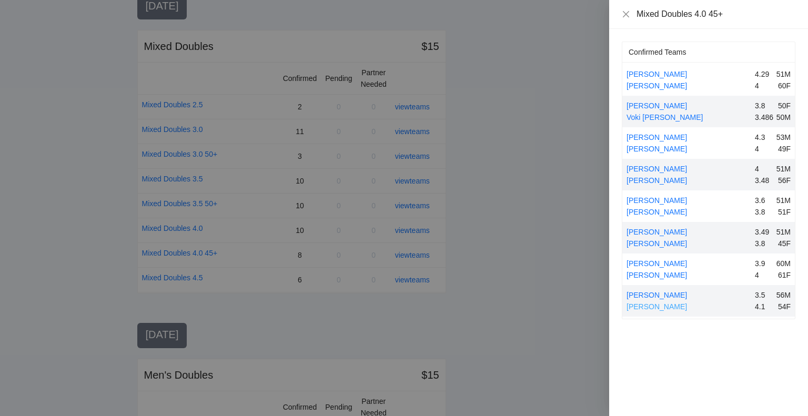
drag, startPoint x: 655, startPoint y: 302, endPoint x: 722, endPoint y: 301, distance: 66.8
click at [657, 303] on link "[PERSON_NAME]" at bounding box center [657, 307] width 61 height 8
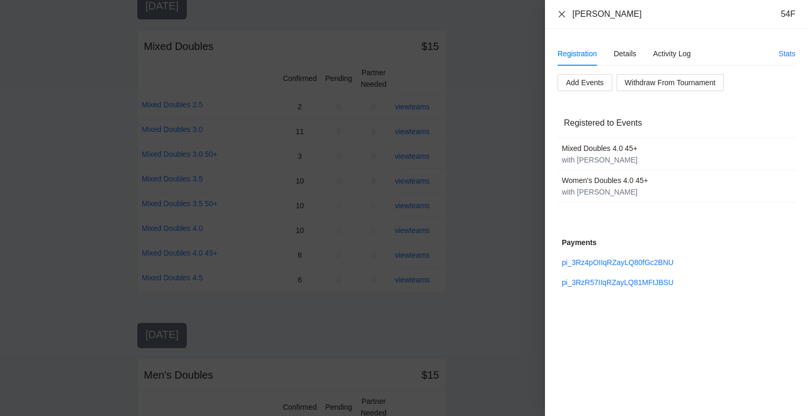
click at [562, 14] on icon "close" at bounding box center [562, 14] width 6 height 6
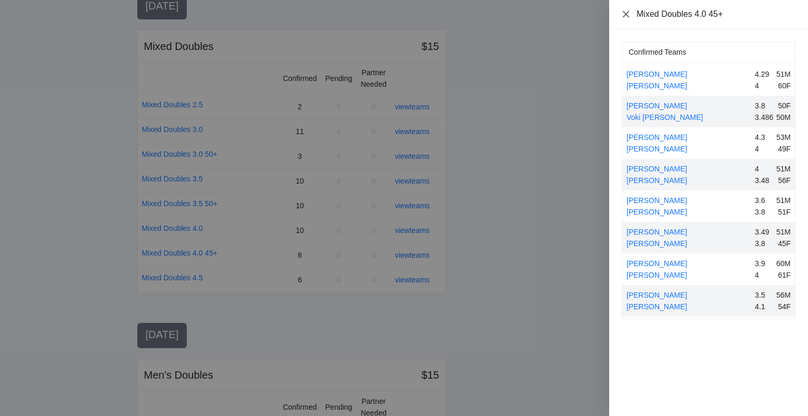
click at [626, 14] on icon "close" at bounding box center [626, 14] width 6 height 6
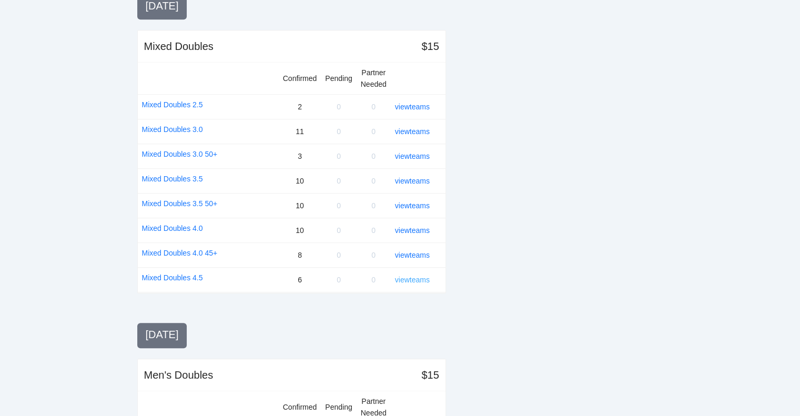
click at [413, 276] on link "view teams" at bounding box center [412, 280] width 35 height 8
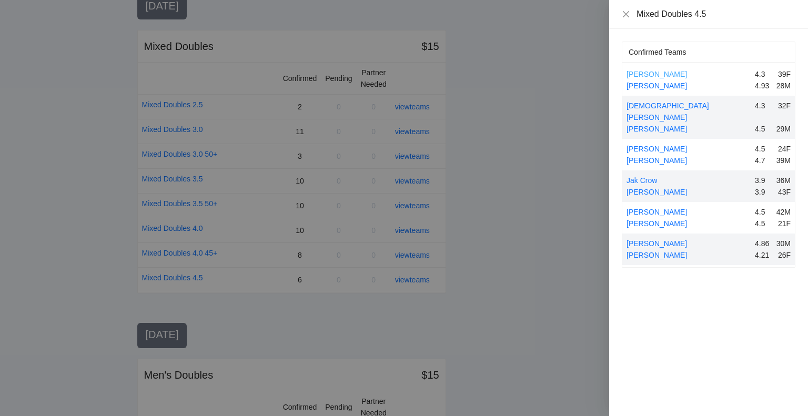
click at [656, 74] on link "[PERSON_NAME]" at bounding box center [657, 74] width 61 height 8
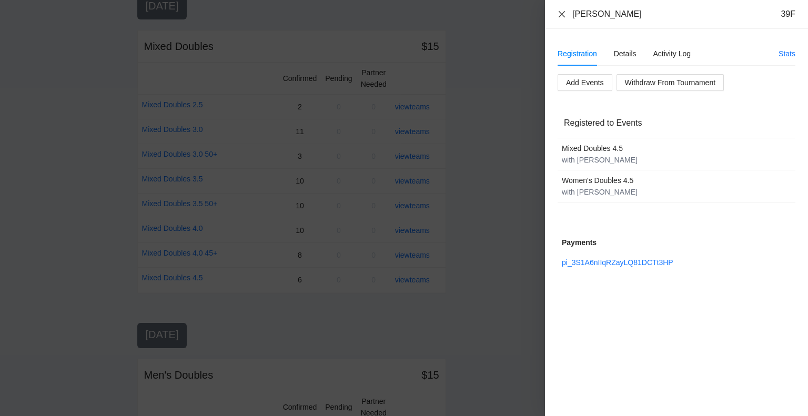
click at [562, 13] on icon "close" at bounding box center [562, 14] width 8 height 8
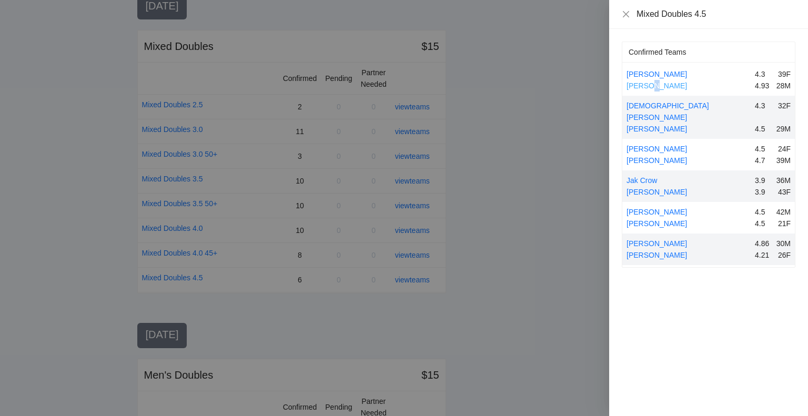
click at [651, 84] on link "[PERSON_NAME]" at bounding box center [657, 86] width 61 height 8
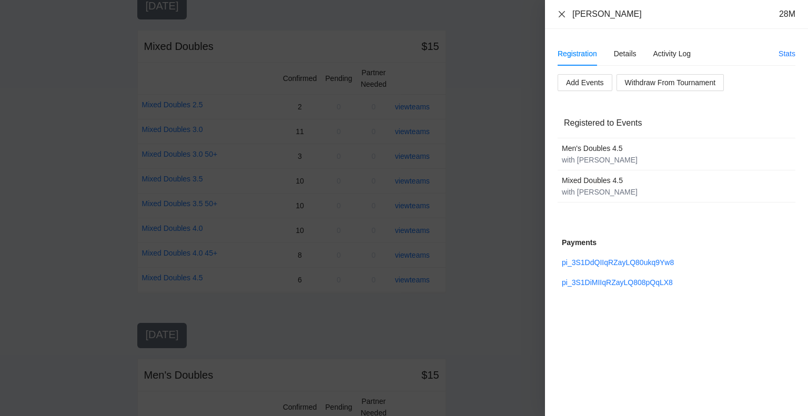
click at [561, 13] on icon "close" at bounding box center [562, 14] width 6 height 6
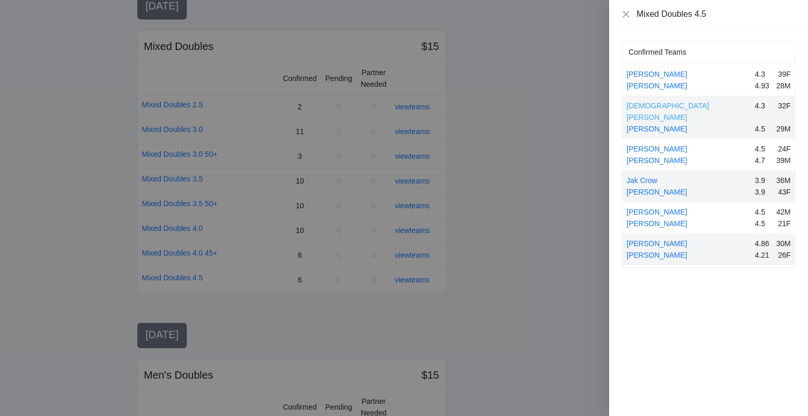
click at [644, 104] on link "[DEMOGRAPHIC_DATA][PERSON_NAME]" at bounding box center [668, 112] width 83 height 20
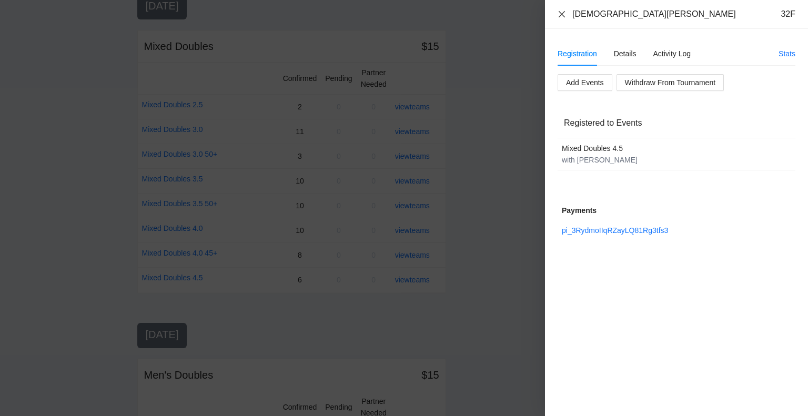
click at [562, 14] on icon "close" at bounding box center [562, 14] width 6 height 6
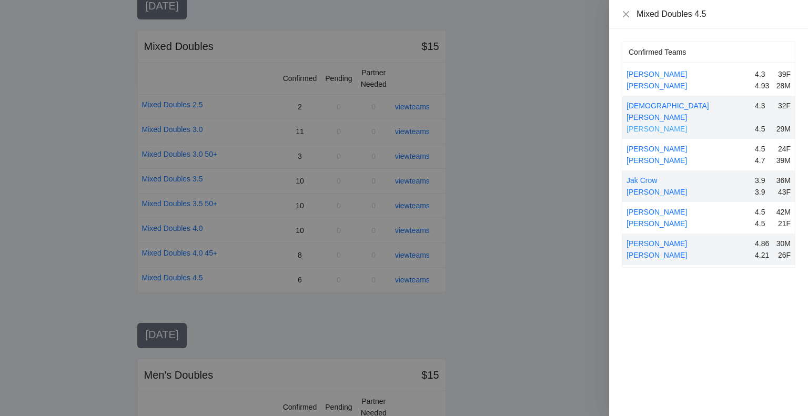
click at [651, 125] on link "[PERSON_NAME]" at bounding box center [657, 129] width 61 height 8
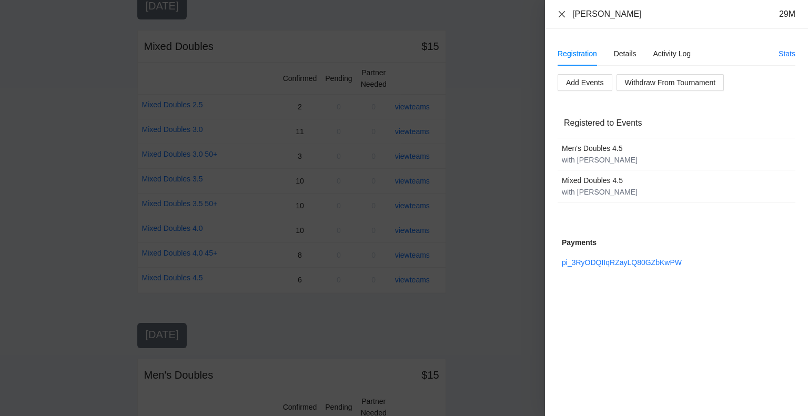
click at [561, 14] on icon "close" at bounding box center [562, 14] width 6 height 6
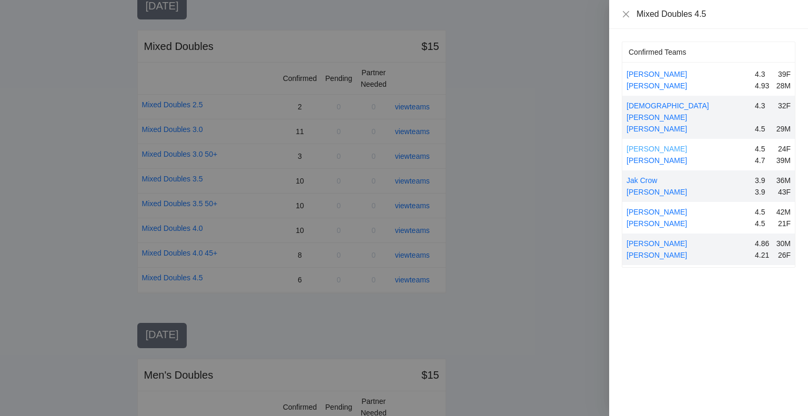
click at [663, 145] on link "[PERSON_NAME]" at bounding box center [657, 149] width 61 height 8
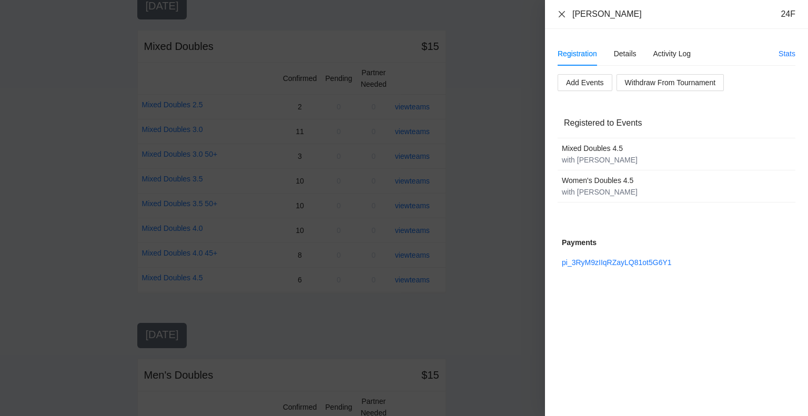
click at [558, 10] on icon "close" at bounding box center [562, 14] width 8 height 8
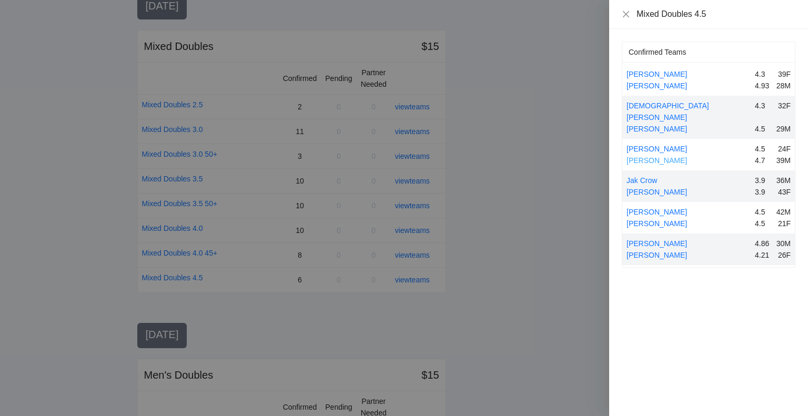
click at [660, 156] on link "[PERSON_NAME]" at bounding box center [657, 160] width 61 height 8
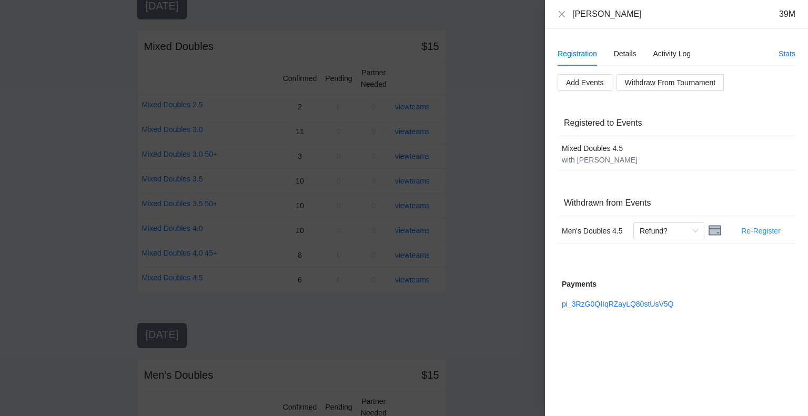
drag, startPoint x: 556, startPoint y: 14, endPoint x: 575, endPoint y: 66, distance: 55.7
click at [557, 14] on div "[PERSON_NAME] 39M" at bounding box center [676, 14] width 263 height 29
drag, startPoint x: 561, startPoint y: 15, endPoint x: 578, endPoint y: 59, distance: 47.1
click at [562, 16] on icon "close" at bounding box center [562, 14] width 8 height 8
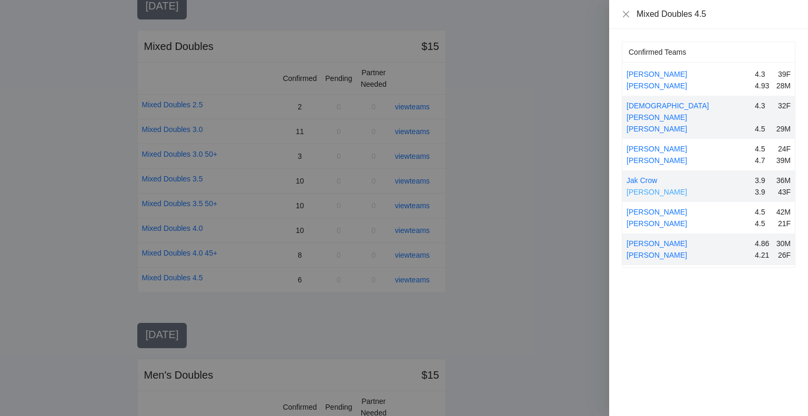
click at [643, 188] on link "[PERSON_NAME]" at bounding box center [657, 192] width 61 height 8
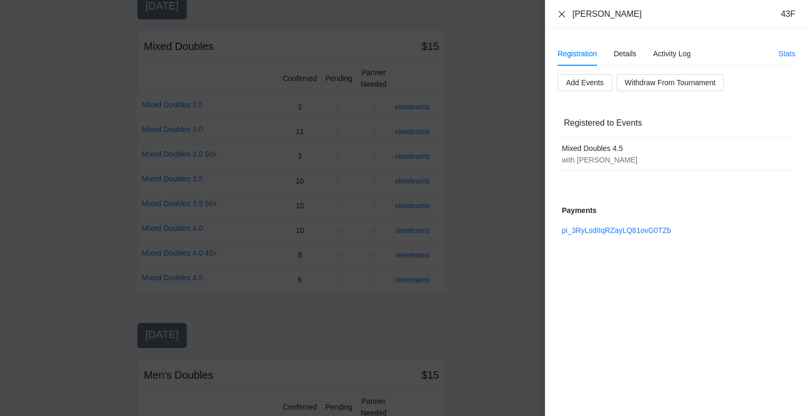
click at [563, 14] on icon "close" at bounding box center [562, 14] width 8 height 8
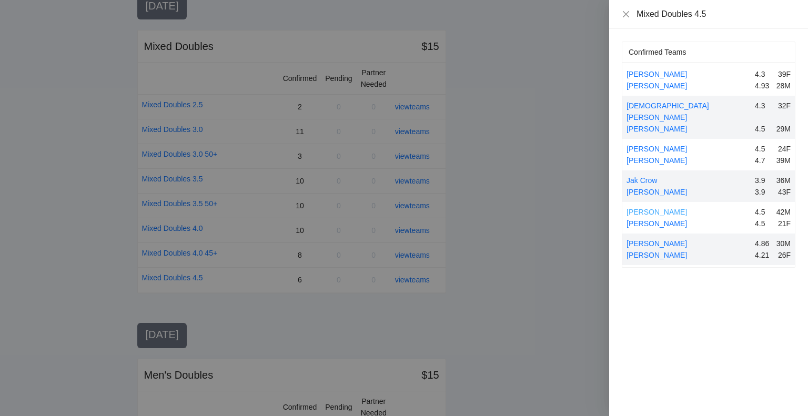
click at [661, 208] on link "[PERSON_NAME]" at bounding box center [657, 212] width 61 height 8
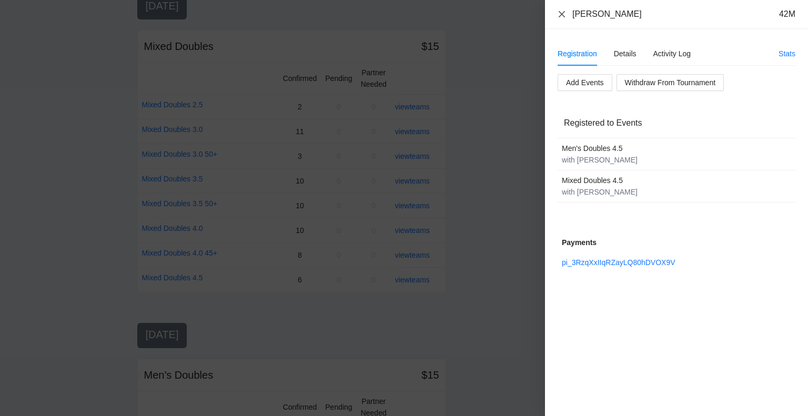
drag, startPoint x: 560, startPoint y: 15, endPoint x: 571, endPoint y: 25, distance: 14.5
click at [560, 15] on icon "close" at bounding box center [562, 14] width 6 height 6
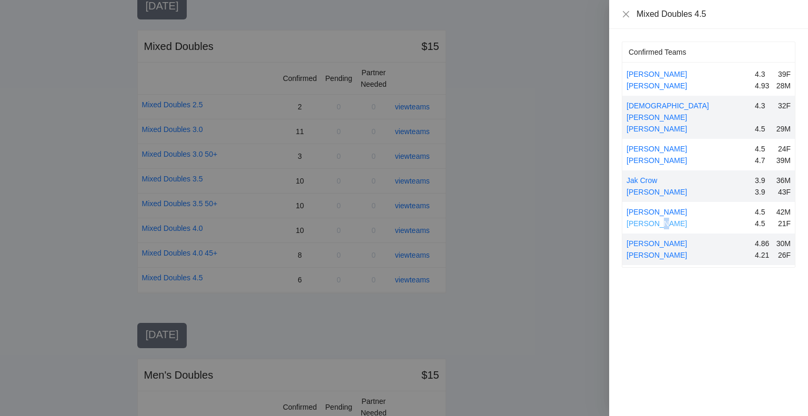
click at [657, 219] on link "[PERSON_NAME]" at bounding box center [657, 223] width 61 height 8
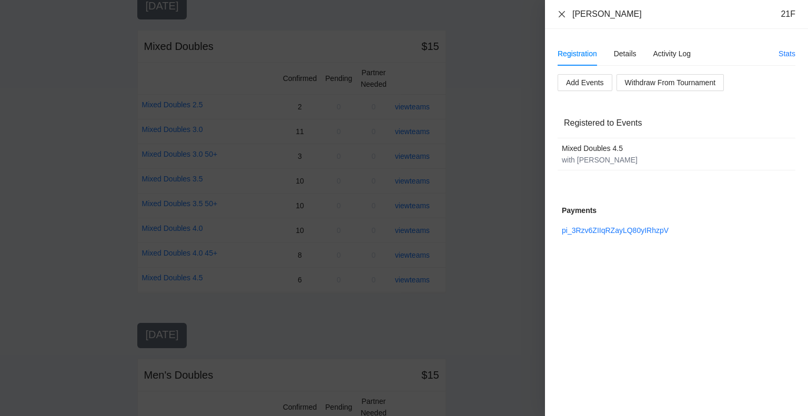
click at [560, 10] on icon "close" at bounding box center [562, 14] width 8 height 8
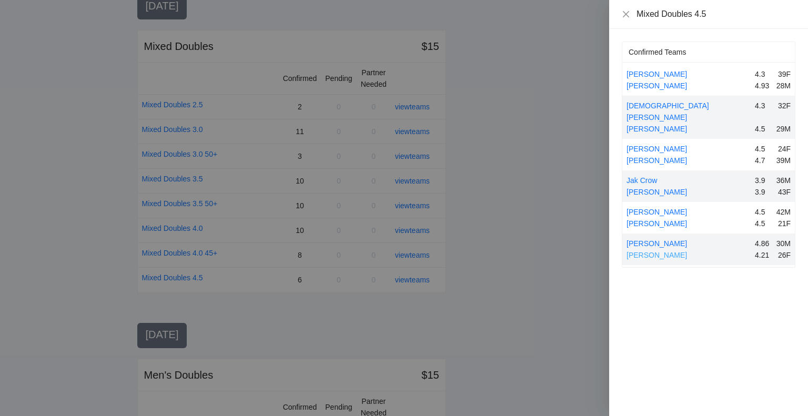
click at [659, 251] on link "[PERSON_NAME]" at bounding box center [657, 255] width 61 height 8
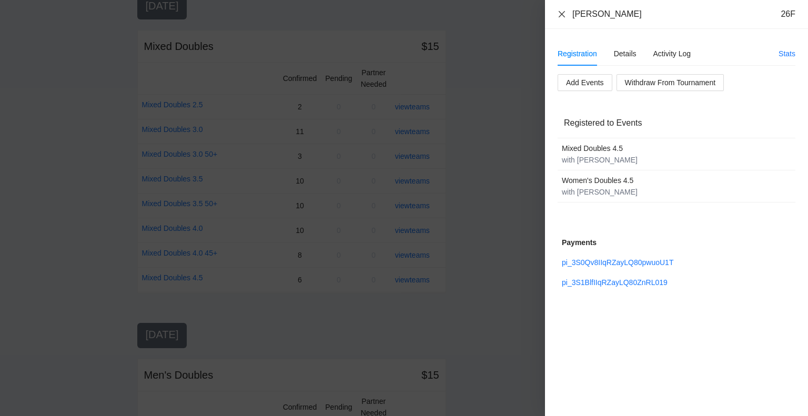
drag, startPoint x: 559, startPoint y: 12, endPoint x: 562, endPoint y: 29, distance: 17.1
click at [559, 14] on icon "close" at bounding box center [562, 14] width 8 height 8
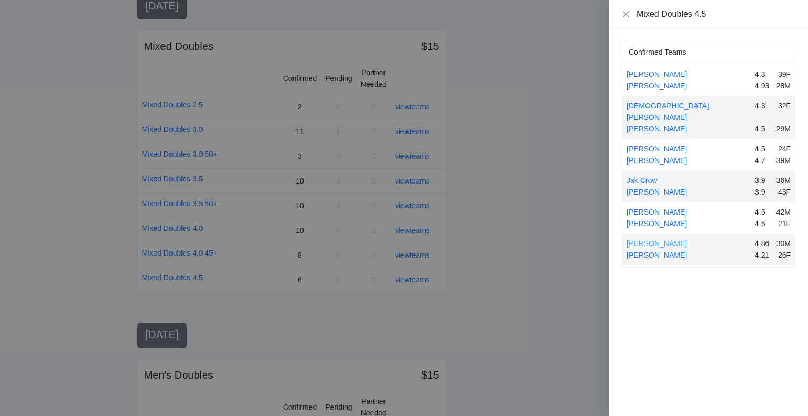
click at [656, 239] on link "[PERSON_NAME]" at bounding box center [657, 243] width 61 height 8
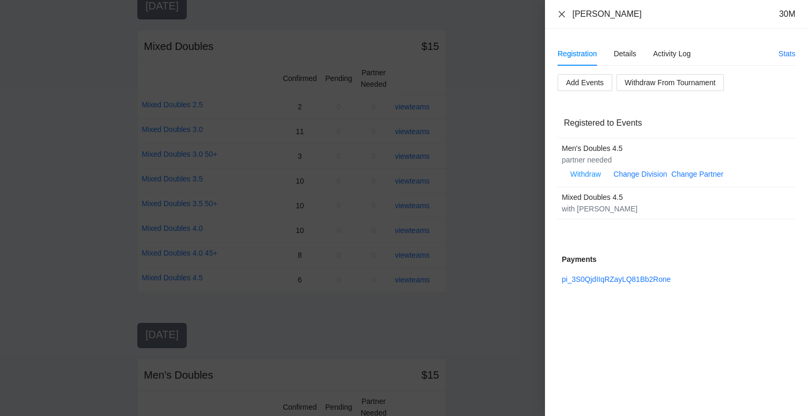
drag, startPoint x: 561, startPoint y: 13, endPoint x: 562, endPoint y: 19, distance: 6.5
click at [561, 13] on icon "close" at bounding box center [562, 14] width 6 height 6
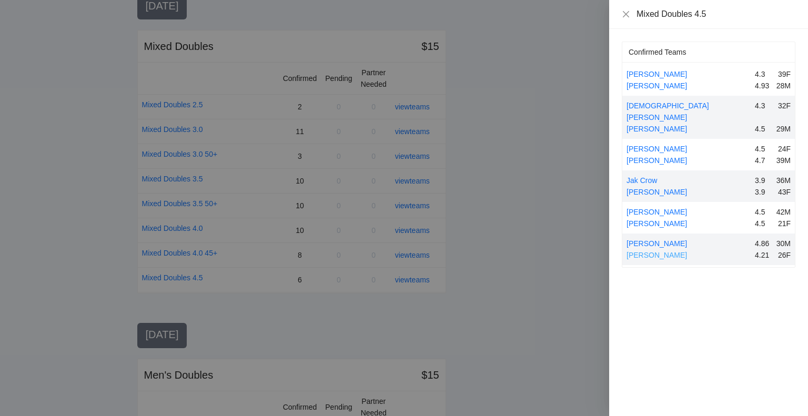
click at [659, 251] on link "[PERSON_NAME]" at bounding box center [657, 255] width 61 height 8
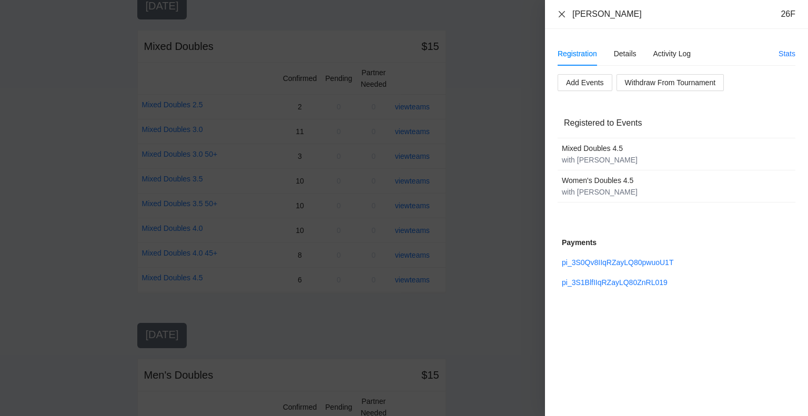
drag, startPoint x: 564, startPoint y: 13, endPoint x: 572, endPoint y: 46, distance: 33.7
click at [564, 13] on icon "close" at bounding box center [562, 14] width 8 height 8
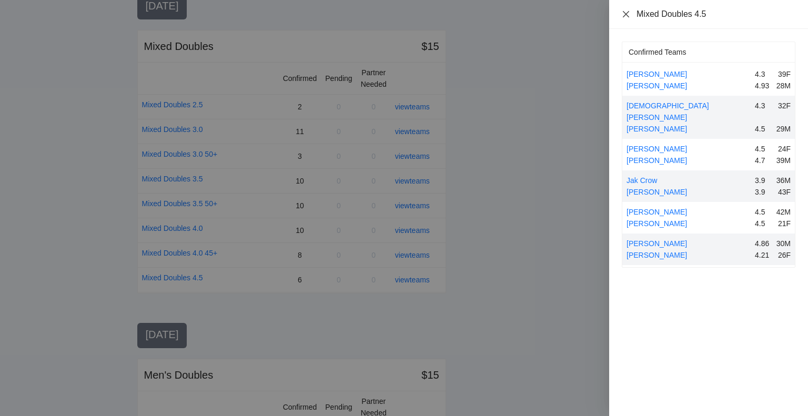
click at [625, 12] on icon "close" at bounding box center [626, 14] width 8 height 8
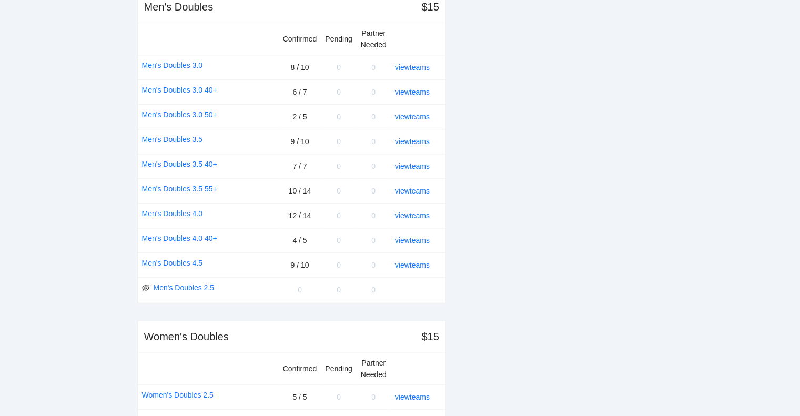
scroll to position [1052, 0]
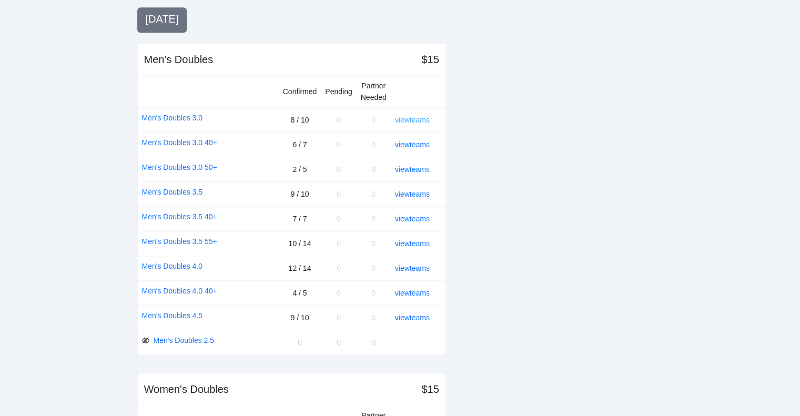
click at [412, 116] on link "view teams" at bounding box center [412, 120] width 35 height 8
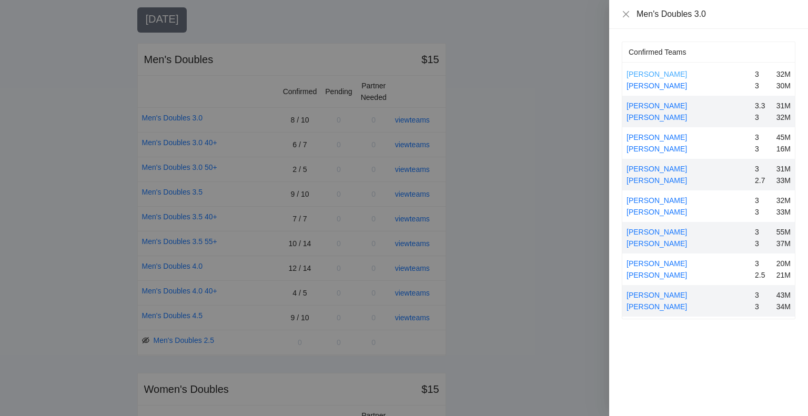
click at [641, 73] on link "[PERSON_NAME]" at bounding box center [657, 74] width 61 height 8
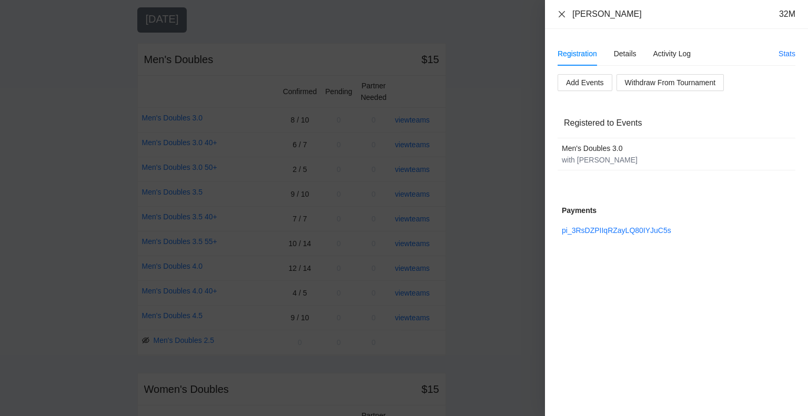
click at [562, 10] on icon "close" at bounding box center [562, 14] width 8 height 8
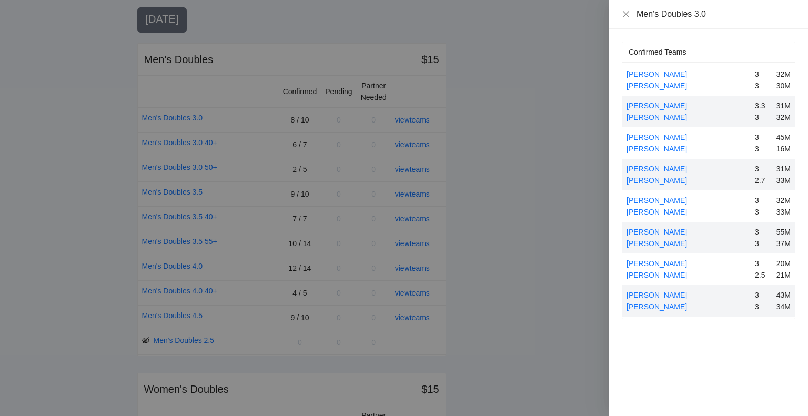
click at [661, 80] on div "[PERSON_NAME]" at bounding box center [689, 86] width 124 height 12
click at [665, 84] on link "[PERSON_NAME]" at bounding box center [657, 86] width 61 height 8
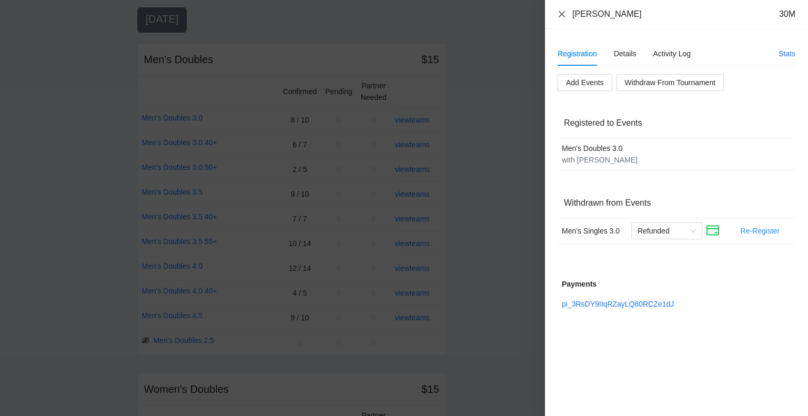
drag, startPoint x: 564, startPoint y: 12, endPoint x: 563, endPoint y: 27, distance: 15.3
click at [563, 12] on icon "close" at bounding box center [562, 14] width 6 height 6
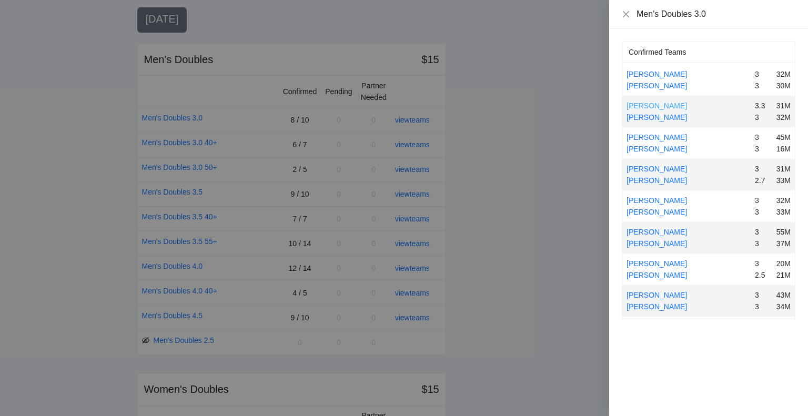
click at [646, 106] on link "[PERSON_NAME]" at bounding box center [657, 106] width 61 height 8
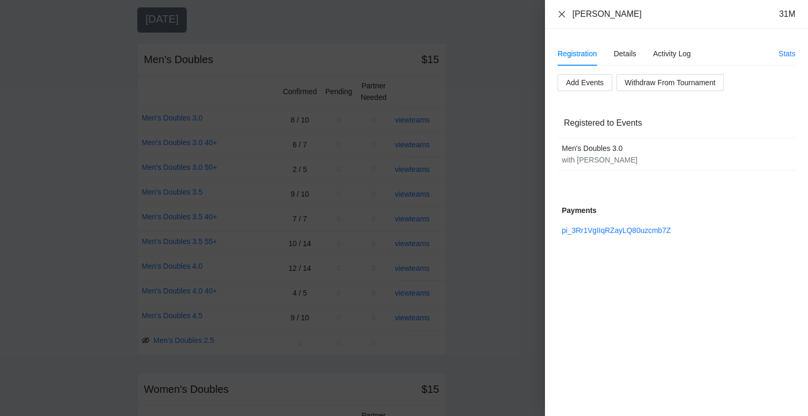
click at [560, 12] on icon "close" at bounding box center [562, 14] width 6 height 6
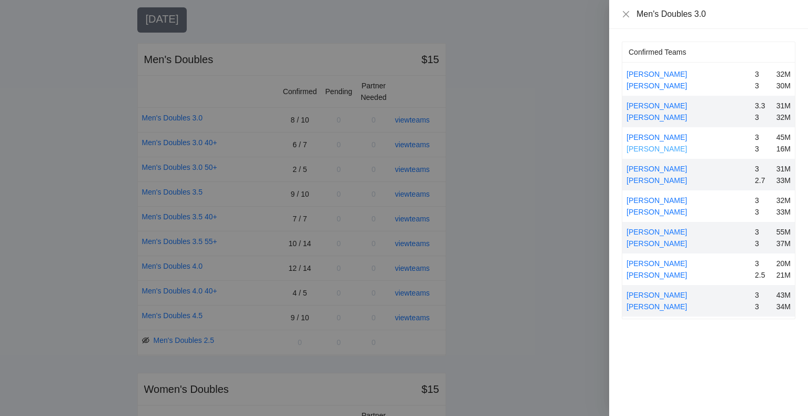
click at [652, 147] on link "[PERSON_NAME]" at bounding box center [657, 149] width 61 height 8
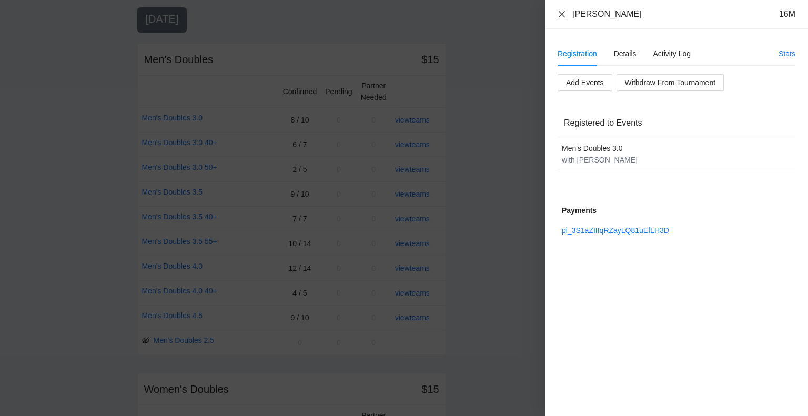
click at [561, 14] on icon "close" at bounding box center [562, 14] width 6 height 6
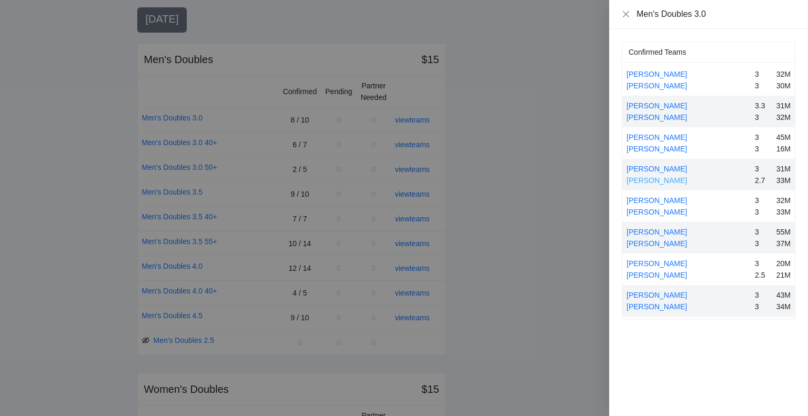
click at [652, 180] on link "[PERSON_NAME]" at bounding box center [657, 180] width 61 height 8
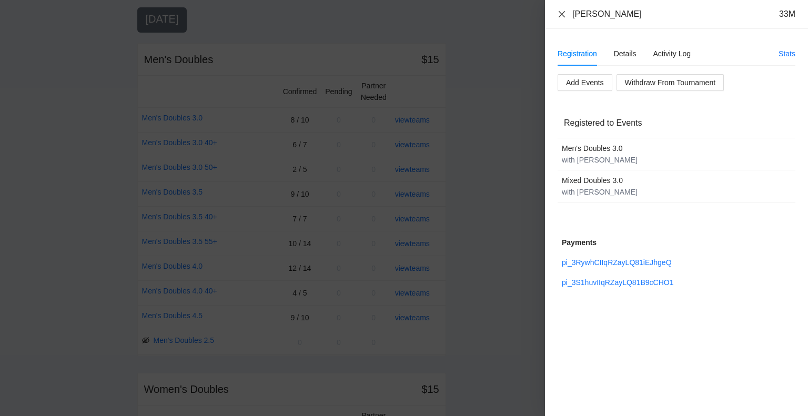
click at [560, 14] on icon "close" at bounding box center [562, 14] width 8 height 8
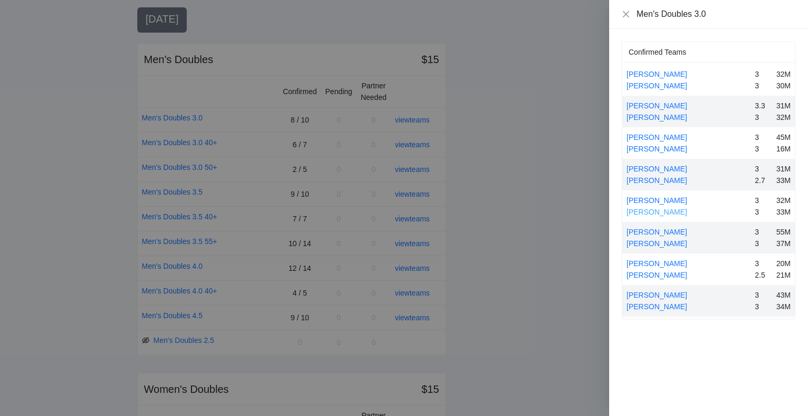
click at [657, 209] on link "[PERSON_NAME]" at bounding box center [657, 212] width 61 height 8
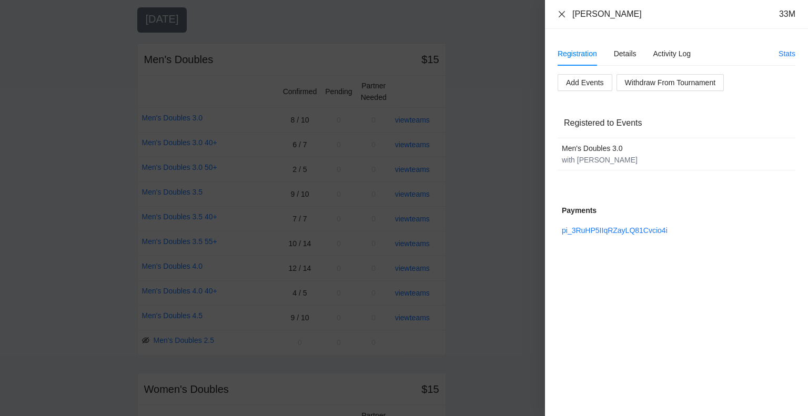
drag, startPoint x: 562, startPoint y: 16, endPoint x: 578, endPoint y: 31, distance: 22.0
click at [562, 16] on icon "close" at bounding box center [562, 14] width 8 height 8
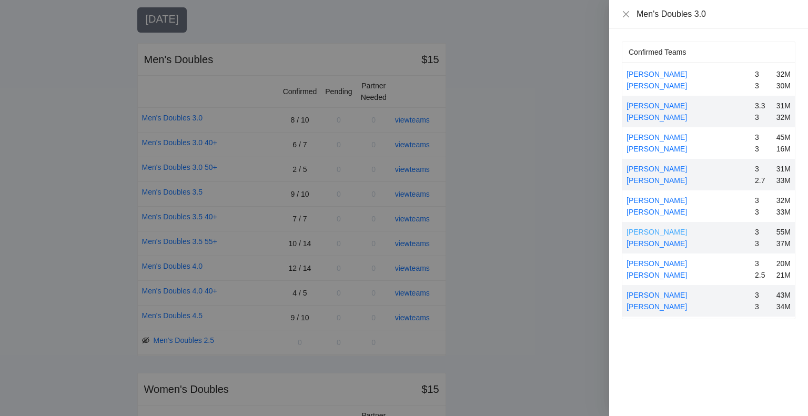
click at [660, 232] on link "[PERSON_NAME]" at bounding box center [657, 232] width 61 height 8
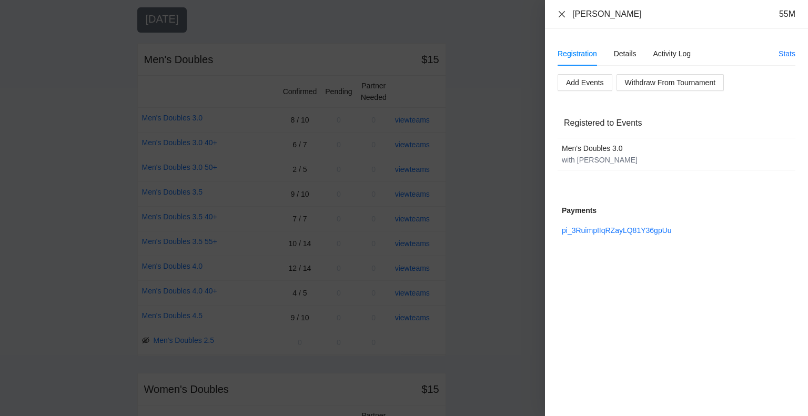
click at [564, 11] on icon "close" at bounding box center [562, 14] width 6 height 6
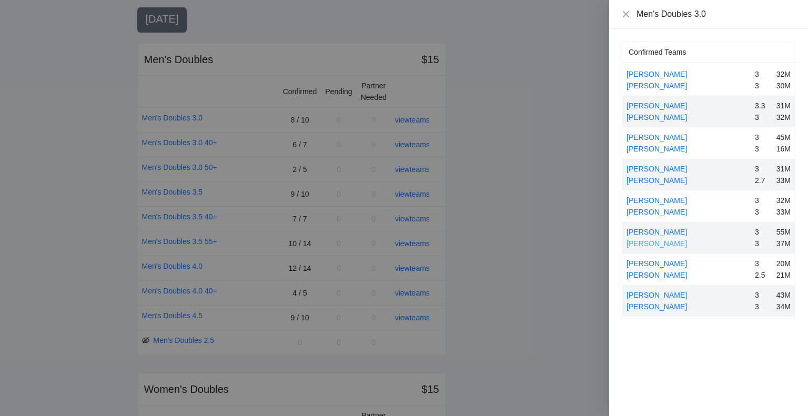
click at [661, 242] on link "[PERSON_NAME]" at bounding box center [657, 243] width 61 height 8
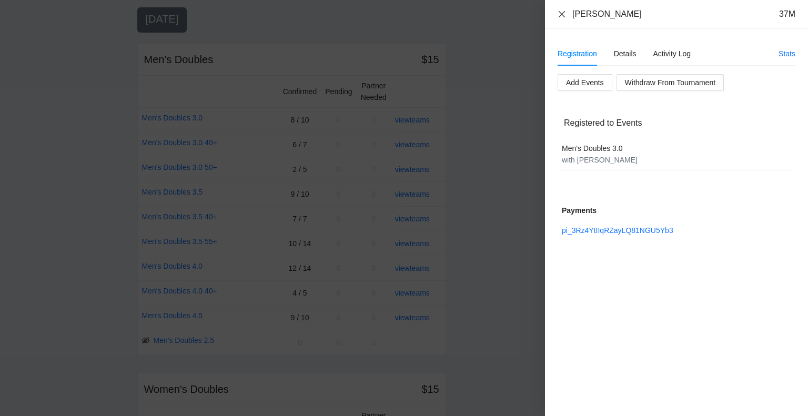
click at [562, 13] on icon "close" at bounding box center [562, 14] width 8 height 8
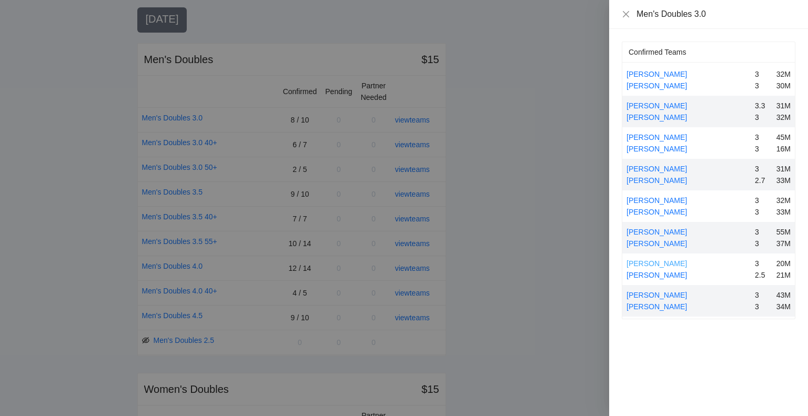
click at [663, 263] on link "[PERSON_NAME]" at bounding box center [657, 263] width 61 height 8
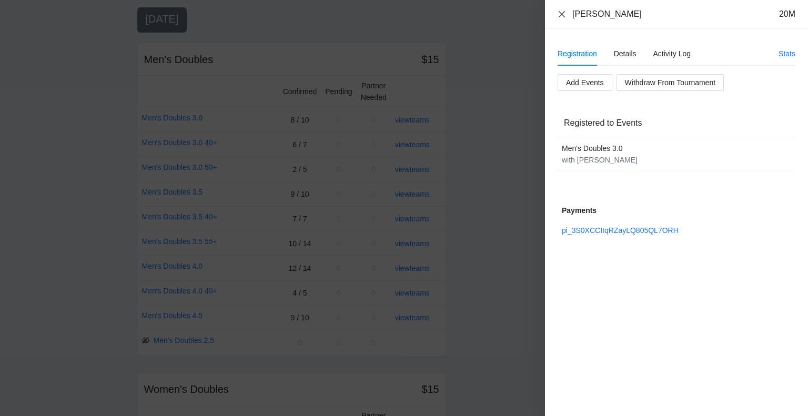
drag, startPoint x: 563, startPoint y: 15, endPoint x: 568, endPoint y: 21, distance: 7.5
click at [564, 15] on icon "close" at bounding box center [562, 14] width 8 height 8
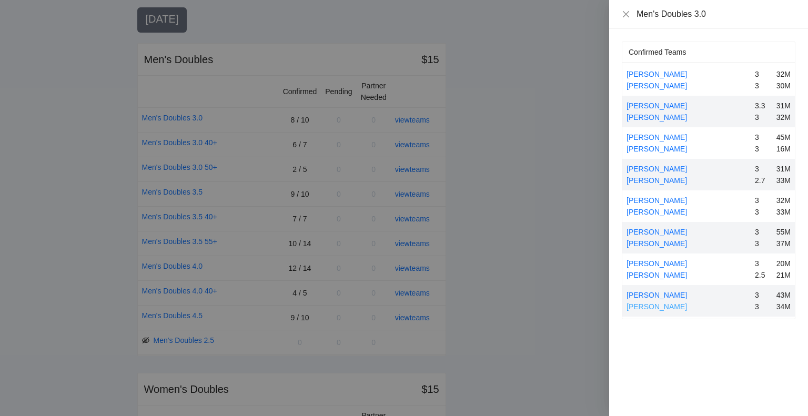
click at [667, 307] on link "[PERSON_NAME]" at bounding box center [657, 307] width 61 height 8
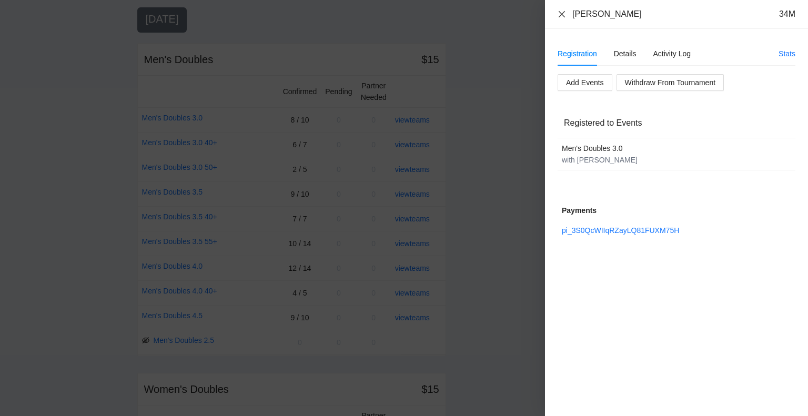
drag, startPoint x: 558, startPoint y: 14, endPoint x: 596, endPoint y: 37, distance: 44.7
click at [558, 14] on icon "close" at bounding box center [562, 14] width 8 height 8
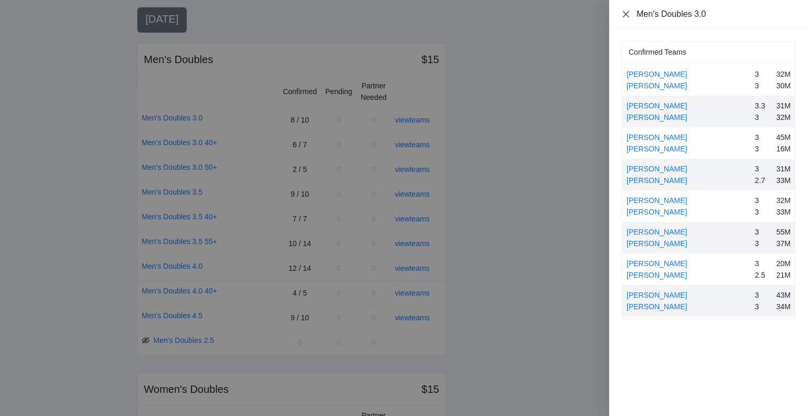
click at [627, 14] on icon "close" at bounding box center [626, 14] width 6 height 6
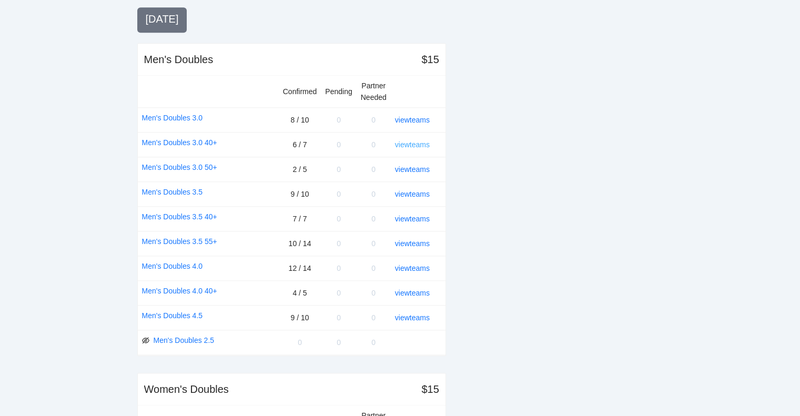
click at [417, 140] on link "view teams" at bounding box center [412, 144] width 35 height 8
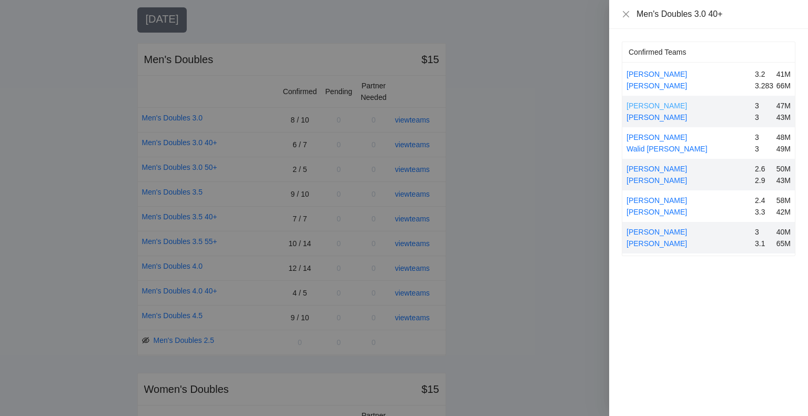
click at [651, 105] on link "[PERSON_NAME]" at bounding box center [657, 106] width 61 height 8
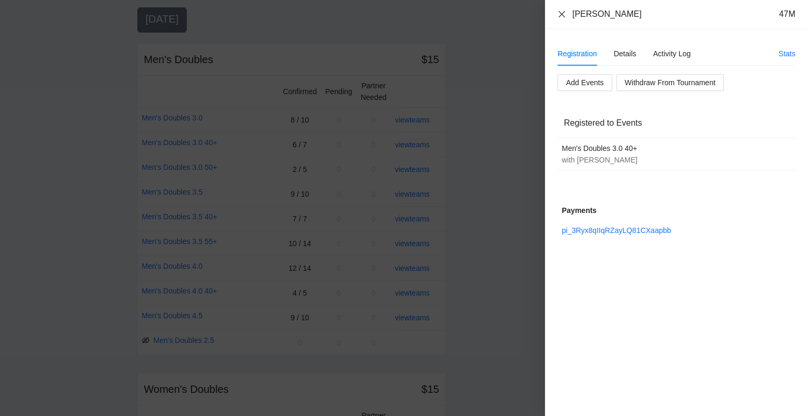
click at [561, 12] on icon "close" at bounding box center [562, 14] width 8 height 8
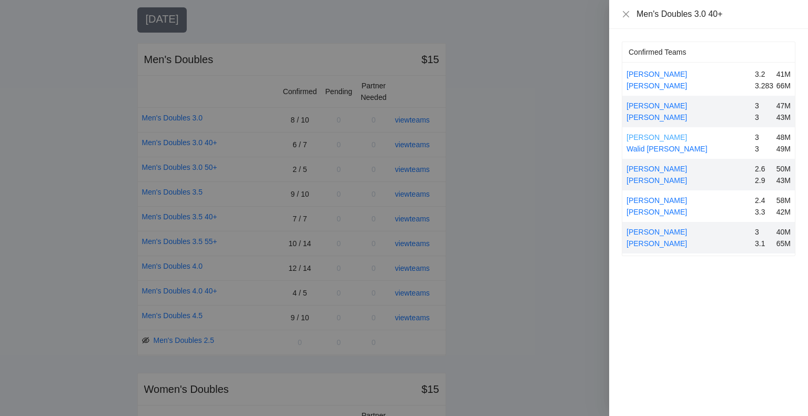
click at [646, 136] on link "[PERSON_NAME]" at bounding box center [657, 137] width 61 height 8
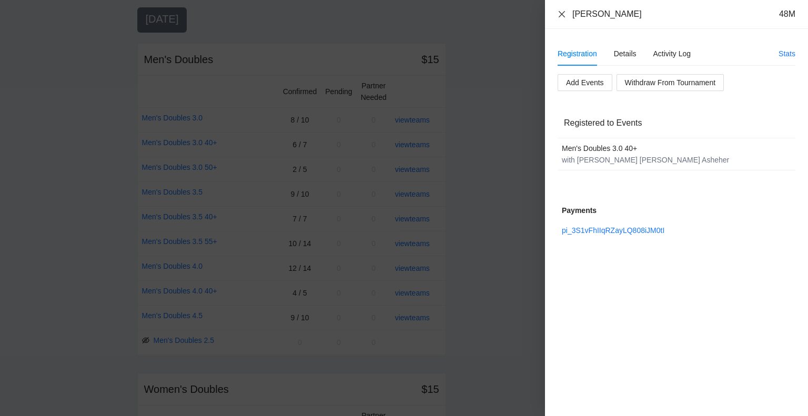
click at [561, 12] on icon "close" at bounding box center [562, 14] width 8 height 8
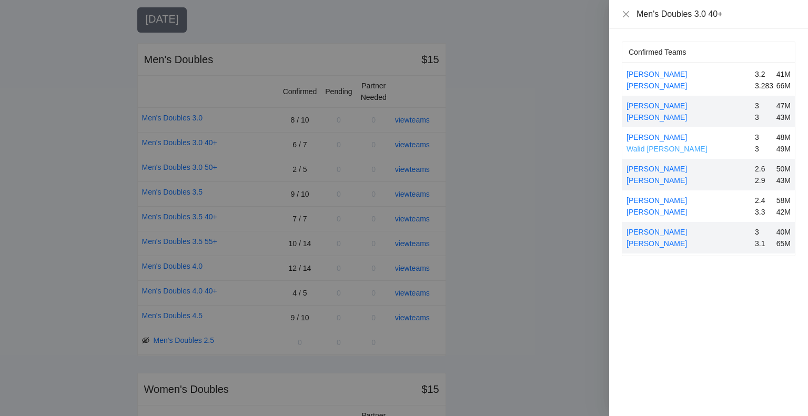
click at [656, 146] on link "Walid [PERSON_NAME]" at bounding box center [667, 149] width 81 height 8
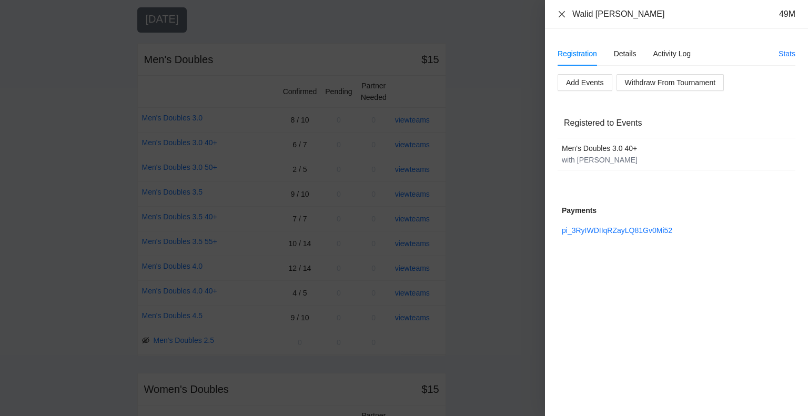
drag, startPoint x: 562, startPoint y: 11, endPoint x: 562, endPoint y: 18, distance: 7.4
click at [562, 11] on icon "close" at bounding box center [562, 14] width 8 height 8
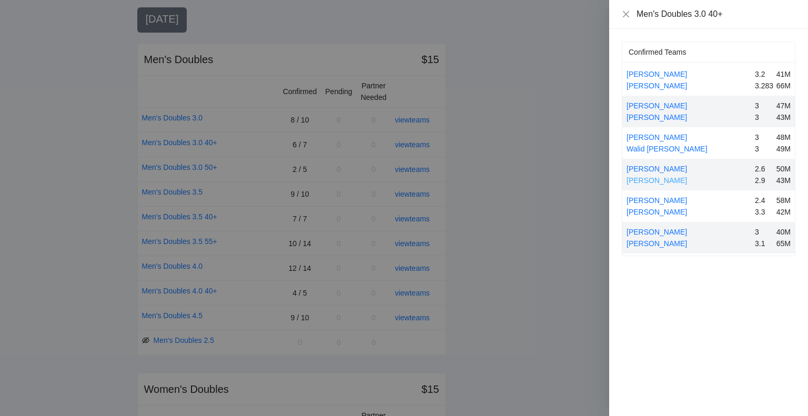
click at [654, 179] on link "[PERSON_NAME]" at bounding box center [657, 180] width 61 height 8
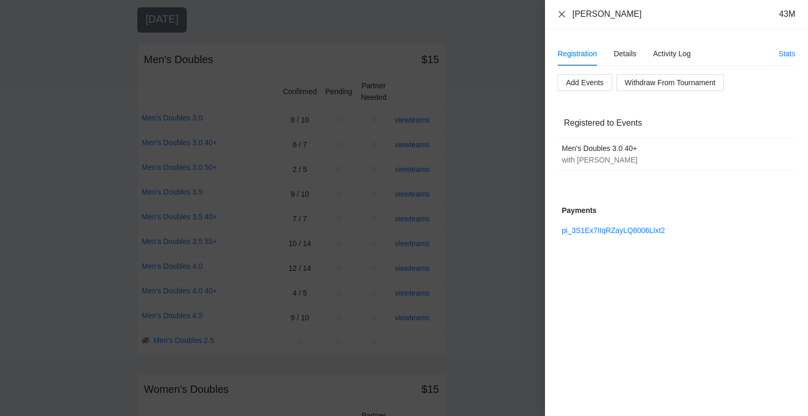
drag, startPoint x: 561, startPoint y: 13, endPoint x: 627, endPoint y: 135, distance: 138.7
click at [566, 17] on div "[PERSON_NAME] 43M" at bounding box center [677, 14] width 238 height 12
drag, startPoint x: 561, startPoint y: 13, endPoint x: 585, endPoint y: 34, distance: 31.3
click at [561, 13] on icon "close" at bounding box center [562, 14] width 8 height 8
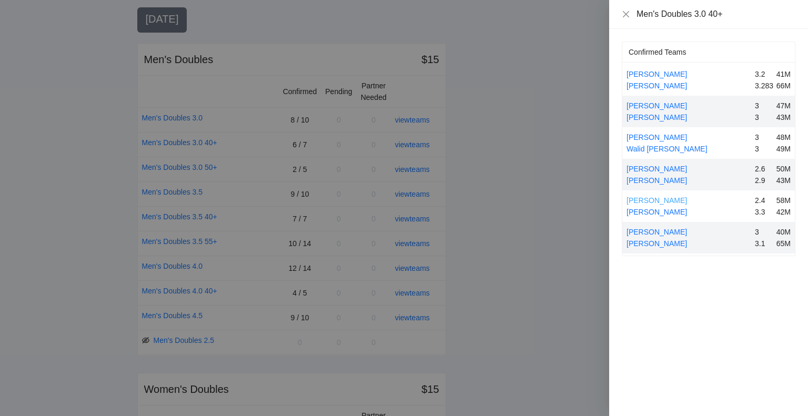
click at [656, 199] on link "[PERSON_NAME]" at bounding box center [657, 200] width 61 height 8
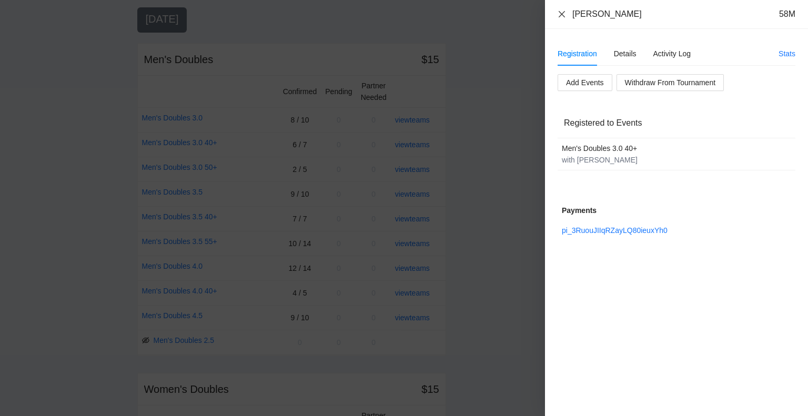
click at [560, 13] on icon "close" at bounding box center [562, 14] width 6 height 6
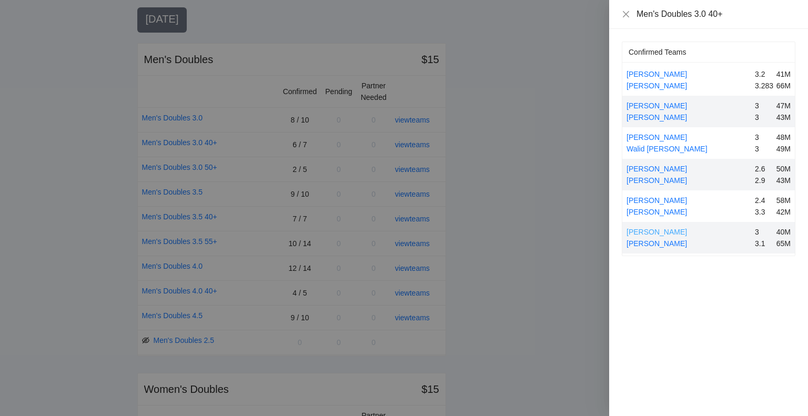
click at [659, 229] on link "[PERSON_NAME]" at bounding box center [657, 232] width 61 height 8
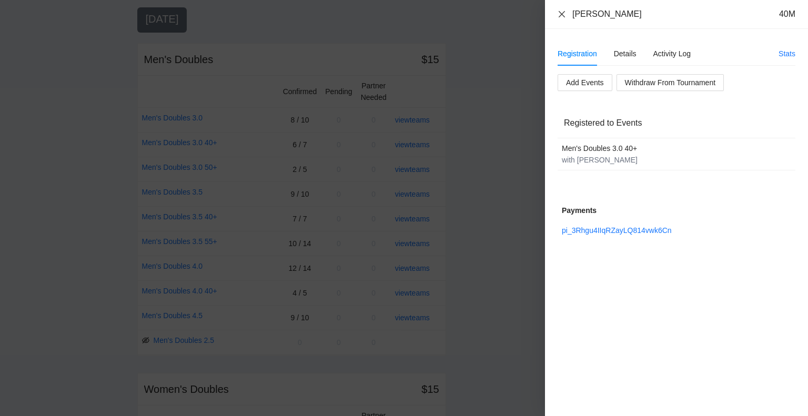
drag, startPoint x: 560, startPoint y: 12, endPoint x: 565, endPoint y: 17, distance: 7.8
click at [560, 12] on icon "close" at bounding box center [562, 14] width 8 height 8
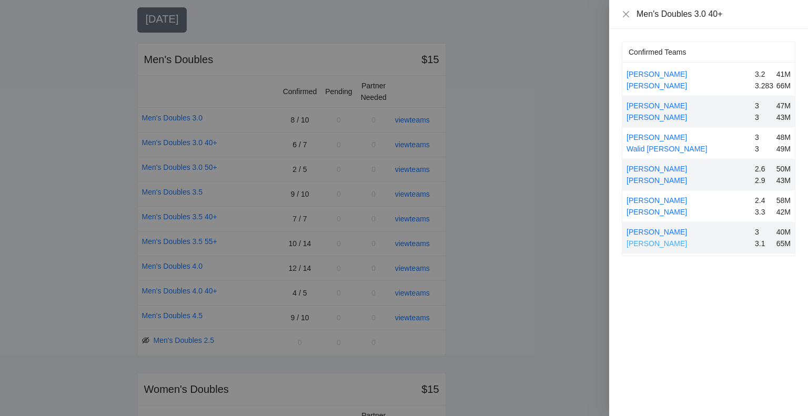
click at [658, 242] on link "[PERSON_NAME]" at bounding box center [657, 243] width 61 height 8
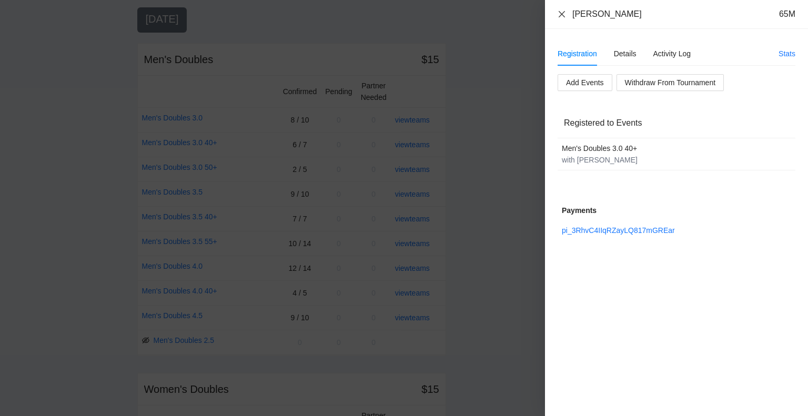
click at [561, 14] on icon "close" at bounding box center [562, 14] width 6 height 6
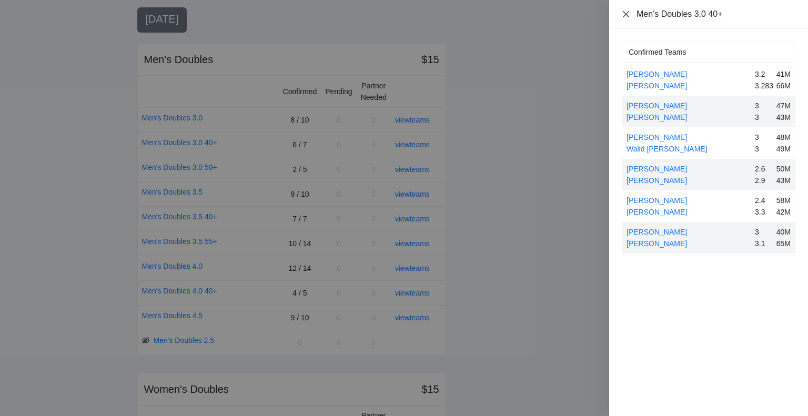
click at [628, 14] on icon "close" at bounding box center [626, 14] width 8 height 8
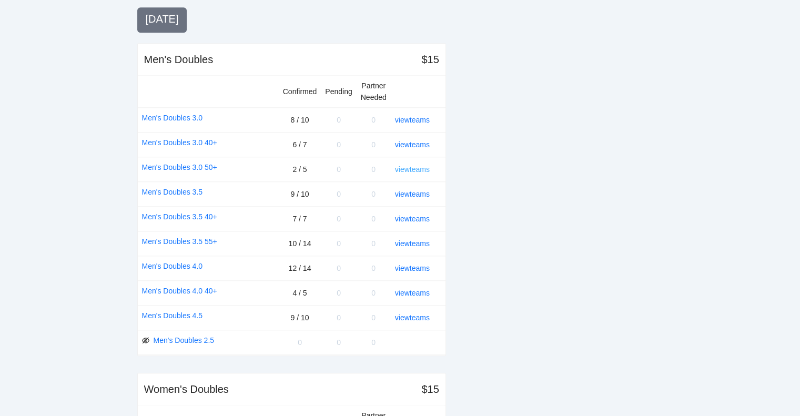
click at [412, 165] on link "view teams" at bounding box center [412, 169] width 35 height 8
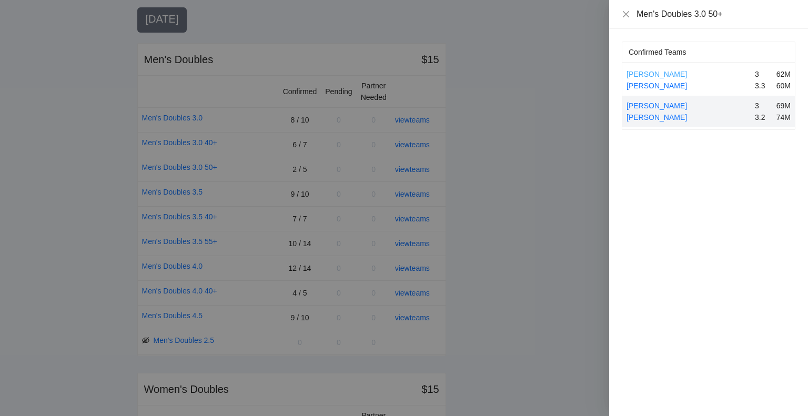
click at [642, 75] on link "[PERSON_NAME]" at bounding box center [657, 74] width 61 height 8
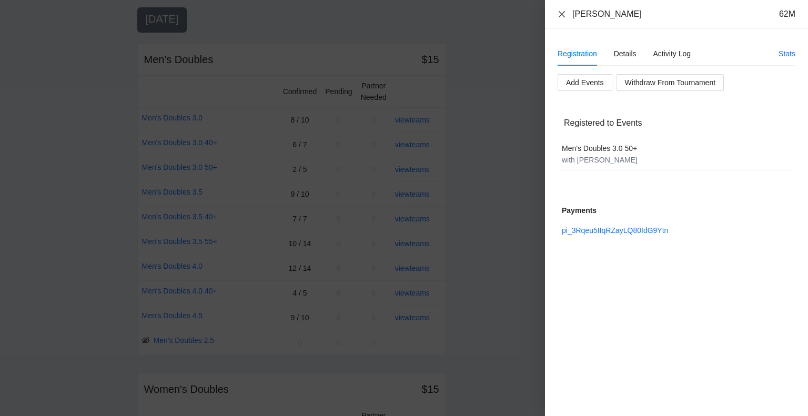
click at [563, 13] on icon "close" at bounding box center [562, 14] width 8 height 8
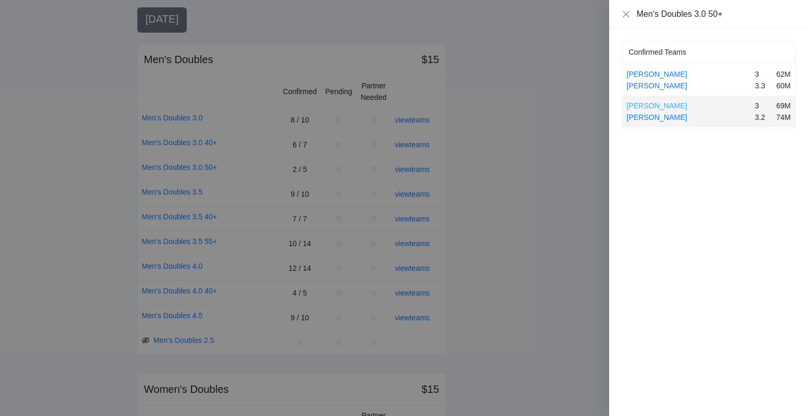
click at [652, 105] on link "[PERSON_NAME]" at bounding box center [657, 106] width 61 height 8
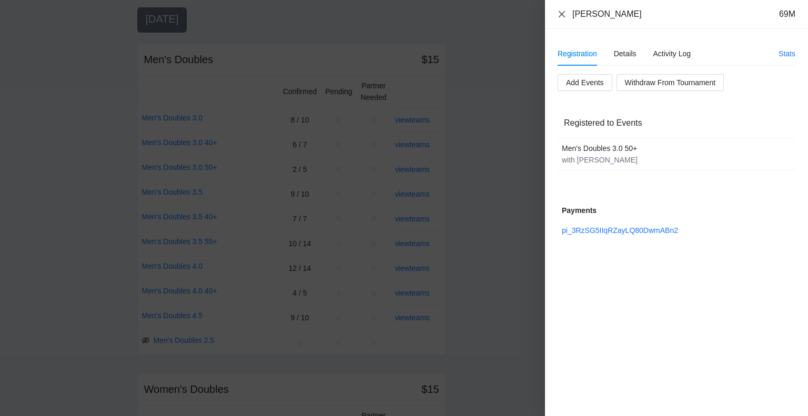
drag, startPoint x: 560, startPoint y: 16, endPoint x: 567, endPoint y: 23, distance: 10.1
click at [560, 16] on icon "close" at bounding box center [562, 14] width 8 height 8
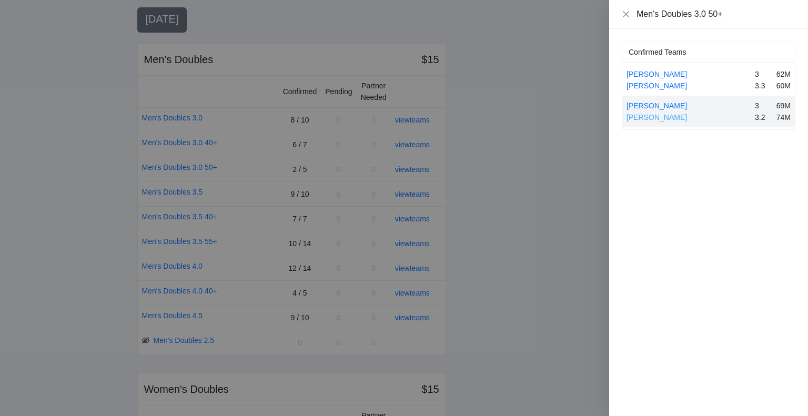
click at [646, 116] on link "[PERSON_NAME]" at bounding box center [657, 117] width 61 height 8
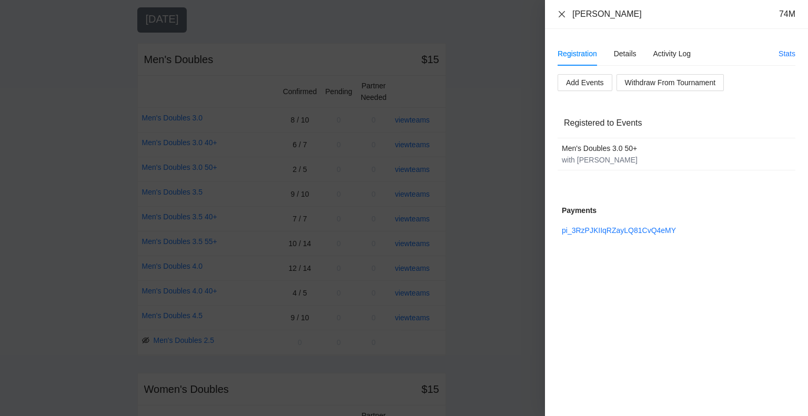
drag, startPoint x: 562, startPoint y: 14, endPoint x: 595, endPoint y: 36, distance: 39.4
click at [563, 14] on icon "close" at bounding box center [562, 14] width 8 height 8
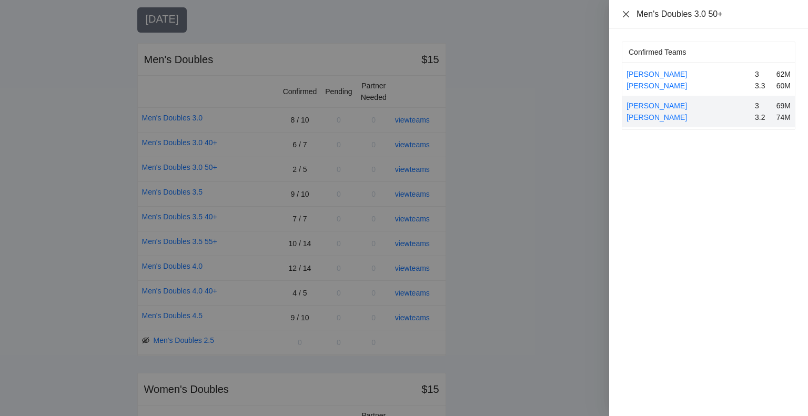
click at [626, 16] on icon "close" at bounding box center [626, 14] width 8 height 8
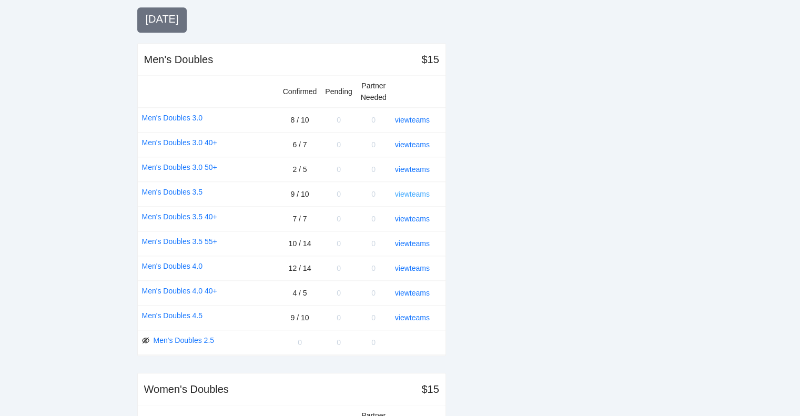
click at [414, 190] on link "view teams" at bounding box center [412, 194] width 35 height 8
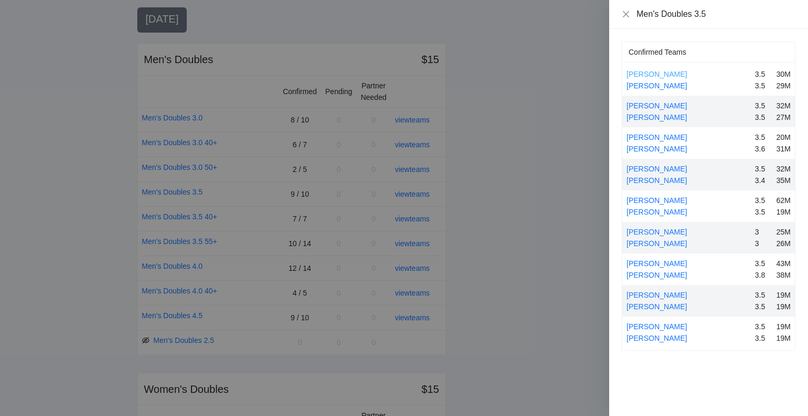
click at [665, 73] on link "[PERSON_NAME]" at bounding box center [657, 74] width 61 height 8
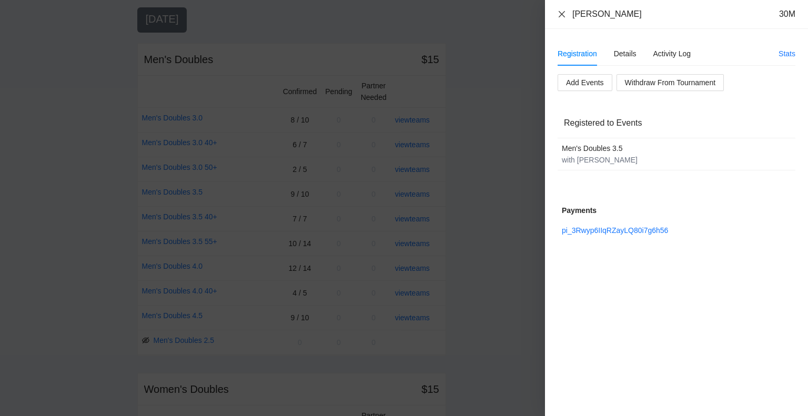
click at [560, 13] on icon "close" at bounding box center [562, 14] width 6 height 6
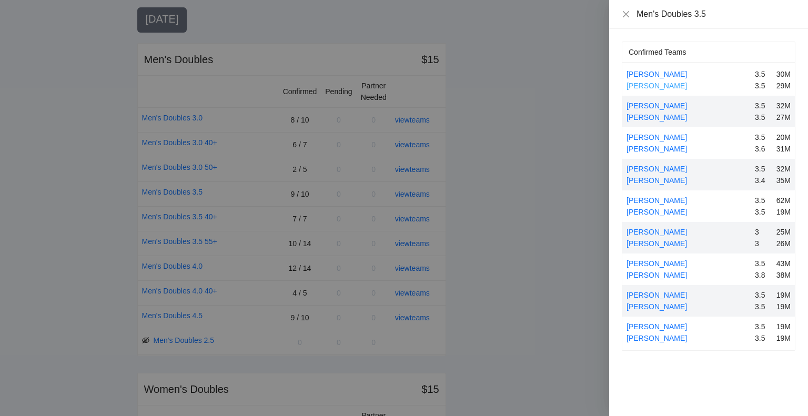
click at [639, 84] on link "[PERSON_NAME]" at bounding box center [657, 86] width 61 height 8
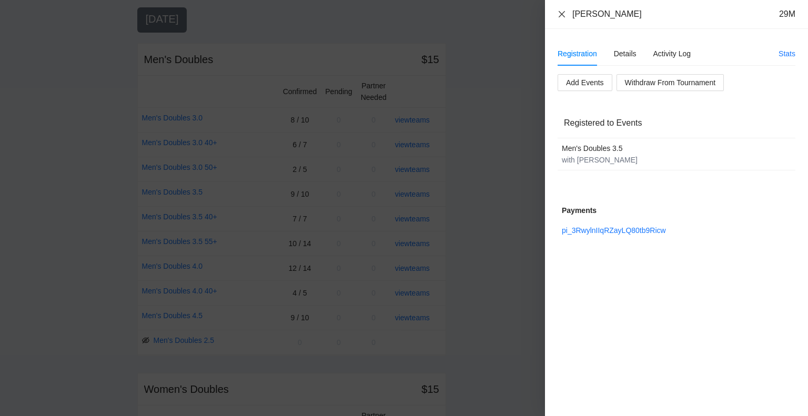
click at [560, 14] on icon "close" at bounding box center [562, 14] width 8 height 8
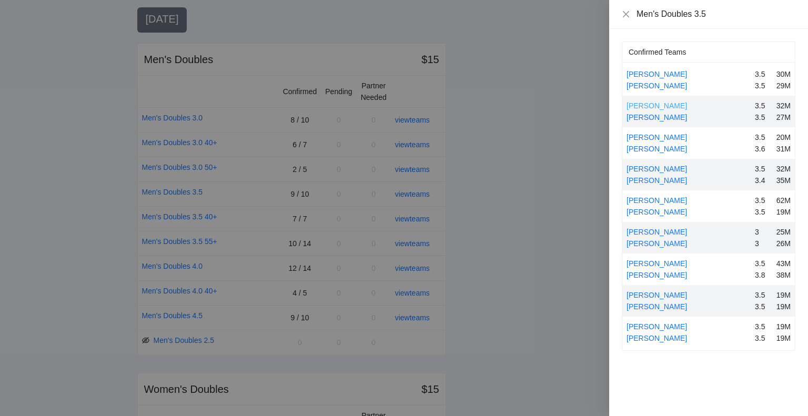
click at [658, 103] on link "[PERSON_NAME]" at bounding box center [657, 106] width 61 height 8
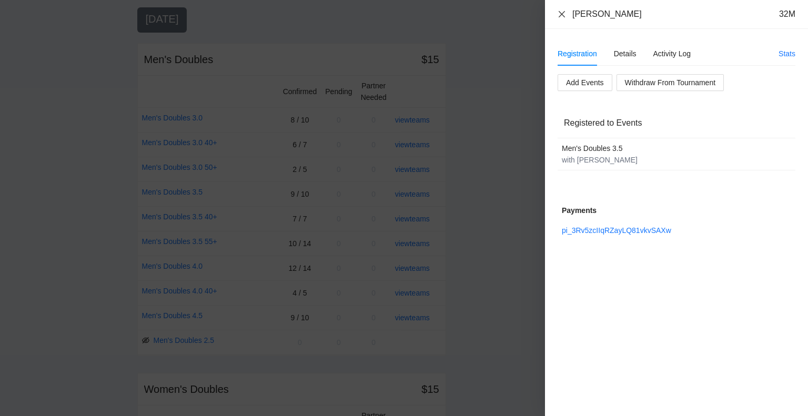
click at [558, 13] on icon "close" at bounding box center [562, 14] width 8 height 8
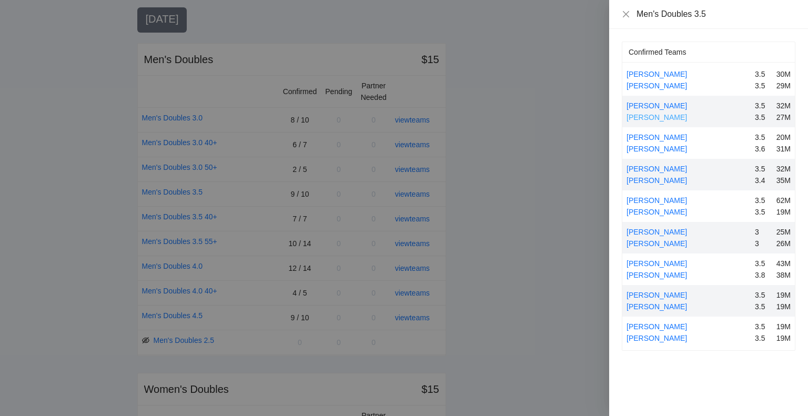
click at [662, 116] on link "[PERSON_NAME]" at bounding box center [657, 117] width 61 height 8
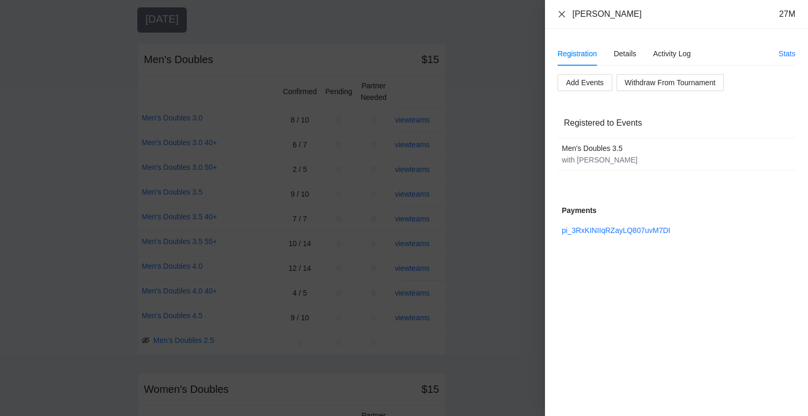
click at [561, 13] on icon "close" at bounding box center [562, 14] width 8 height 8
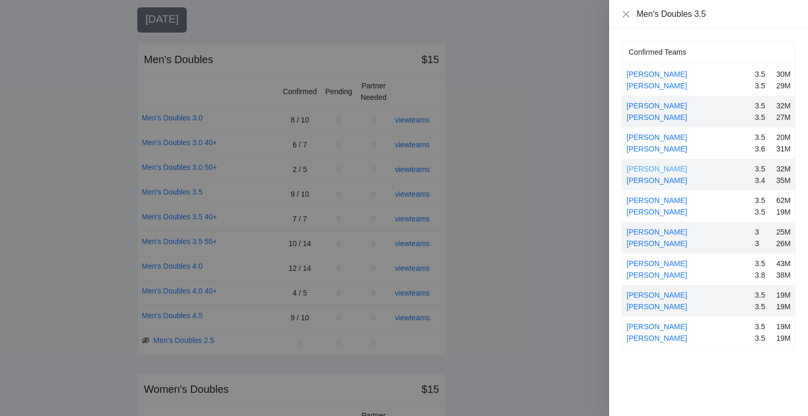
click at [650, 168] on link "[PERSON_NAME]" at bounding box center [657, 169] width 61 height 8
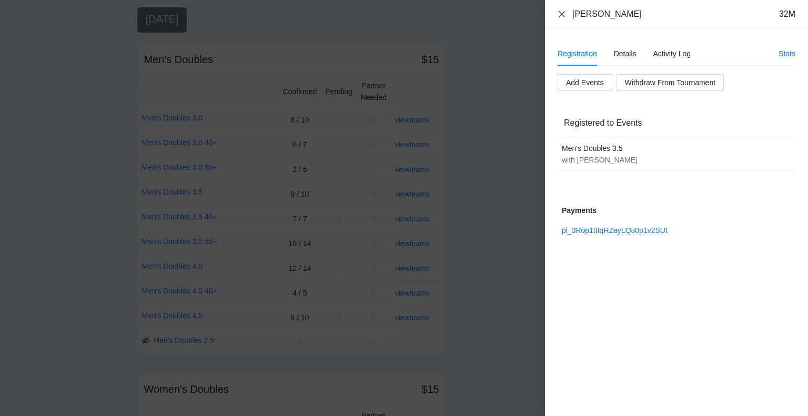
click at [562, 13] on icon "close" at bounding box center [562, 14] width 6 height 6
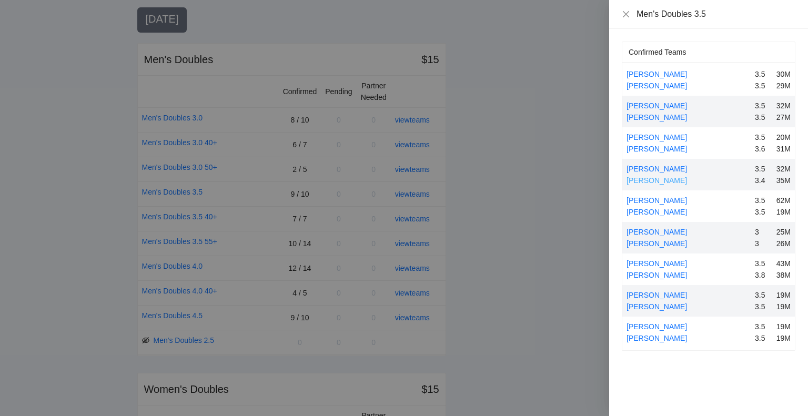
click at [650, 180] on link "[PERSON_NAME]" at bounding box center [657, 180] width 61 height 8
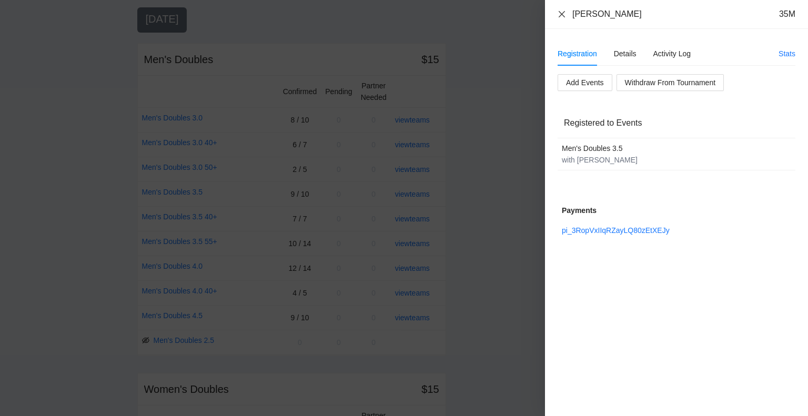
drag, startPoint x: 560, startPoint y: 13, endPoint x: 567, endPoint y: 18, distance: 9.1
click at [560, 13] on icon "close" at bounding box center [562, 14] width 8 height 8
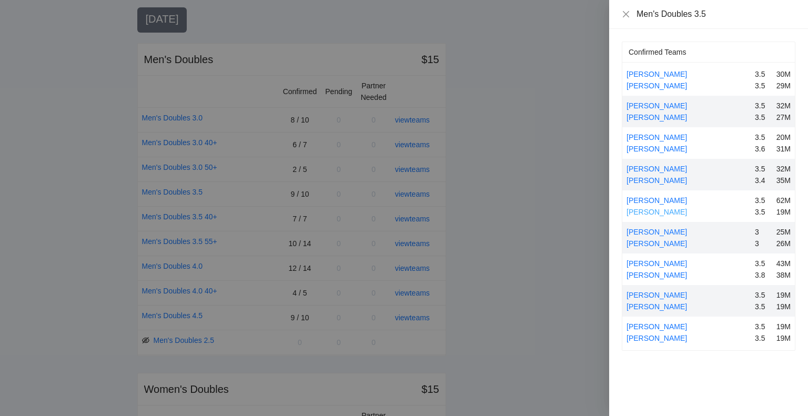
click at [646, 210] on link "[PERSON_NAME]" at bounding box center [657, 212] width 61 height 8
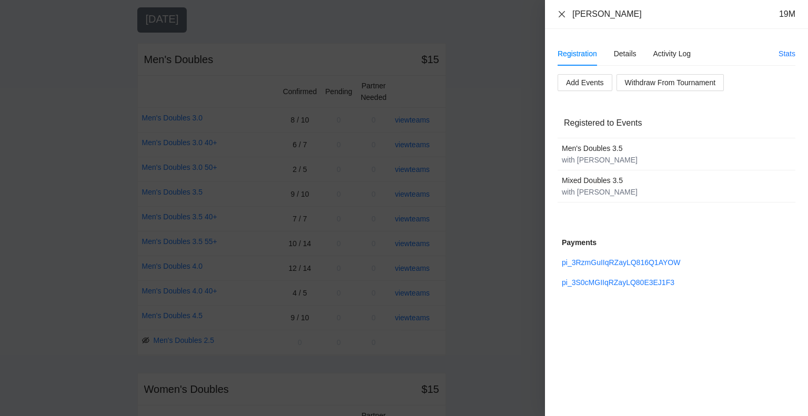
click at [561, 13] on icon "close" at bounding box center [562, 14] width 6 height 6
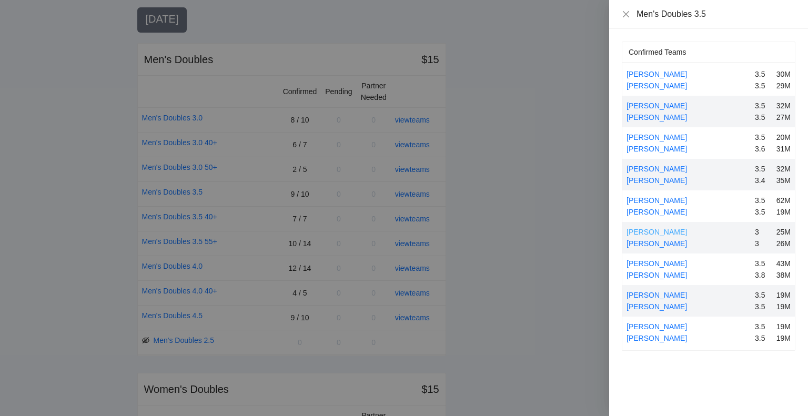
click at [650, 231] on link "[PERSON_NAME]" at bounding box center [657, 232] width 61 height 8
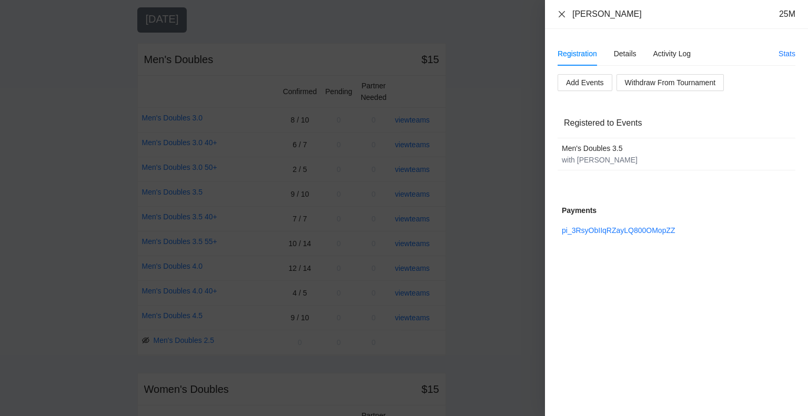
drag, startPoint x: 558, startPoint y: 15, endPoint x: 567, endPoint y: 32, distance: 19.1
click at [558, 15] on icon "close" at bounding box center [562, 14] width 8 height 8
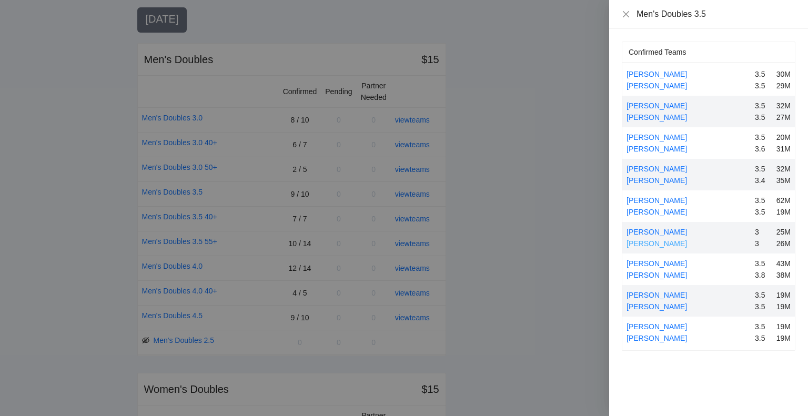
click at [635, 241] on link "[PERSON_NAME]" at bounding box center [657, 243] width 61 height 8
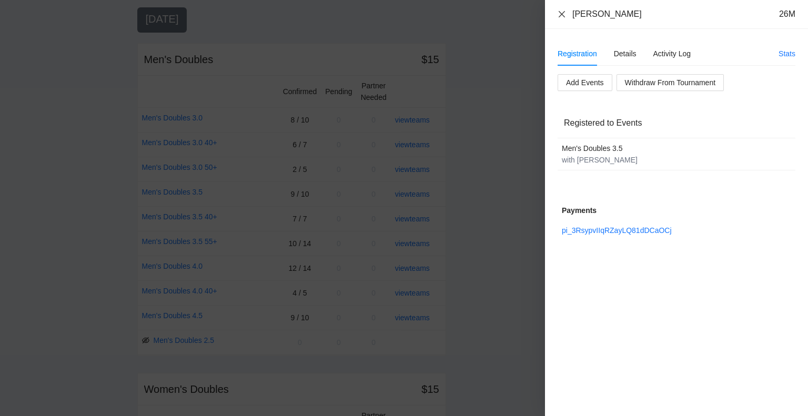
click at [561, 11] on icon "close" at bounding box center [562, 14] width 8 height 8
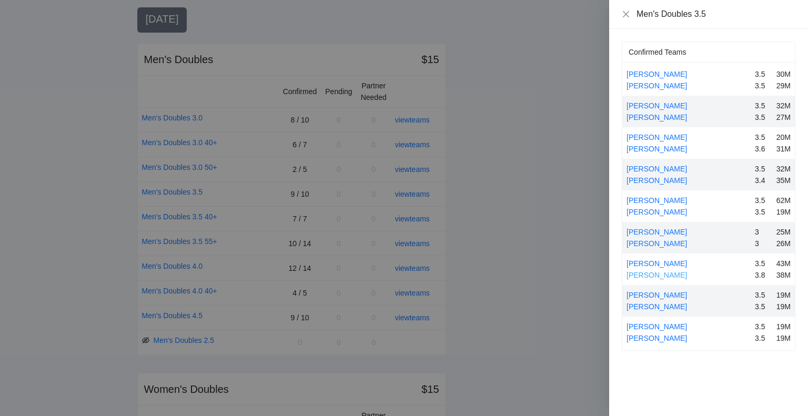
click at [636, 271] on link "[PERSON_NAME]" at bounding box center [657, 275] width 61 height 8
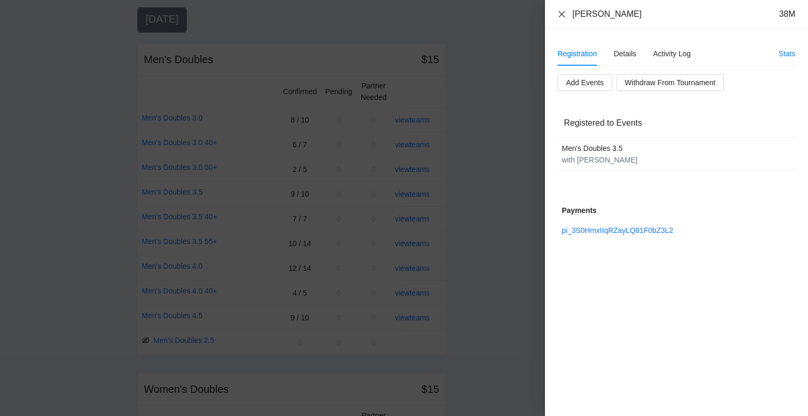
drag, startPoint x: 560, startPoint y: 12, endPoint x: 566, endPoint y: 21, distance: 10.7
click at [560, 12] on icon "close" at bounding box center [562, 14] width 6 height 6
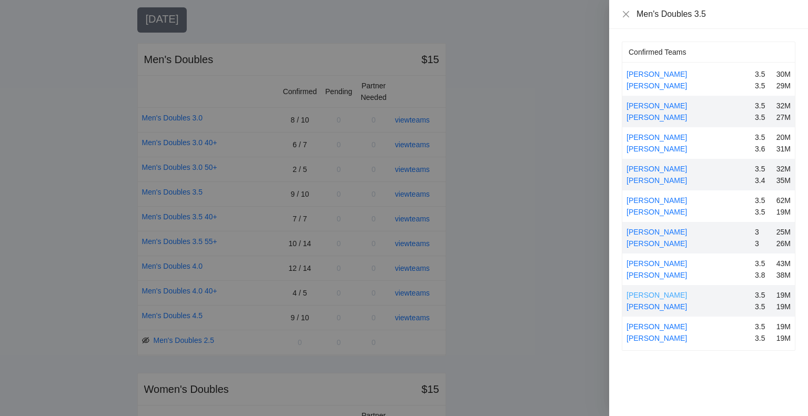
click at [657, 291] on link "[PERSON_NAME]" at bounding box center [657, 295] width 61 height 8
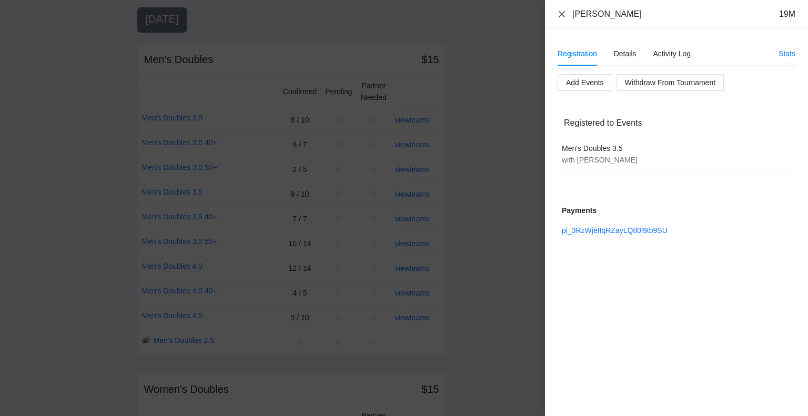
click at [560, 13] on icon "close" at bounding box center [562, 14] width 8 height 8
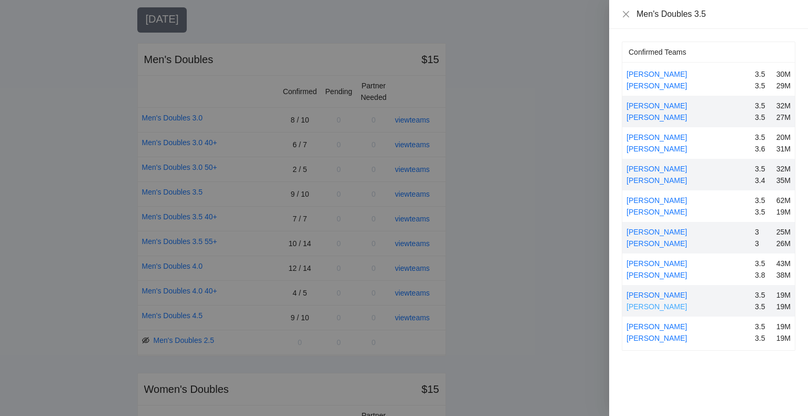
click at [663, 304] on link "[PERSON_NAME]" at bounding box center [657, 307] width 61 height 8
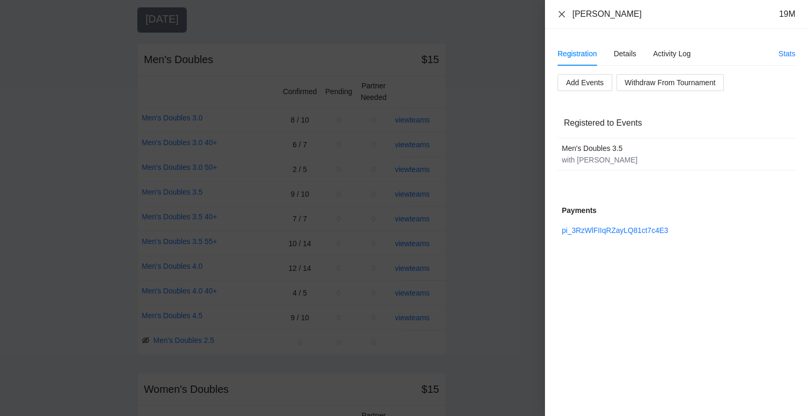
click at [560, 12] on icon "close" at bounding box center [562, 14] width 6 height 6
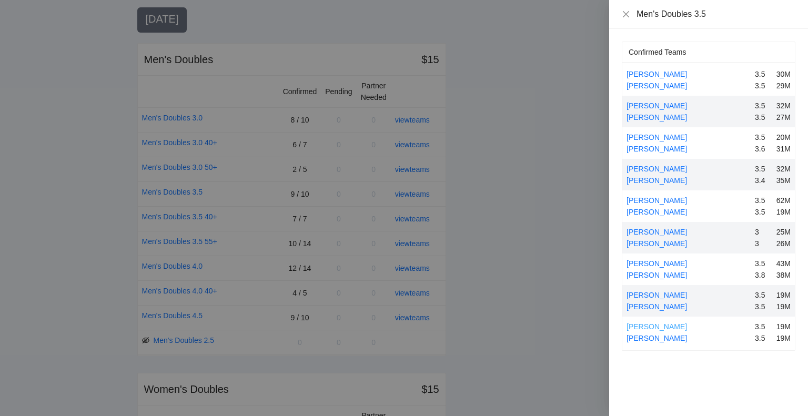
click at [661, 324] on link "[PERSON_NAME]" at bounding box center [657, 327] width 61 height 8
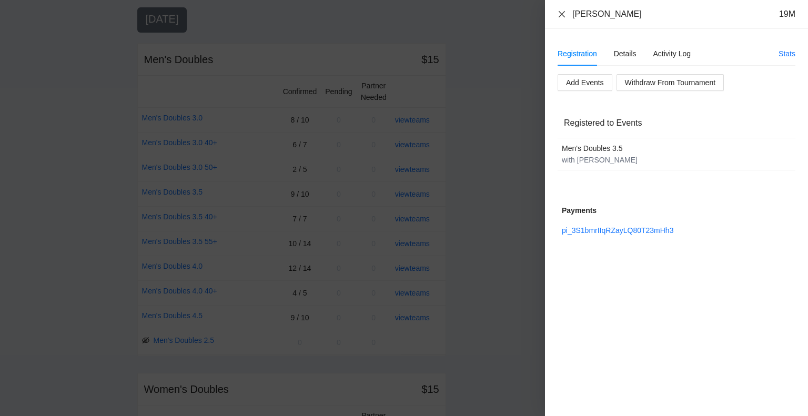
click at [559, 14] on icon "close" at bounding box center [562, 14] width 8 height 8
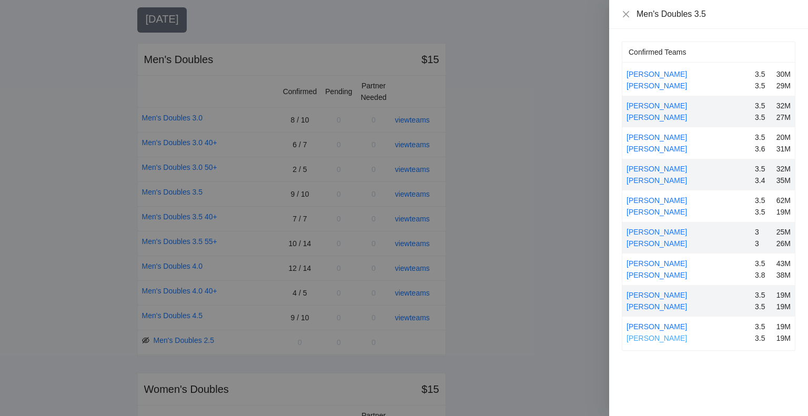
click at [665, 335] on link "[PERSON_NAME]" at bounding box center [657, 338] width 61 height 8
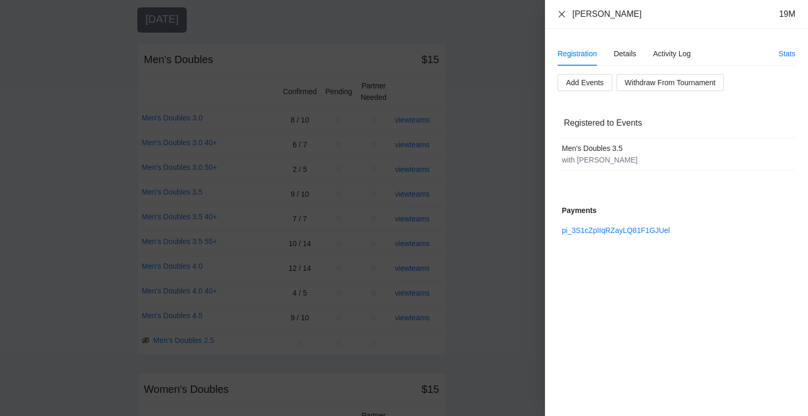
drag, startPoint x: 562, startPoint y: 15, endPoint x: 575, endPoint y: 49, distance: 36.9
click at [562, 15] on icon "close" at bounding box center [562, 14] width 6 height 6
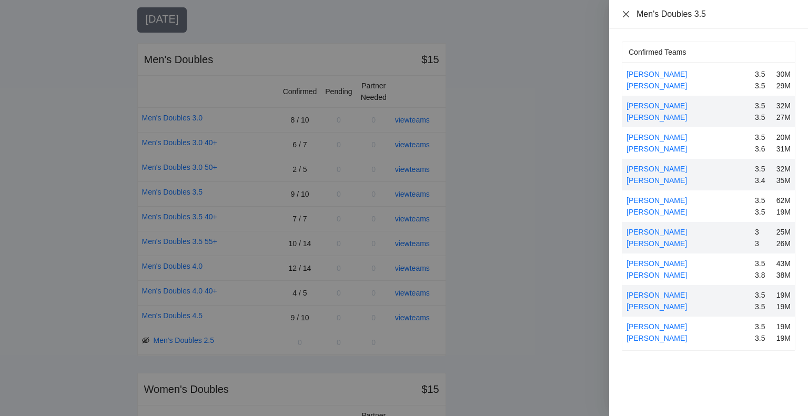
click at [627, 12] on icon "close" at bounding box center [626, 14] width 6 height 6
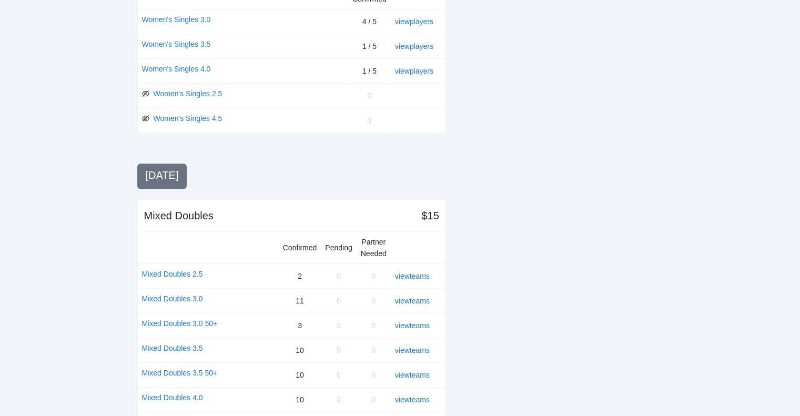
scroll to position [546, 0]
